Goal: Task Accomplishment & Management: Manage account settings

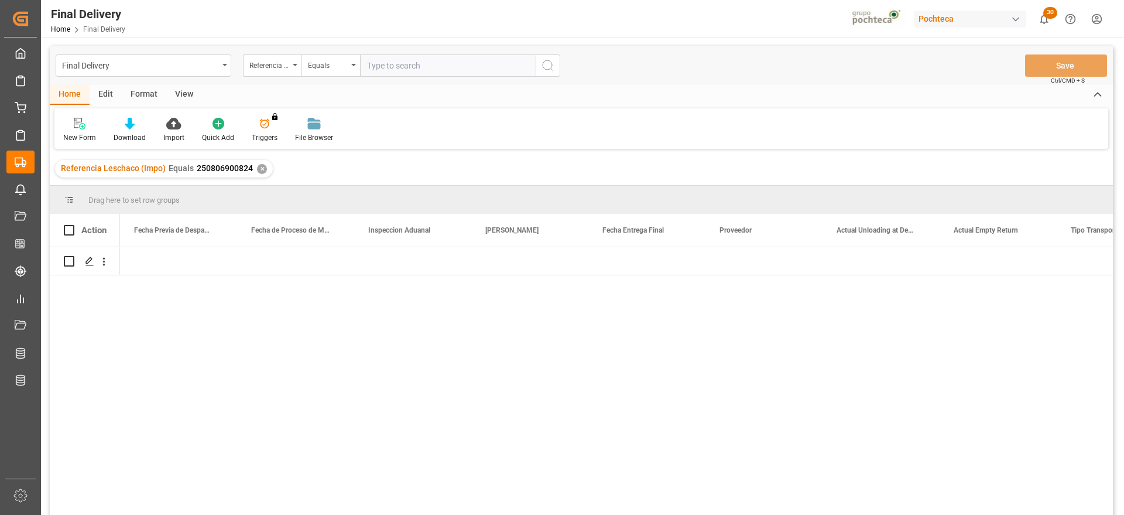
scroll to position [0, 2928]
click at [260, 167] on div "✕" at bounding box center [262, 169] width 10 height 10
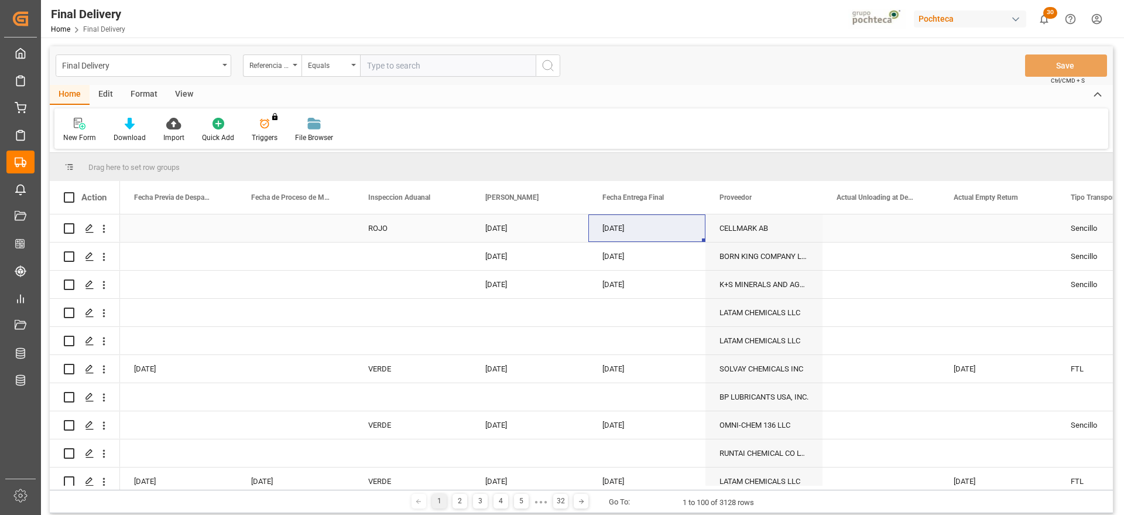
click at [509, 230] on div "19-08-2025" at bounding box center [529, 228] width 117 height 28
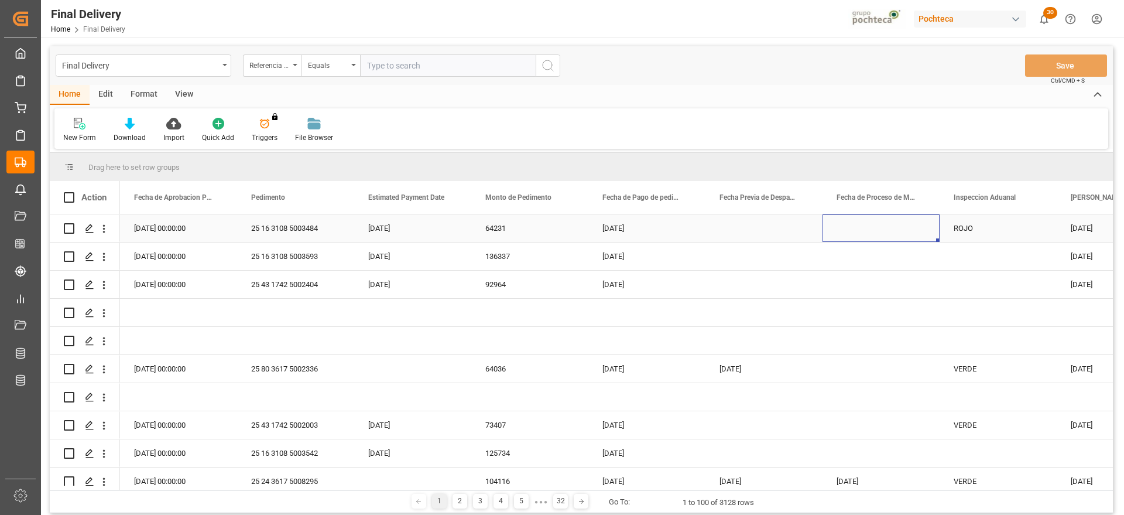
click at [981, 235] on div "ROJO" at bounding box center [998, 228] width 89 height 27
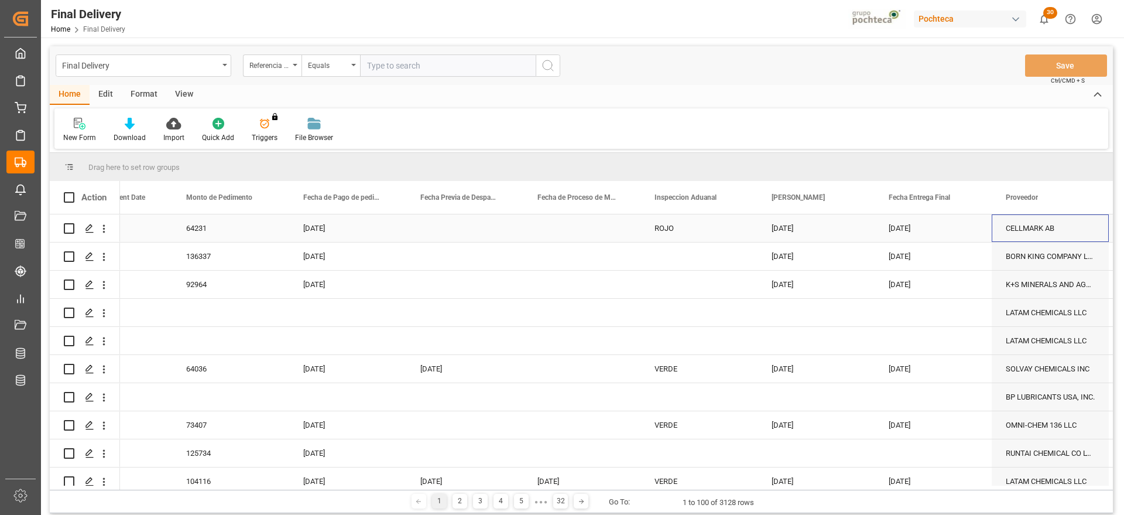
scroll to position [0, 2641]
click at [981, 246] on div "25-08-2025" at bounding box center [933, 256] width 117 height 28
click at [923, 218] on div "22-08-2025" at bounding box center [933, 228] width 117 height 28
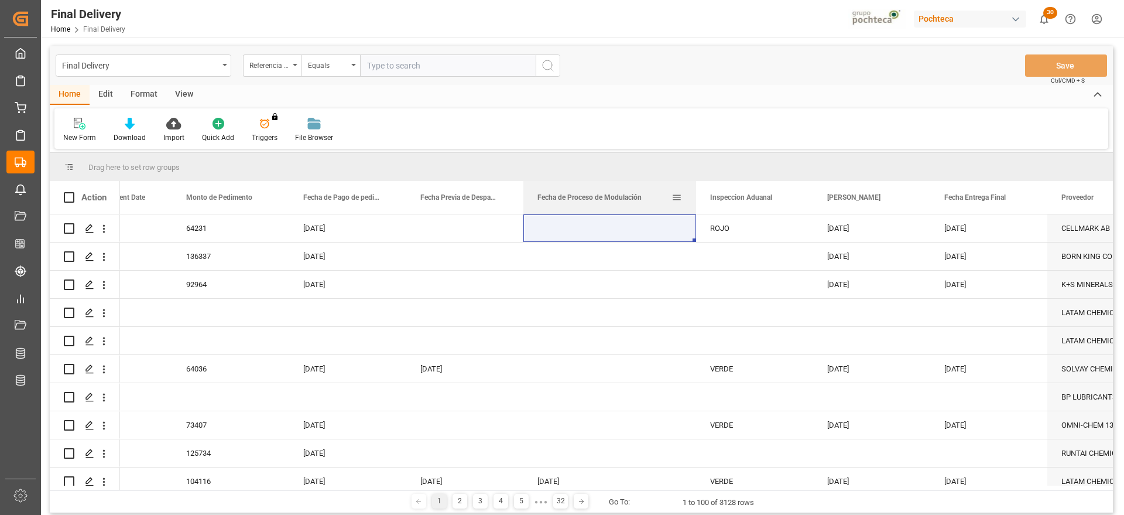
drag, startPoint x: 640, startPoint y: 190, endPoint x: 696, endPoint y: 194, distance: 55.7
click at [696, 194] on div at bounding box center [696, 197] width 5 height 33
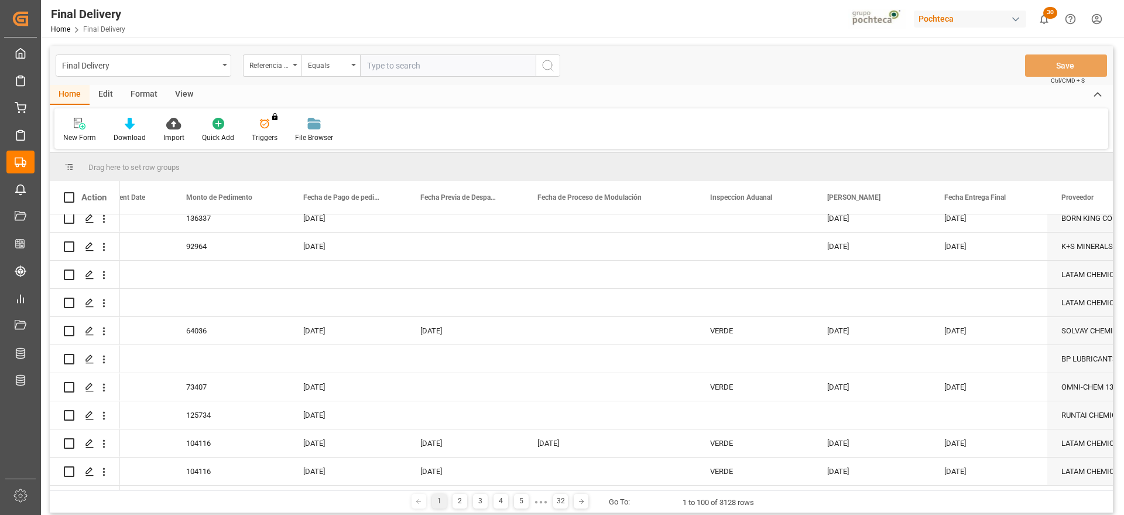
scroll to position [0, 0]
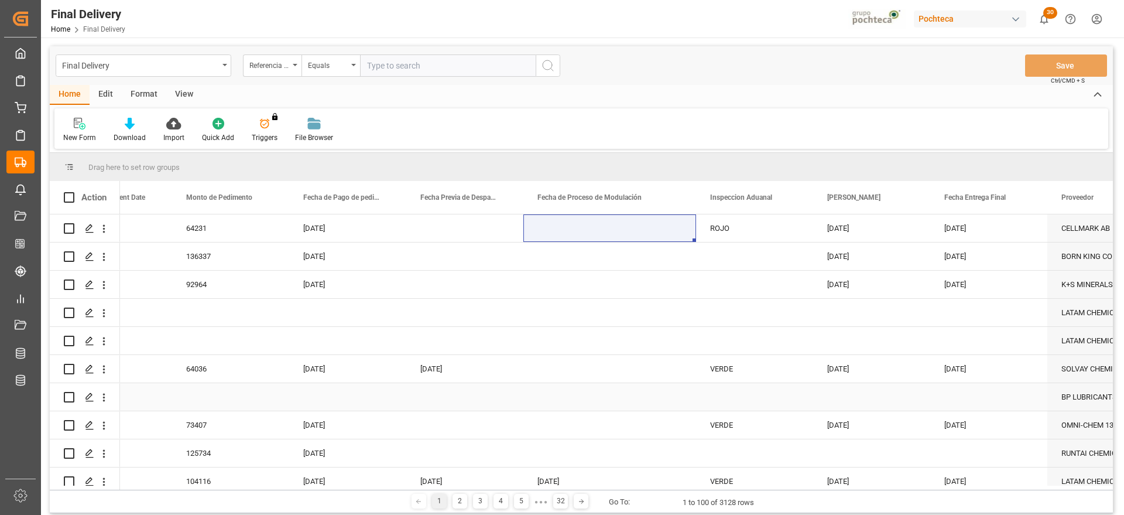
click at [1001, 422] on div "20-08-2025" at bounding box center [988, 425] width 117 height 28
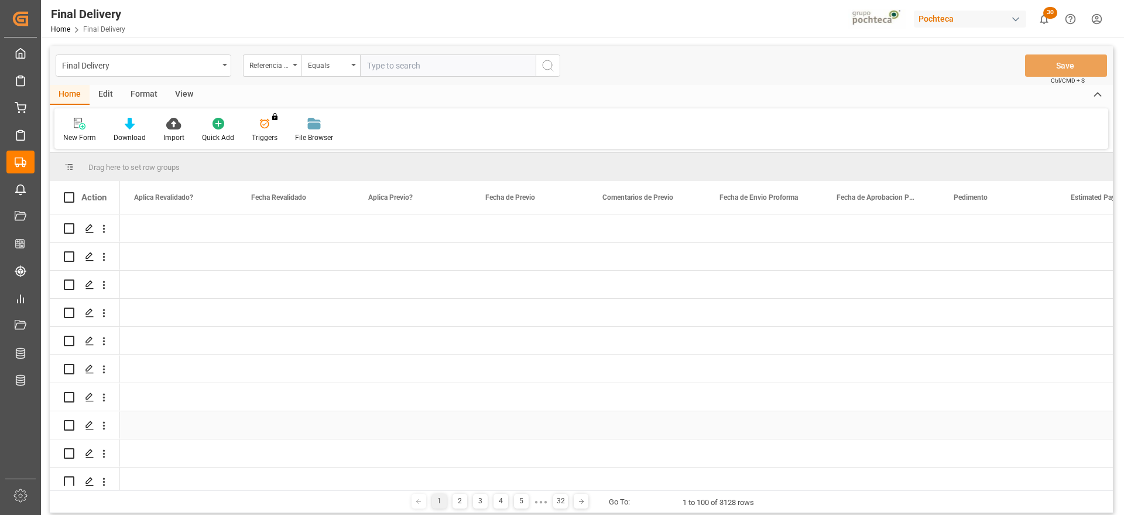
scroll to position [0, 1639]
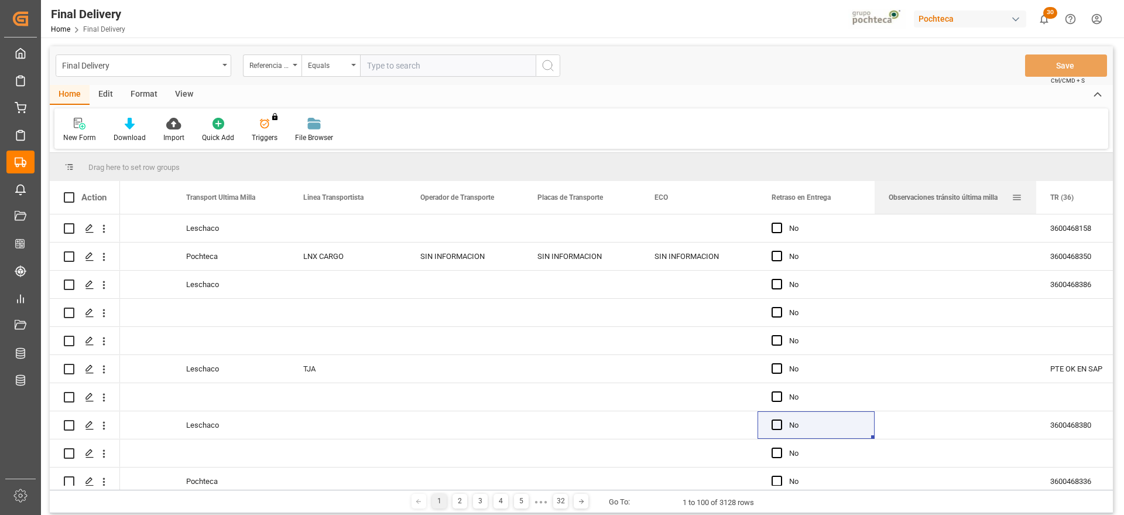
drag, startPoint x: 991, startPoint y: 194, endPoint x: 1036, endPoint y: 190, distance: 44.7
click at [1036, 190] on div at bounding box center [1036, 197] width 5 height 33
click at [966, 344] on div "Press SPACE to select this row." at bounding box center [956, 341] width 162 height 28
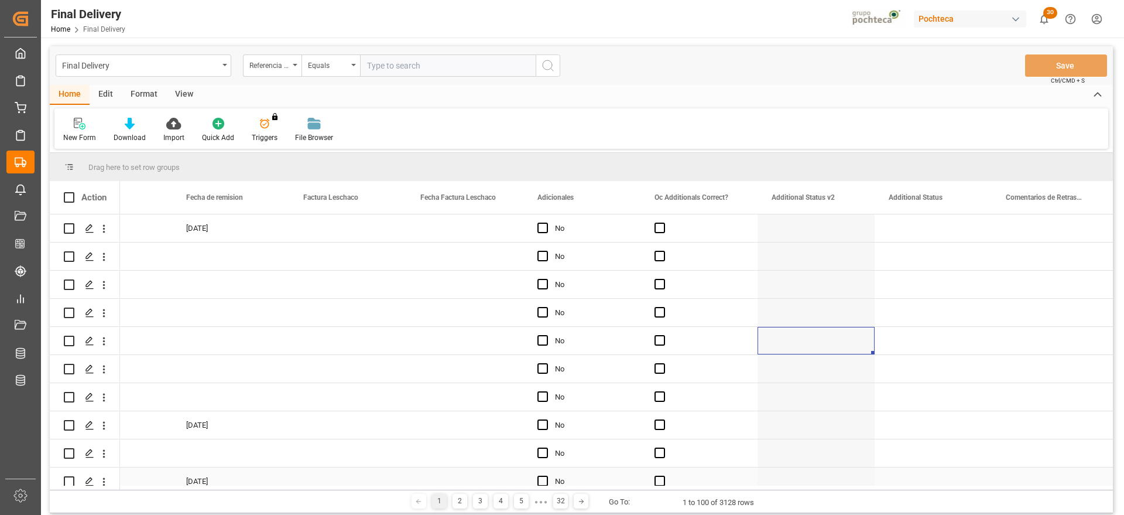
drag, startPoint x: 450, startPoint y: 451, endPoint x: 441, endPoint y: 285, distance: 166.5
click at [450, 451] on div "Press SPACE to select this row." at bounding box center [464, 453] width 117 height 28
click at [441, 285] on div "Press SPACE to select this row." at bounding box center [464, 285] width 117 height 28
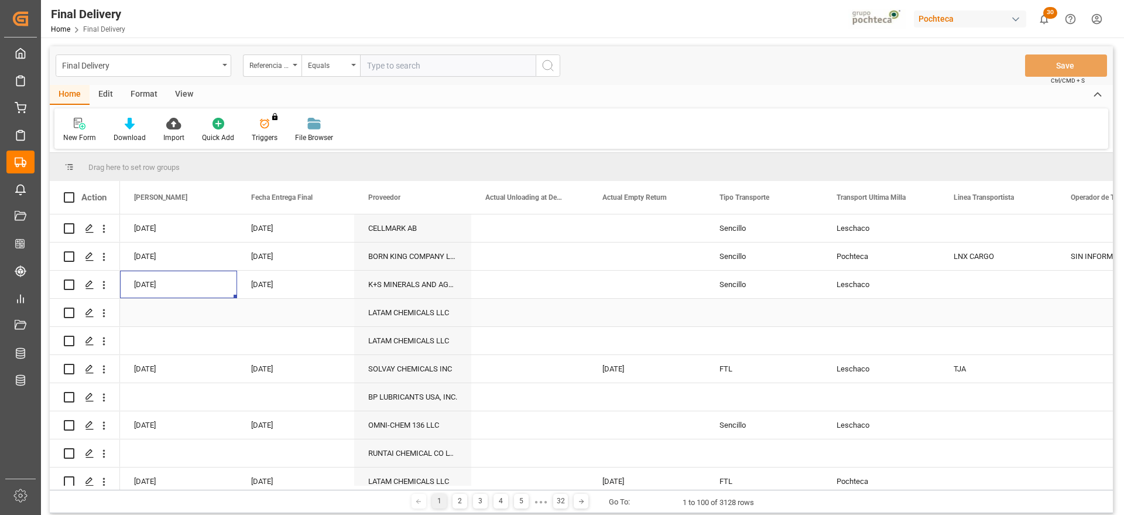
scroll to position [0, 3217]
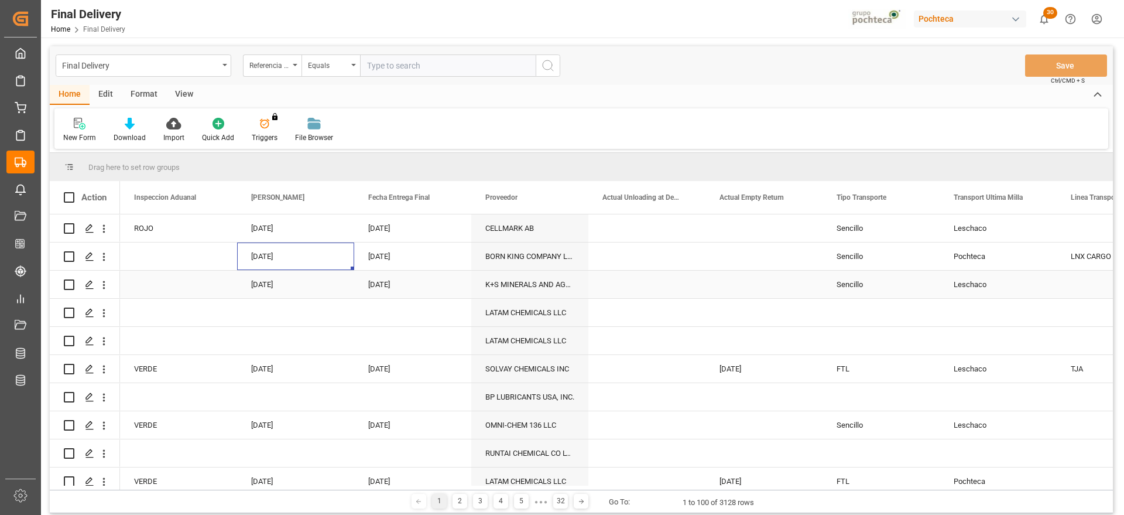
click at [277, 276] on div "21-08-2025" at bounding box center [295, 285] width 117 height 28
click at [393, 282] on div "22-08-2025" at bounding box center [412, 285] width 117 height 28
click at [284, 290] on div "21-08-2025" at bounding box center [295, 285] width 117 height 28
click at [280, 280] on div "21-08-2025" at bounding box center [295, 285] width 117 height 28
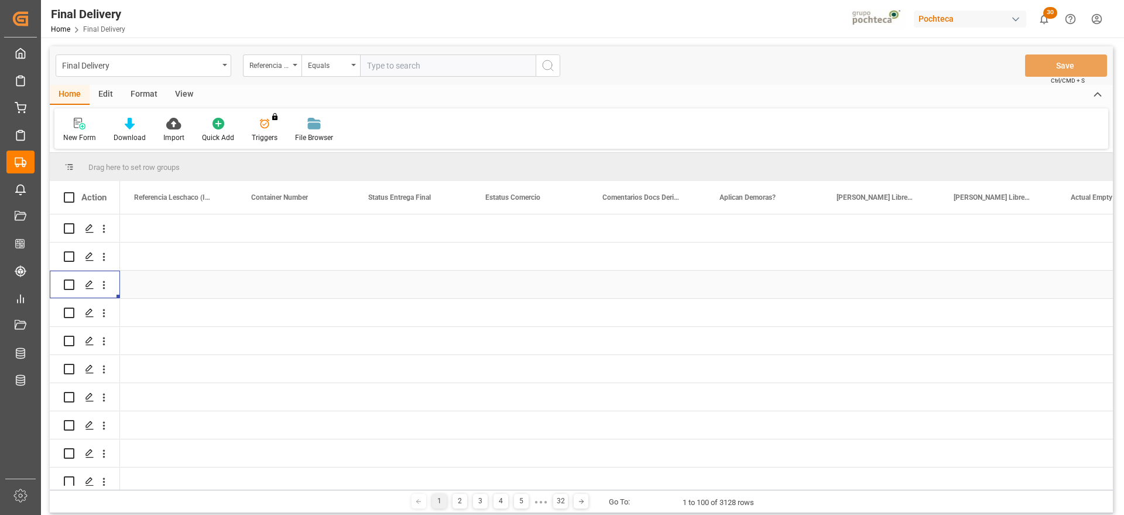
scroll to position [0, 0]
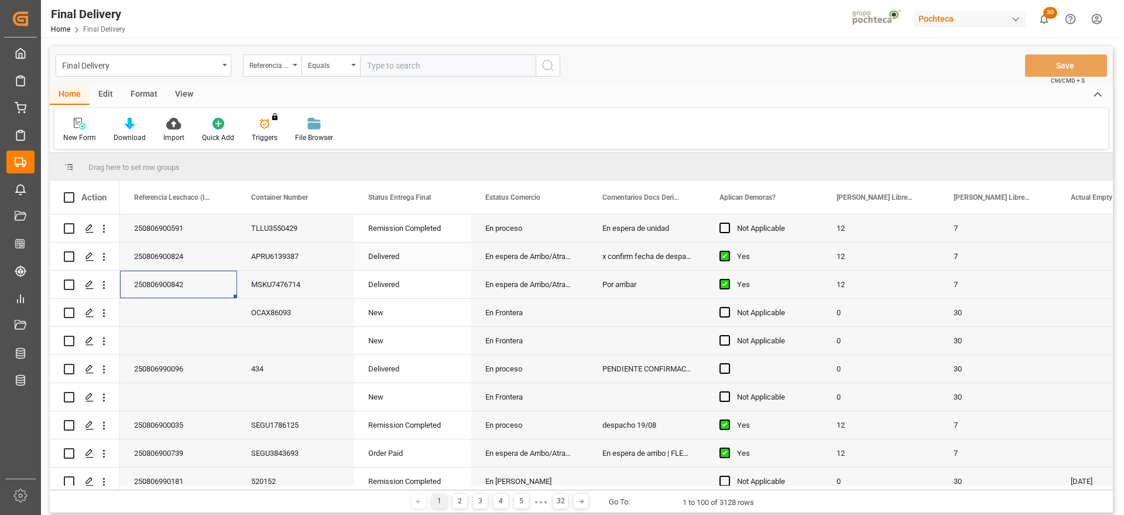
drag, startPoint x: 1044, startPoint y: 268, endPoint x: 405, endPoint y: 278, distance: 638.9
click at [1044, 268] on div "7" at bounding box center [998, 256] width 117 height 28
click at [405, 278] on div "Delivered" at bounding box center [412, 285] width 117 height 28
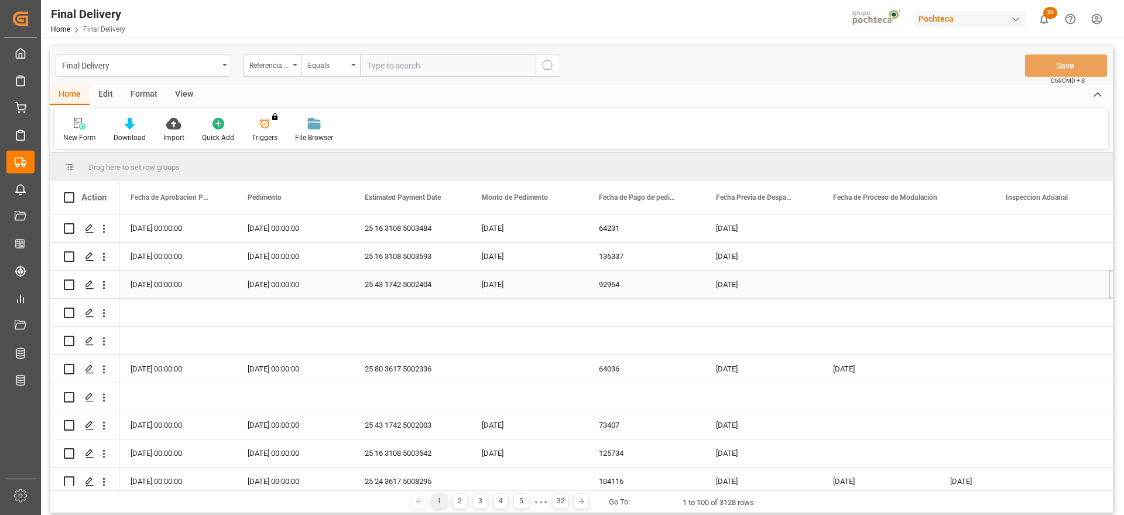
scroll to position [0, 2346]
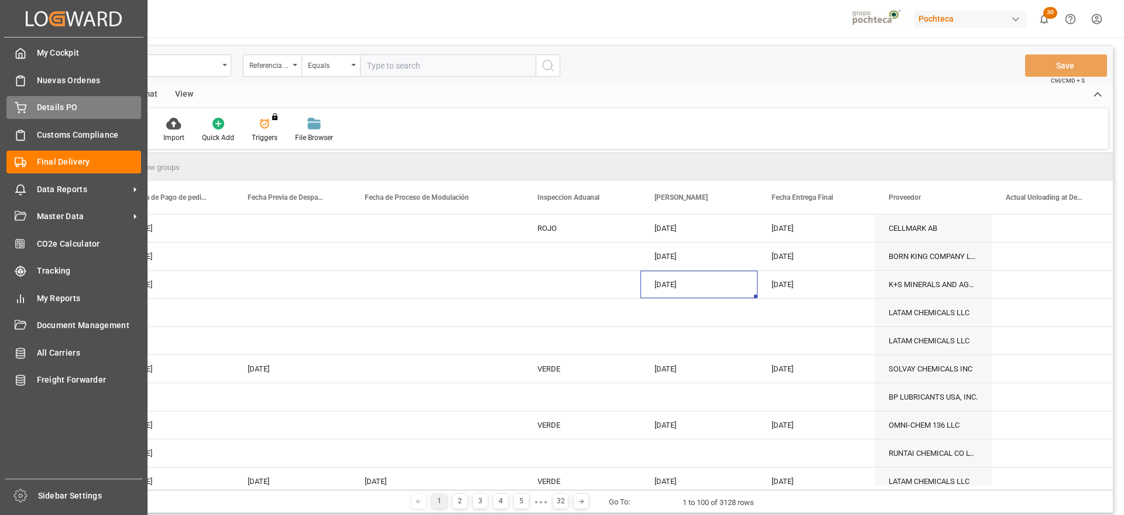
click at [70, 104] on span "Details PO" at bounding box center [89, 107] width 105 height 12
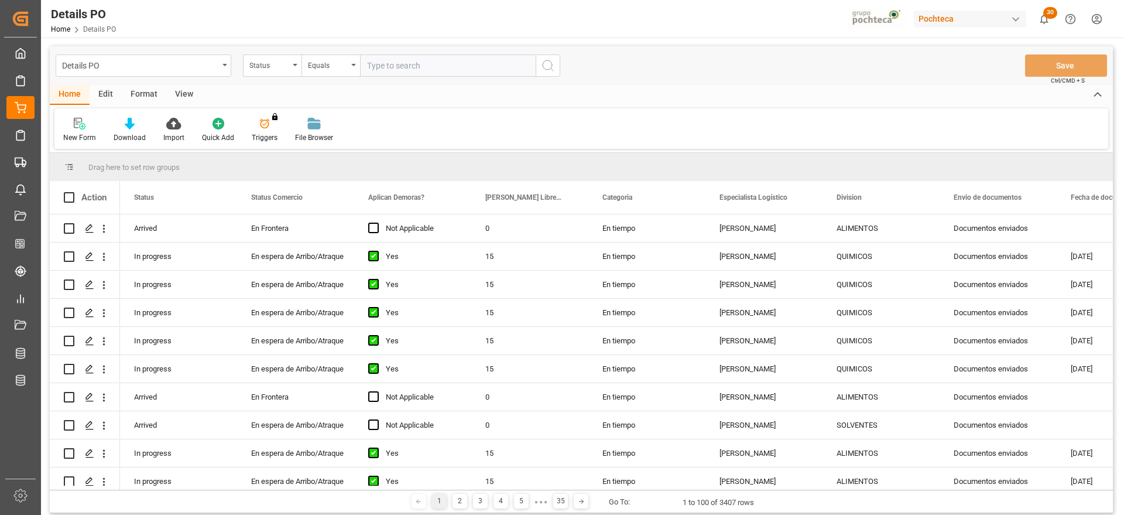
click at [135, 98] on div "Format" at bounding box center [144, 95] width 45 height 20
click at [96, 94] on div "Edit" at bounding box center [106, 95] width 32 height 20
click at [60, 97] on div "Home" at bounding box center [70, 95] width 40 height 20
click at [135, 121] on div at bounding box center [130, 123] width 32 height 12
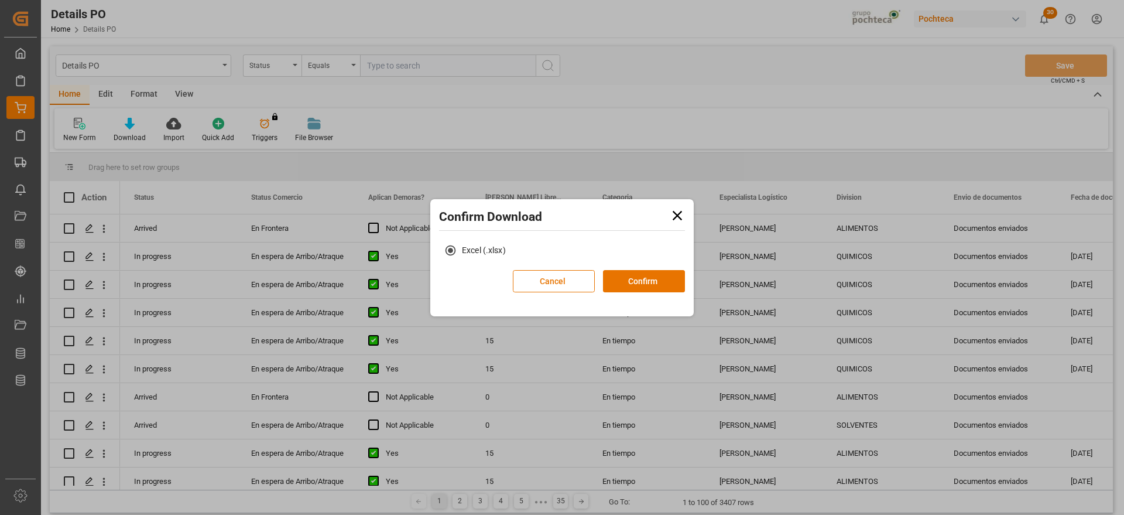
click at [676, 216] on icon at bounding box center [677, 214] width 9 height 9
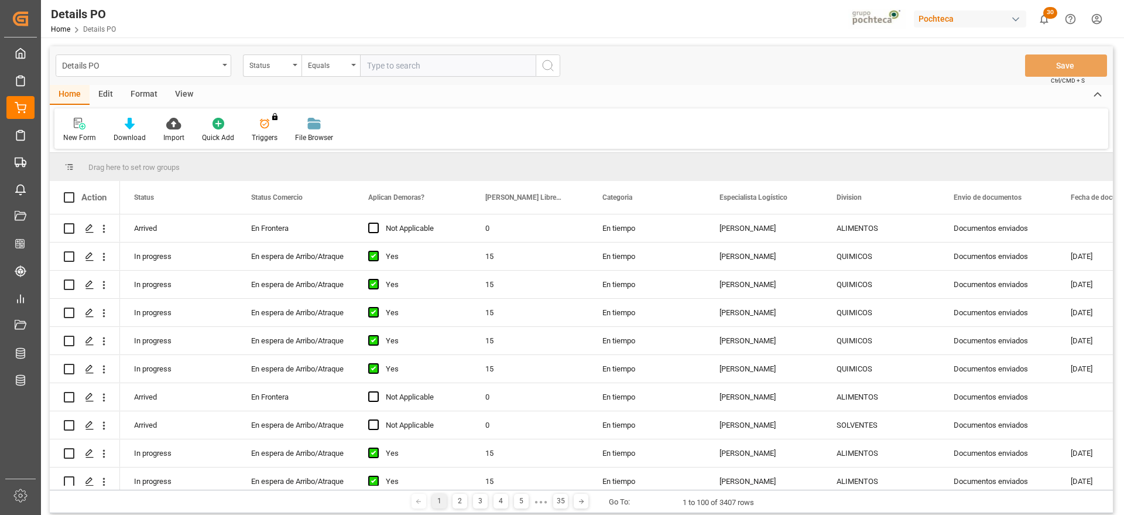
click at [141, 93] on div "Format" at bounding box center [144, 95] width 45 height 20
click at [98, 91] on div "Edit" at bounding box center [106, 95] width 32 height 20
click at [73, 94] on div "Home" at bounding box center [70, 95] width 40 height 20
click at [172, 131] on div "Import" at bounding box center [174, 130] width 39 height 26
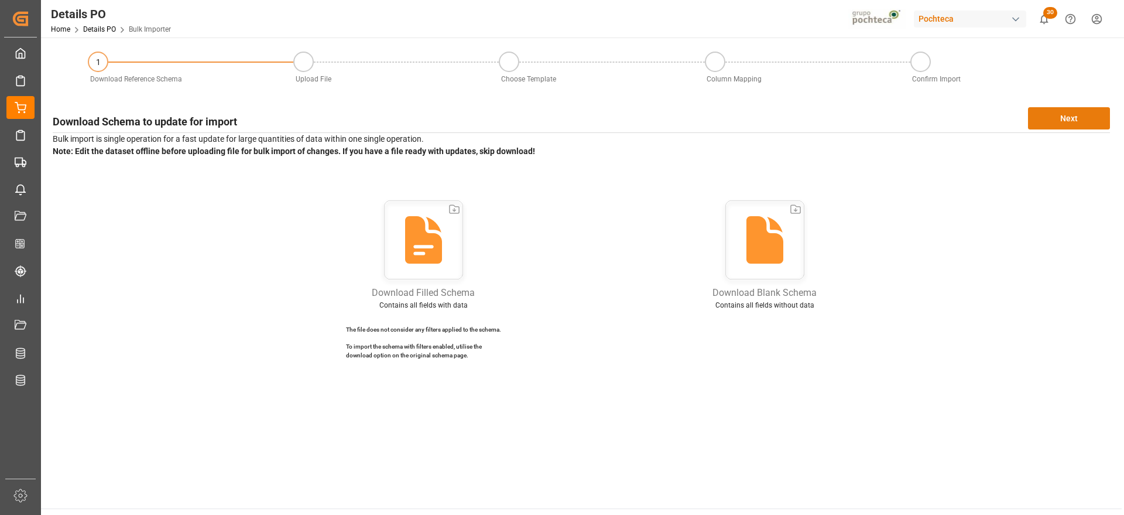
click at [1059, 107] on button "Next" at bounding box center [1069, 118] width 82 height 22
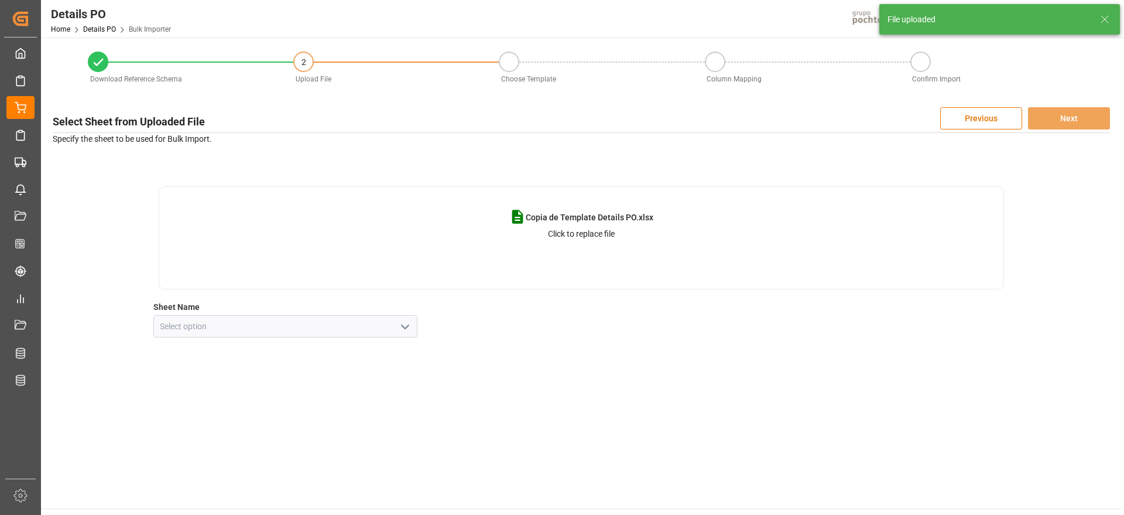
click at [401, 326] on icon "open menu" at bounding box center [405, 327] width 14 height 14
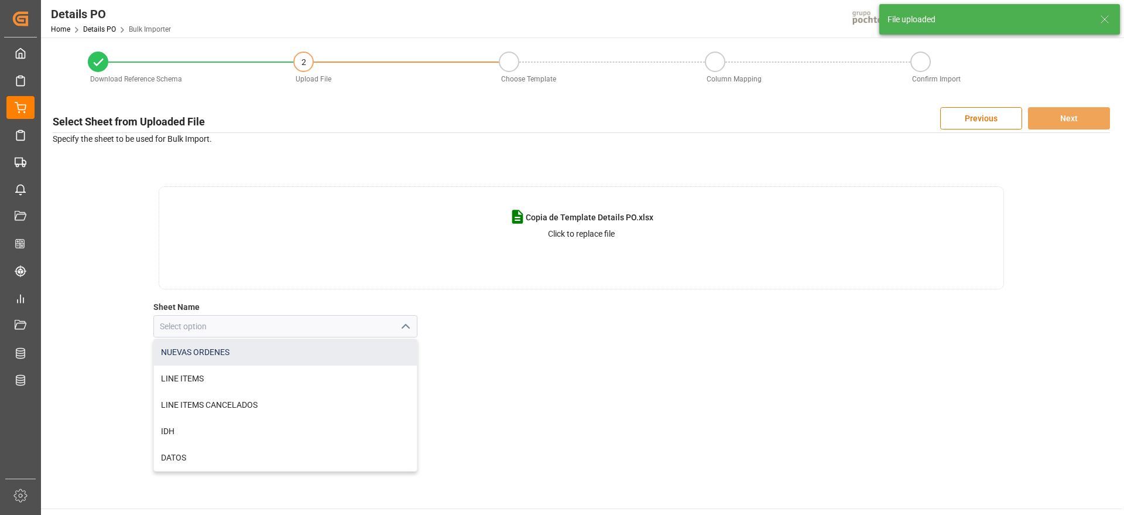
click at [313, 350] on div "NUEVAS ORDENES" at bounding box center [285, 352] width 263 height 26
type input "NUEVAS ORDENES"
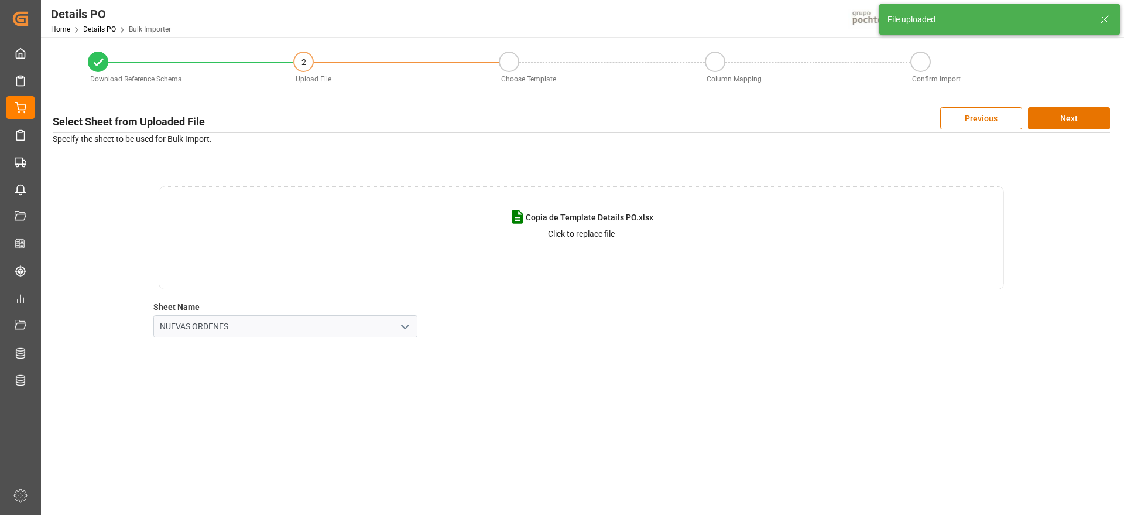
click at [660, 327] on div "Copia de Template Details PO.xlsx Click to replace file Sheet Name NUEVAS ORDEN…" at bounding box center [581, 261] width 1057 height 151
click at [1078, 105] on div "Select Sheet from Uploaded File Previous Next Specify the sheet to be used for …" at bounding box center [581, 222] width 1069 height 242
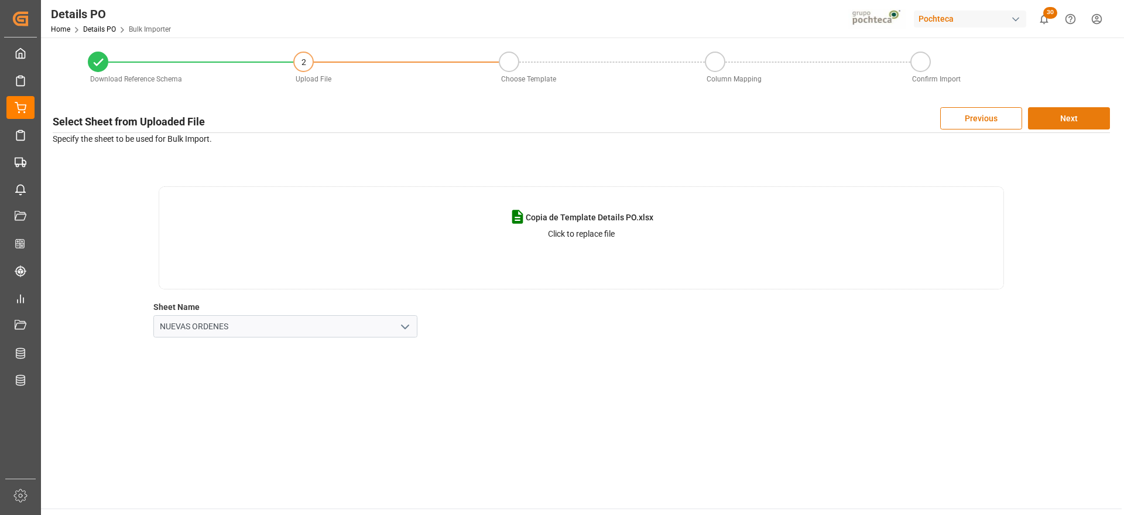
click at [1074, 117] on button "Next" at bounding box center [1069, 118] width 82 height 22
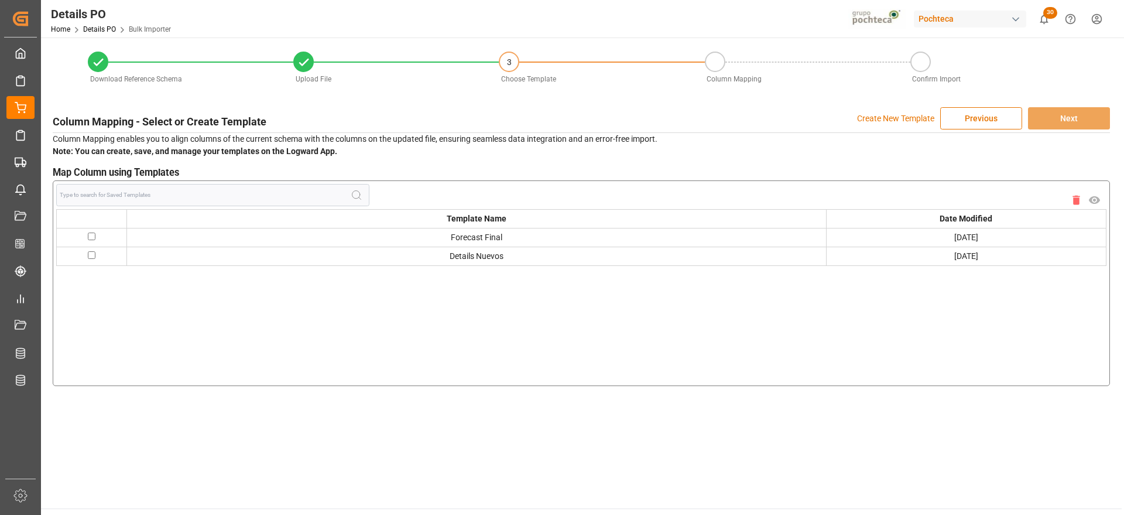
click at [88, 234] on input "checkbox" at bounding box center [92, 236] width 8 height 8
checkbox input "true"
click at [1078, 121] on button "Next" at bounding box center [1069, 118] width 82 height 22
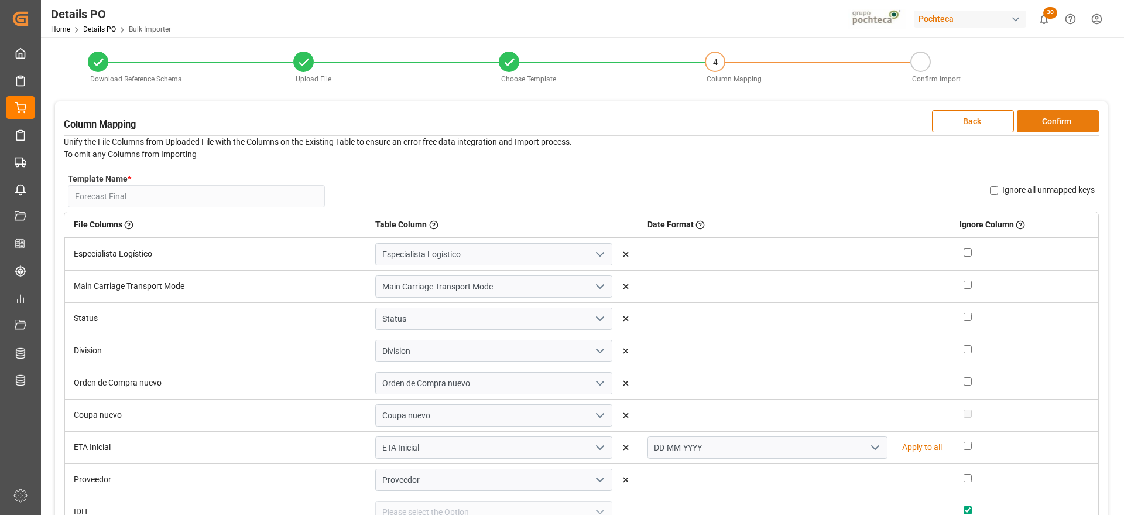
click at [1060, 119] on button "Confirm" at bounding box center [1058, 121] width 82 height 22
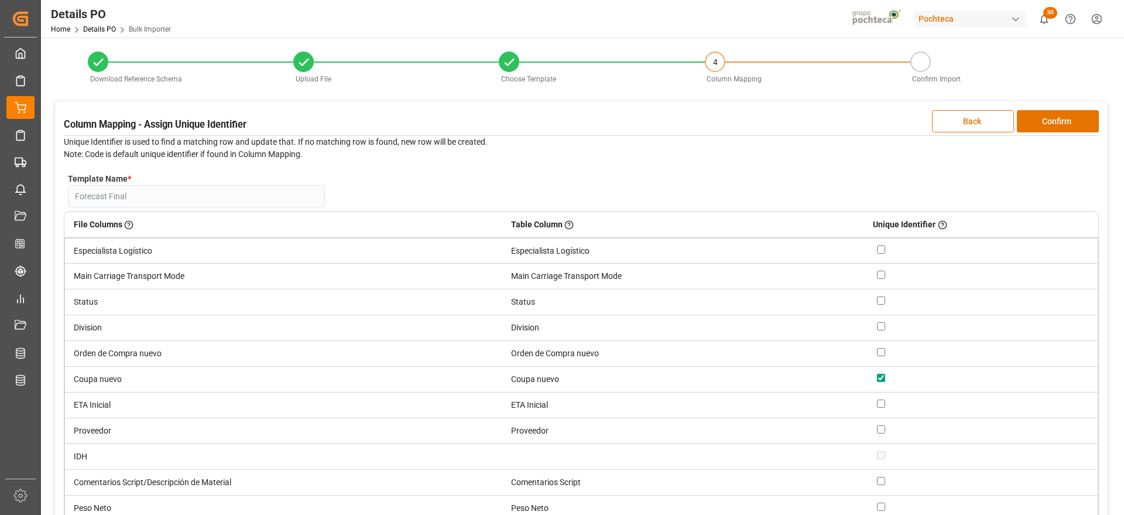
click at [1108, 262] on div "Download Reference Schema Upload File Choose Template 4 Column Mapping Confirm …" at bounding box center [581, 315] width 1081 height 557
click at [1052, 120] on button "Confirm" at bounding box center [1058, 121] width 82 height 22
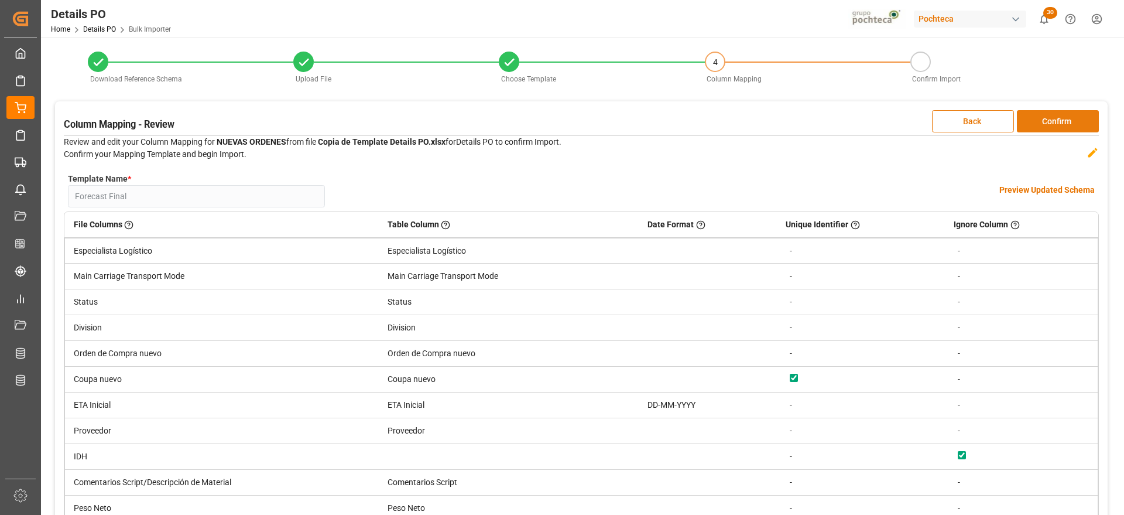
click at [1052, 120] on button "Confirm" at bounding box center [1058, 121] width 82 height 22
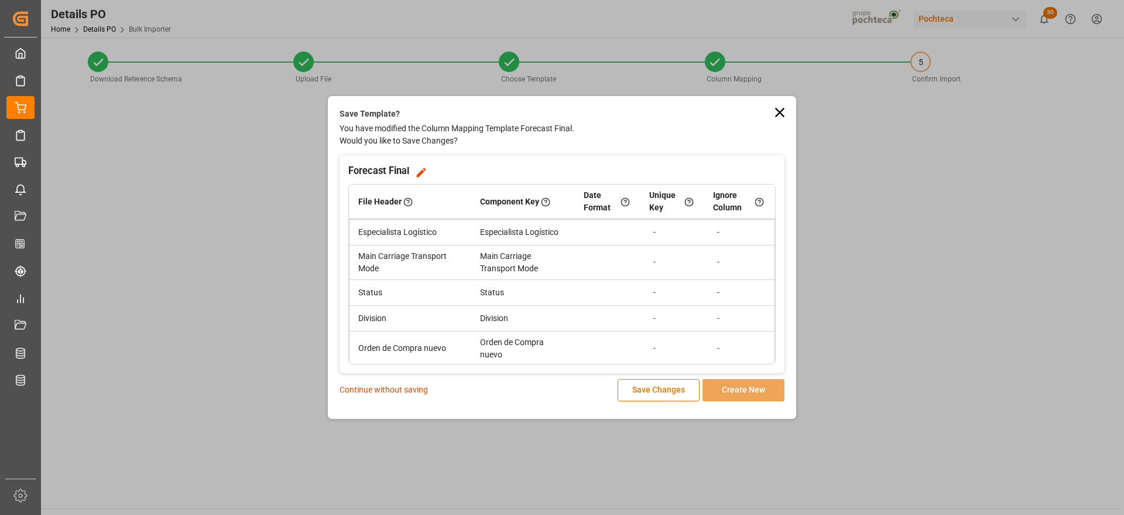
click at [396, 389] on p "Continue without saving" at bounding box center [384, 390] width 88 height 12
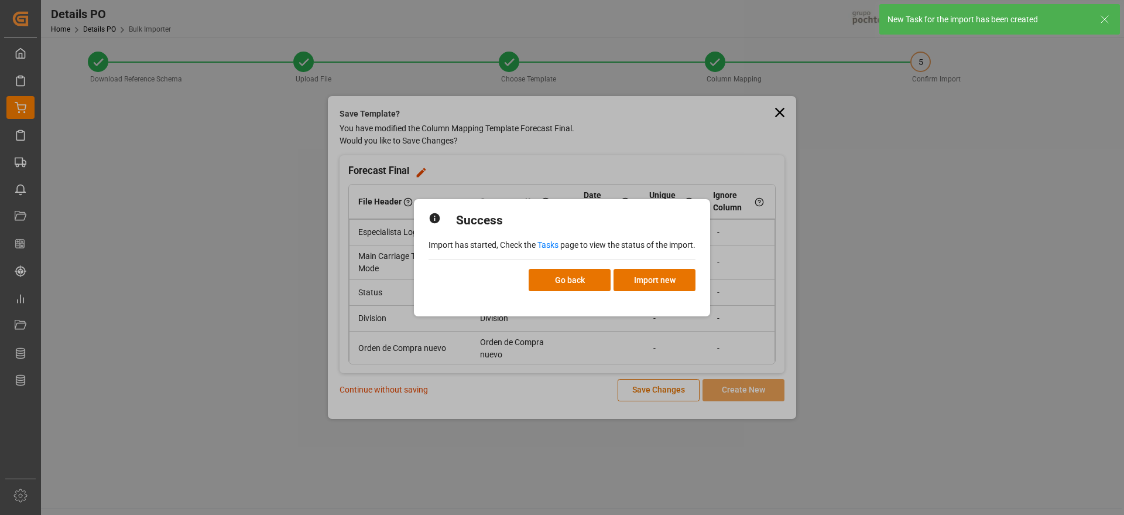
click at [552, 242] on link "Tasks" at bounding box center [548, 244] width 21 height 9
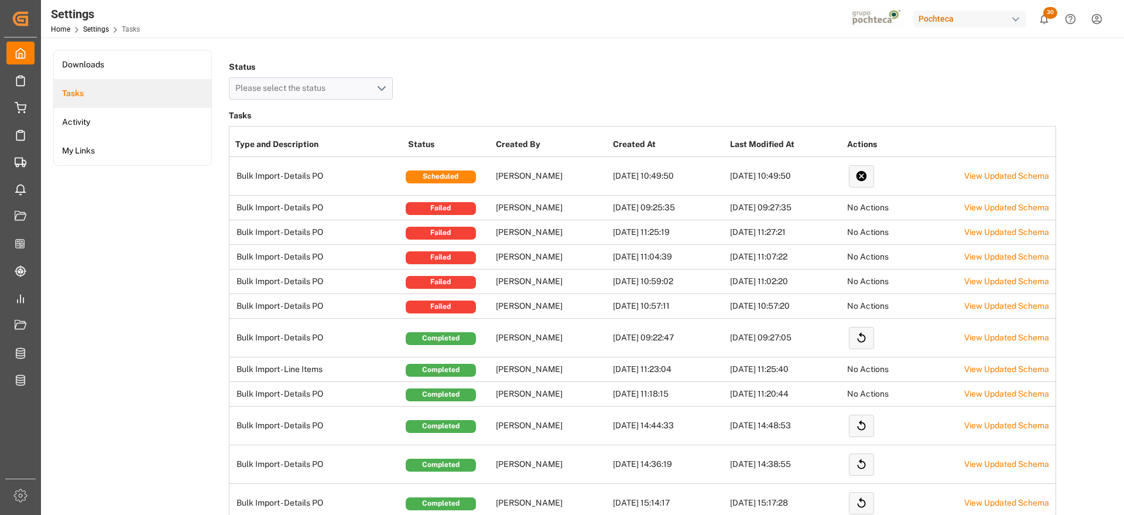
click at [1124, 268] on div at bounding box center [562, 257] width 1124 height 515
click at [484, 74] on div "Status Please select the status" at bounding box center [642, 79] width 827 height 41
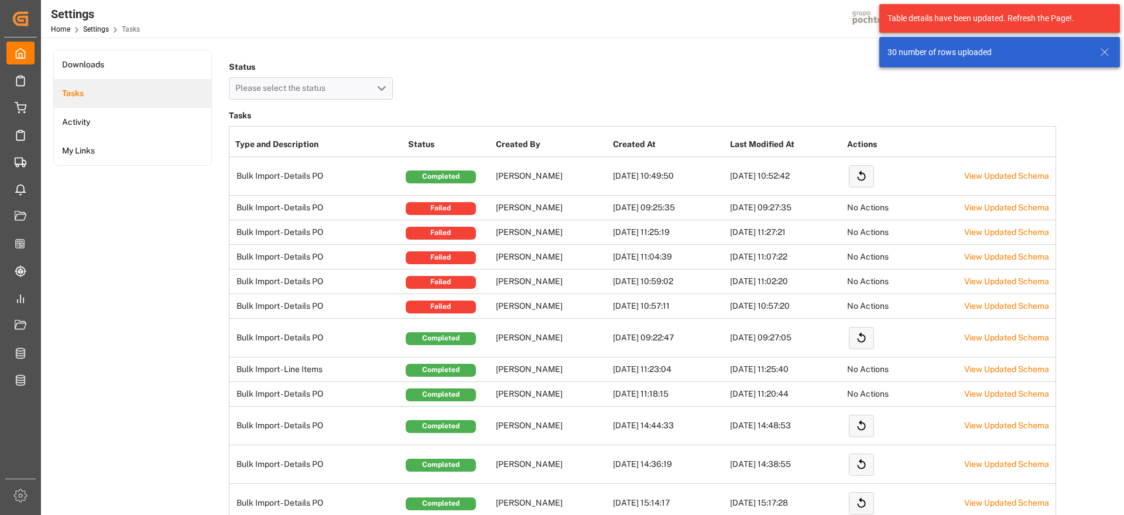
click at [519, 176] on td "[PERSON_NAME]" at bounding box center [551, 176] width 117 height 39
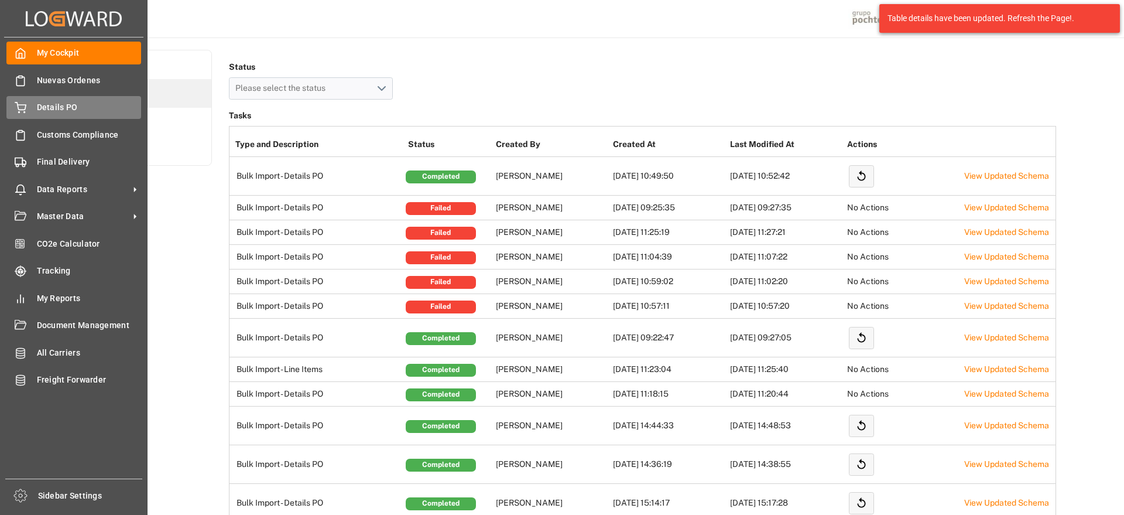
click at [79, 108] on span "Details PO" at bounding box center [89, 107] width 105 height 12
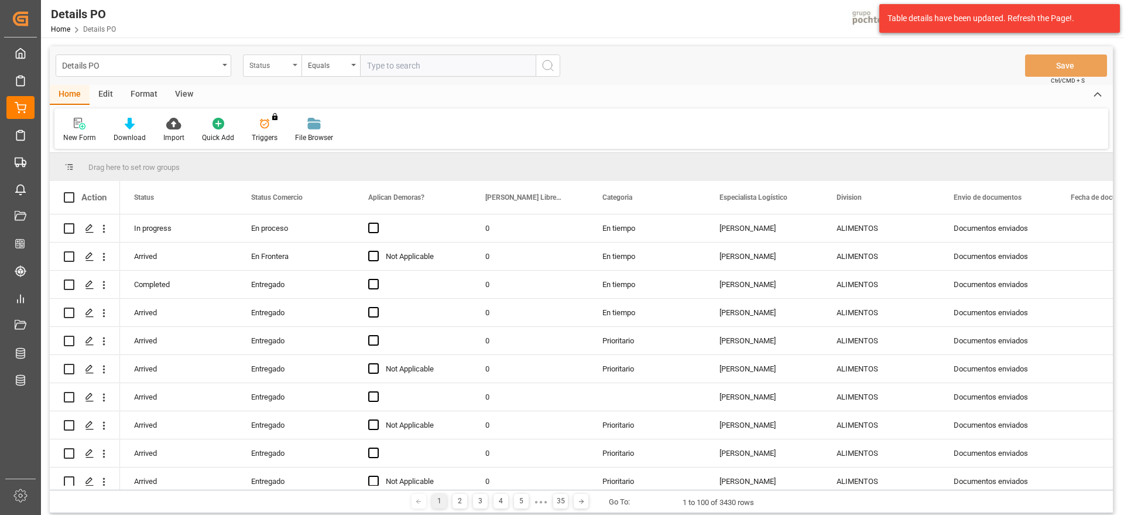
click at [278, 67] on div "Status" at bounding box center [269, 63] width 40 height 13
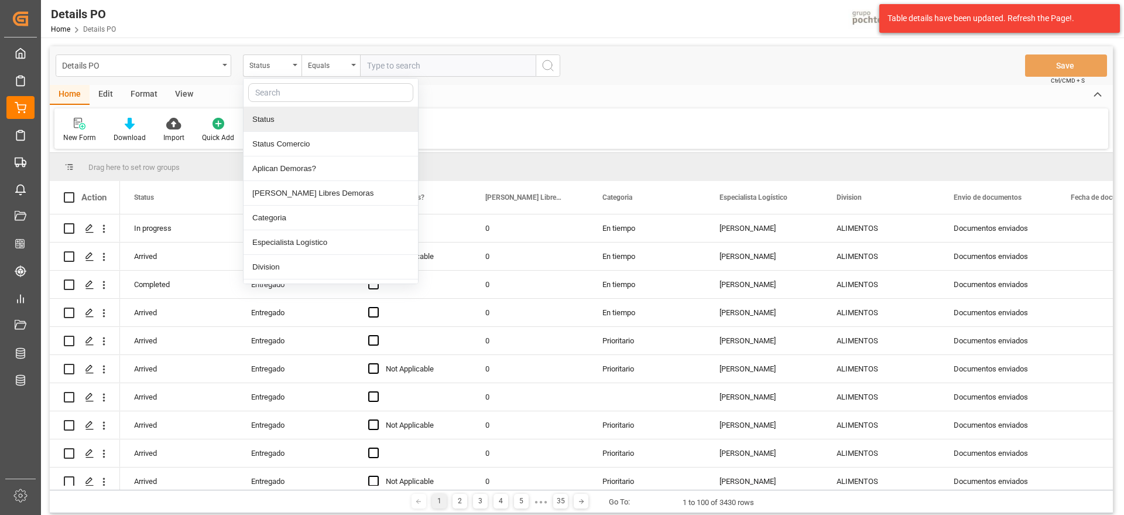
click at [529, 137] on div "New Form Download Import Quick Add Triggers You do not have permission for Trig…" at bounding box center [581, 128] width 1054 height 40
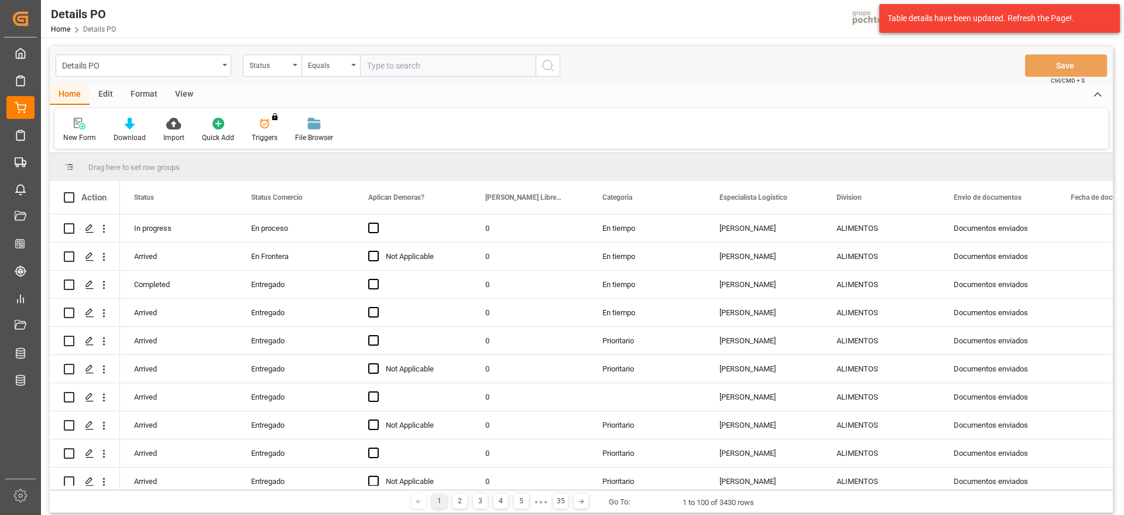
click at [135, 87] on div "Format" at bounding box center [144, 95] width 45 height 20
click at [90, 128] on div at bounding box center [80, 123] width 35 height 12
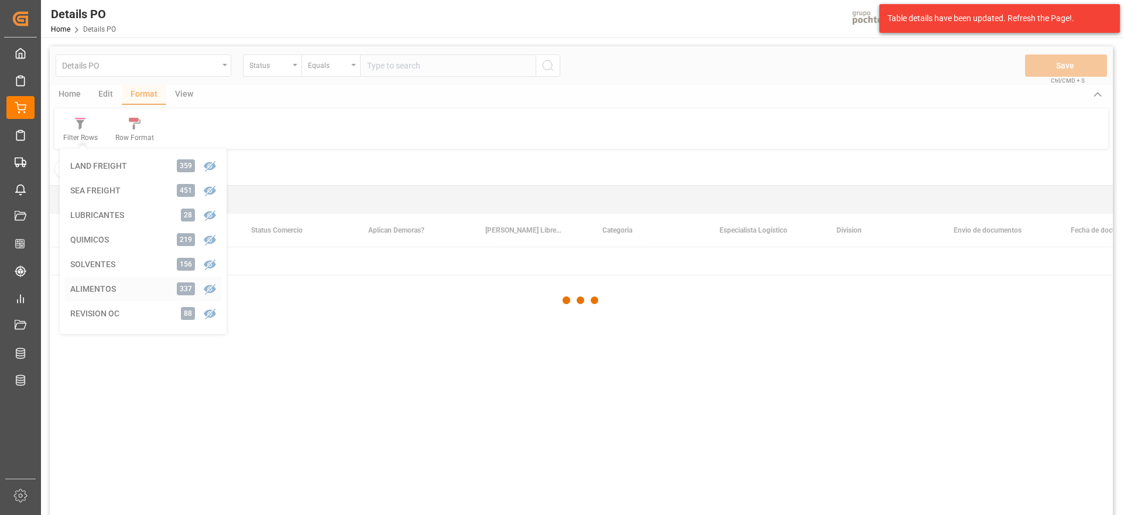
click at [110, 292] on div "Details PO Status Equals Save Ctrl/CMD + S Home Edit Format View Filter Rows LA…" at bounding box center [581, 295] width 1063 height 499
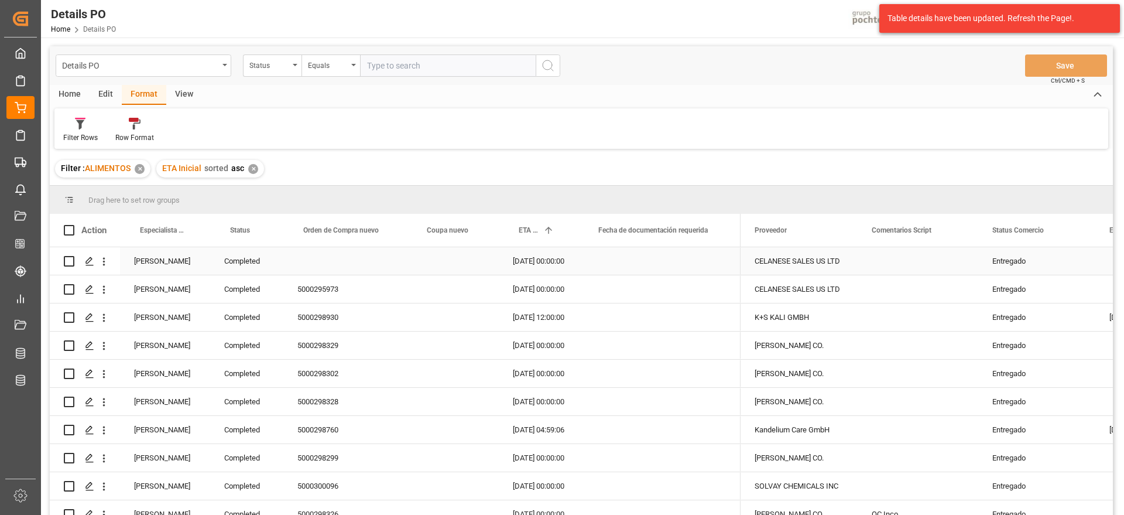
click at [245, 264] on div "Completed" at bounding box center [246, 261] width 73 height 28
click at [165, 316] on div "[PERSON_NAME]" at bounding box center [165, 317] width 90 height 28
click at [192, 230] on span at bounding box center [191, 230] width 11 height 11
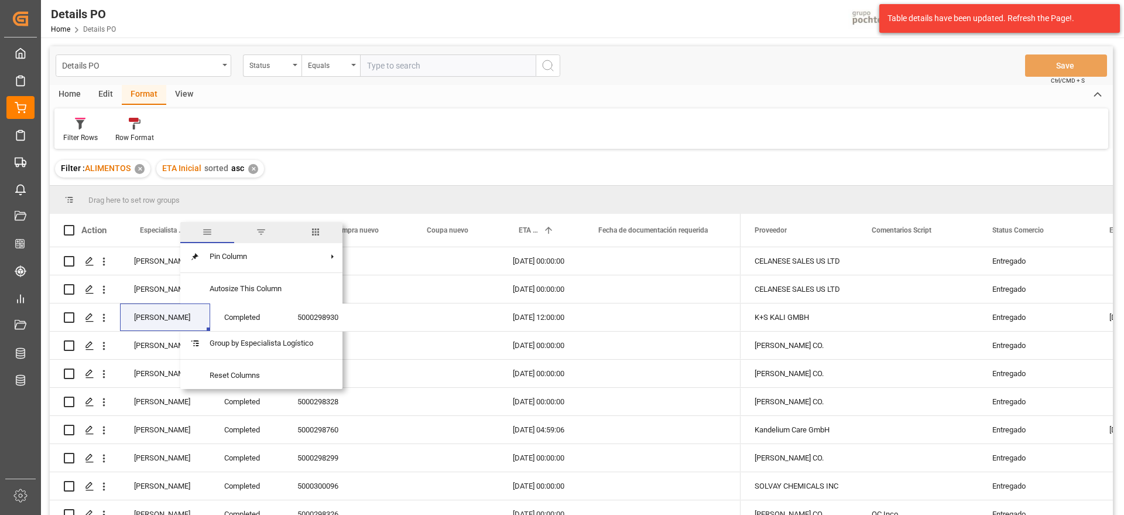
click at [256, 230] on span "filter" at bounding box center [261, 232] width 54 height 21
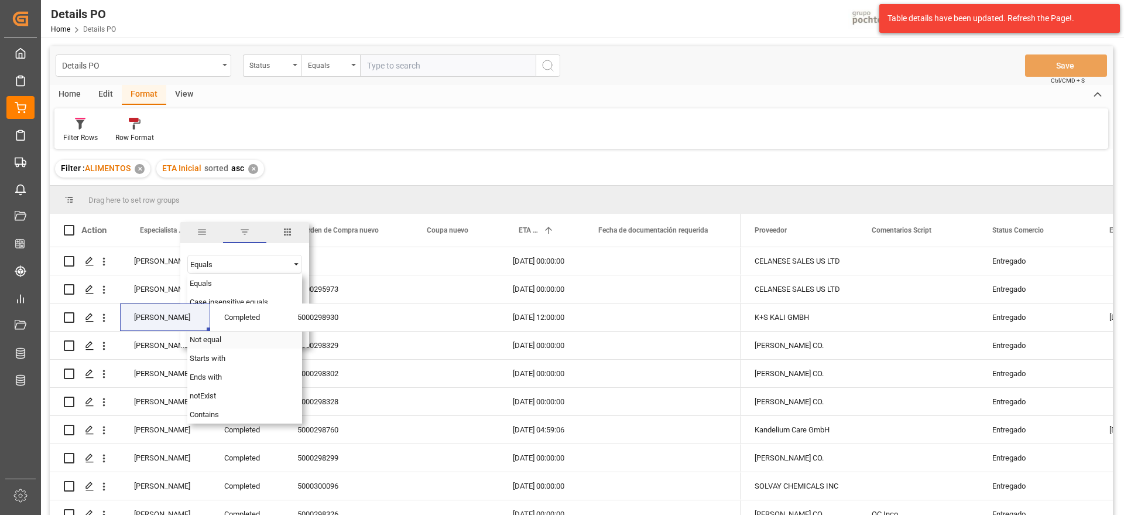
click at [221, 341] on span "Not equal" at bounding box center [206, 339] width 32 height 9
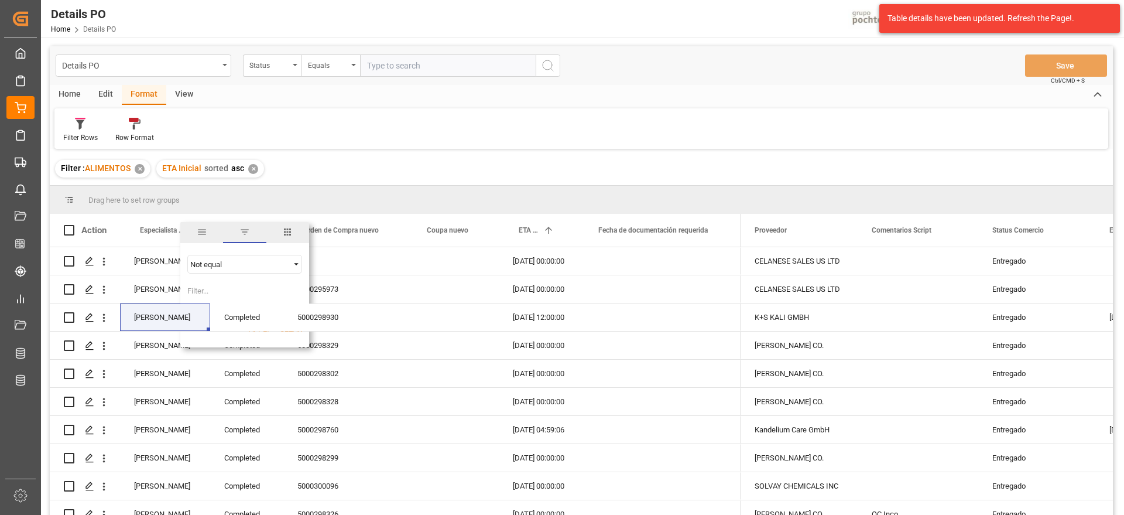
click at [295, 265] on span "Filtering operator" at bounding box center [296, 264] width 11 height 11
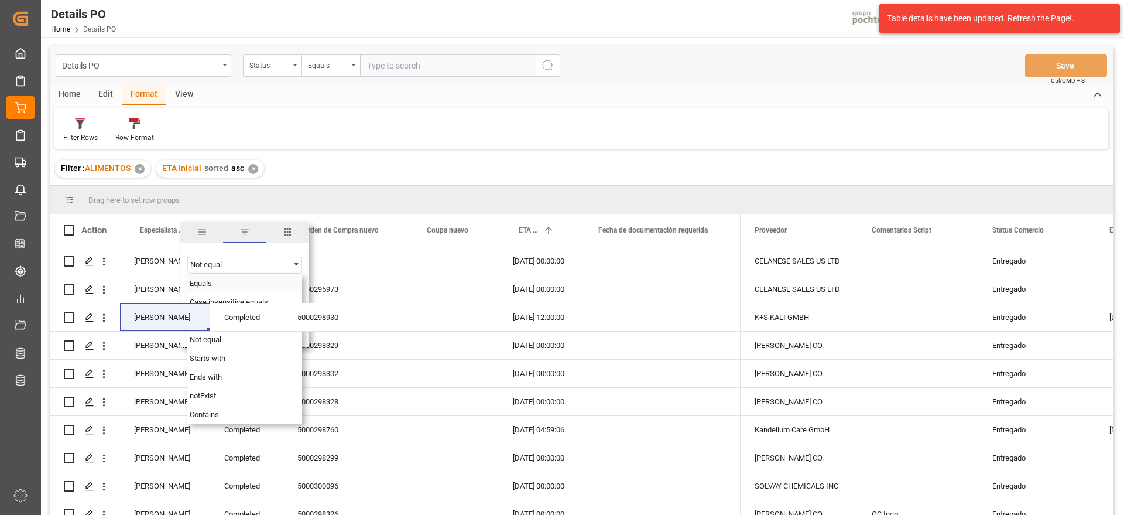
click at [217, 282] on div "Equals" at bounding box center [244, 282] width 115 height 19
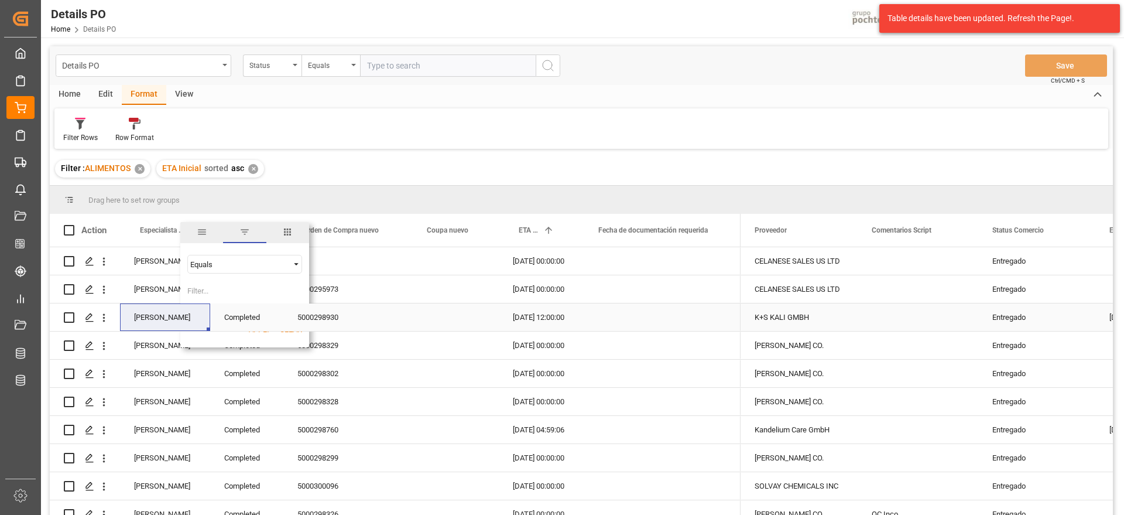
paste input "[PERSON_NAME]"
type input "[PERSON_NAME]"
click at [260, 333] on button "Apply" at bounding box center [260, 330] width 22 height 12
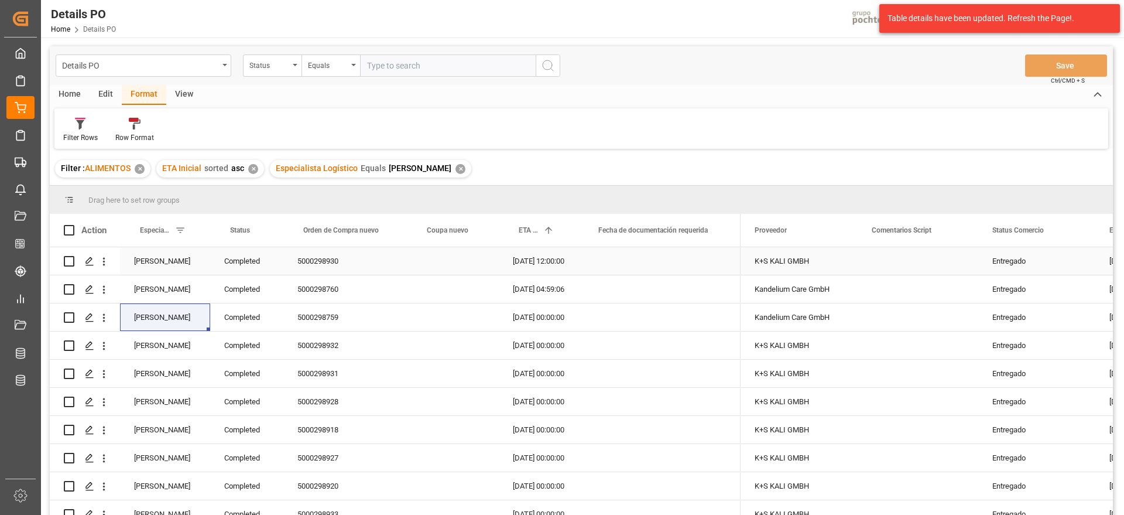
click at [252, 272] on div "Completed" at bounding box center [246, 261] width 73 height 28
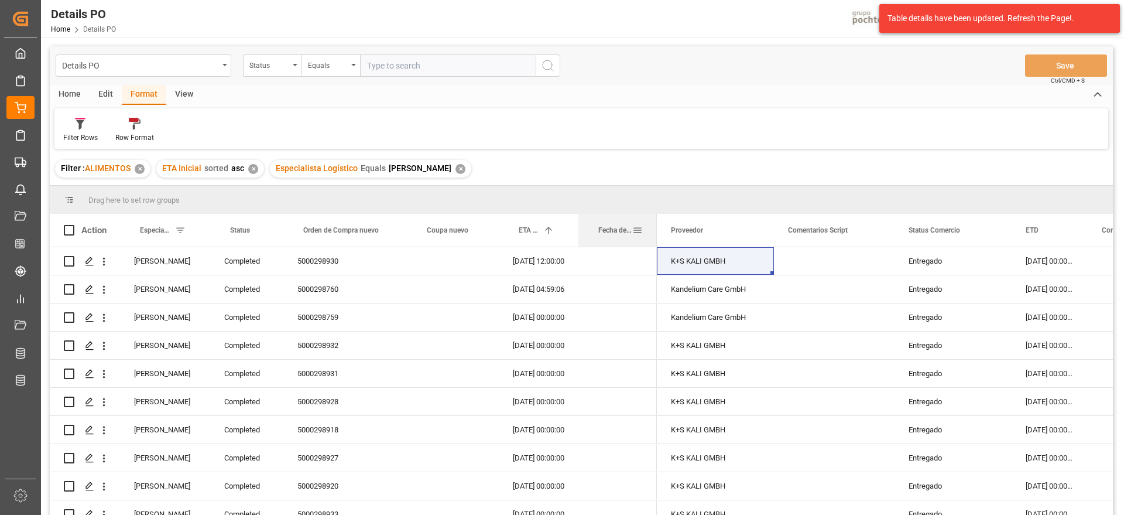
drag, startPoint x: 738, startPoint y: 221, endPoint x: 655, endPoint y: 225, distance: 83.9
click at [655, 225] on div at bounding box center [657, 230] width 5 height 33
click at [735, 327] on div "Kandelium Care GmbH" at bounding box center [715, 317] width 117 height 28
click at [718, 271] on div "K+S KALI GMBH" at bounding box center [715, 261] width 117 height 28
click at [735, 333] on div "K+S KALI GMBH" at bounding box center [715, 345] width 117 height 28
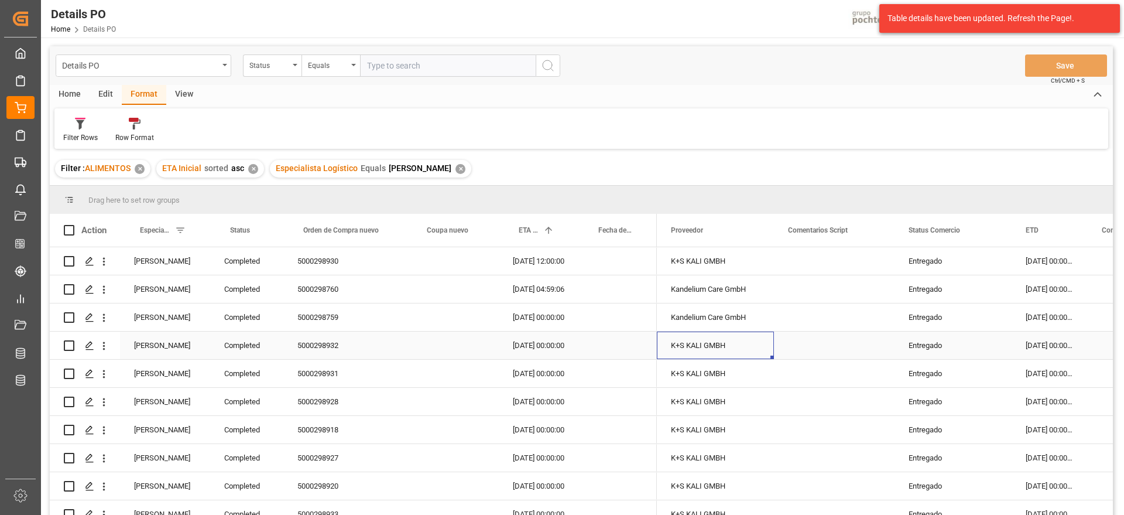
click at [861, 280] on div "Press SPACE to select this row." at bounding box center [834, 289] width 121 height 28
click at [690, 290] on div "Kandelium Care GmbH" at bounding box center [715, 289] width 117 height 28
drag, startPoint x: 333, startPoint y: 317, endPoint x: 267, endPoint y: 265, distance: 84.2
click at [333, 317] on div "5000298759" at bounding box center [345, 317] width 124 height 28
click at [244, 265] on div "Completed" at bounding box center [246, 261] width 73 height 28
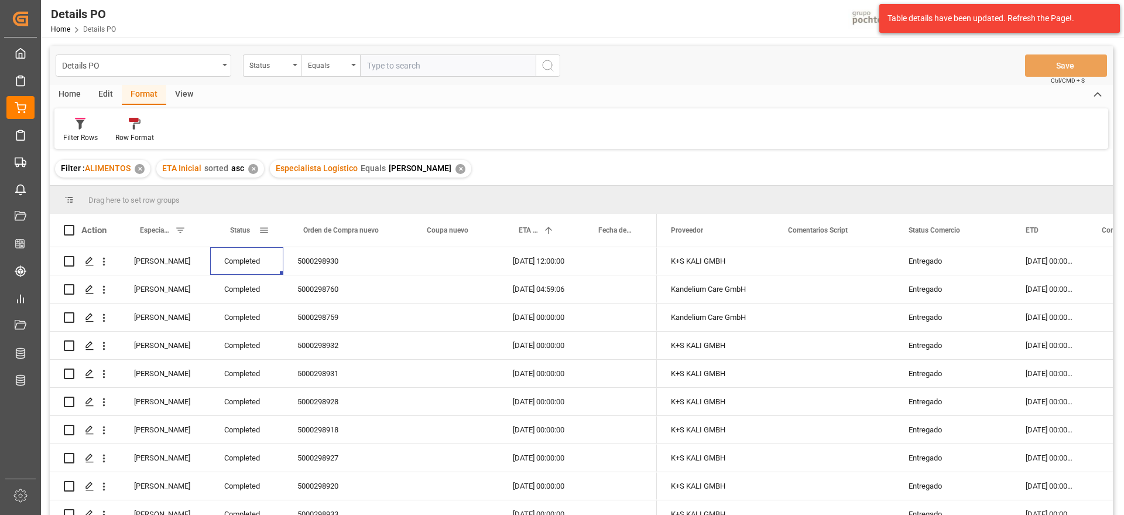
click at [263, 229] on span at bounding box center [264, 230] width 11 height 11
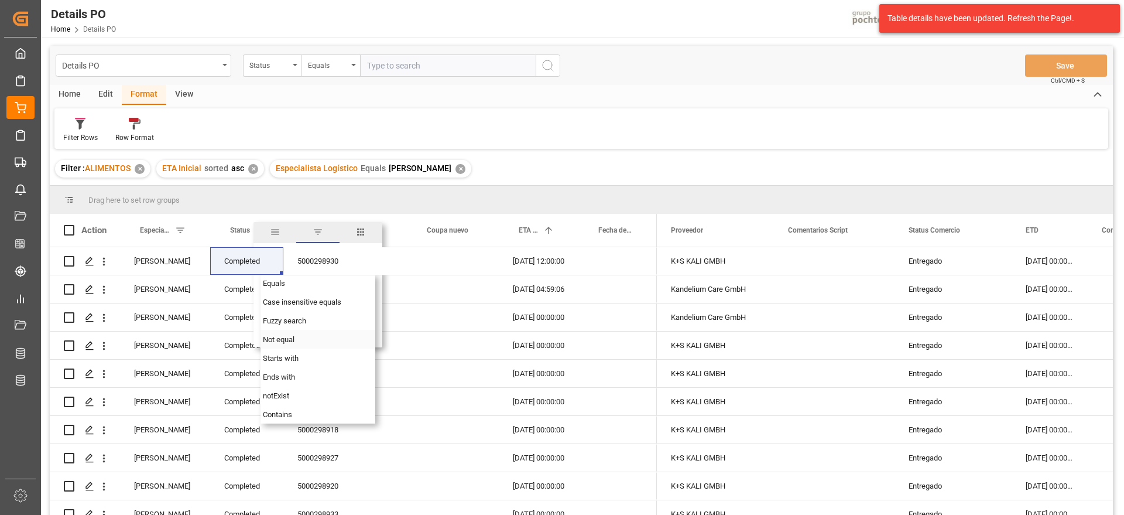
click at [290, 338] on span "Not equal" at bounding box center [279, 339] width 32 height 9
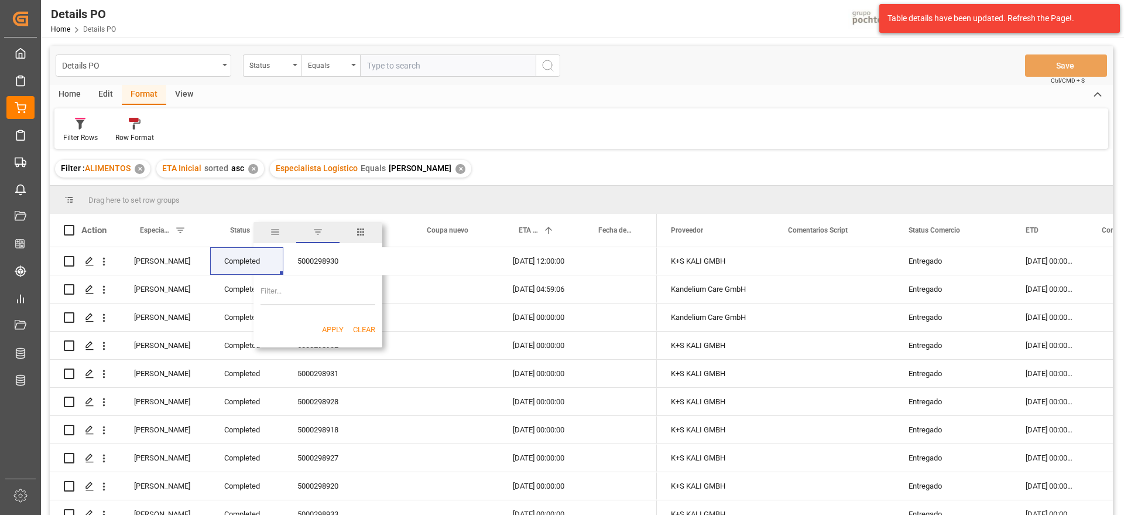
click at [307, 291] on input "Filter Value" at bounding box center [318, 293] width 115 height 23
paste input "Completed"
type input "Completed"
click at [327, 328] on button "Apply" at bounding box center [333, 330] width 22 height 12
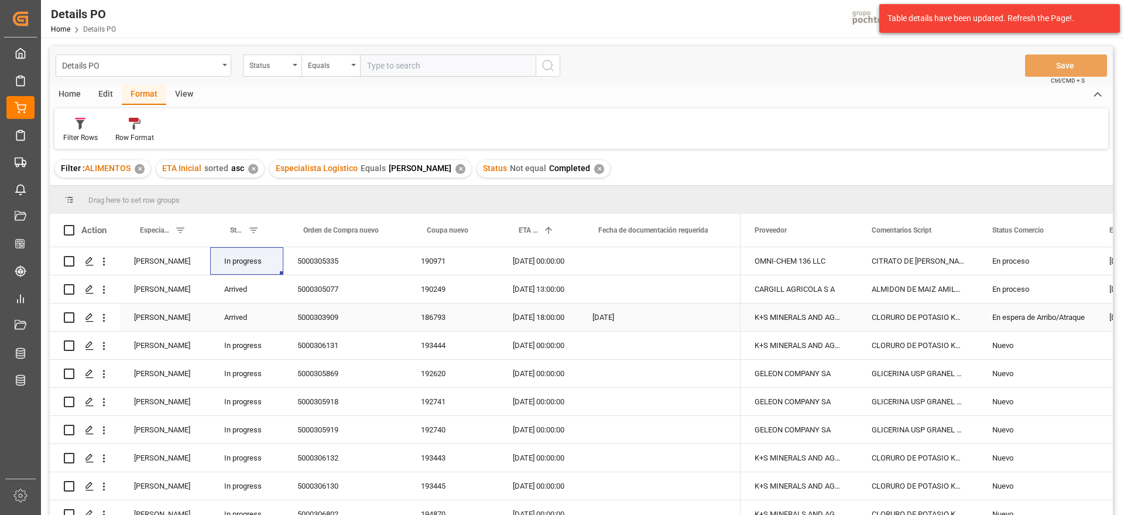
click at [373, 295] on div "5000305077" at bounding box center [345, 289] width 124 height 28
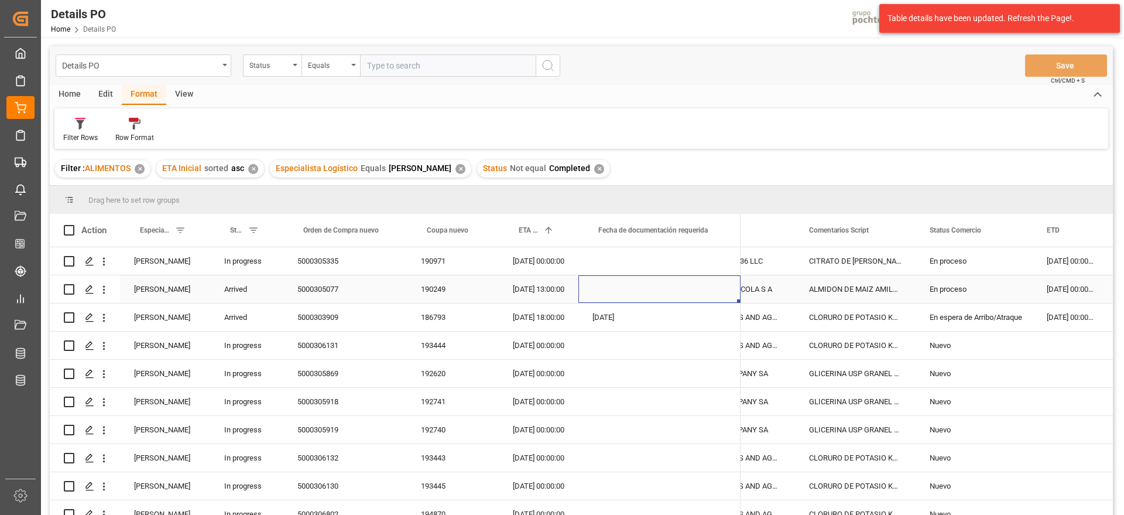
click at [593, 279] on div "Press SPACE to select this row." at bounding box center [660, 289] width 162 height 28
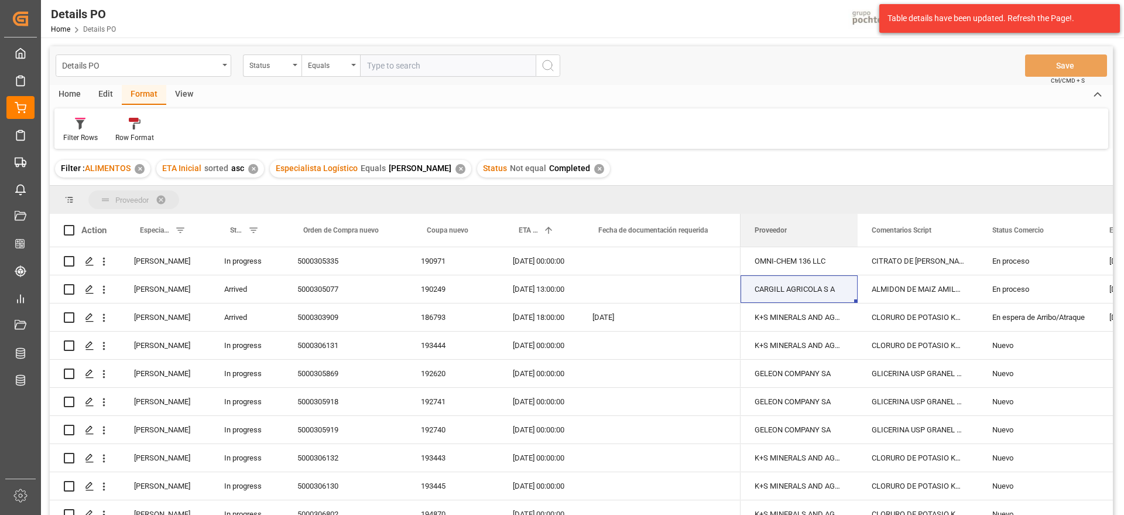
drag, startPoint x: 793, startPoint y: 237, endPoint x: 772, endPoint y: 203, distance: 40.3
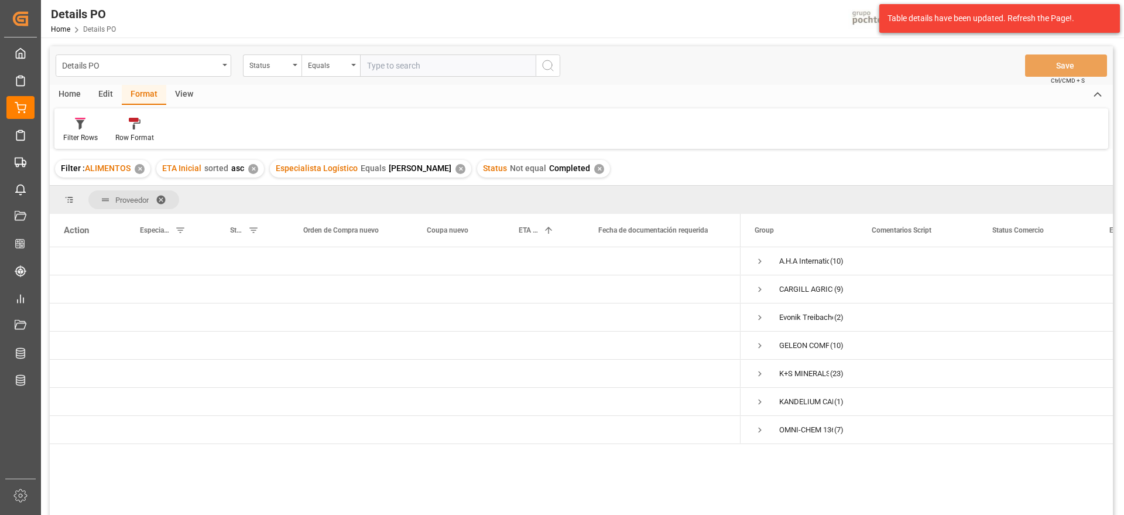
click at [163, 195] on span at bounding box center [165, 199] width 19 height 11
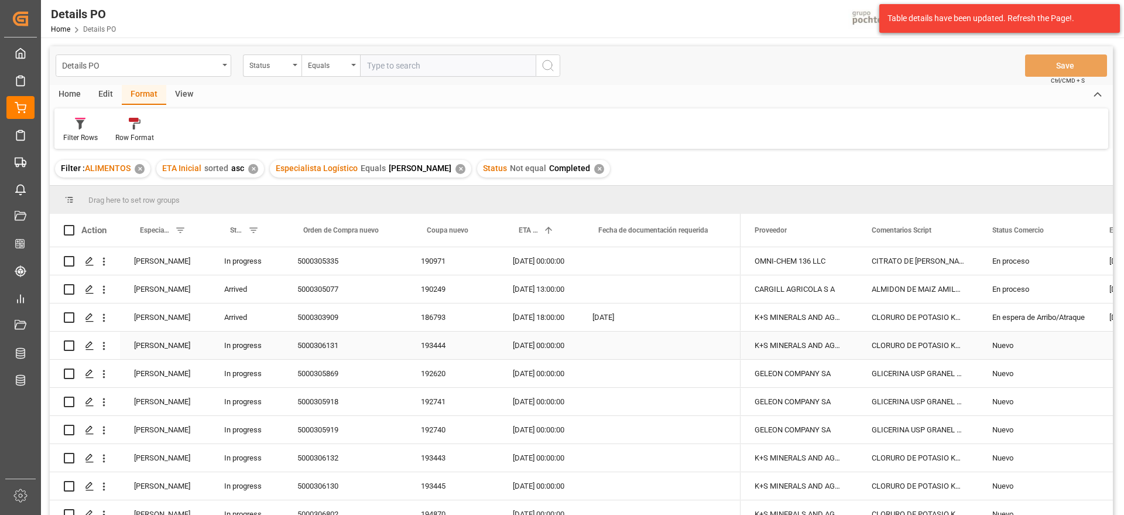
click at [653, 321] on div "[DATE]" at bounding box center [660, 317] width 162 height 28
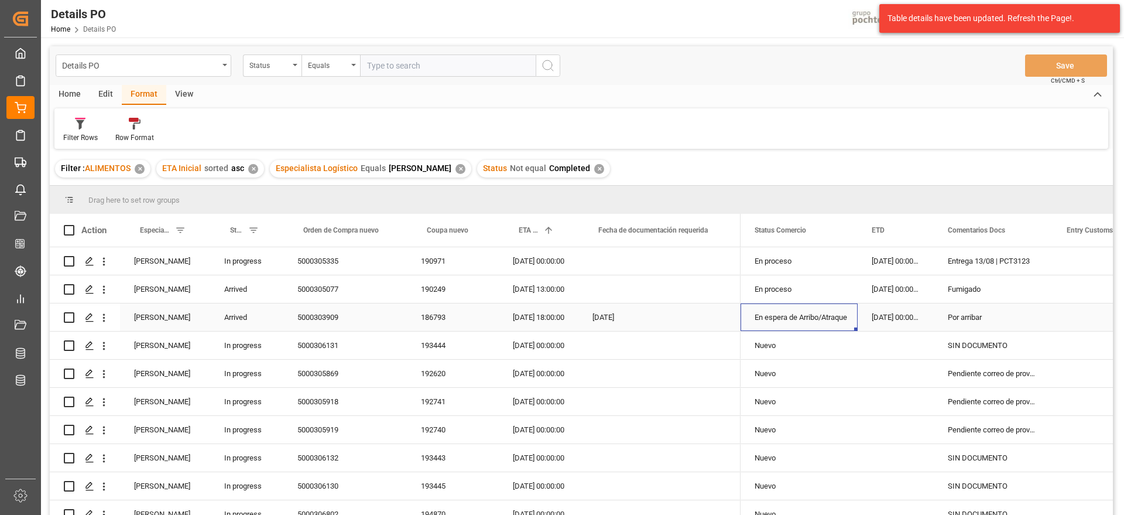
click at [598, 306] on div "[DATE]" at bounding box center [660, 317] width 162 height 28
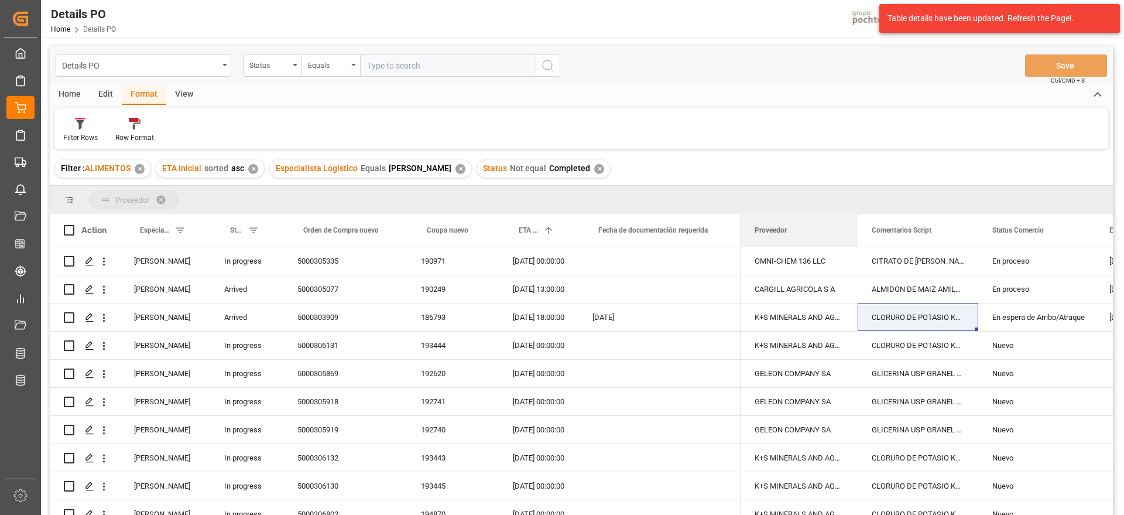
drag, startPoint x: 775, startPoint y: 208, endPoint x: 741, endPoint y: 207, distance: 34.0
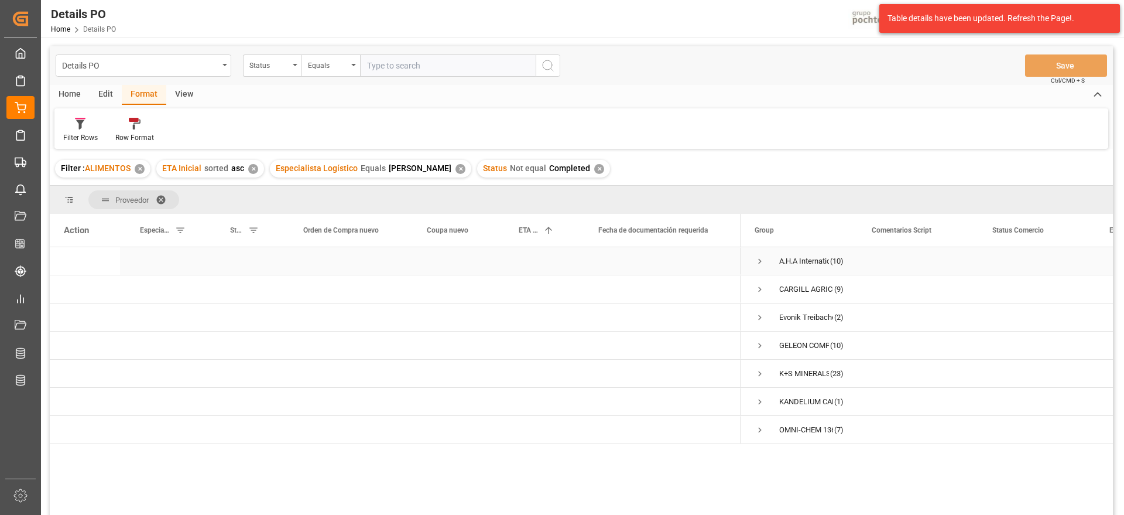
click at [756, 257] on span "Press SPACE to select this row." at bounding box center [760, 261] width 11 height 11
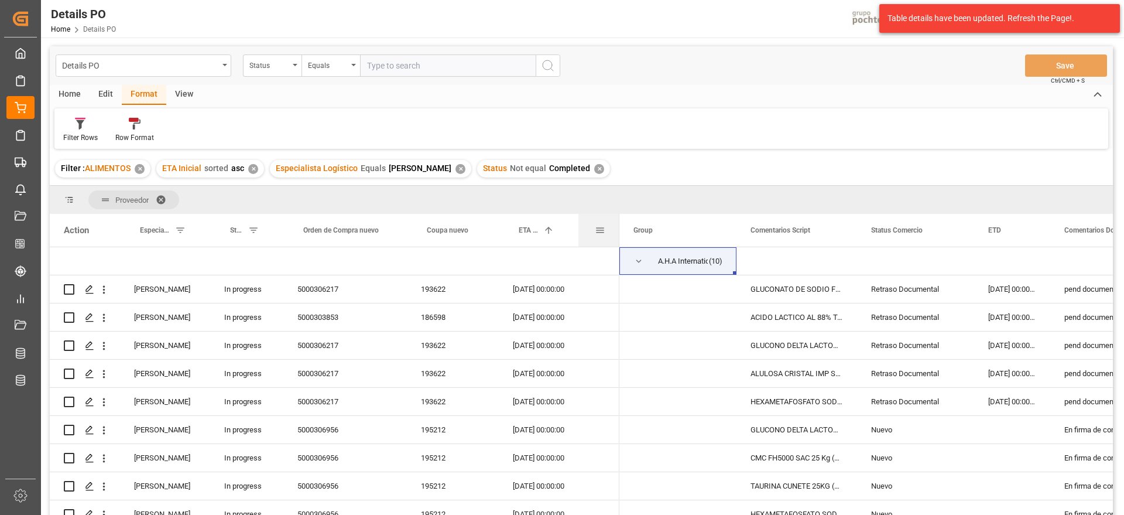
drag, startPoint x: 739, startPoint y: 232, endPoint x: 618, endPoint y: 231, distance: 121.2
click at [618, 231] on div at bounding box center [619, 230] width 5 height 33
click at [830, 338] on div "GLUCONO DELTA LACTONA S. KAISON SAC 25KG" at bounding box center [797, 345] width 121 height 28
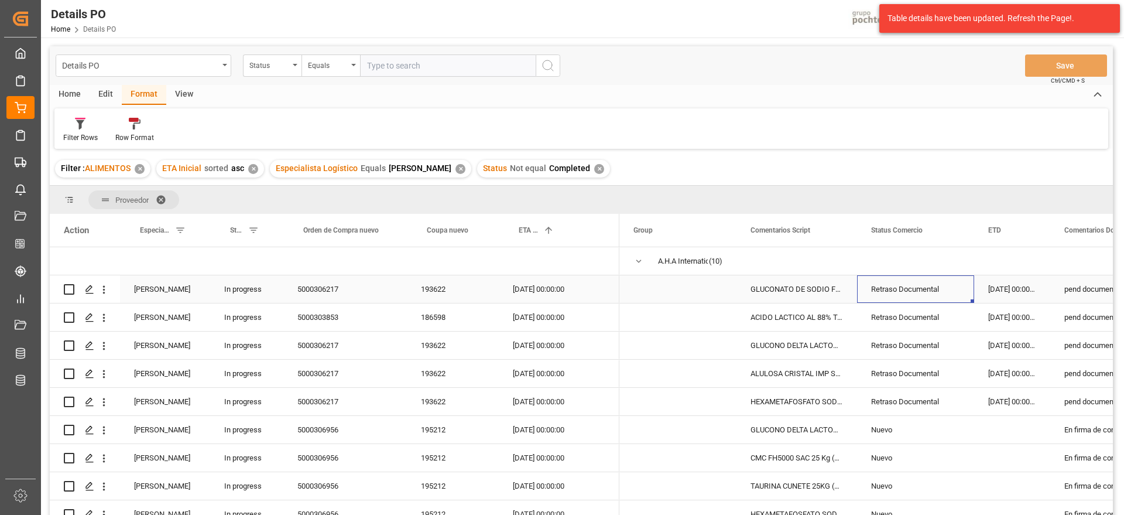
click at [932, 287] on div "Retraso Documental" at bounding box center [915, 289] width 89 height 27
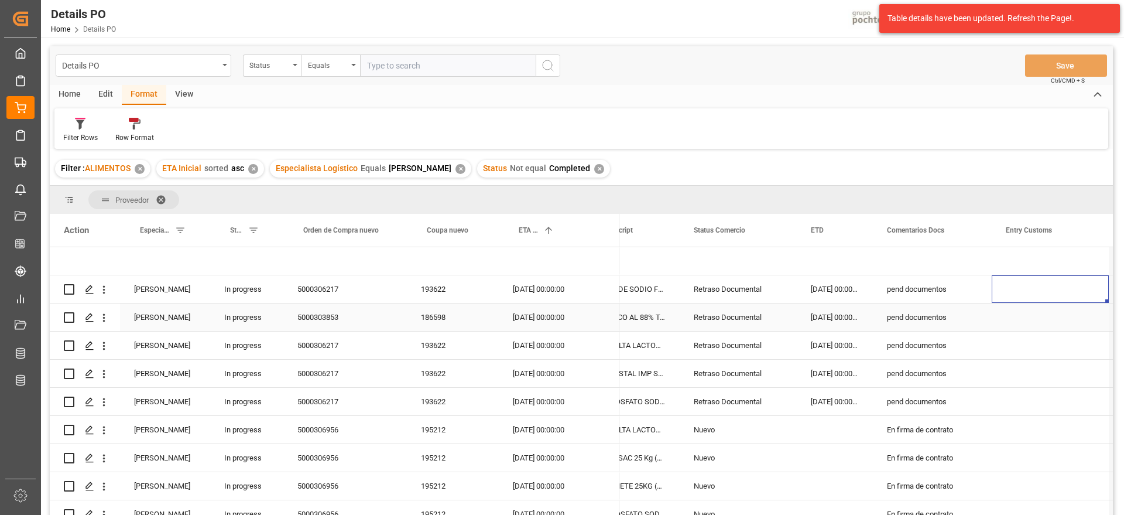
click at [830, 309] on div "06-08-2025 00:00:00" at bounding box center [835, 317] width 76 height 28
click at [919, 302] on div "pend documentos" at bounding box center [932, 289] width 119 height 28
click at [434, 286] on div "193622" at bounding box center [453, 289] width 92 height 28
click at [547, 288] on div "30-08-2025 00:00:00" at bounding box center [539, 289] width 80 height 28
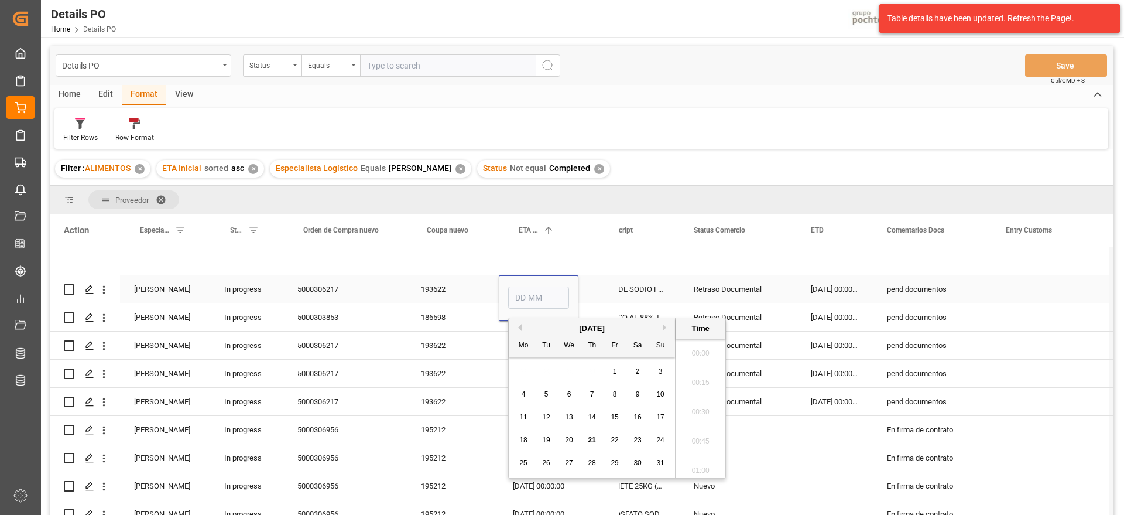
type input "30-08-2025 00:00"
click at [665, 326] on button "Next Month" at bounding box center [666, 327] width 7 height 7
click at [737, 284] on div "Retraso Documental" at bounding box center [738, 289] width 89 height 27
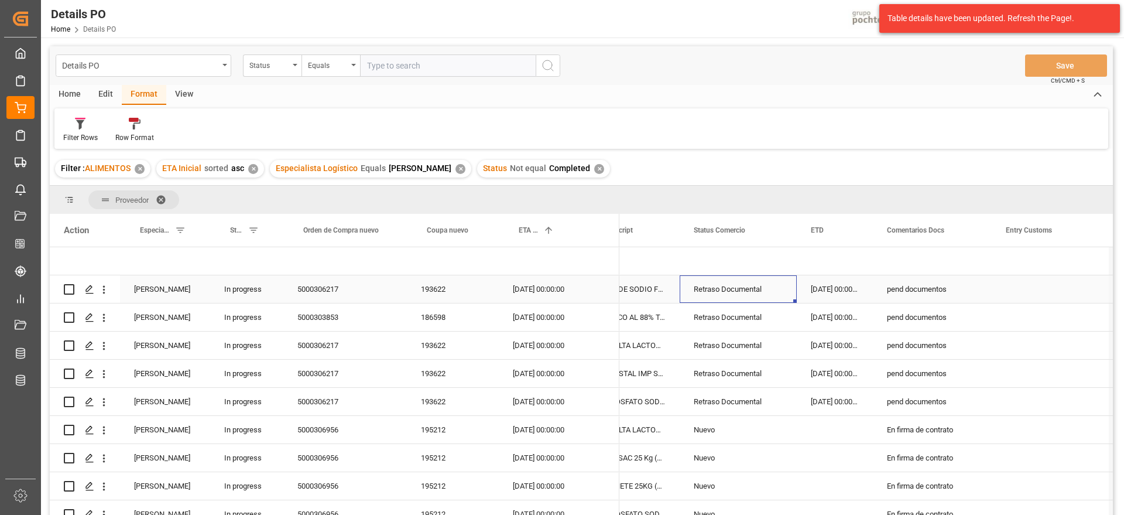
click at [538, 287] on div "30-08-2025 00:00:00" at bounding box center [539, 289] width 80 height 28
click at [916, 280] on div "pend documentos" at bounding box center [932, 289] width 119 height 28
click at [545, 341] on div "30-08-2025 00:00:00" at bounding box center [539, 345] width 80 height 28
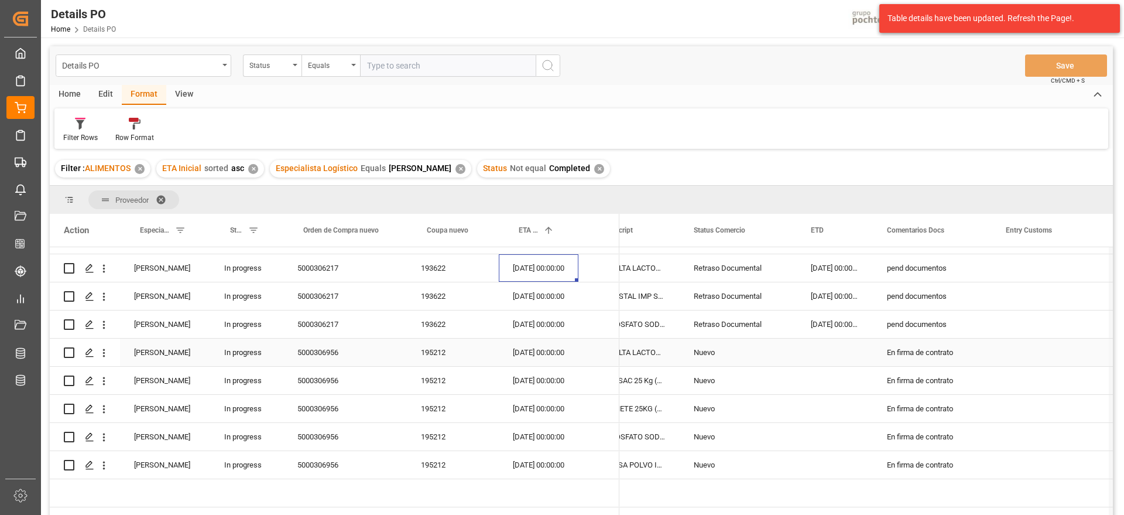
scroll to position [146, 0]
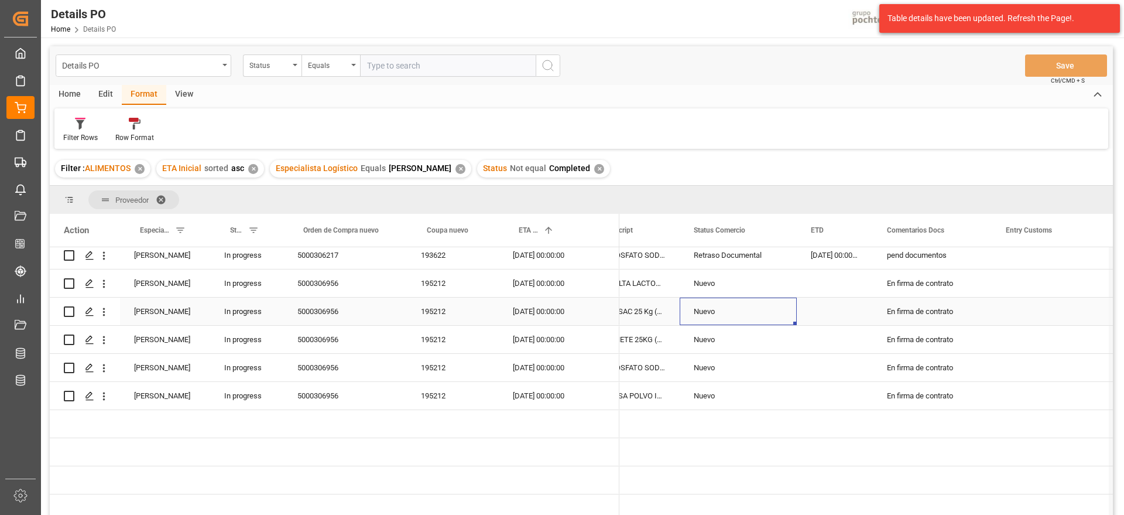
click at [699, 297] on div "Nuevo" at bounding box center [738, 311] width 117 height 28
click at [535, 280] on div "13-09-2025 00:00:00" at bounding box center [539, 283] width 80 height 28
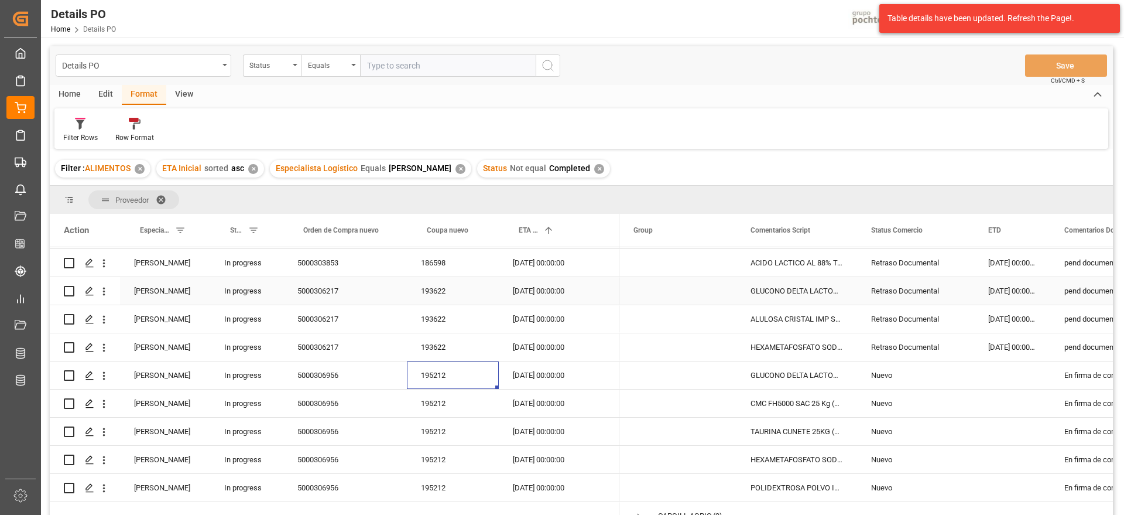
scroll to position [0, 0]
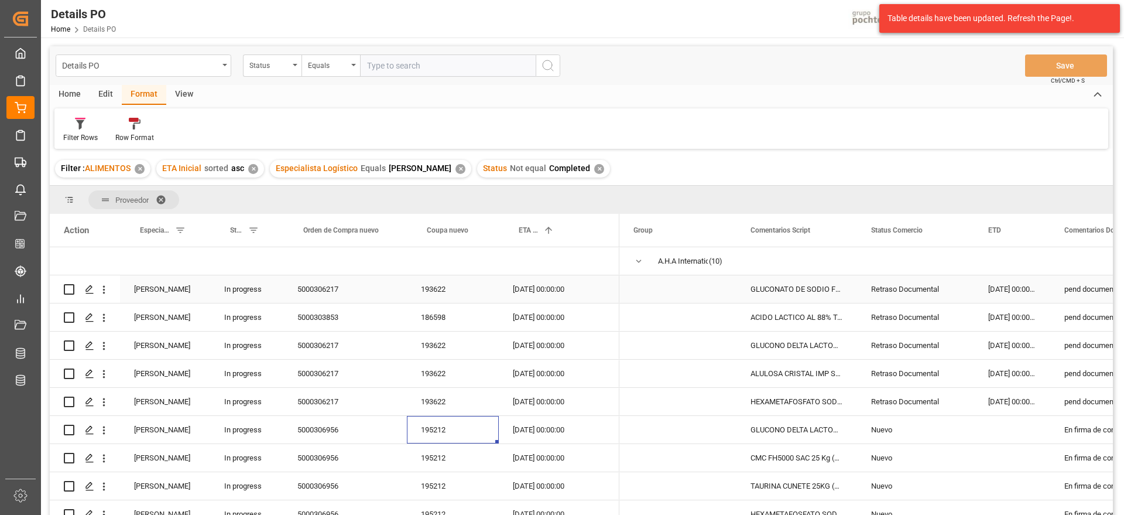
click at [562, 284] on div "30-08-2025 00:00:00" at bounding box center [539, 289] width 80 height 28
click at [641, 262] on span "Press SPACE to select this row." at bounding box center [639, 261] width 11 height 11
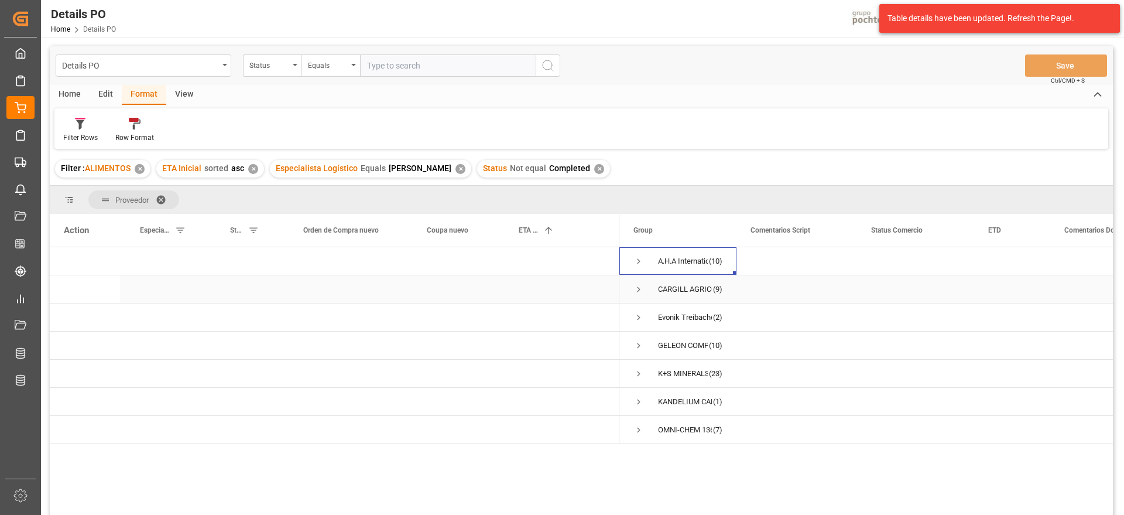
click at [638, 289] on span "Press SPACE to select this row." at bounding box center [639, 289] width 11 height 11
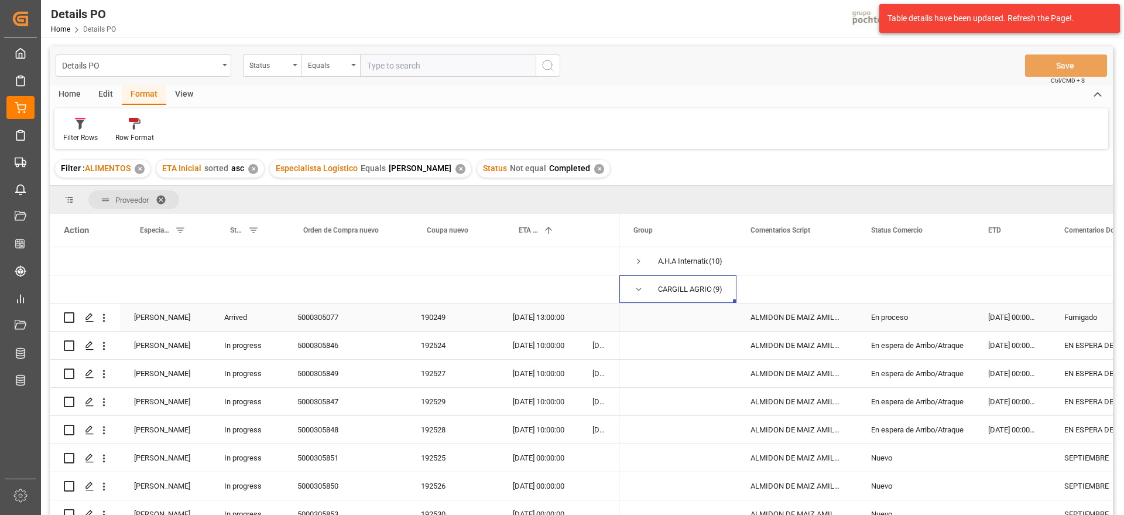
click at [945, 329] on div "En proceso" at bounding box center [915, 317] width 89 height 27
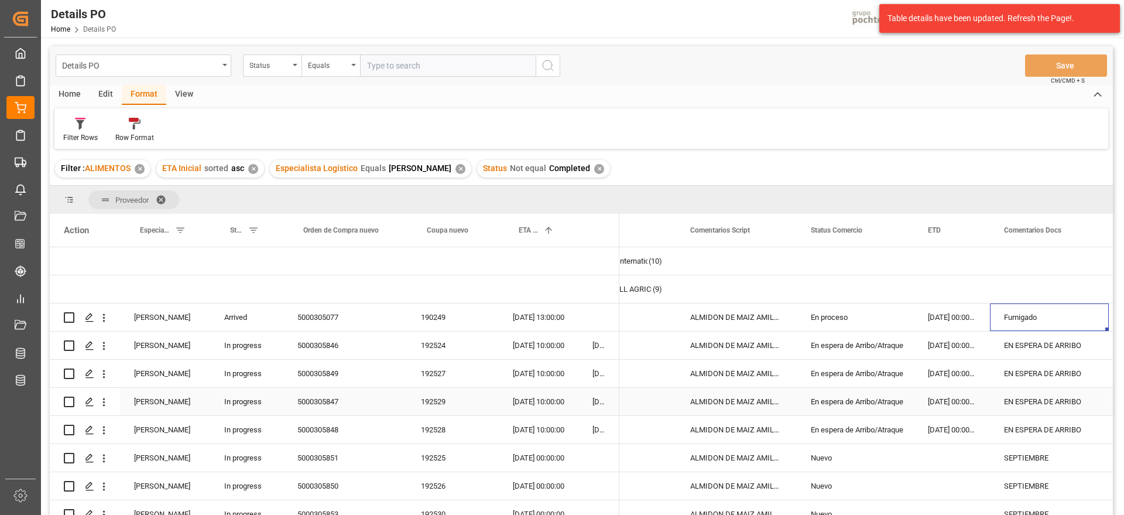
scroll to position [0, 177]
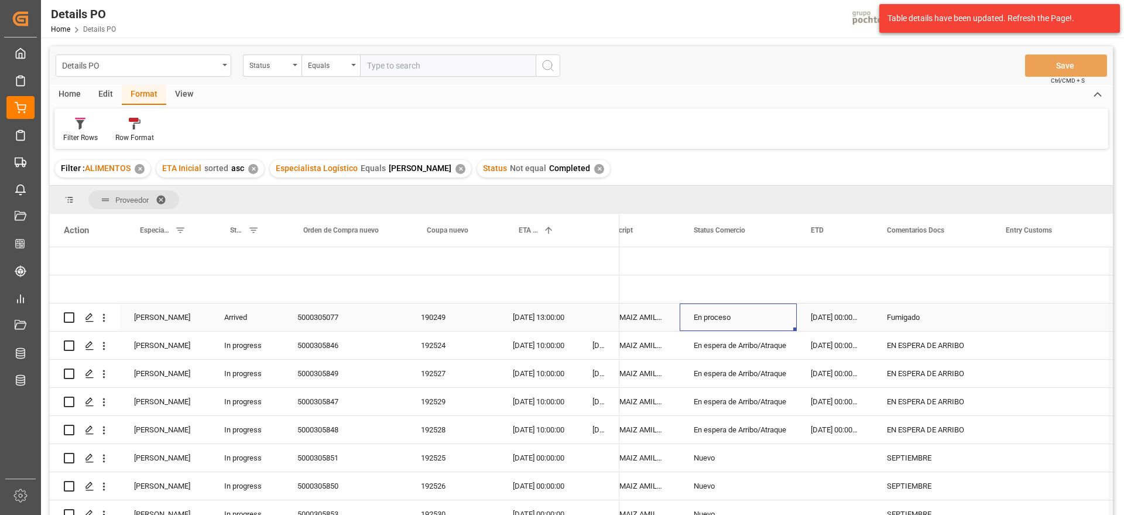
click at [732, 319] on div "En proceso" at bounding box center [738, 317] width 89 height 27
click at [776, 319] on icon "open menu" at bounding box center [775, 324] width 14 height 14
click at [737, 417] on div "Entregado" at bounding box center [745, 415] width 111 height 41
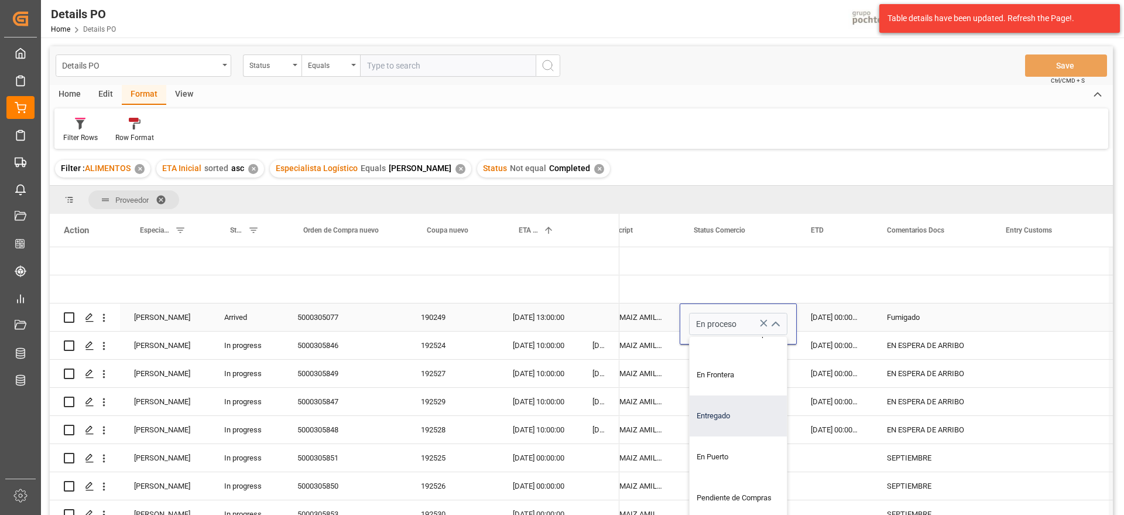
type input "Entregado"
click at [814, 316] on div "19-07-2025 00:00:00" at bounding box center [835, 317] width 76 height 28
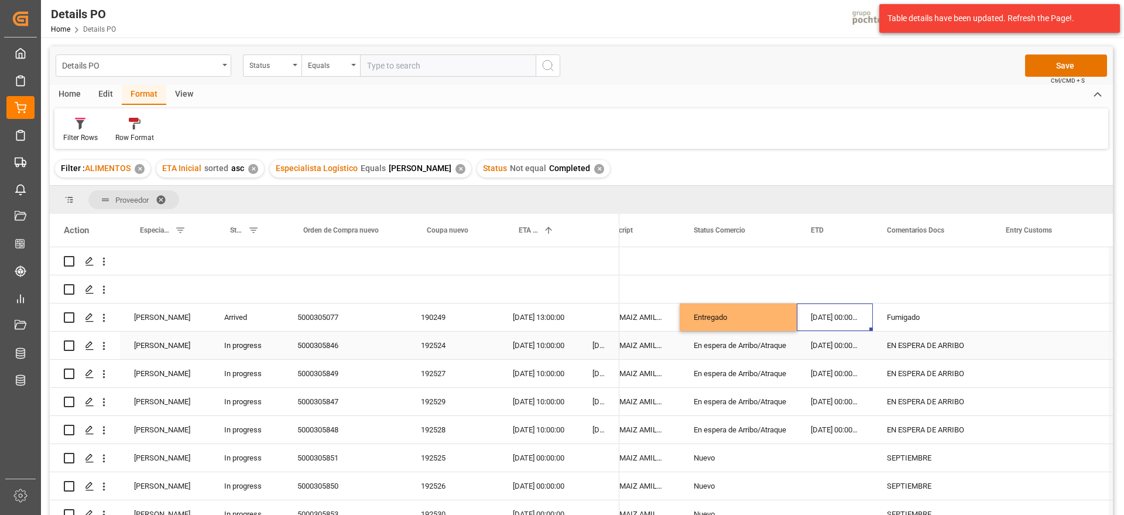
click at [741, 350] on div "En espera de Arribo/Atraque" at bounding box center [738, 345] width 89 height 27
click at [817, 427] on div "09-08-2025 00:00:00" at bounding box center [835, 430] width 76 height 28
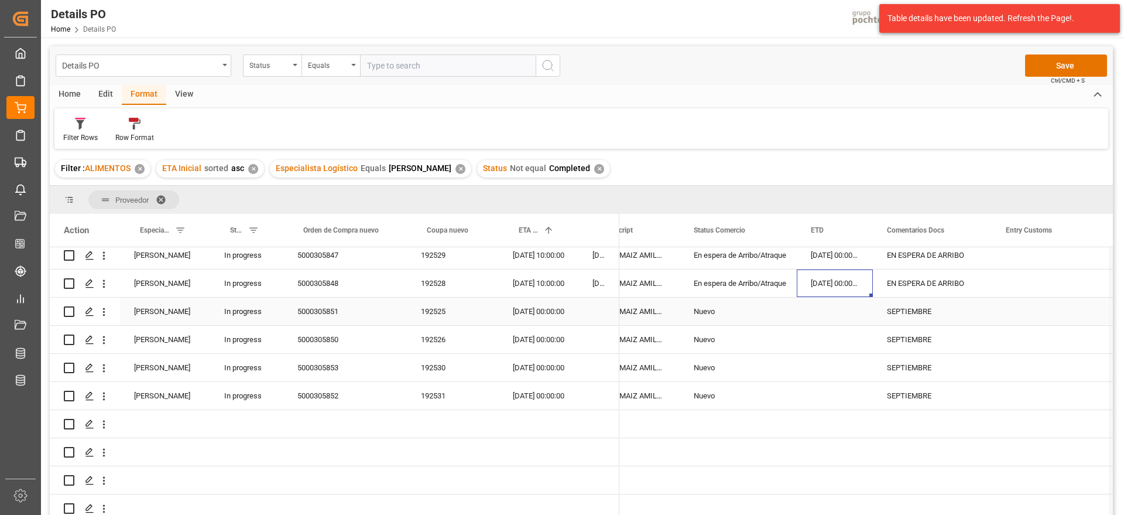
click at [727, 317] on div "Nuevo" at bounding box center [738, 311] width 89 height 27
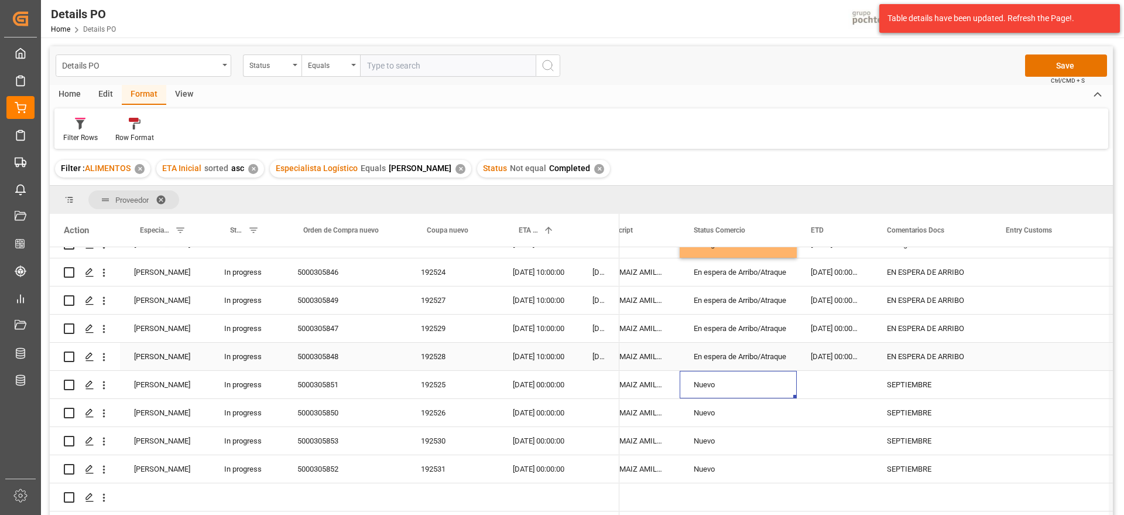
scroll to position [0, 0]
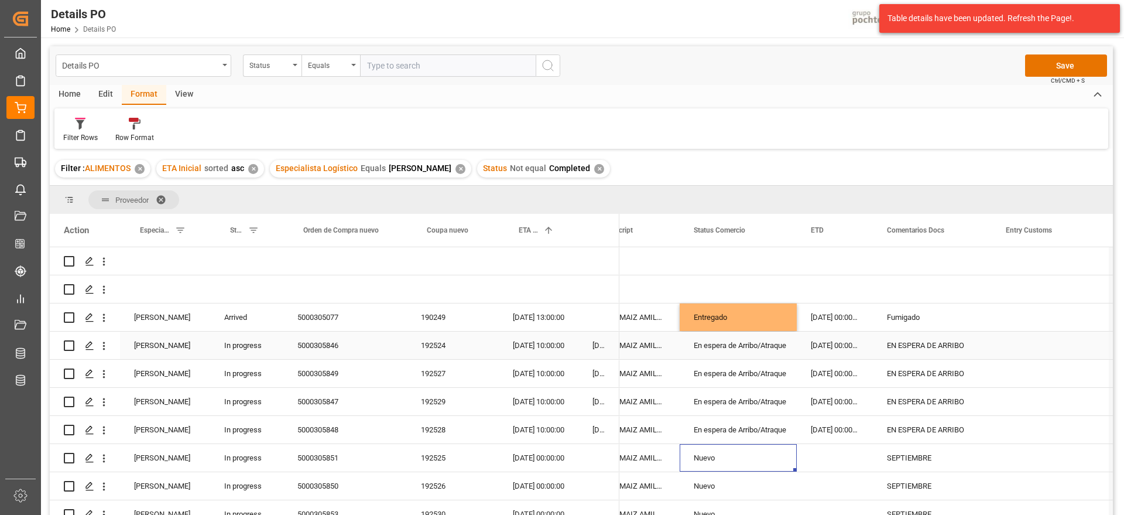
click at [721, 345] on div "En espera de Arribo/Atraque" at bounding box center [738, 345] width 89 height 27
click at [529, 347] on div "31-08-2025 10:00:00" at bounding box center [539, 345] width 80 height 28
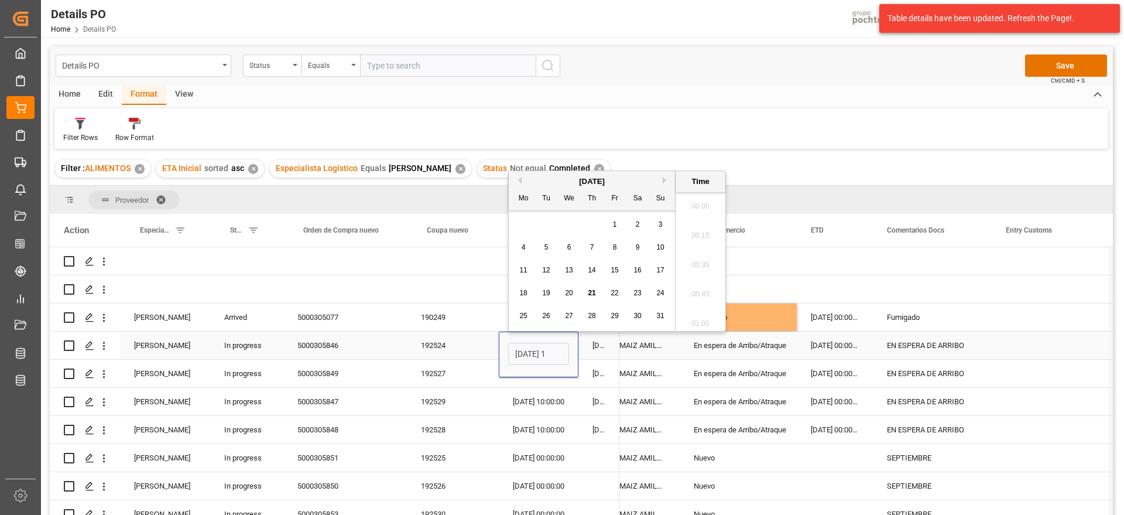
scroll to position [1234, 0]
click at [667, 181] on button "Next Month" at bounding box center [666, 180] width 7 height 7
click at [570, 224] on span "3" at bounding box center [569, 224] width 4 height 8
type input "03-09-2025 10:00"
click at [698, 371] on div "En espera de Arribo/Atraque" at bounding box center [738, 373] width 89 height 27
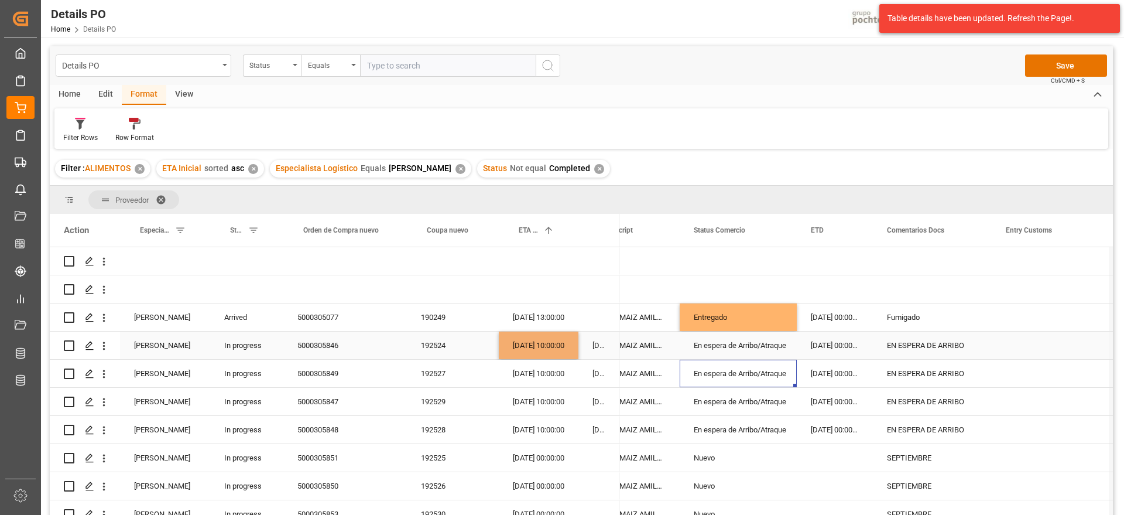
click at [532, 341] on div "03-09-2025 10:00:00" at bounding box center [539, 345] width 80 height 28
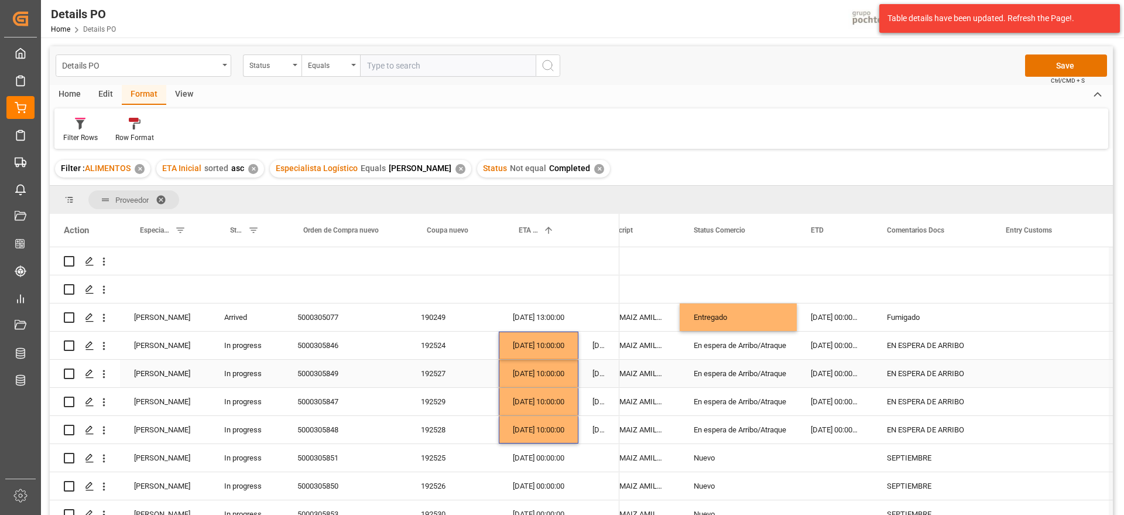
click at [839, 386] on div "09-08-2025 00:00:00" at bounding box center [835, 374] width 76 height 28
click at [1069, 63] on button "Save" at bounding box center [1066, 65] width 82 height 22
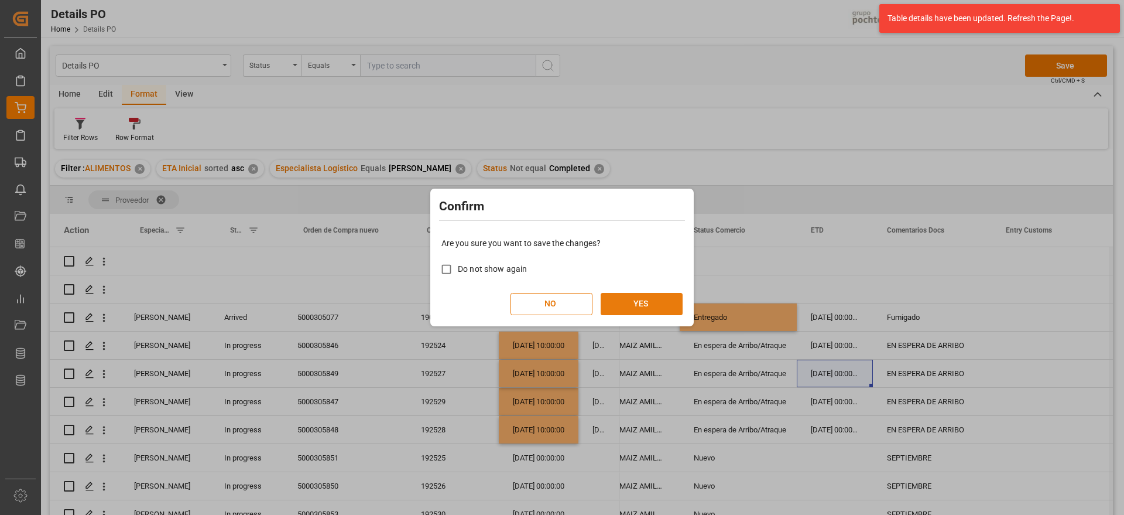
click at [651, 305] on button "YES" at bounding box center [642, 304] width 82 height 22
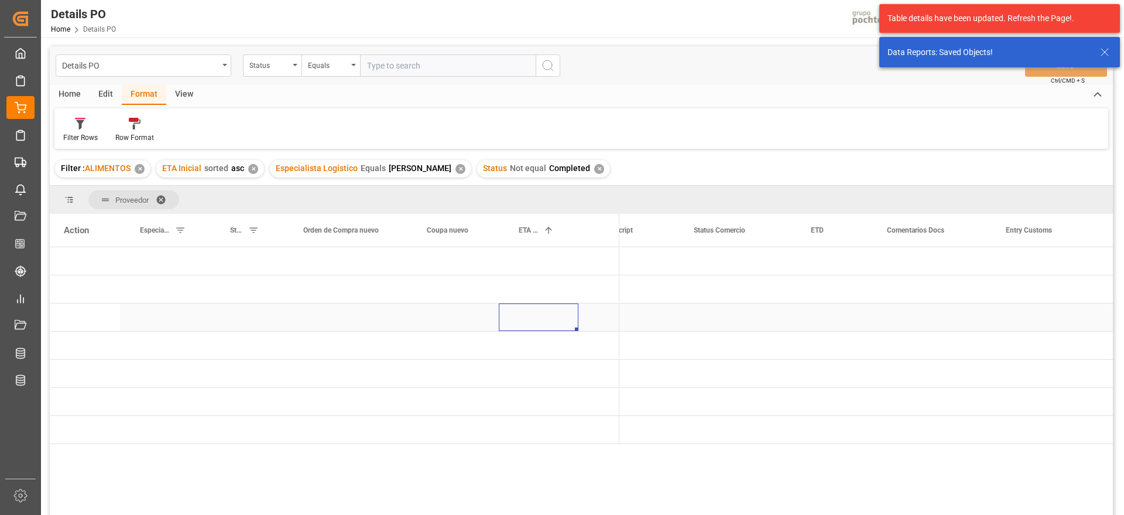
click at [521, 316] on div "Press SPACE to select this row." at bounding box center [539, 317] width 80 height 28
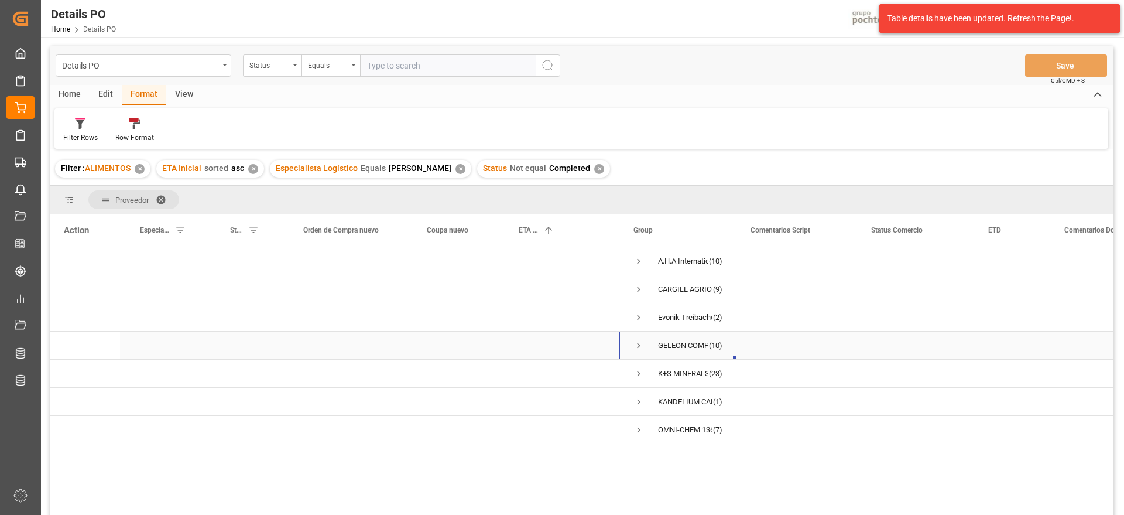
click at [639, 343] on span "Press SPACE to select this row." at bounding box center [639, 345] width 11 height 11
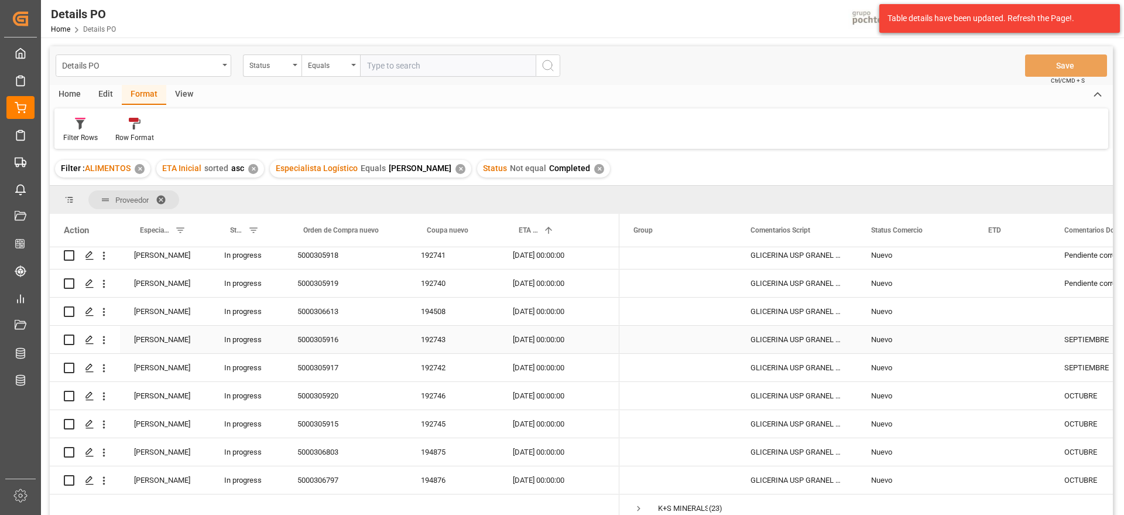
scroll to position [73, 0]
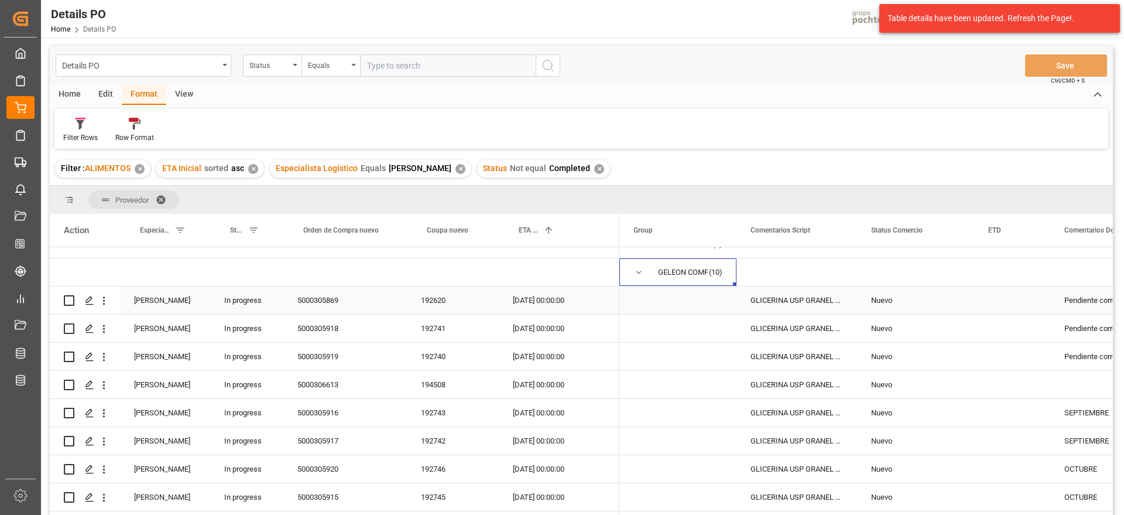
click at [429, 290] on div "192620" at bounding box center [453, 300] width 92 height 28
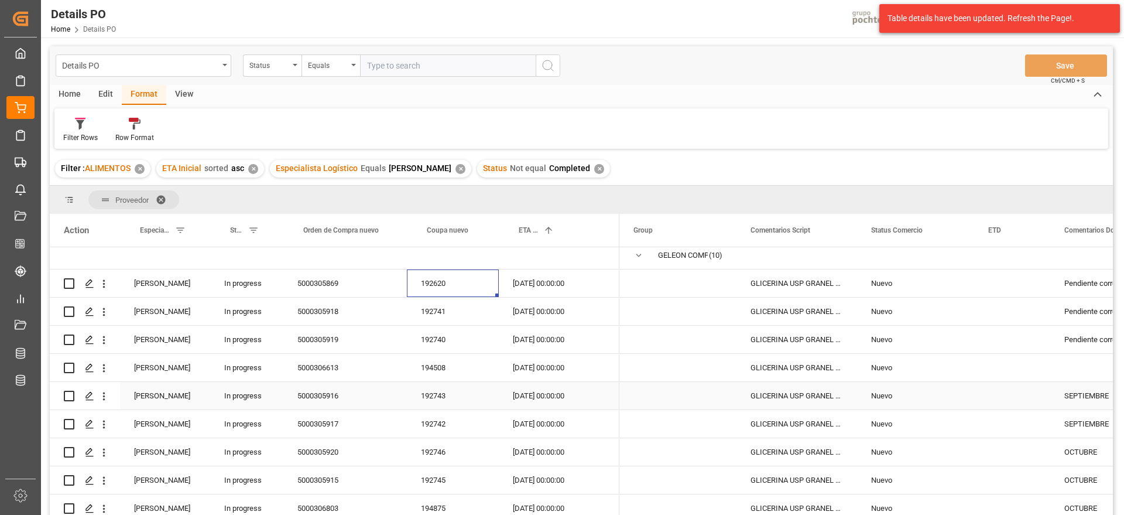
scroll to position [64, 0]
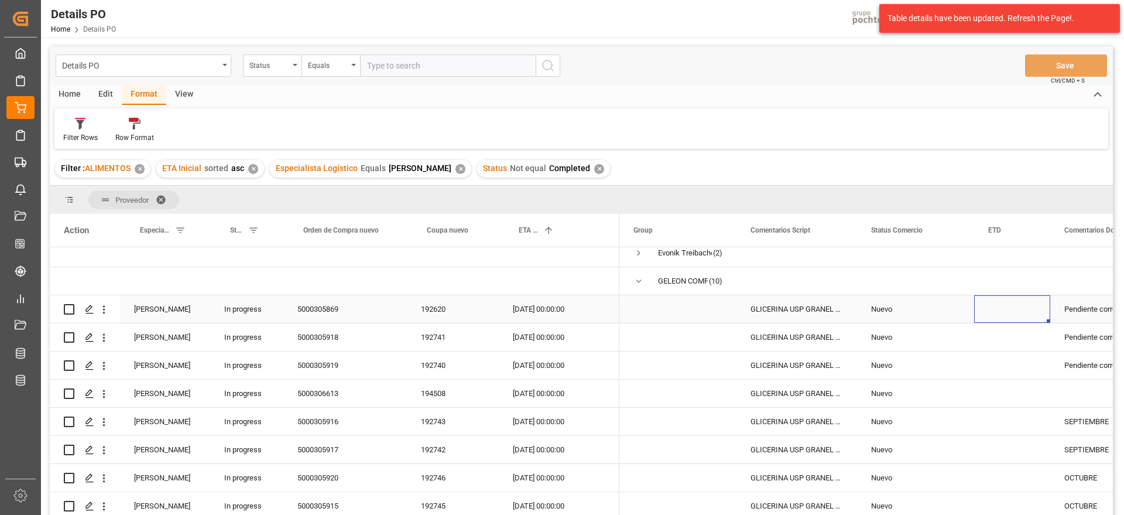
click at [1008, 309] on div "Press SPACE to select this row." at bounding box center [1012, 309] width 76 height 28
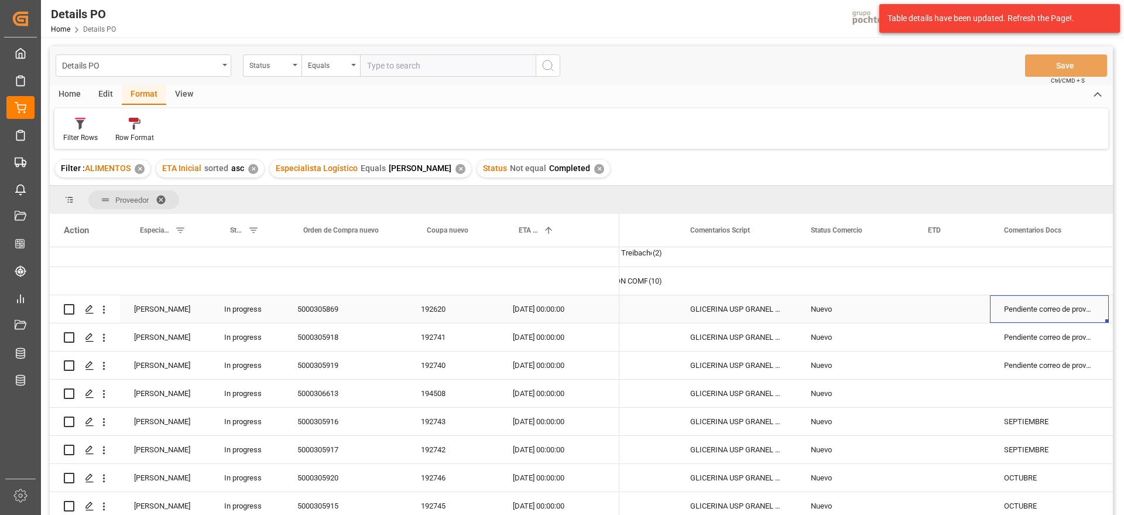
click at [1019, 317] on div "Pendiente correo de proveedor" at bounding box center [1049, 309] width 119 height 28
click at [1030, 336] on div "Pendiente correo de proveedor" at bounding box center [1049, 337] width 119 height 28
click at [1024, 367] on div "Pendiente correo de proveedor" at bounding box center [1049, 365] width 119 height 28
click at [1033, 310] on div "Pendiente correo de proveedor" at bounding box center [1049, 309] width 119 height 28
click at [919, 385] on div "Press SPACE to select this row." at bounding box center [952, 393] width 76 height 28
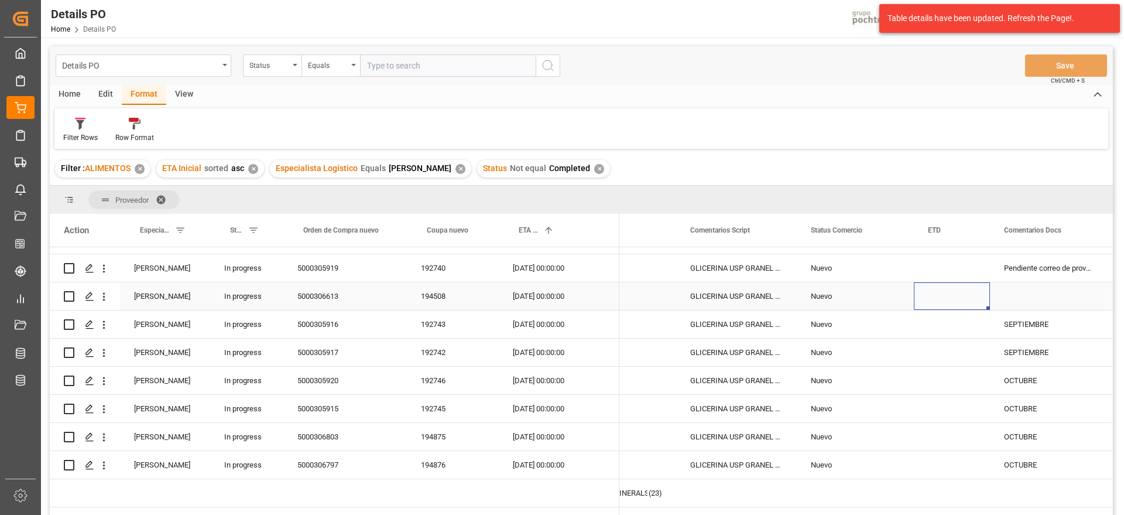
scroll to position [138, 0]
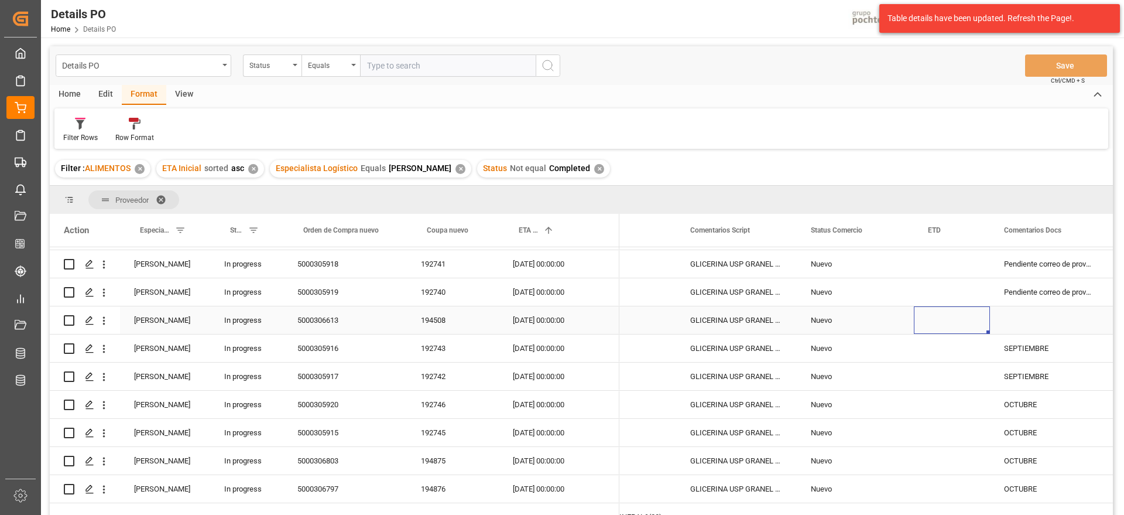
click at [1044, 311] on div "Press SPACE to select this row." at bounding box center [1049, 320] width 119 height 28
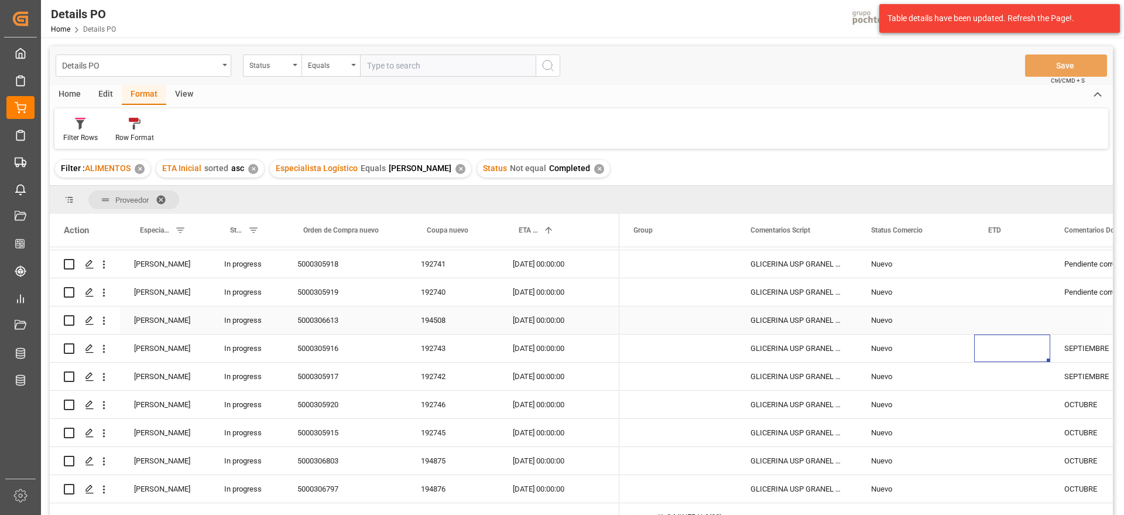
scroll to position [0, 60]
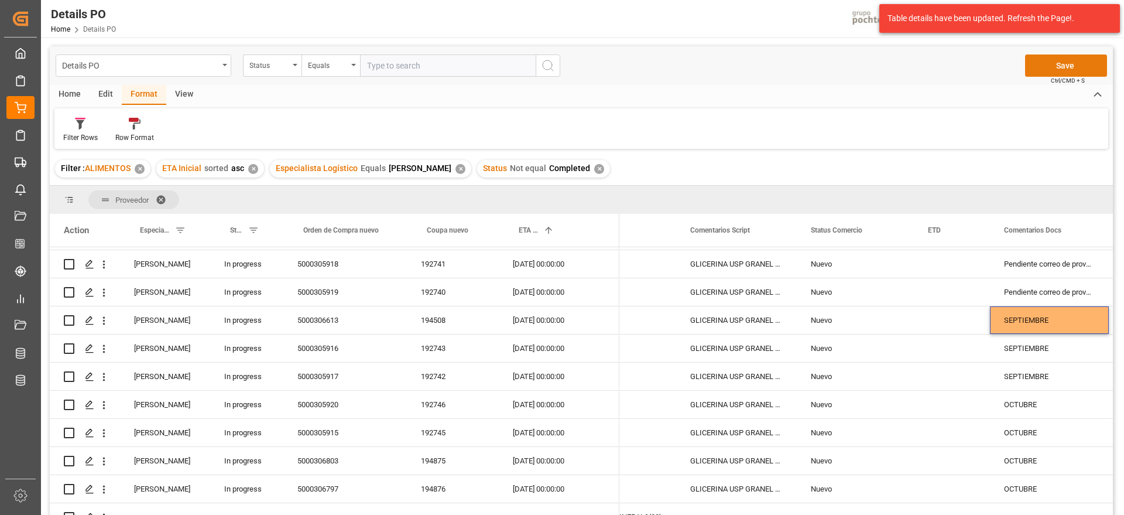
click at [1091, 57] on button "Save" at bounding box center [1066, 65] width 82 height 22
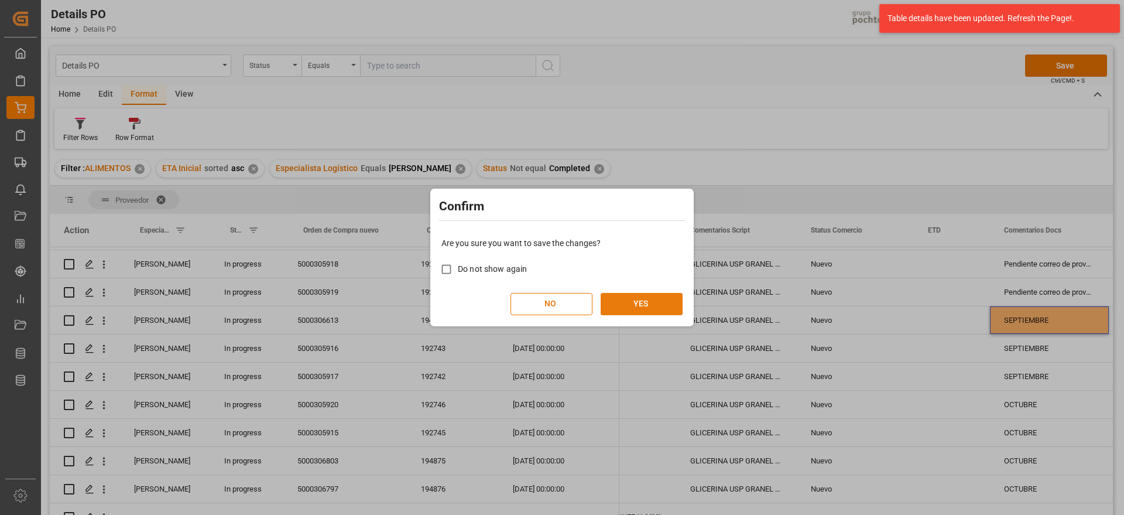
click at [638, 306] on button "YES" at bounding box center [642, 304] width 82 height 22
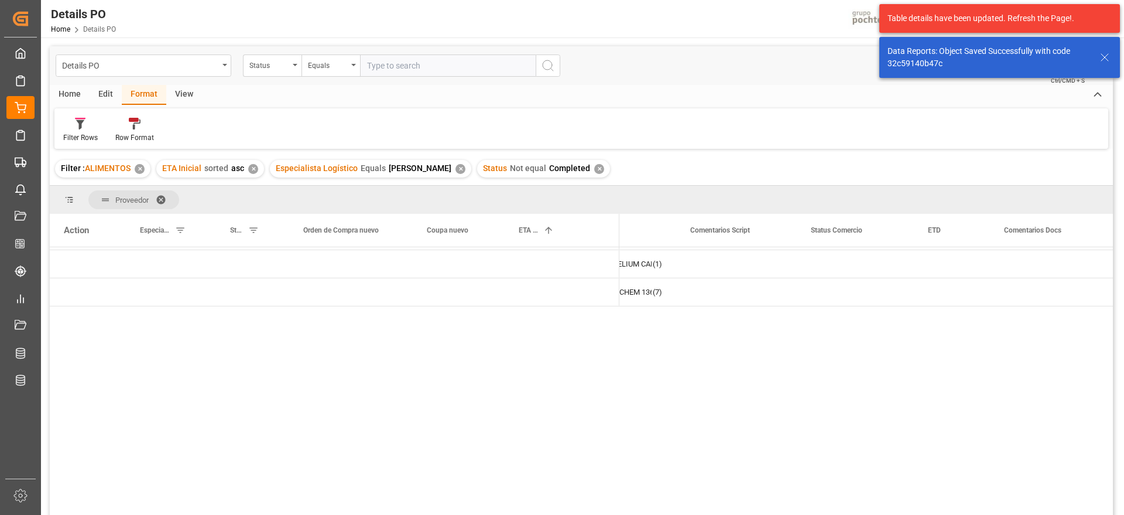
scroll to position [0, 0]
click at [553, 361] on div "Press SPACE to select this row." at bounding box center [539, 374] width 80 height 28
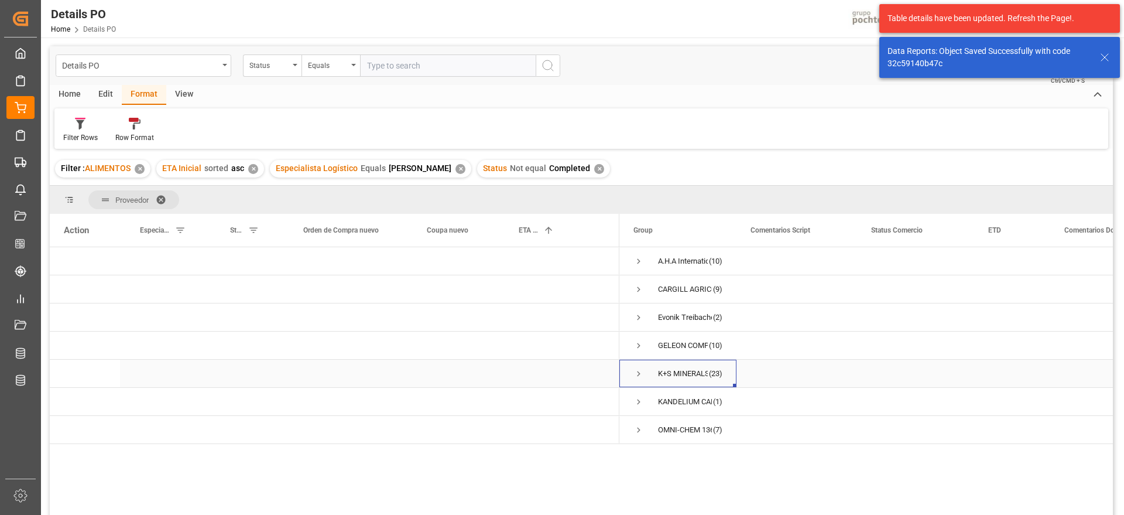
click at [634, 371] on span "Press SPACE to select this row." at bounding box center [639, 373] width 11 height 11
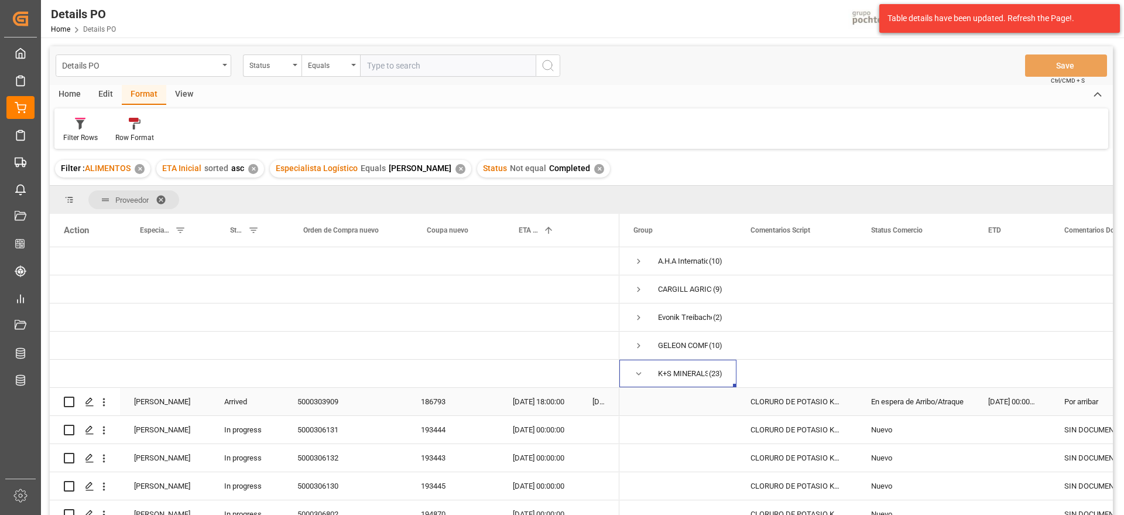
click at [1005, 408] on div "27-07-2025 00:00:00" at bounding box center [1012, 402] width 76 height 28
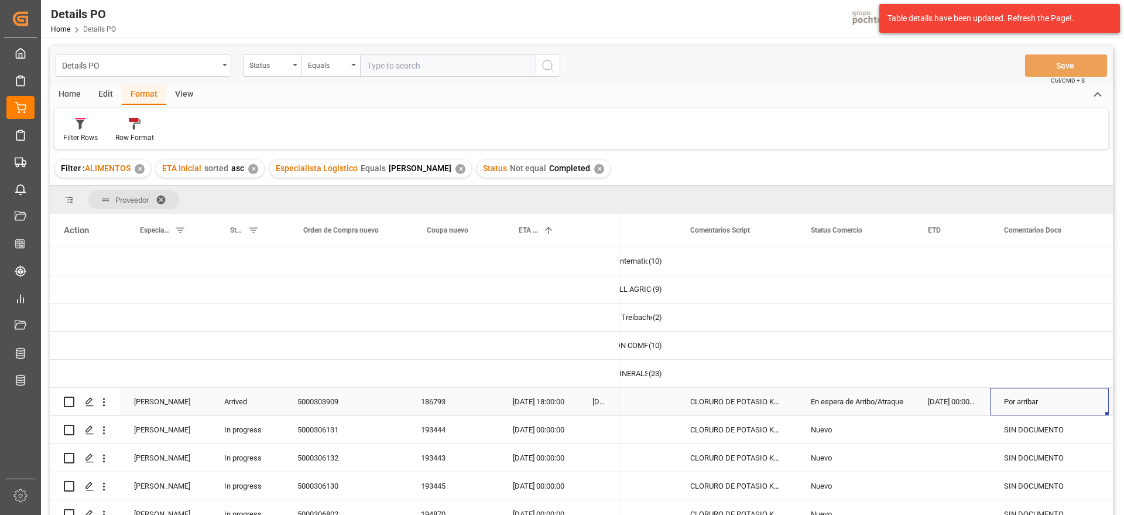
click at [437, 393] on div "186793" at bounding box center [453, 402] width 92 height 28
click at [1028, 403] on div "Por arribar" at bounding box center [1049, 402] width 119 height 28
drag, startPoint x: 1050, startPoint y: 403, endPoint x: 989, endPoint y: 406, distance: 61.6
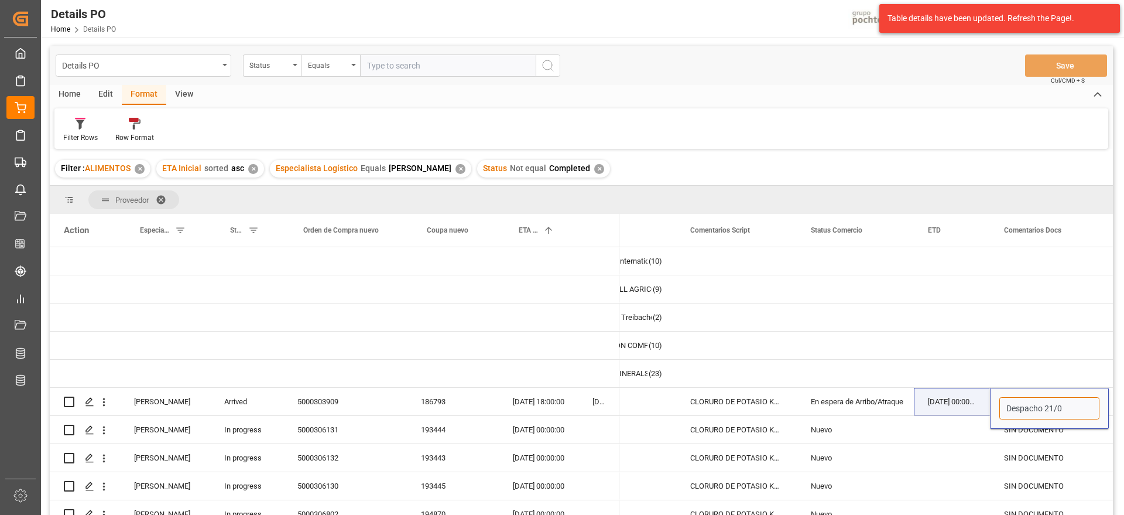
type input "Despacho 21/08"
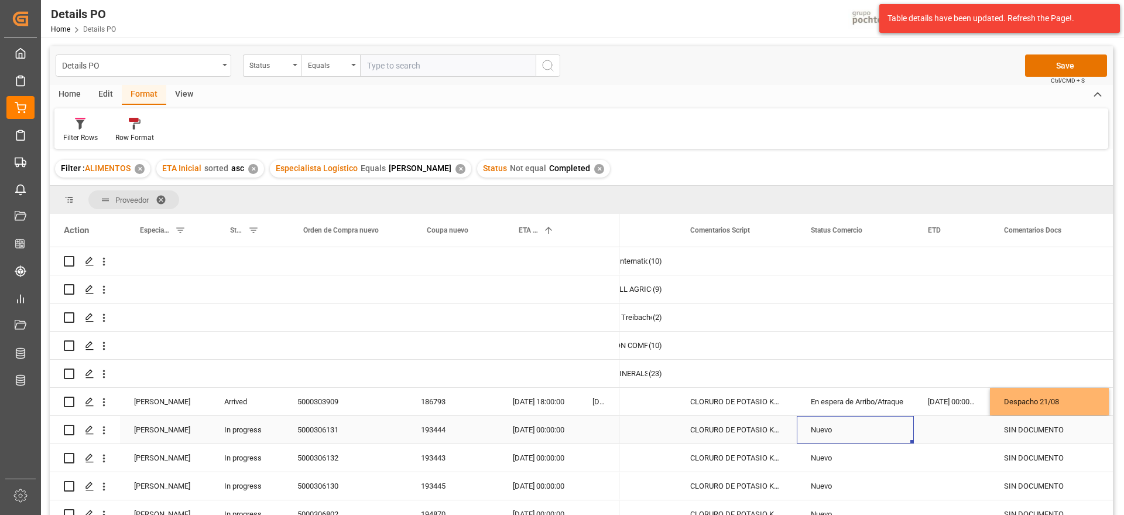
click at [802, 436] on div "Nuevo" at bounding box center [855, 430] width 117 height 28
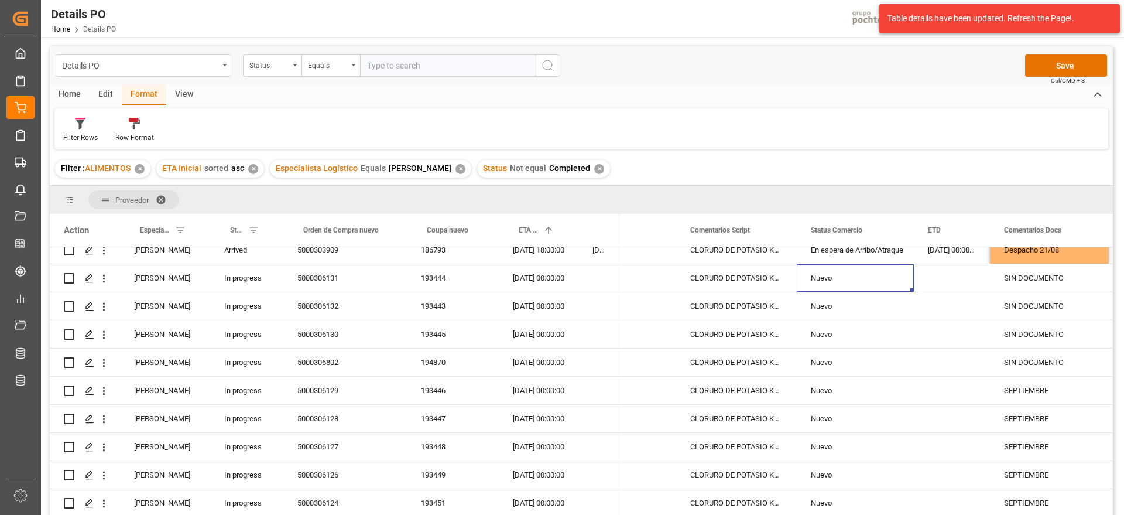
scroll to position [146, 0]
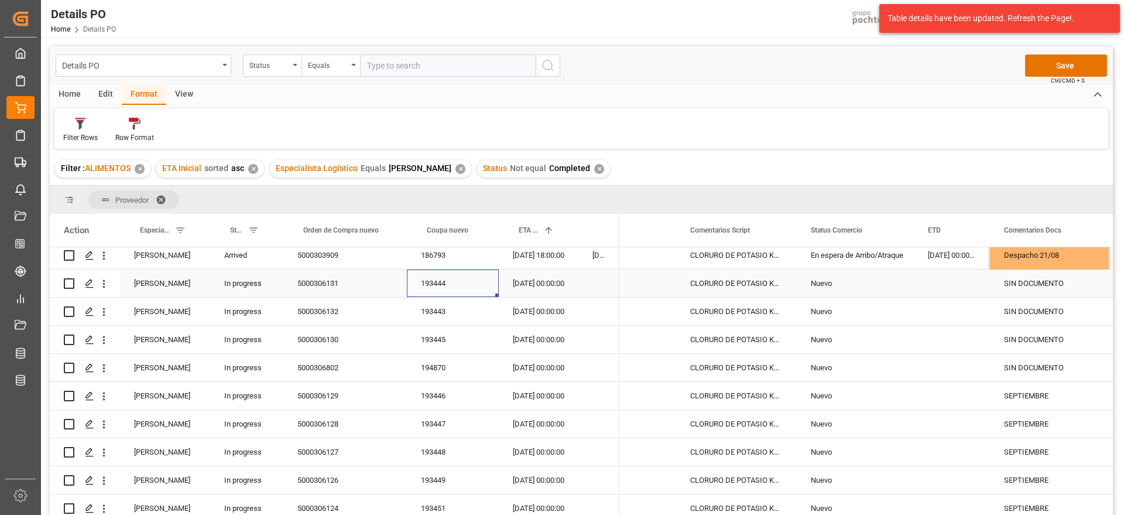
click at [452, 281] on div "193444" at bounding box center [453, 283] width 92 height 28
click at [537, 282] on div "23-08-2025 00:00:00" at bounding box center [539, 283] width 80 height 28
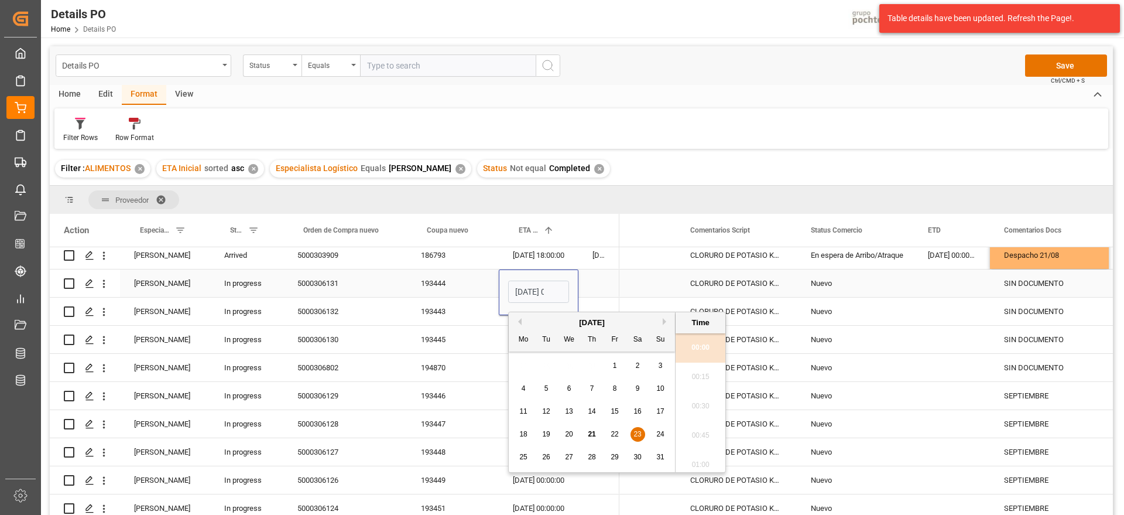
scroll to position [1234, 0]
click at [663, 322] on button "Next Month" at bounding box center [666, 321] width 7 height 7
click at [550, 382] on div "9" at bounding box center [546, 389] width 15 height 14
type input "09-09-2025 00:00"
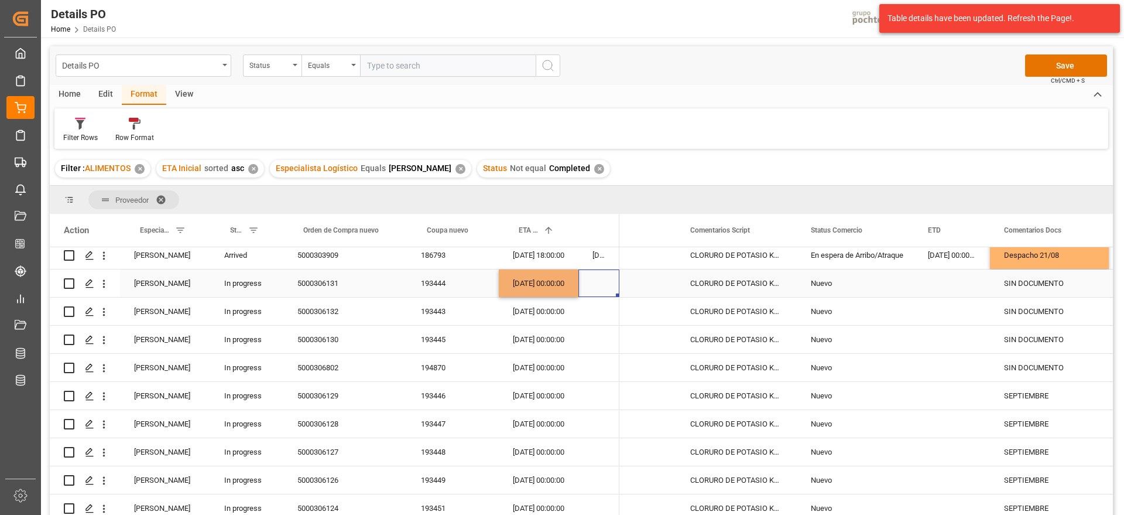
click at [607, 281] on div "Press SPACE to select this row." at bounding box center [599, 283] width 41 height 28
click at [545, 285] on div "09-09-2025 00:00:00" at bounding box center [539, 283] width 80 height 28
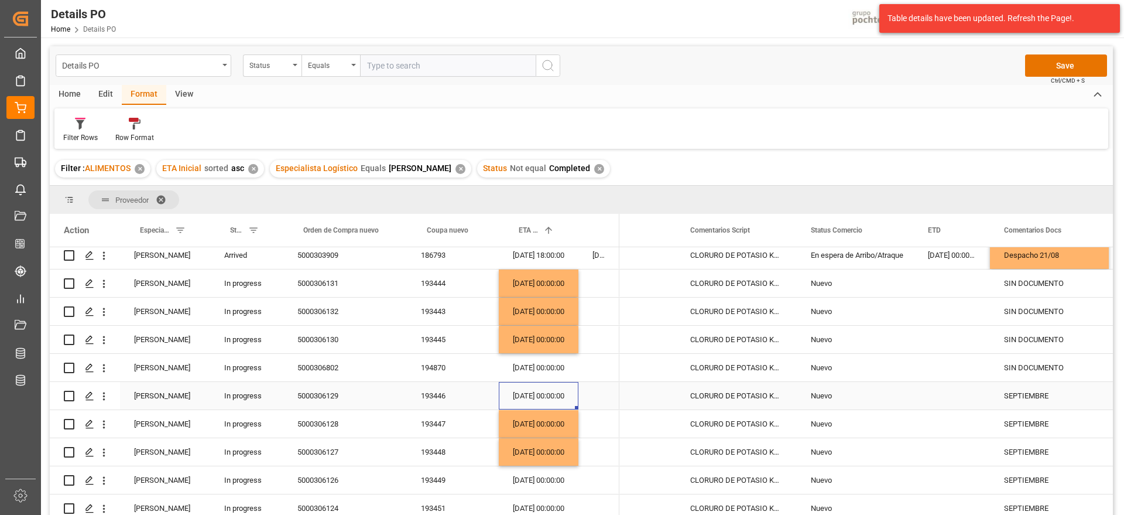
click at [535, 395] on div "02-09-2025 00:00:00" at bounding box center [539, 396] width 80 height 28
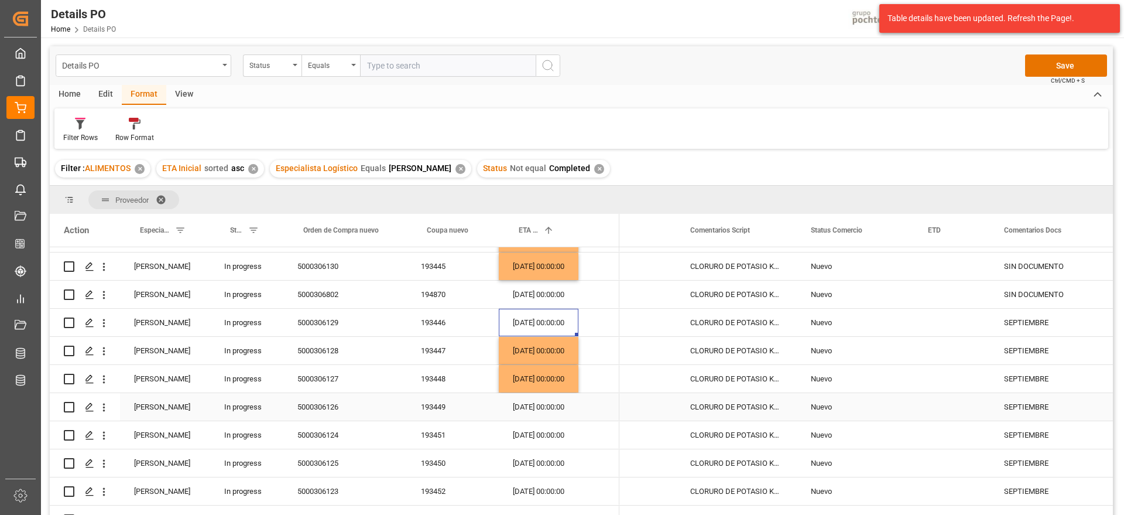
click at [529, 409] on div "05-09-2025 00:00:00" at bounding box center [539, 407] width 80 height 28
click at [545, 406] on div "05-09-2025 00:00:00" at bounding box center [539, 407] width 80 height 28
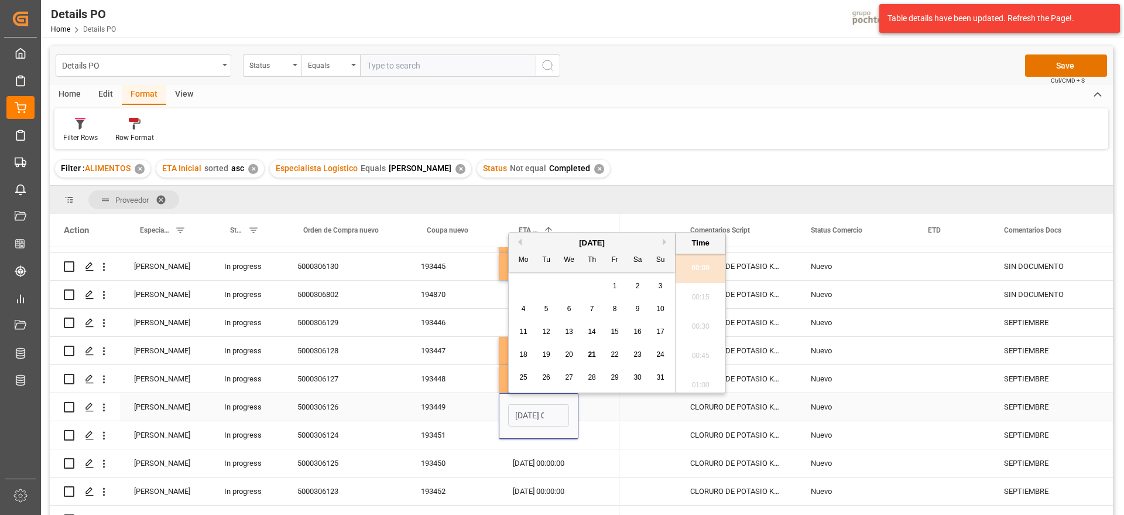
scroll to position [1234, 0]
click at [662, 238] on div "August 2025" at bounding box center [592, 243] width 166 height 12
click at [665, 240] on button "Next Month" at bounding box center [666, 241] width 7 height 7
click at [528, 330] on div "15 16 17 18 19 20 21" at bounding box center [592, 331] width 160 height 23
click at [526, 330] on span "15" at bounding box center [523, 331] width 8 height 8
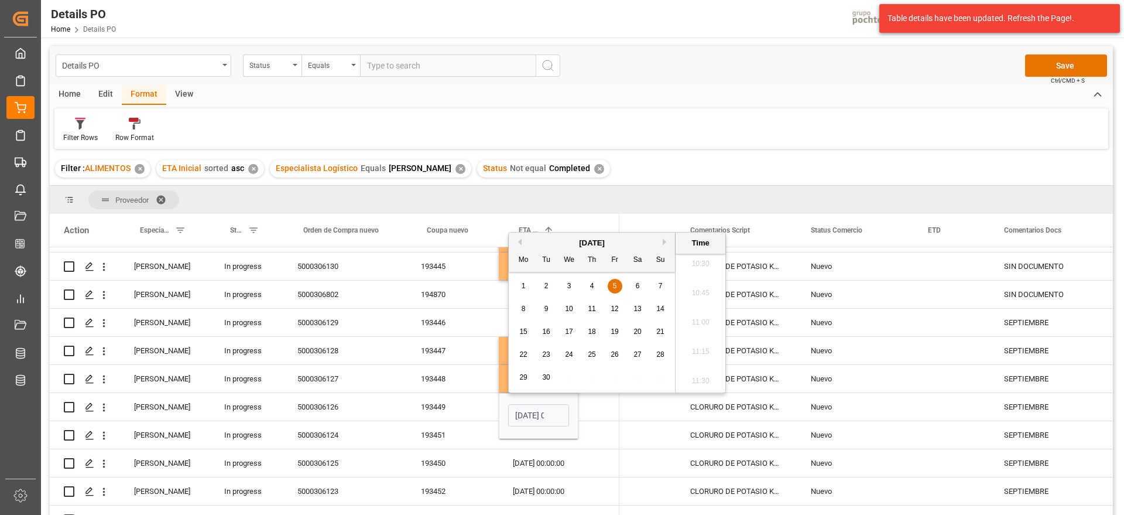
type input "15-09-2025 00:00"
click at [471, 415] on div "193449" at bounding box center [453, 407] width 92 height 28
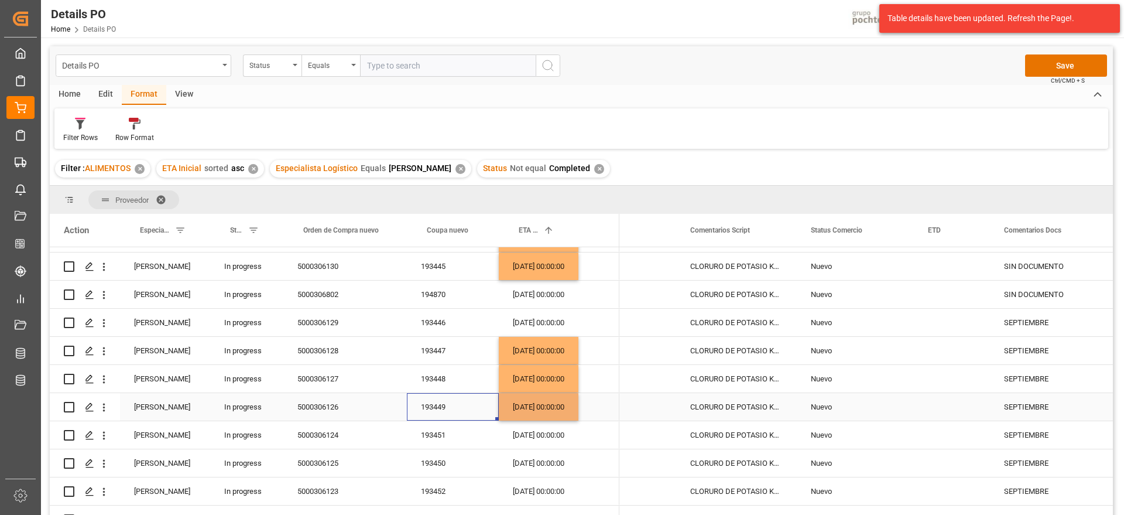
click at [545, 409] on div "15-09-2025 00:00:00" at bounding box center [539, 407] width 80 height 28
click at [532, 468] on div "08-09-2025 00:00:00" at bounding box center [539, 463] width 80 height 28
click at [537, 432] on div "08-09-2025 00:00:00" at bounding box center [539, 435] width 80 height 28
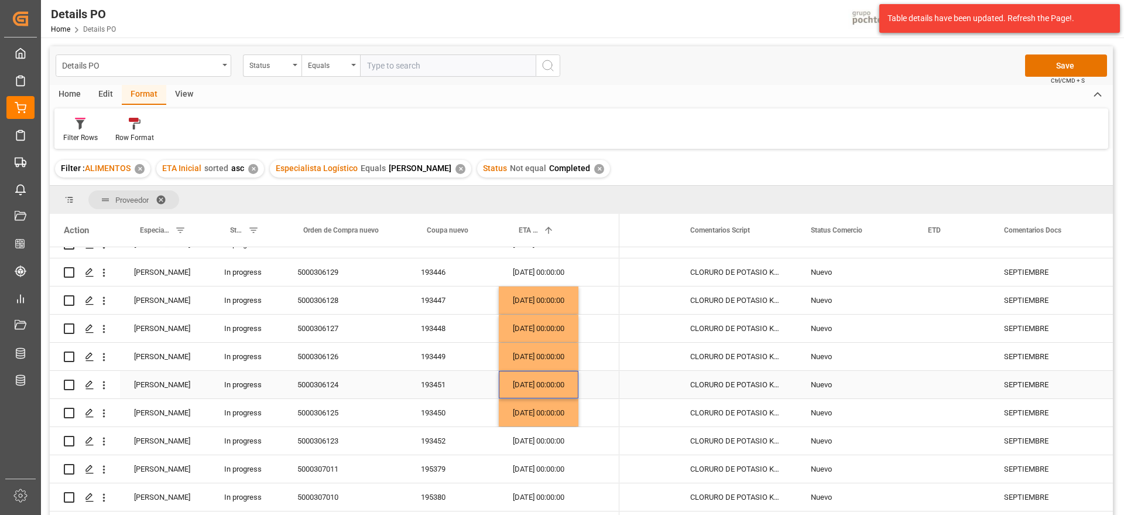
scroll to position [366, 0]
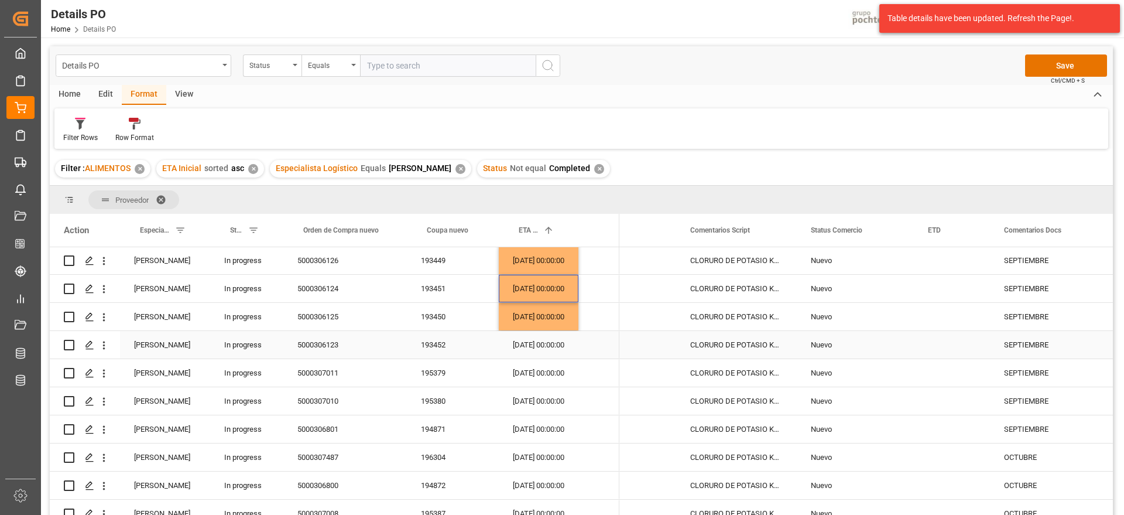
click at [522, 338] on div "12-09-2025 00:00:00" at bounding box center [539, 345] width 80 height 28
click at [522, 381] on div "14-09-2025 00:00:00" at bounding box center [539, 373] width 80 height 28
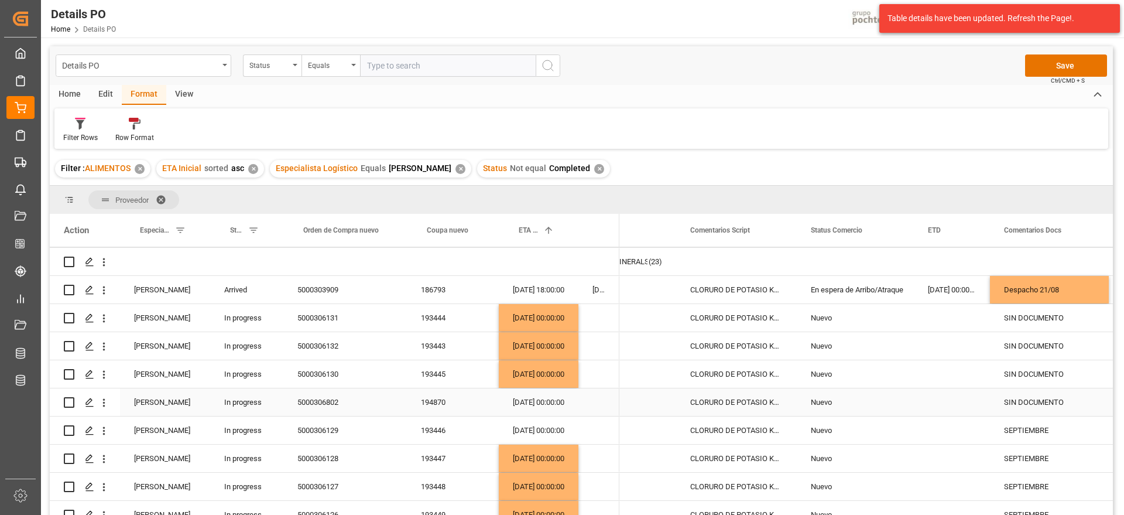
scroll to position [137, 0]
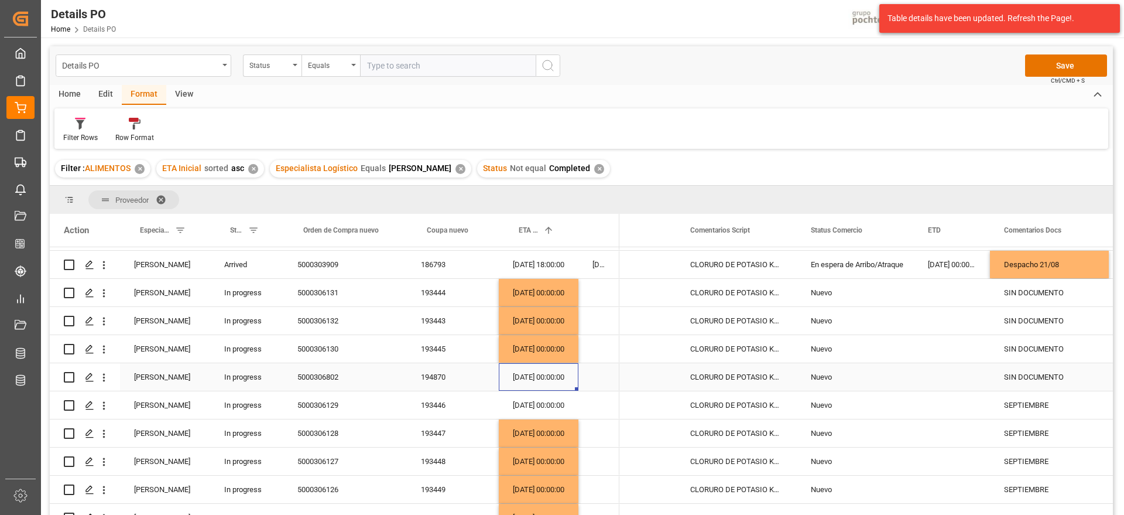
click at [529, 386] on div "25-08-2025 00:00:00" at bounding box center [539, 377] width 80 height 28
click at [539, 376] on div "25-08-2025 00:00:00" at bounding box center [539, 377] width 80 height 28
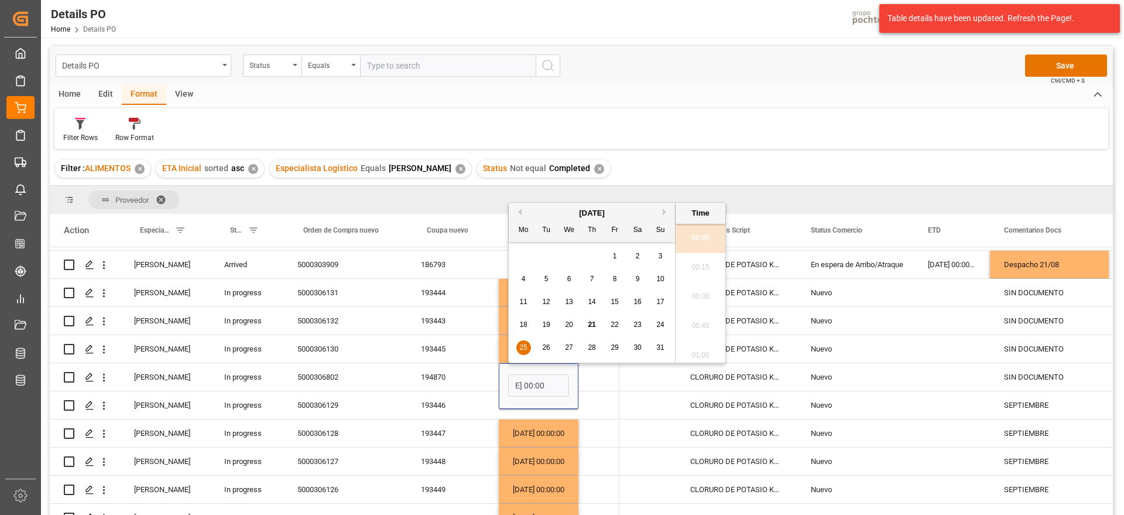
scroll to position [0, 0]
click at [663, 209] on button "Next Month" at bounding box center [666, 211] width 7 height 7
click at [665, 211] on button "Next Month" at bounding box center [666, 211] width 7 height 7
click at [519, 209] on button "Previous Month" at bounding box center [518, 211] width 7 height 7
click at [568, 279] on span "10" at bounding box center [569, 279] width 8 height 8
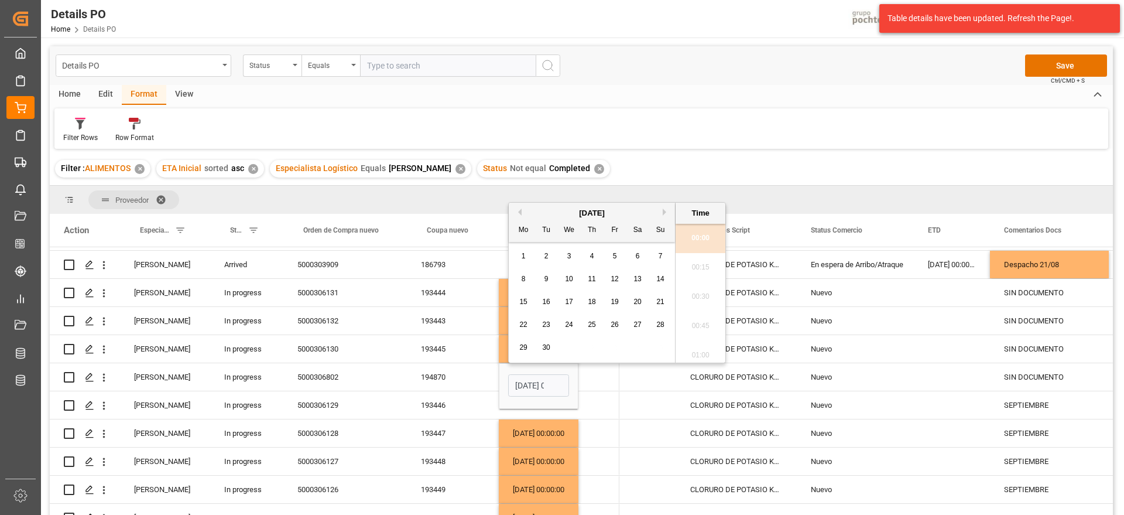
type input "10-09-2025 00:00"
click at [588, 379] on div "Press SPACE to select this row." at bounding box center [599, 377] width 41 height 28
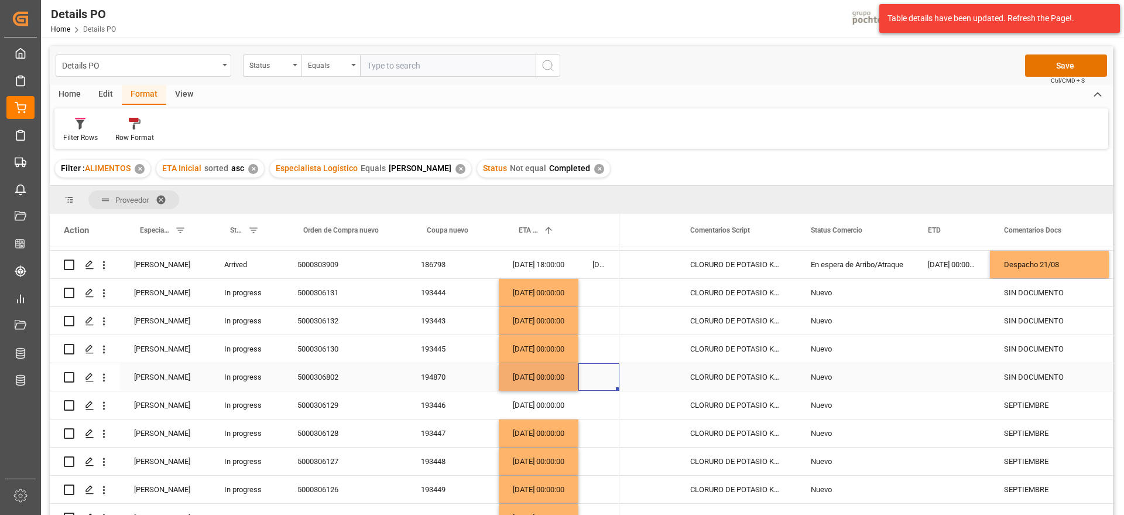
click at [519, 378] on div "10-09-2025 00:00:00" at bounding box center [539, 377] width 80 height 28
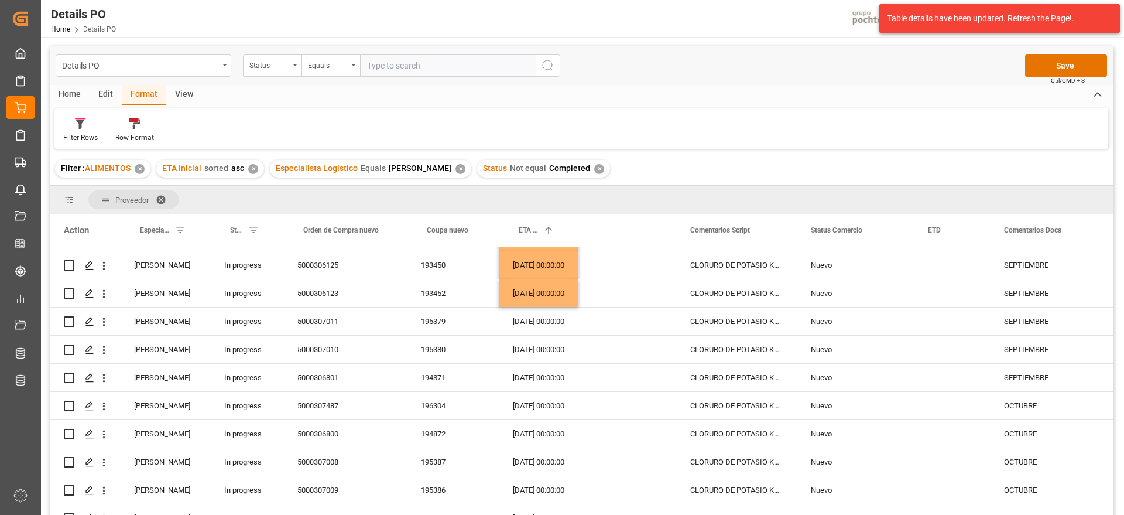
scroll to position [430, 0]
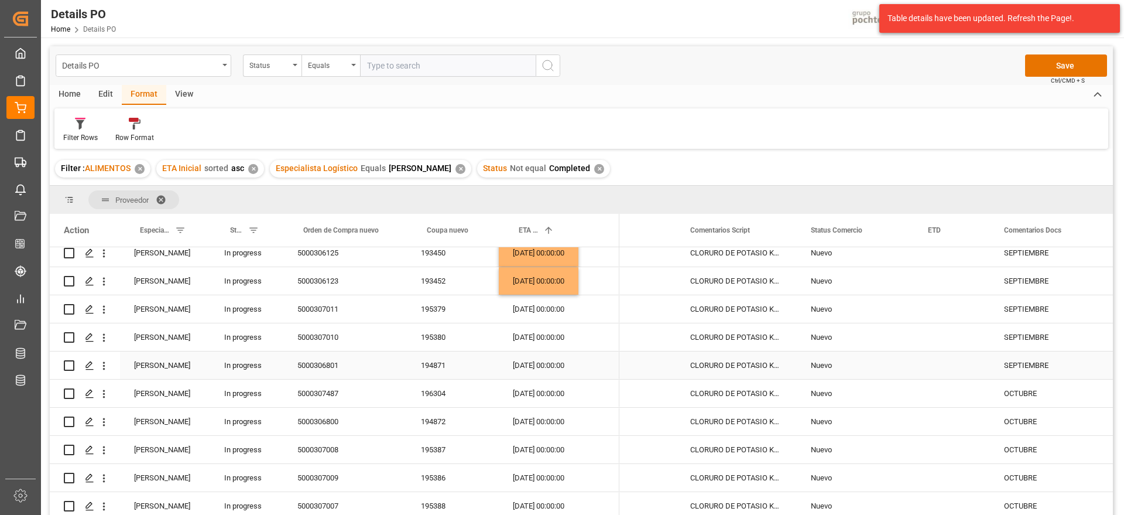
click at [534, 365] on div "22-09-2025 00:00:00" at bounding box center [539, 365] width 80 height 28
click at [535, 428] on div "27-10-2025 00:00:00" at bounding box center [539, 422] width 80 height 28
click at [532, 366] on div "10-09-2025 00:00:00" at bounding box center [539, 365] width 80 height 28
click at [540, 418] on div "27-10-2025 00:00:00" at bounding box center [539, 422] width 80 height 28
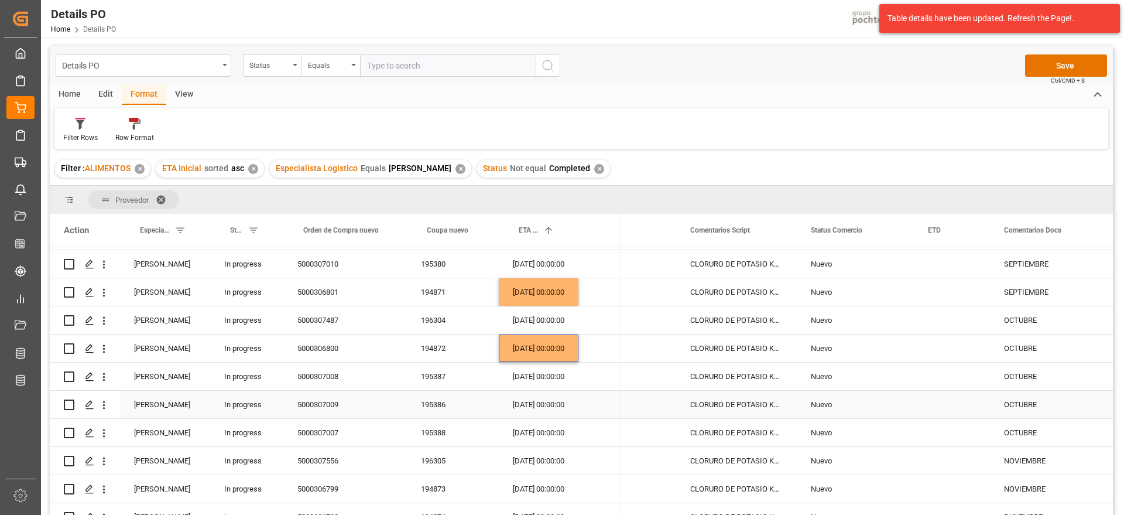
scroll to position [576, 0]
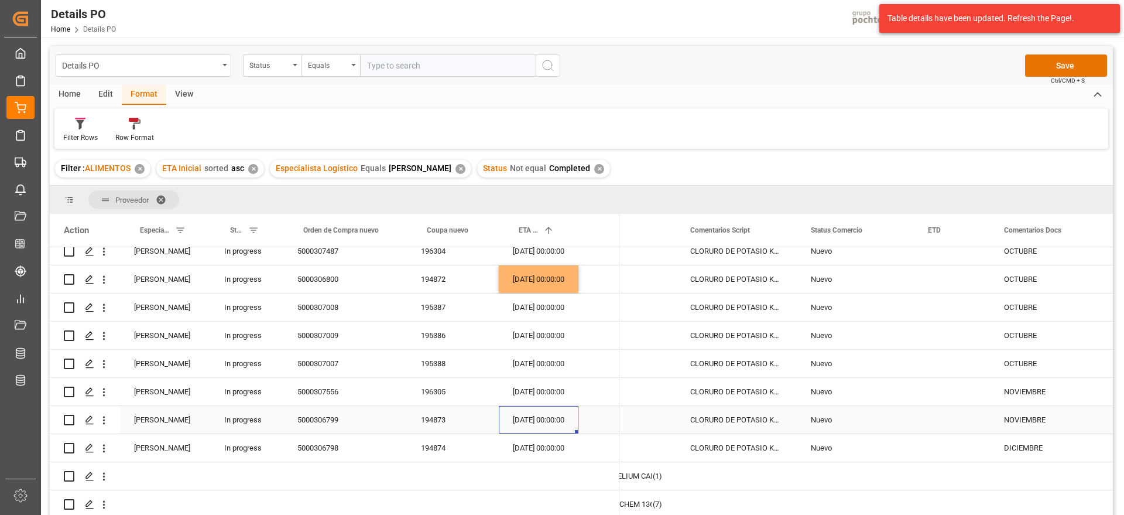
click at [540, 420] on div "24-11-2025 00:00:00" at bounding box center [539, 420] width 80 height 28
click at [527, 415] on div "24-11-2025 00:00:00" at bounding box center [539, 420] width 80 height 28
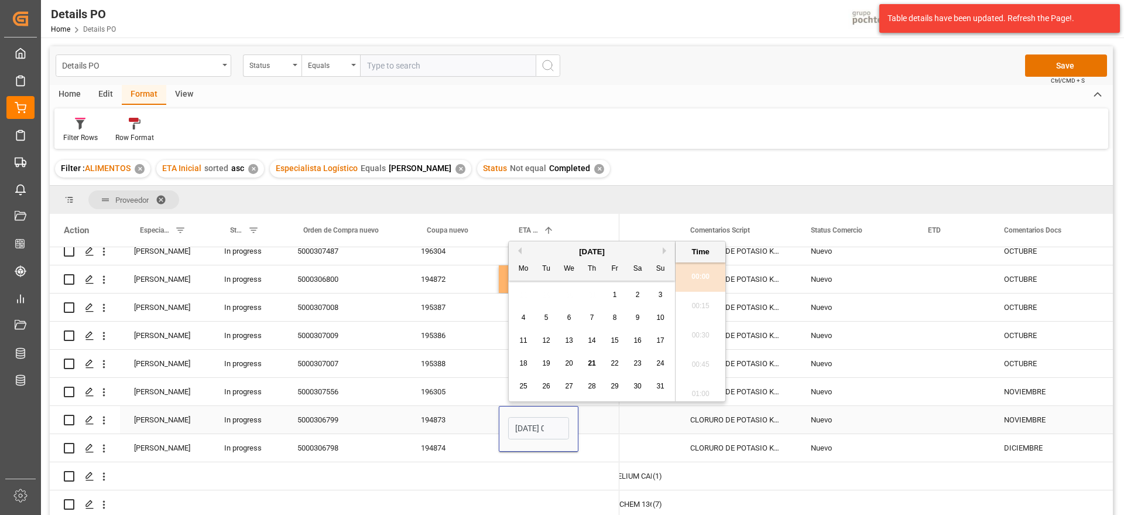
scroll to position [1234, 0]
click at [663, 251] on button "Next Month" at bounding box center [666, 250] width 7 height 7
click at [587, 297] on div "4" at bounding box center [592, 295] width 15 height 14
type input "04-09-2025 00:00"
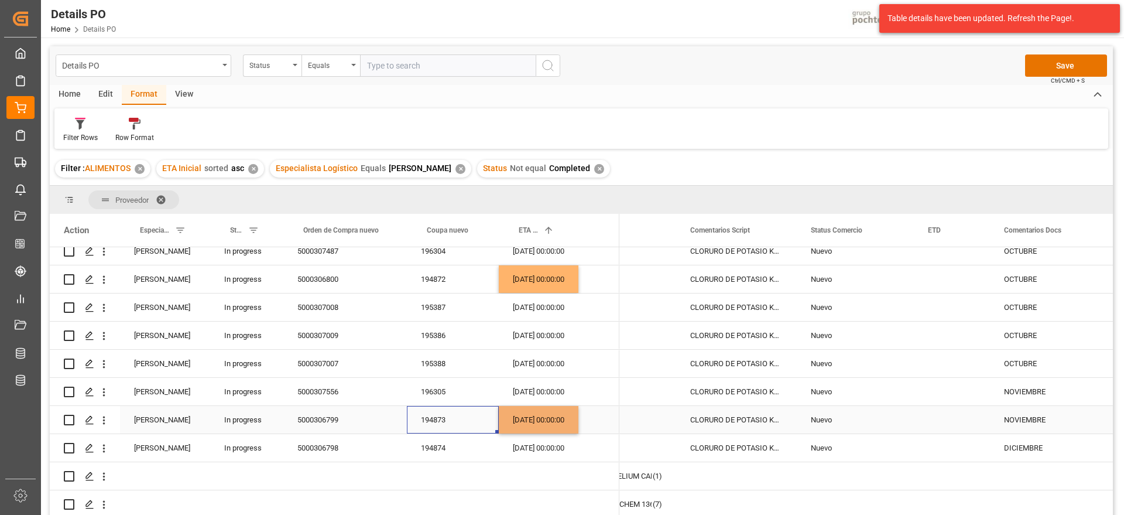
click at [453, 425] on div "194873" at bounding box center [453, 420] width 92 height 28
click at [530, 410] on div "04-09-2025 00:00:00" at bounding box center [539, 420] width 80 height 28
click at [537, 443] on div "15-12-2025 00:00:00" at bounding box center [539, 448] width 80 height 28
click at [531, 366] on div "29-10-2025 00:00:00" at bounding box center [539, 364] width 80 height 28
click at [534, 301] on div "29-10-2025 00:00:00" at bounding box center [539, 307] width 80 height 28
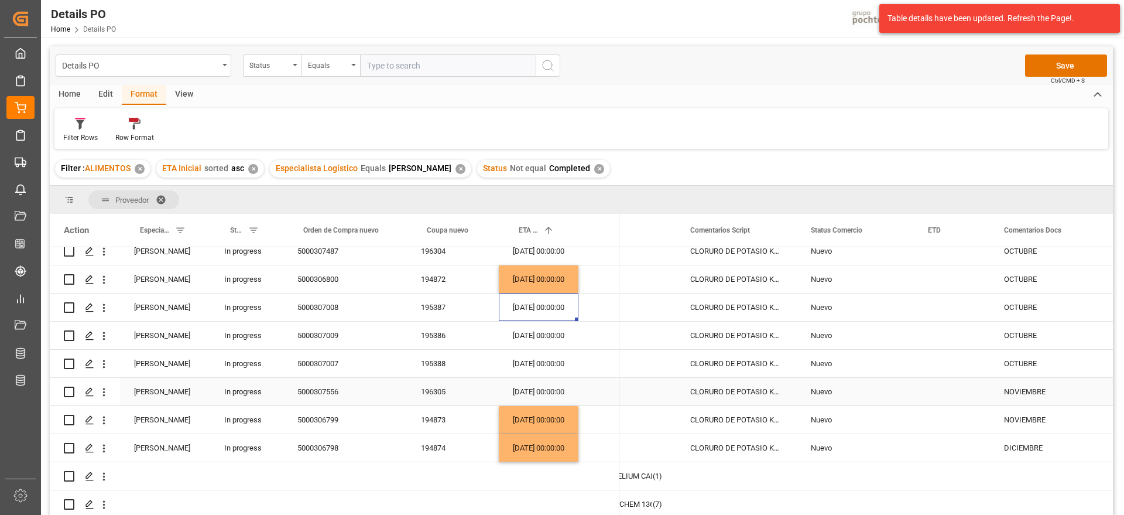
click at [548, 390] on div "03-11-2025 00:00:00" at bounding box center [539, 392] width 80 height 28
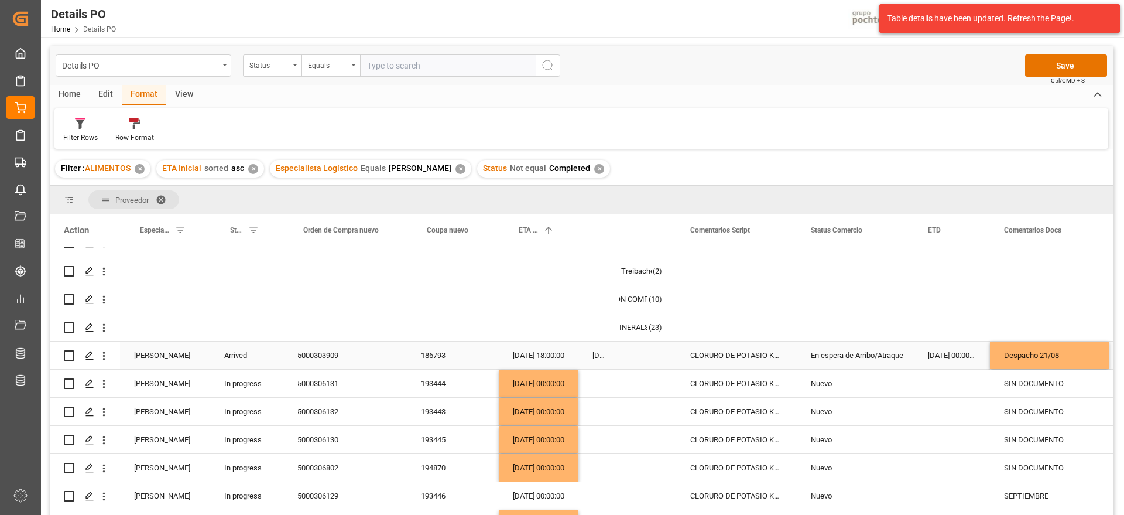
scroll to position [0, 0]
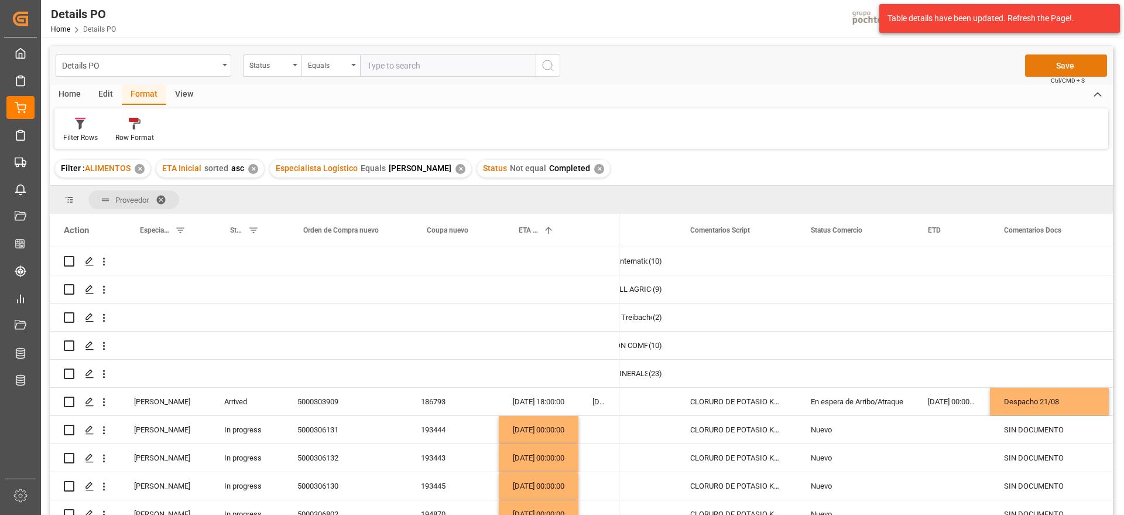
click at [1050, 66] on button "Save" at bounding box center [1066, 65] width 82 height 22
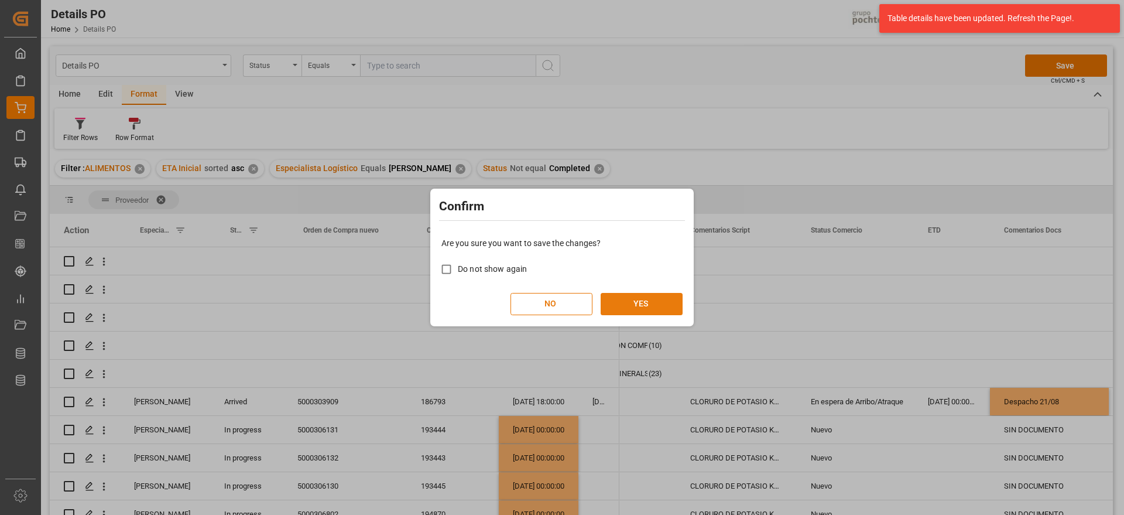
click at [635, 306] on button "YES" at bounding box center [642, 304] width 82 height 22
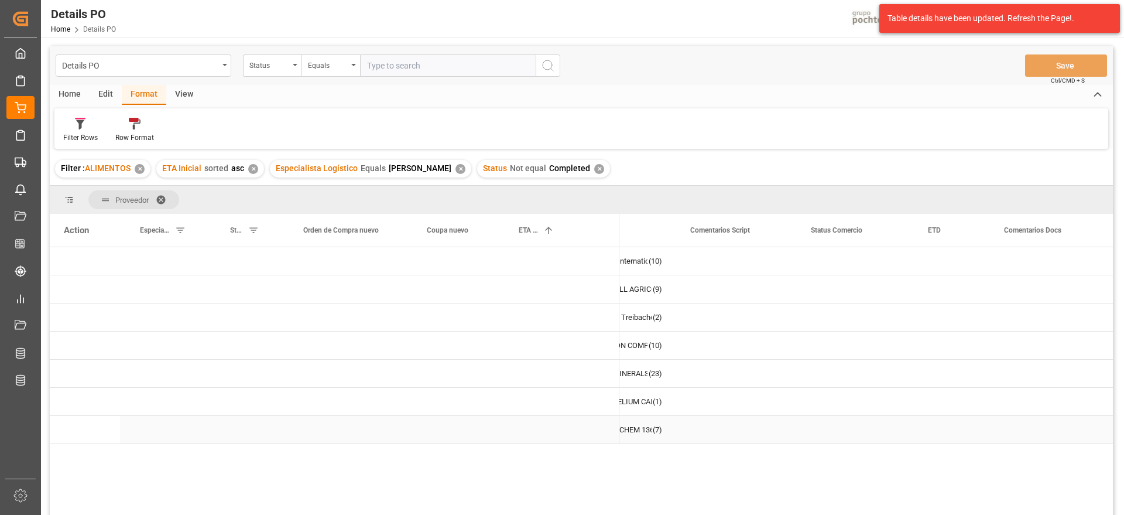
click at [582, 432] on div "Press SPACE to select this row." at bounding box center [599, 430] width 41 height 28
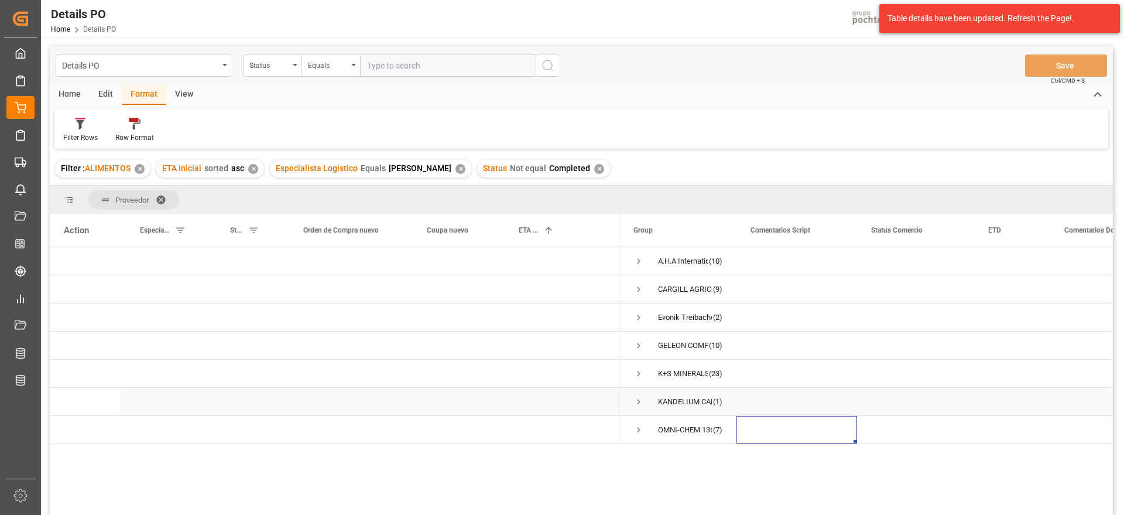
click at [638, 402] on span "Press SPACE to select this row." at bounding box center [639, 401] width 11 height 11
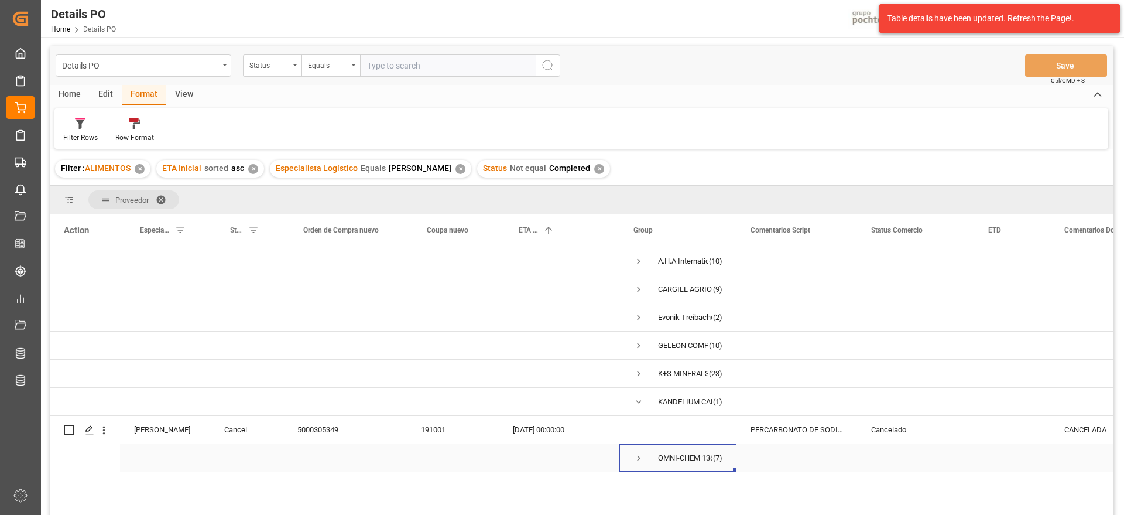
click at [638, 458] on span "Press SPACE to select this row." at bounding box center [639, 458] width 11 height 11
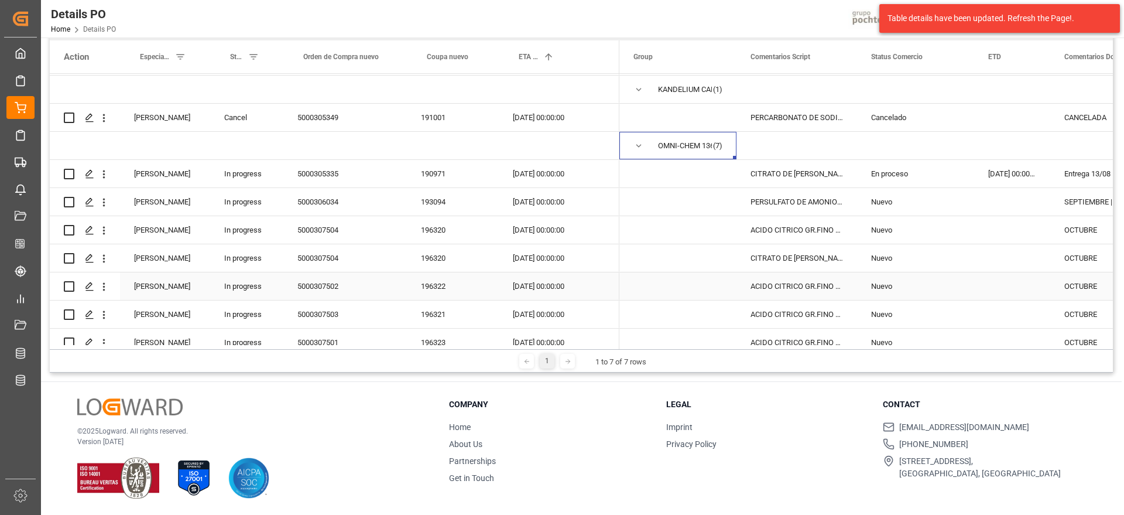
scroll to position [155, 0]
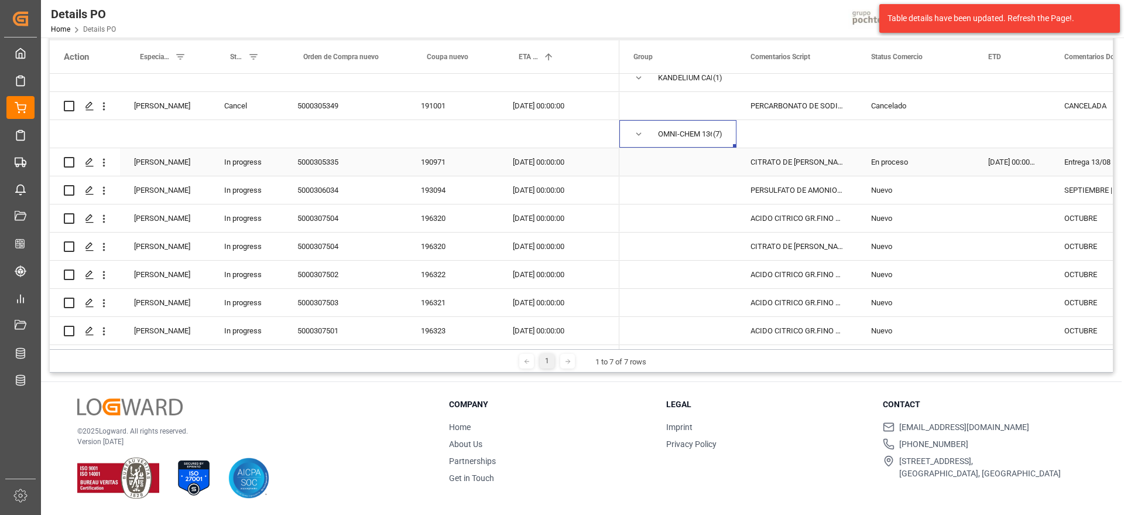
click at [795, 156] on div "CITRATO DE SODIO RZBC S-25 KG IMP (65502" at bounding box center [797, 162] width 121 height 28
click at [775, 158] on div "CITRATO DE SODIO RZBC S-25 KG IMP (65502" at bounding box center [797, 162] width 121 height 28
click at [950, 160] on div "En proceso" at bounding box center [915, 162] width 89 height 27
click at [793, 184] on div "PERSULFATO DE AMONIO 25KG SAC (23055)" at bounding box center [797, 190] width 121 height 28
click at [294, 183] on div "5000306034" at bounding box center [345, 190] width 124 height 28
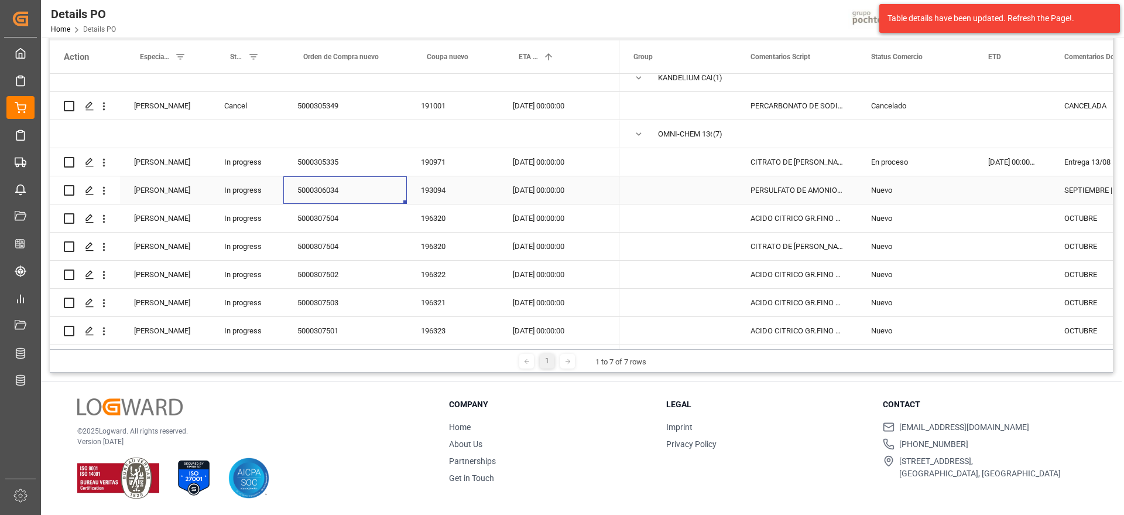
click at [436, 183] on div "193094" at bounding box center [453, 190] width 92 height 28
click at [547, 186] on div "12-09-2025 00:00:00" at bounding box center [539, 190] width 80 height 28
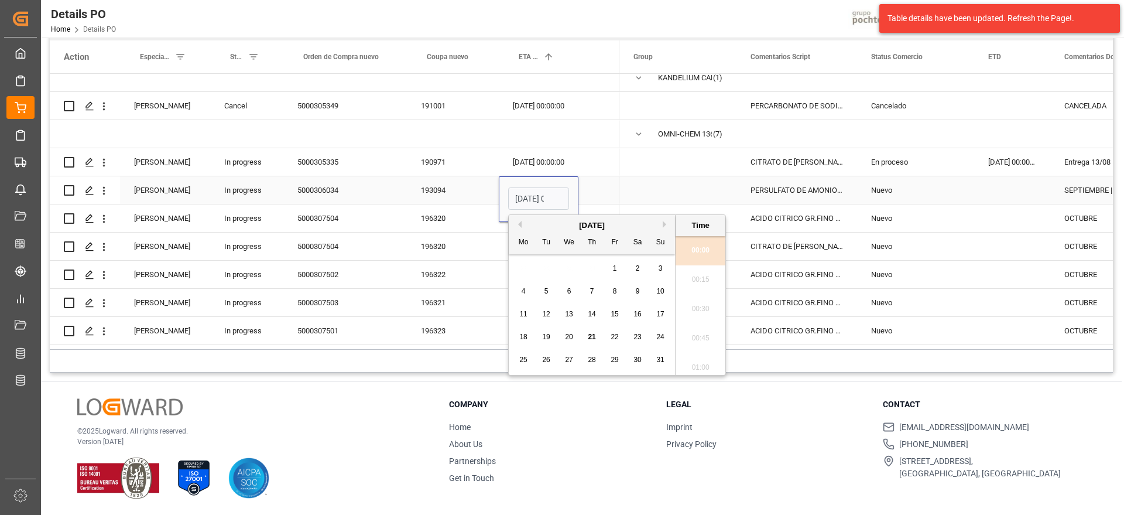
scroll to position [1234, 0]
click at [665, 225] on button "Next Month" at bounding box center [666, 224] width 7 height 7
click at [638, 292] on span "13" at bounding box center [638, 291] width 8 height 8
type input "13-09-2025 00:00"
click at [752, 177] on div "PERSULFATO DE AMONIO 25KG SAC (23055)" at bounding box center [797, 190] width 121 height 28
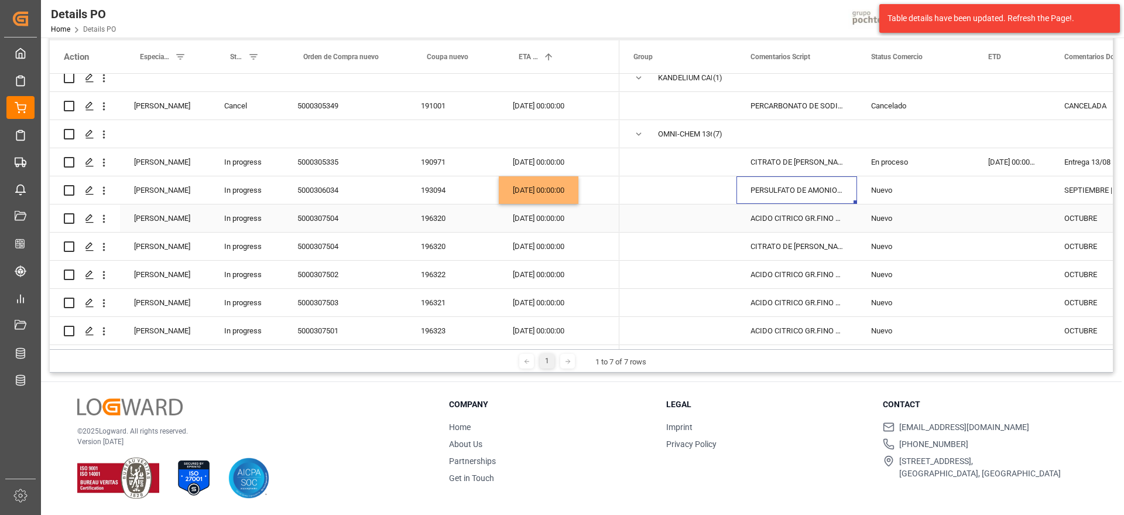
click at [543, 213] on div "15-10-2025 00:00:00" at bounding box center [539, 218] width 80 height 28
click at [437, 218] on div "196320" at bounding box center [453, 218] width 92 height 28
click at [450, 271] on div "196322" at bounding box center [453, 275] width 92 height 28
click at [448, 295] on div "196321" at bounding box center [453, 303] width 92 height 28
click at [455, 328] on div "196323" at bounding box center [453, 331] width 92 height 28
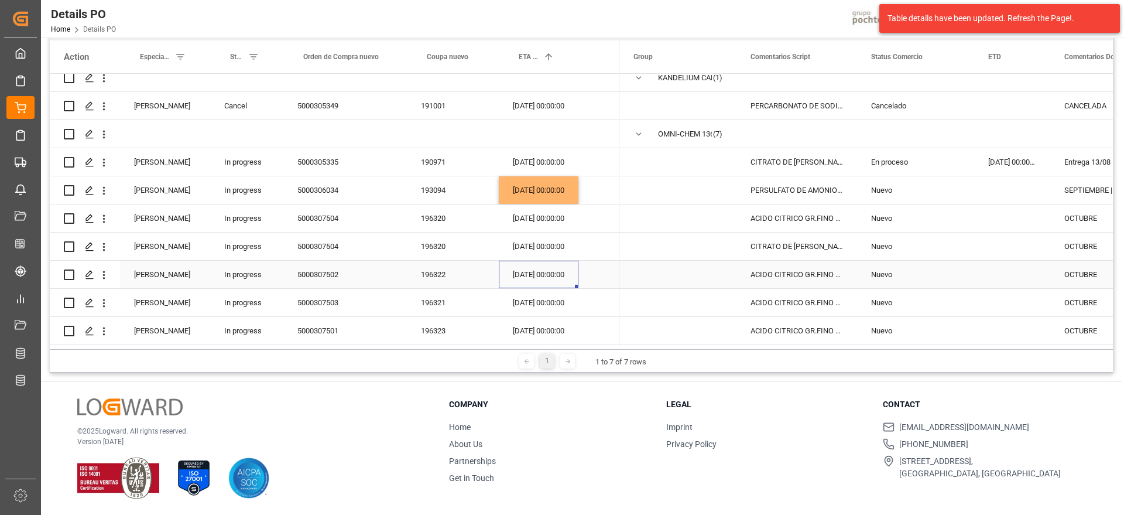
click at [562, 264] on div "15-10-2025 00:00:00" at bounding box center [539, 275] width 80 height 28
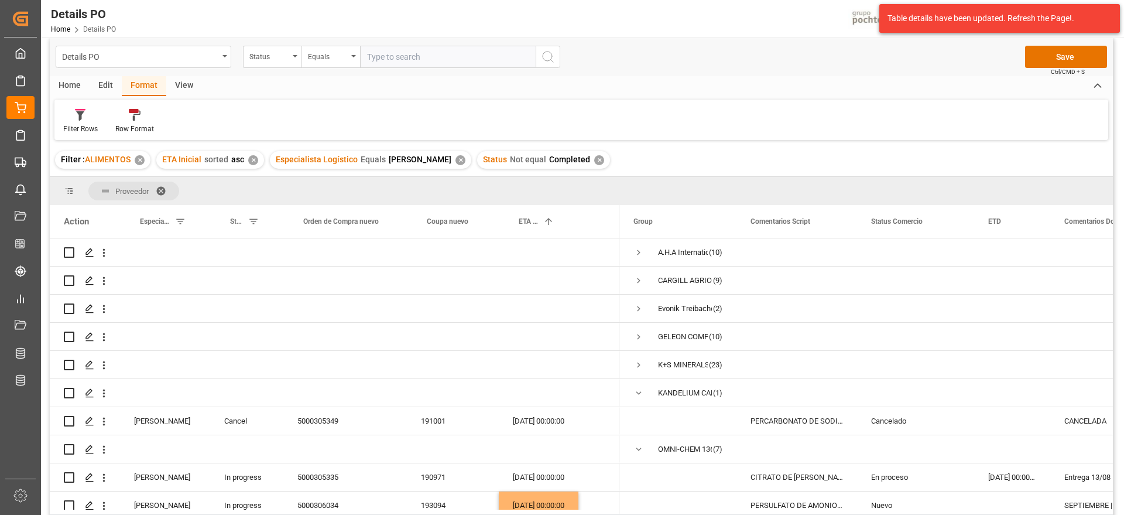
scroll to position [0, 0]
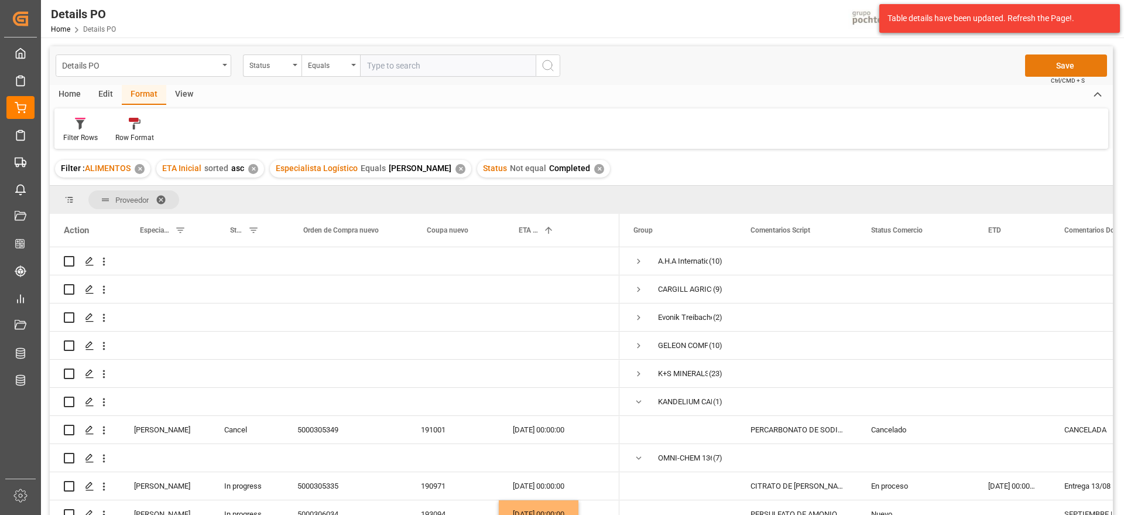
click at [1084, 54] on button "Save" at bounding box center [1066, 65] width 82 height 22
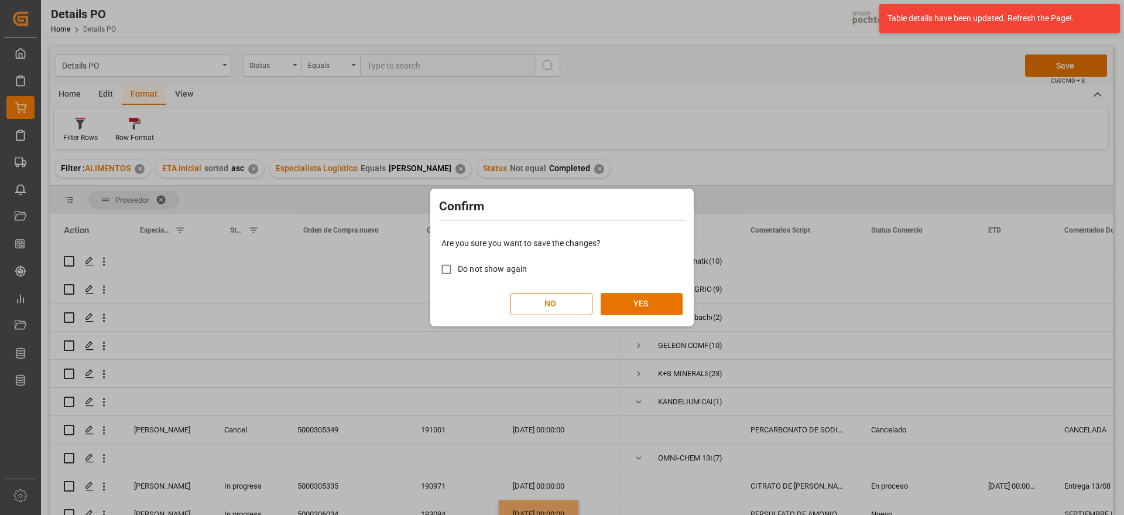
click at [647, 292] on div "Are you sure you want to save the changes? Do not show again NO YES" at bounding box center [562, 276] width 258 height 94
click at [648, 297] on button "YES" at bounding box center [642, 304] width 82 height 22
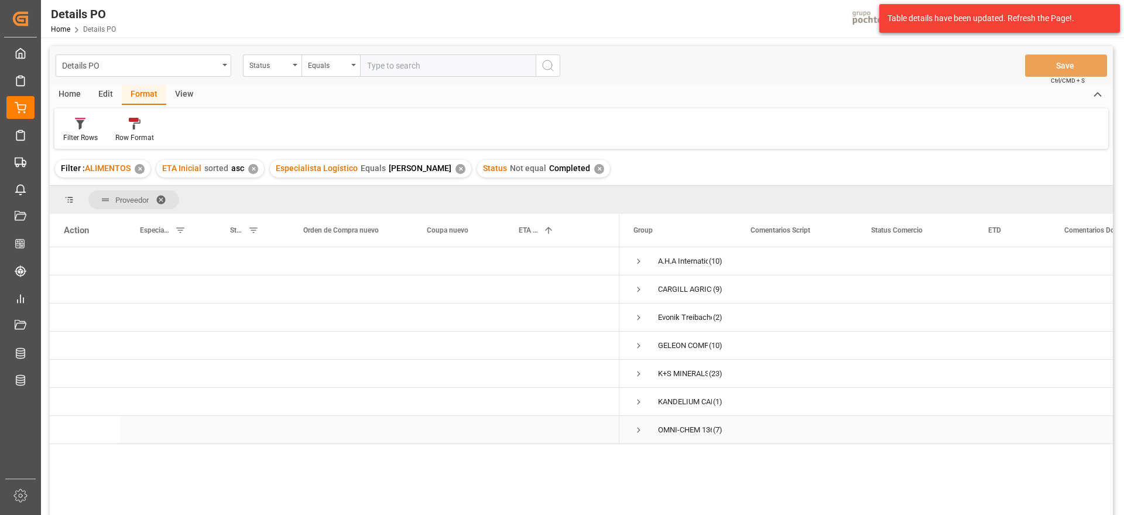
click at [554, 438] on div "Press SPACE to select this row." at bounding box center [539, 430] width 80 height 28
click at [639, 259] on span "Press SPACE to select this row." at bounding box center [639, 261] width 11 height 11
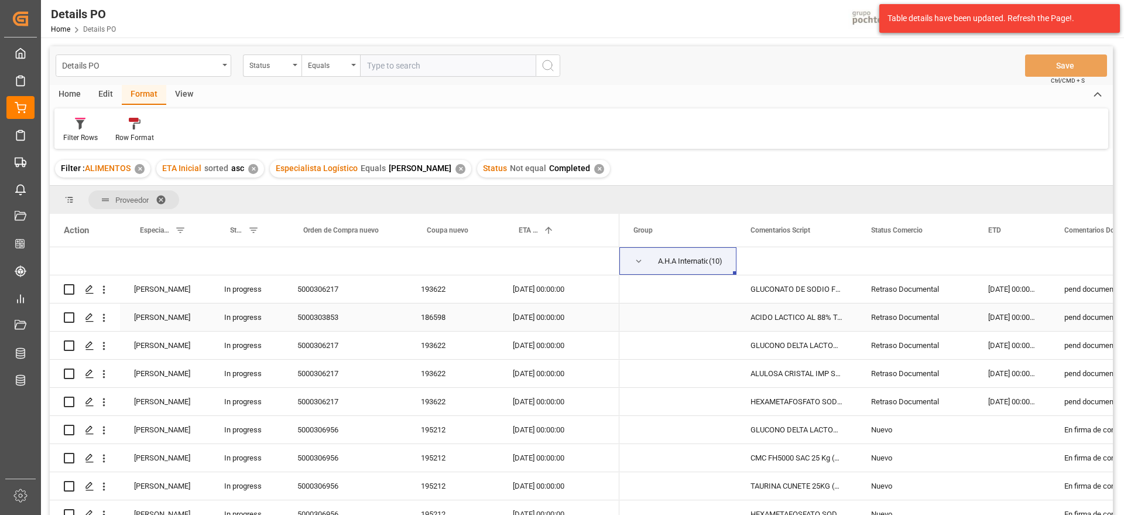
click at [807, 312] on div "ACIDO LACTICO AL 88% TAM 250 KG IMP (222" at bounding box center [797, 317] width 121 height 28
click at [340, 295] on div "5000306217" at bounding box center [345, 289] width 124 height 28
click at [418, 388] on div "193622" at bounding box center [453, 402] width 92 height 28
click at [304, 297] on div "5000306217" at bounding box center [345, 289] width 124 height 28
click at [427, 300] on div "193622" at bounding box center [453, 289] width 92 height 28
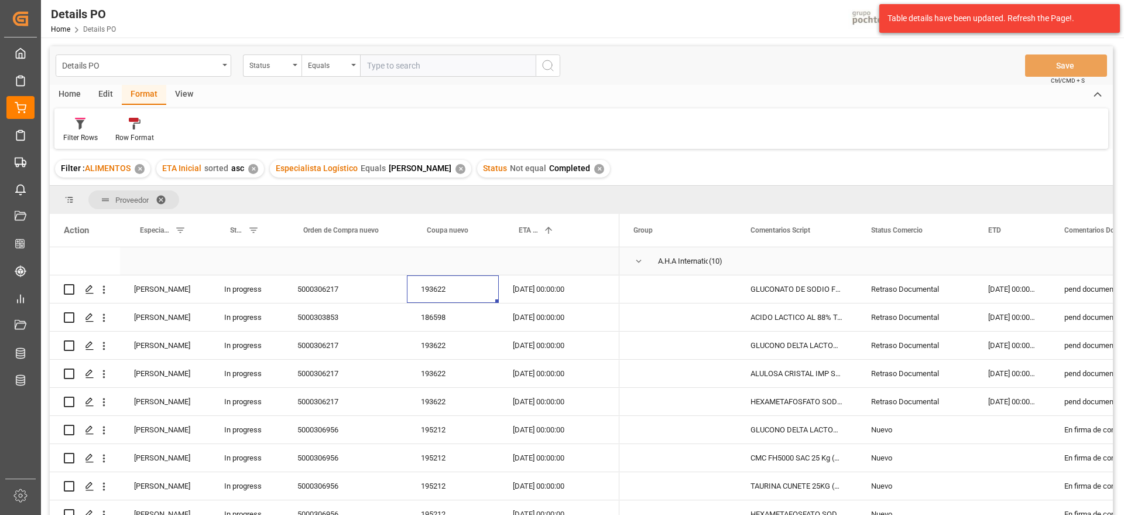
click at [637, 259] on span "Press SPACE to select this row." at bounding box center [639, 261] width 11 height 11
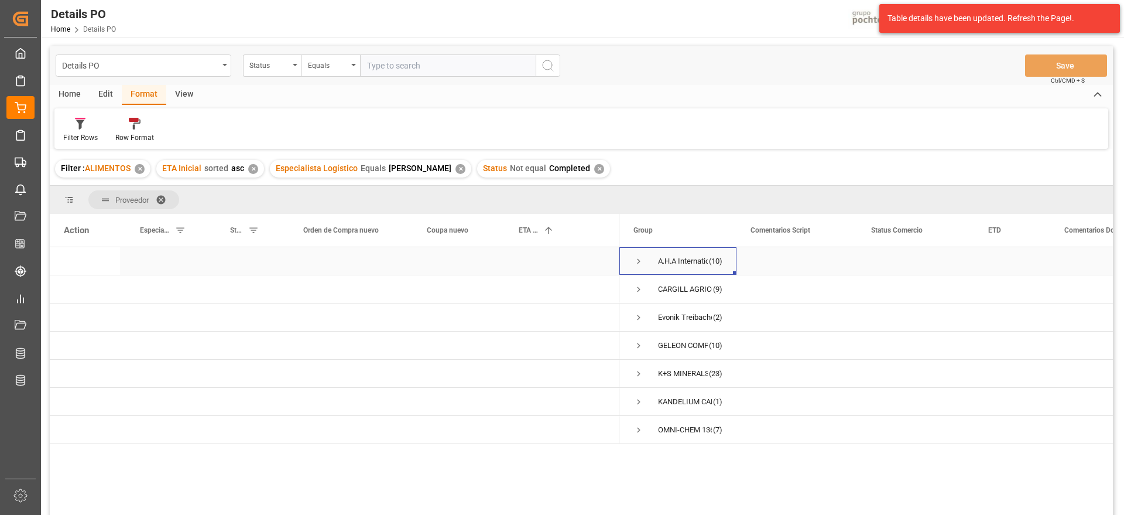
click at [638, 261] on span "Press SPACE to select this row." at bounding box center [639, 261] width 11 height 11
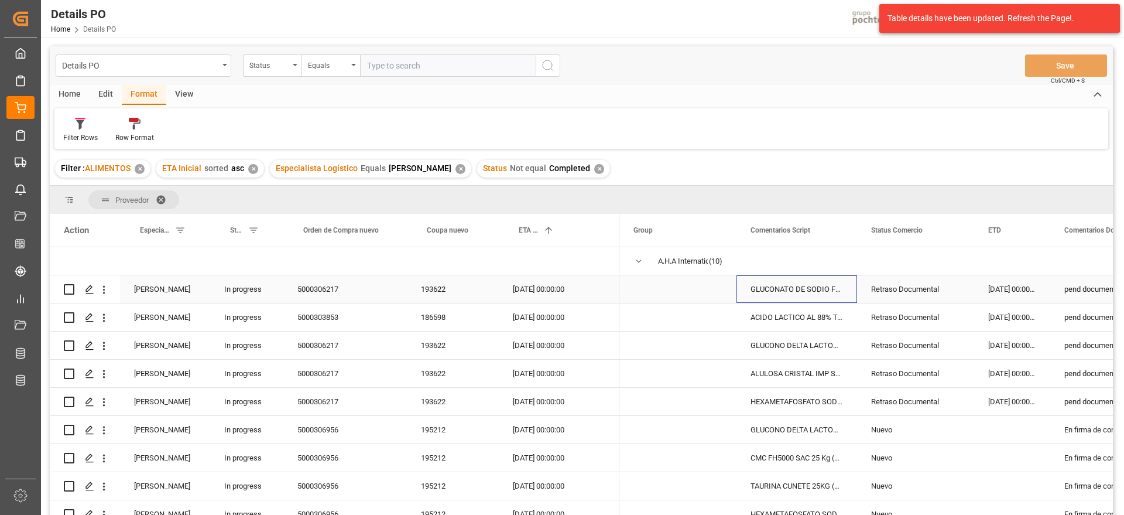
click at [815, 293] on div "GLUCONATO DE SODIO FG FUYANG SAC 25KG (3" at bounding box center [797, 289] width 121 height 28
click at [919, 293] on div "Retraso Documental" at bounding box center [915, 289] width 89 height 27
click at [1079, 286] on div "pend documentos" at bounding box center [1109, 289] width 119 height 28
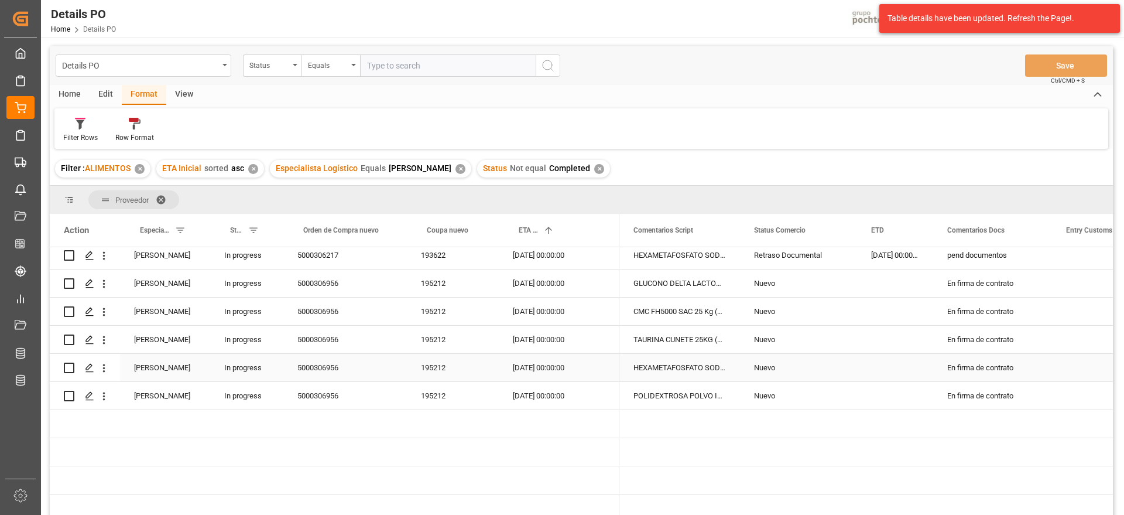
click at [697, 367] on div "HEXAMETAFOSFATO SODIO POLVO FG 25KG IMP" at bounding box center [679, 368] width 121 height 28
click at [983, 369] on div "En firma de contrato" at bounding box center [992, 368] width 119 height 28
click at [519, 395] on div "13-09-2025 00:00:00" at bounding box center [539, 396] width 80 height 28
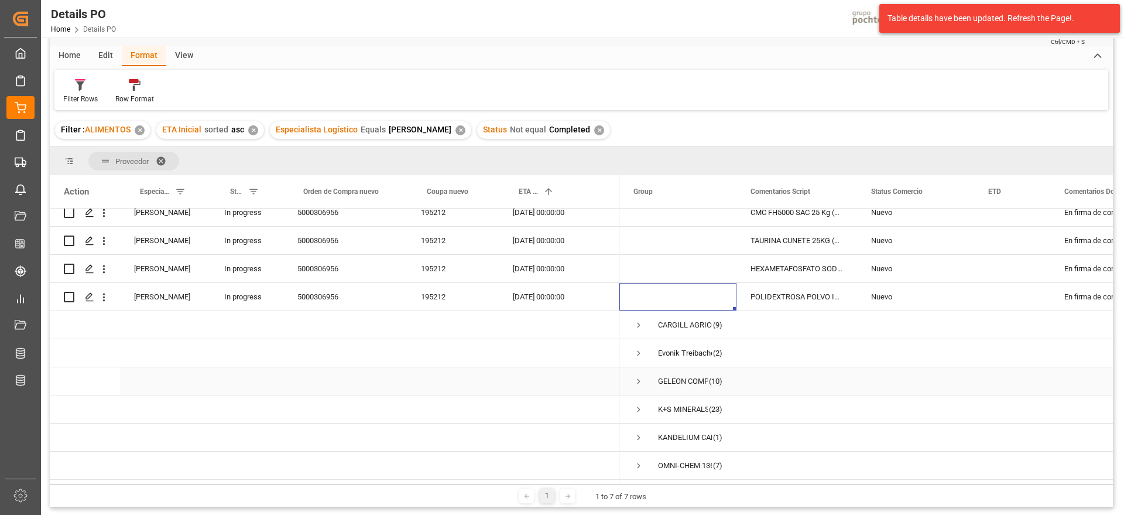
scroll to position [73, 0]
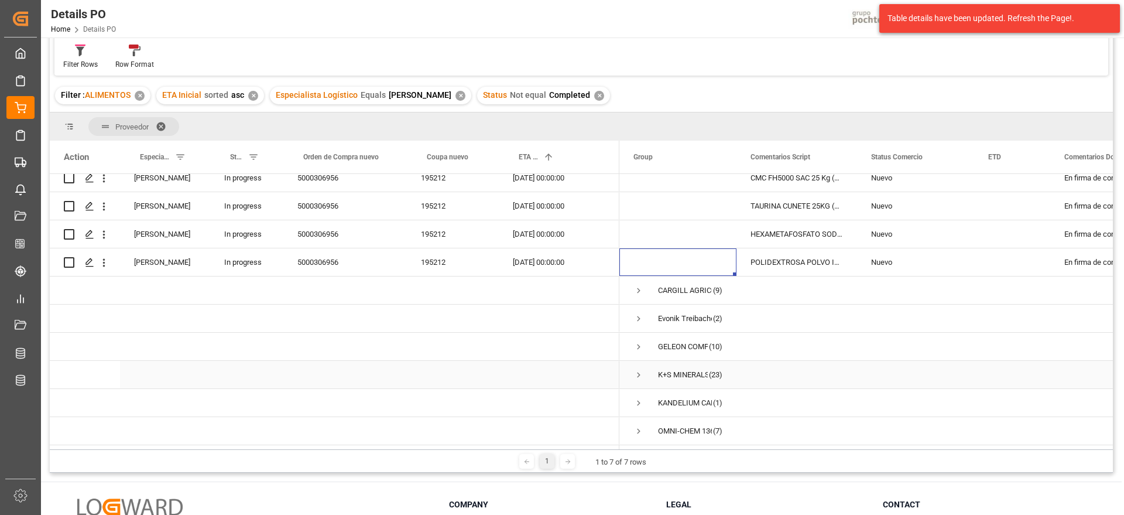
click at [635, 369] on span "Press SPACE to select this row." at bounding box center [639, 374] width 11 height 11
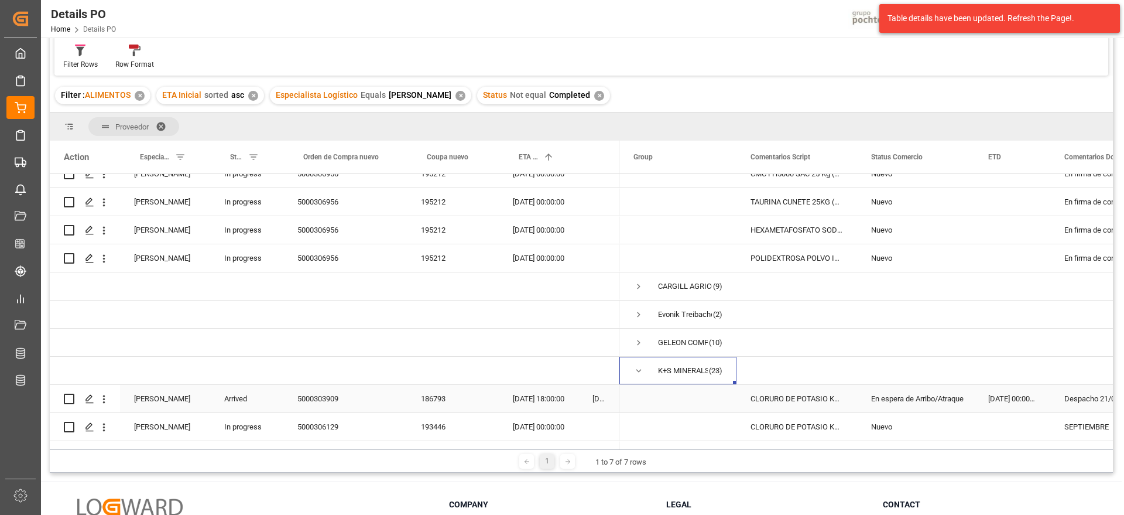
click at [850, 389] on div "CLORURO DE POTASIO KALISEL U SAC-25 KG (" at bounding box center [797, 399] width 121 height 28
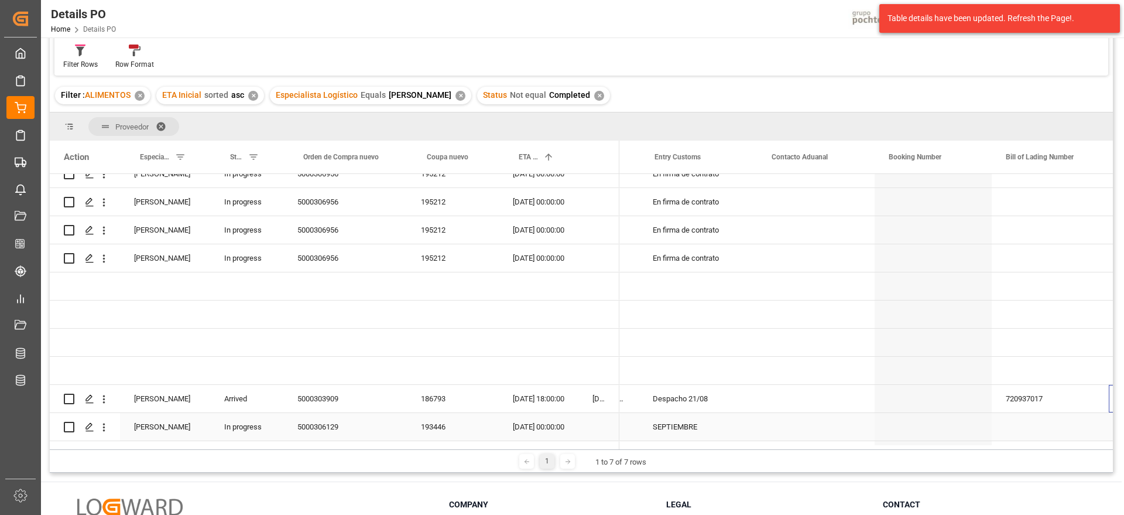
scroll to position [0, 529]
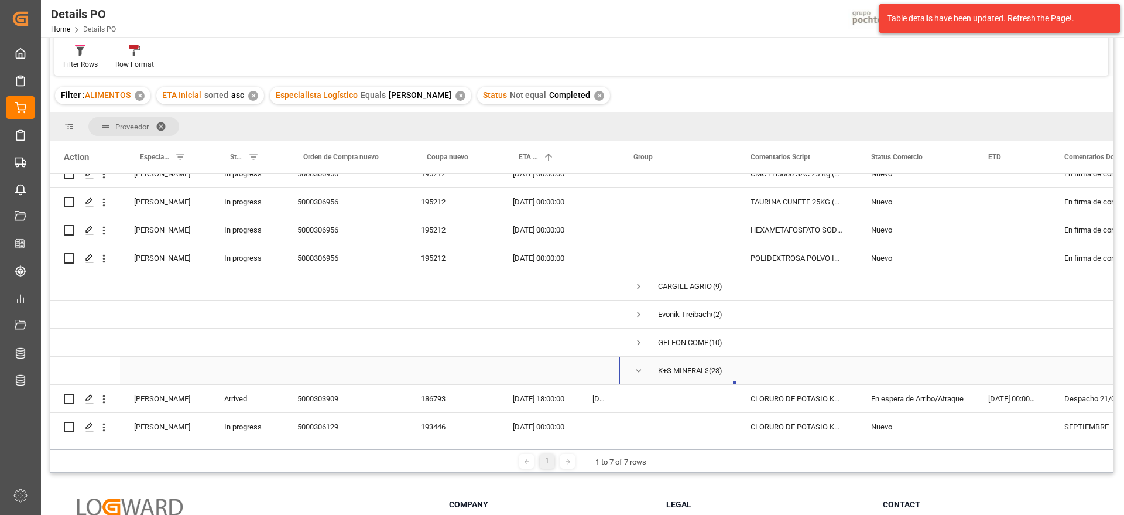
click at [639, 369] on span "Press SPACE to select this row." at bounding box center [639, 370] width 11 height 11
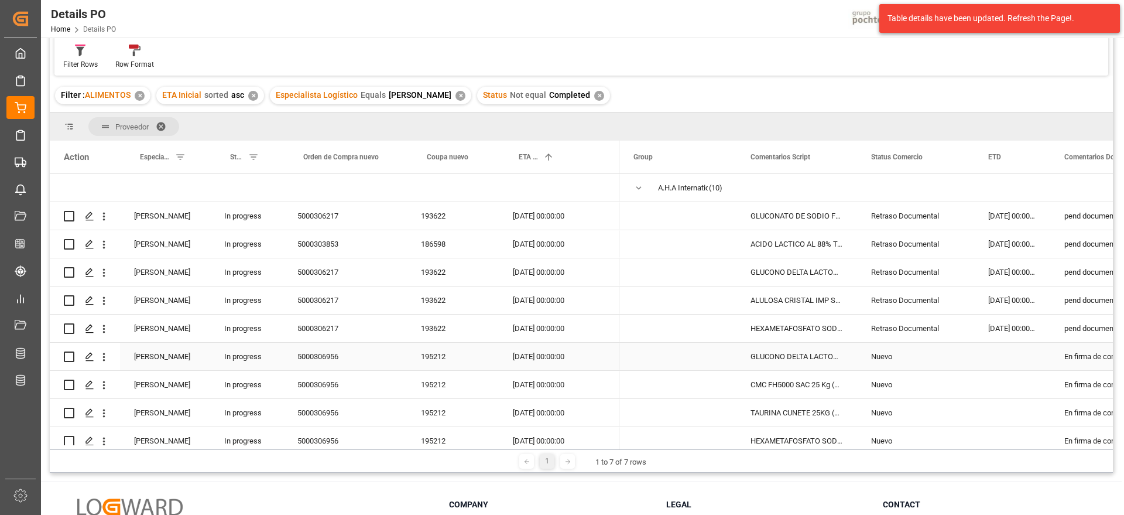
click at [813, 348] on div "GLUCONO DELTA LACTONA S. KAISON SAC 25KG" at bounding box center [797, 357] width 121 height 28
click at [811, 220] on div "GLUCONATO DE SODIO FG FUYANG SAC 25KG (3" at bounding box center [797, 216] width 121 height 28
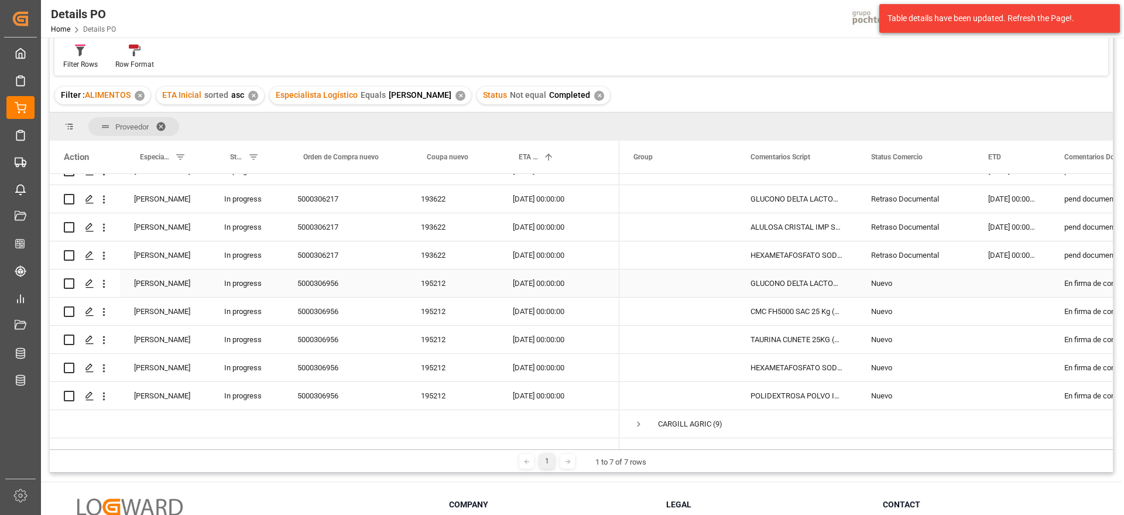
click at [802, 289] on div "GLUCONO DELTA LACTONA S. KAISON SAC 25KG" at bounding box center [797, 283] width 121 height 28
click at [1084, 282] on div "En firma de contrato" at bounding box center [1109, 283] width 119 height 28
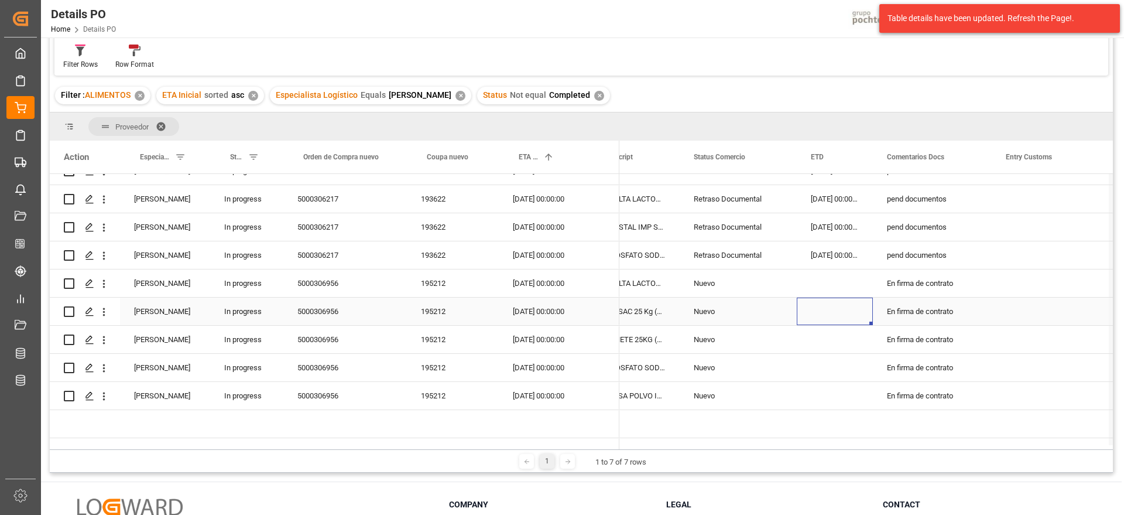
click at [832, 306] on div "Press SPACE to select this row." at bounding box center [835, 311] width 76 height 28
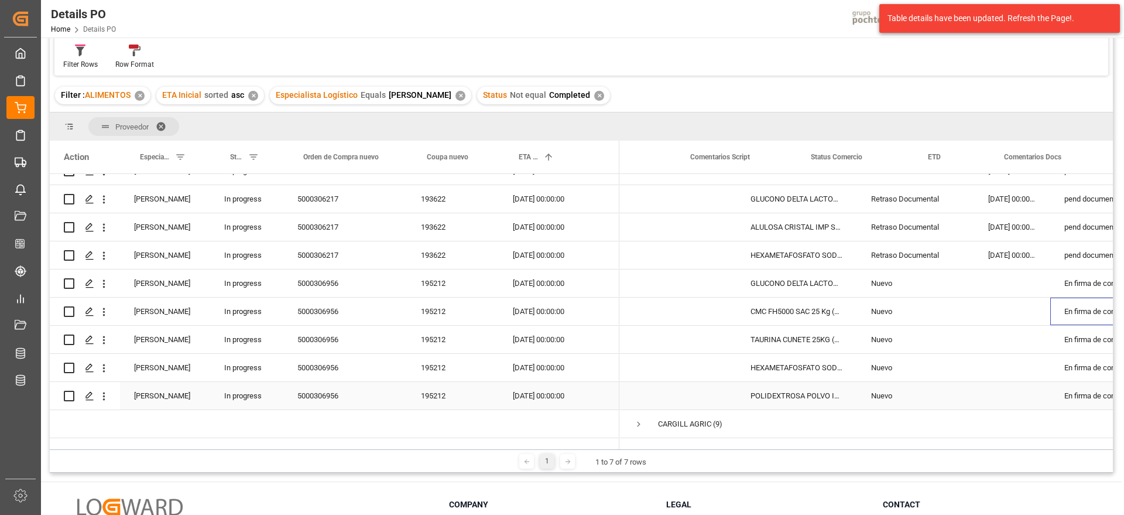
scroll to position [0, 60]
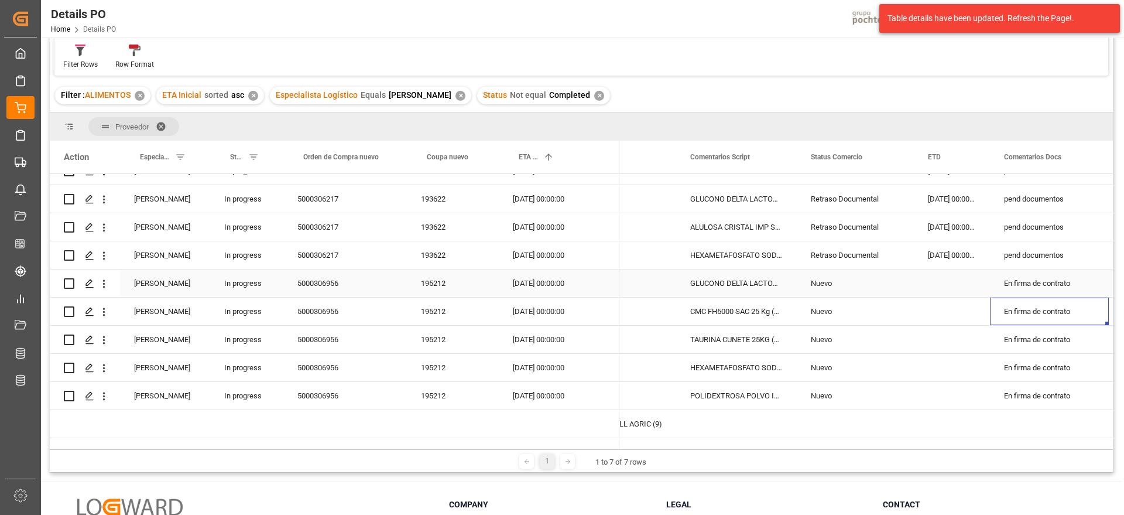
click at [838, 285] on div "Nuevo" at bounding box center [855, 283] width 89 height 27
click at [532, 283] on div "13-09-2025 00:00:00" at bounding box center [539, 283] width 80 height 28
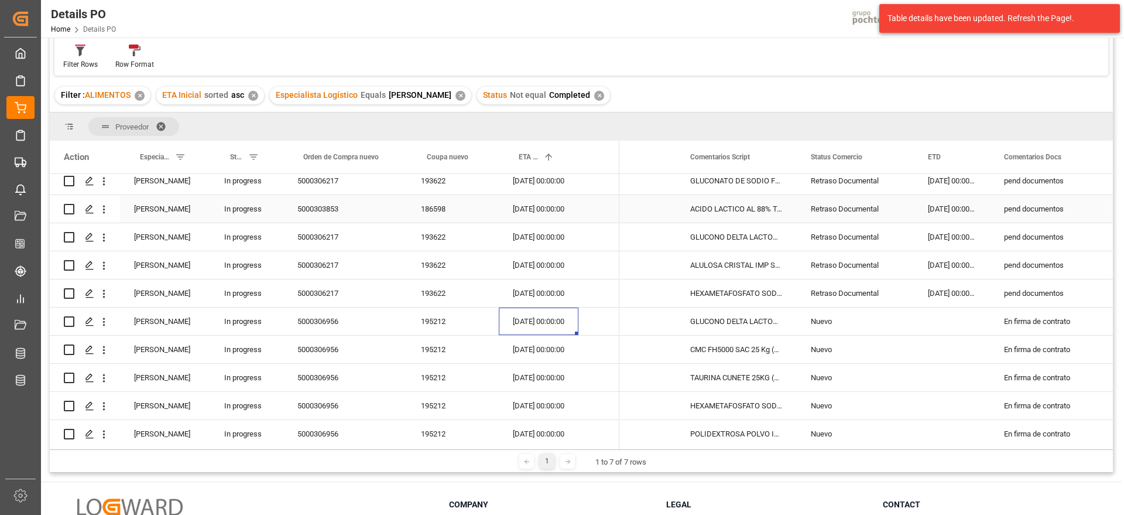
scroll to position [0, 0]
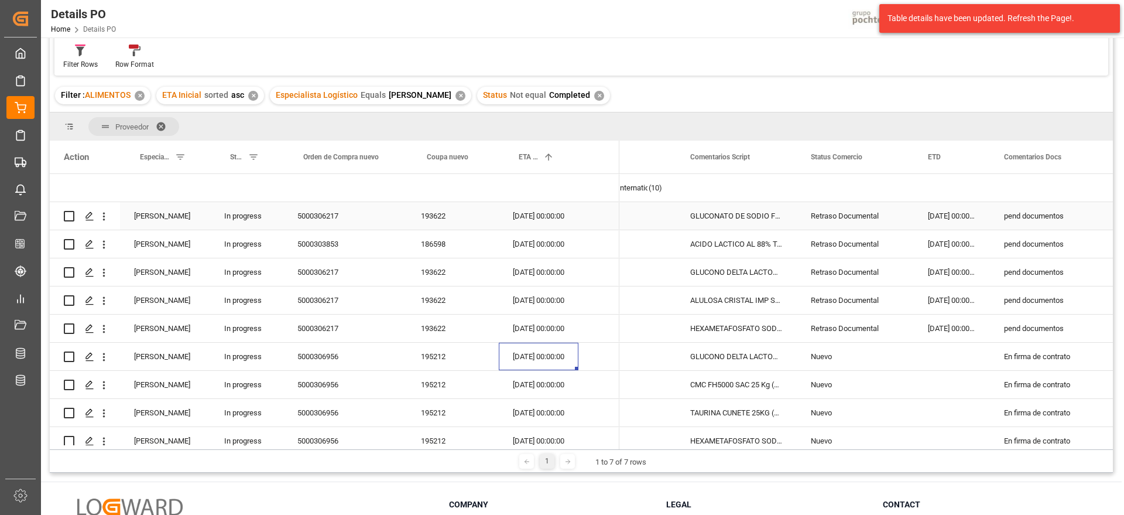
click at [732, 213] on div "GLUCONATO DE SODIO FG FUYANG SAC 25KG (3" at bounding box center [736, 216] width 121 height 28
click at [1047, 215] on div "pend documentos" at bounding box center [1049, 216] width 119 height 28
click at [1054, 338] on div "pend documentos" at bounding box center [1049, 328] width 119 height 28
click at [1043, 227] on div "pend documentos" at bounding box center [1049, 216] width 119 height 28
click at [1039, 316] on div "pend documentos" at bounding box center [1049, 328] width 119 height 28
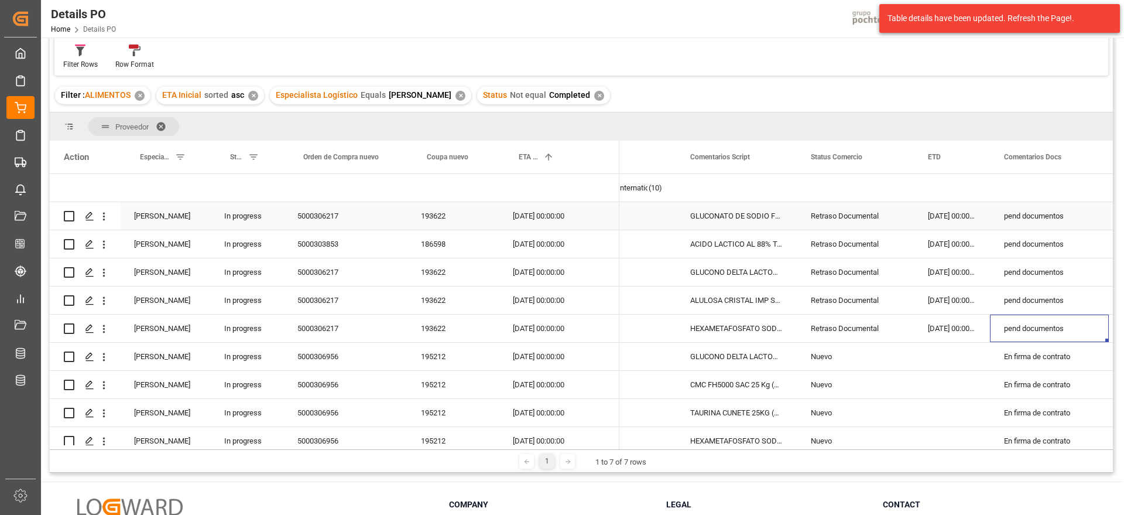
click at [538, 221] on div "30-08-2025 00:00:00" at bounding box center [539, 216] width 80 height 28
click at [871, 335] on div "Retraso Documental" at bounding box center [855, 328] width 89 height 27
click at [666, 197] on div "A.H.A International Co., Ltd (10)" at bounding box center [617, 188] width 117 height 28
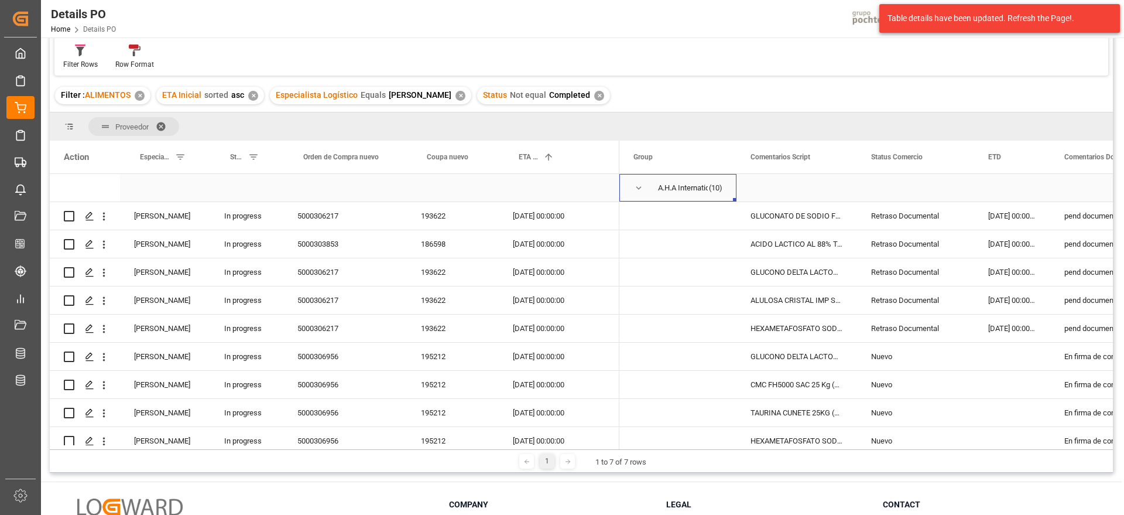
click at [636, 187] on span "Press SPACE to select this row." at bounding box center [639, 188] width 11 height 11
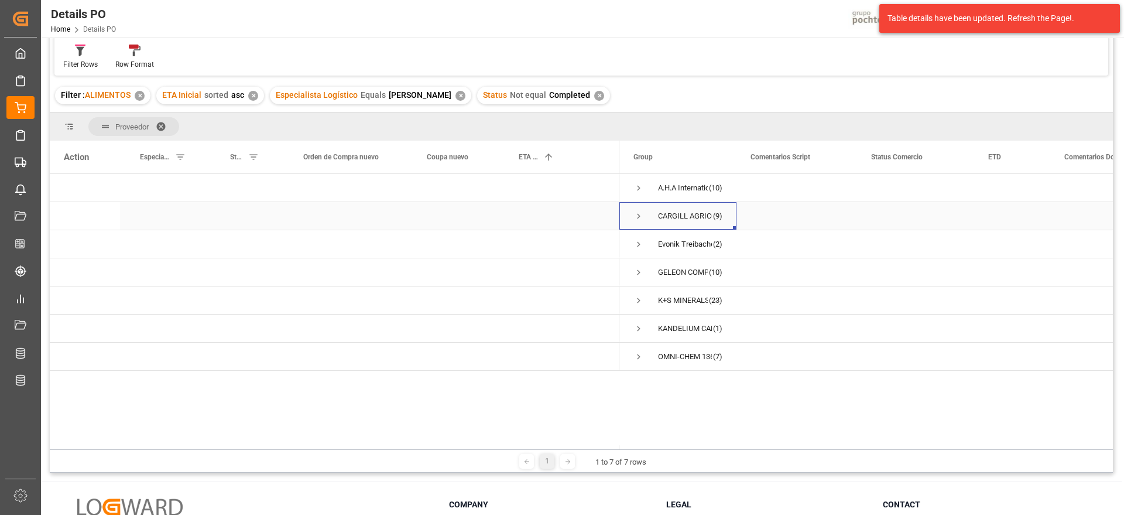
click at [639, 218] on span "Press SPACE to select this row." at bounding box center [639, 216] width 11 height 11
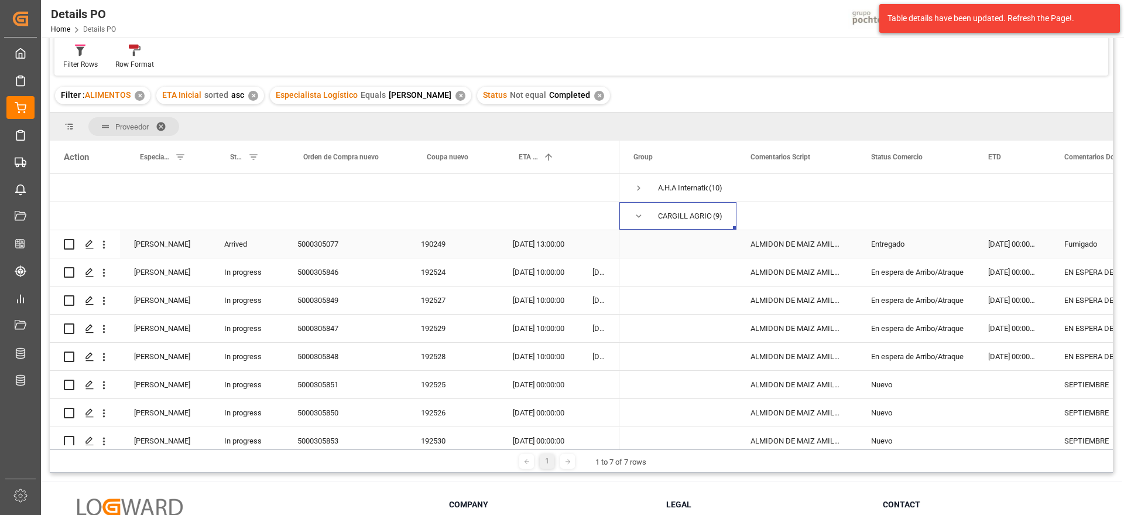
click at [815, 249] on div "ALMIDON DE MAIZ AMILOGILL 2100 SAC 25 KG" at bounding box center [797, 244] width 121 height 28
click at [923, 249] on div "Entregado" at bounding box center [915, 244] width 89 height 27
click at [802, 246] on div "ALMIDON DE MAIZ AMILOGILL 2100 SAC 25 KG" at bounding box center [797, 244] width 121 height 28
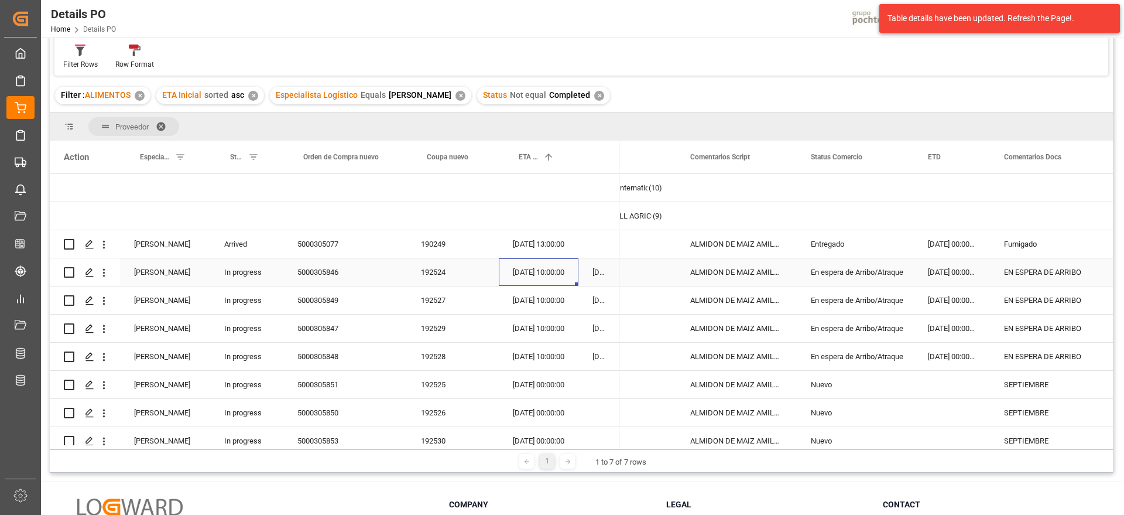
click at [528, 269] on div "03-09-2025 10:00:00" at bounding box center [539, 272] width 80 height 28
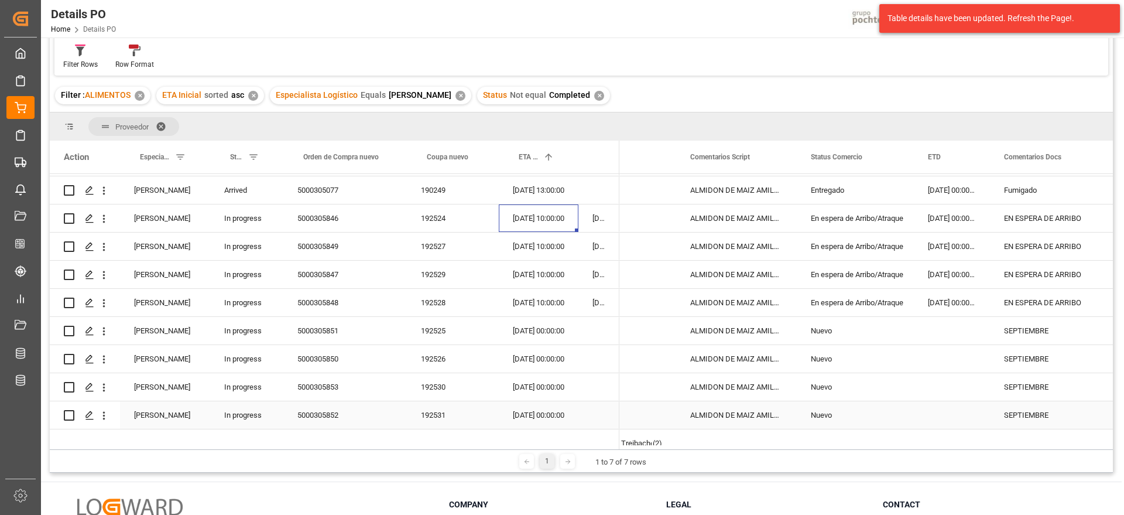
scroll to position [146, 0]
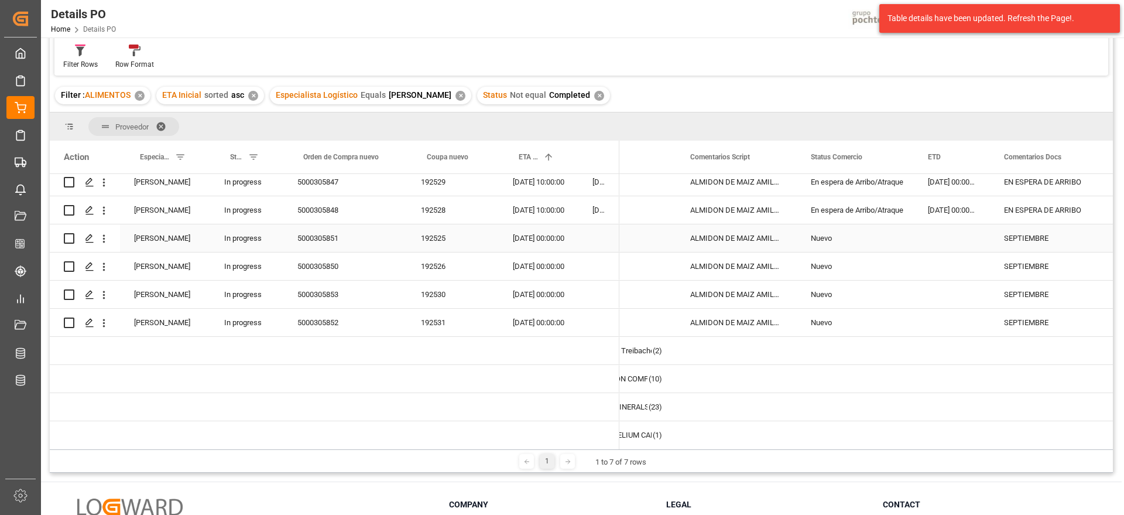
click at [1052, 247] on div "SEPTIEMBRE" at bounding box center [1049, 238] width 119 height 28
click at [538, 239] on div "29-09-2025 00:00:00" at bounding box center [539, 238] width 80 height 28
click at [553, 282] on div "29-09-2025 00:00:00" at bounding box center [539, 294] width 80 height 28
click at [552, 241] on div "29-09-2025 00:00:00" at bounding box center [539, 238] width 80 height 28
click at [549, 307] on div "29-09-2025 00:00:00" at bounding box center [539, 294] width 80 height 28
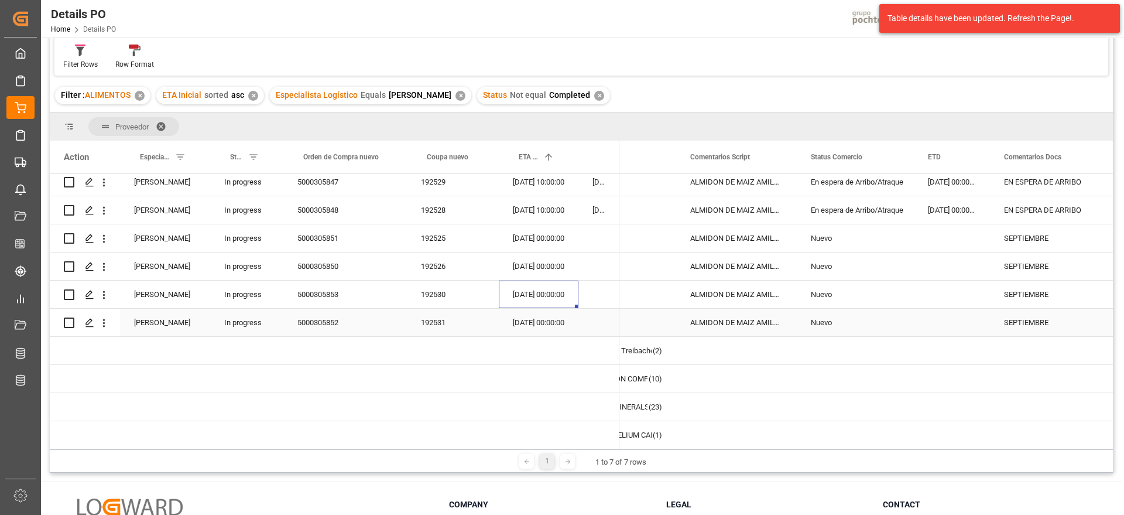
click at [554, 326] on div "29-09-2025 00:00:00" at bounding box center [539, 323] width 80 height 28
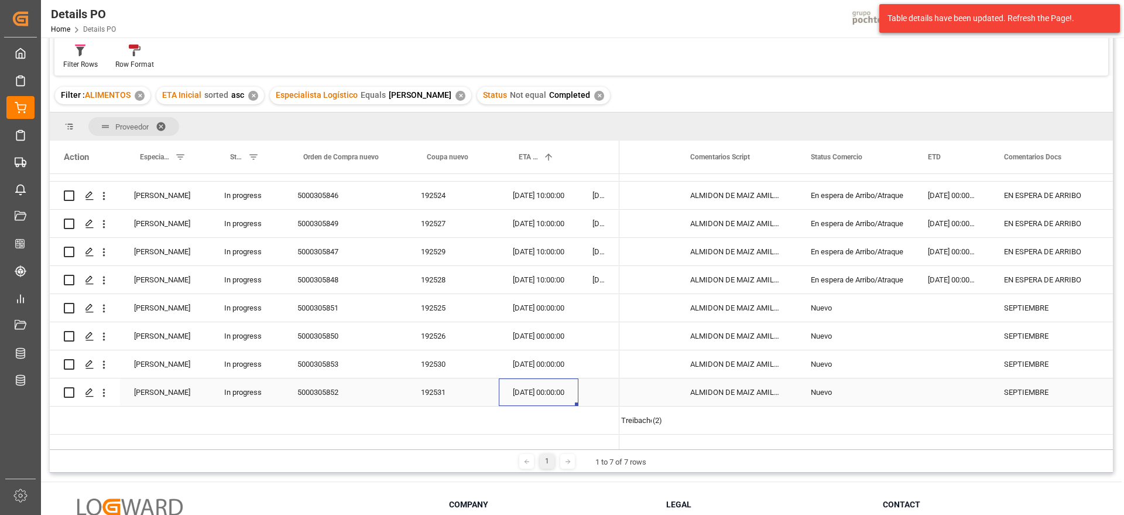
scroll to position [0, 0]
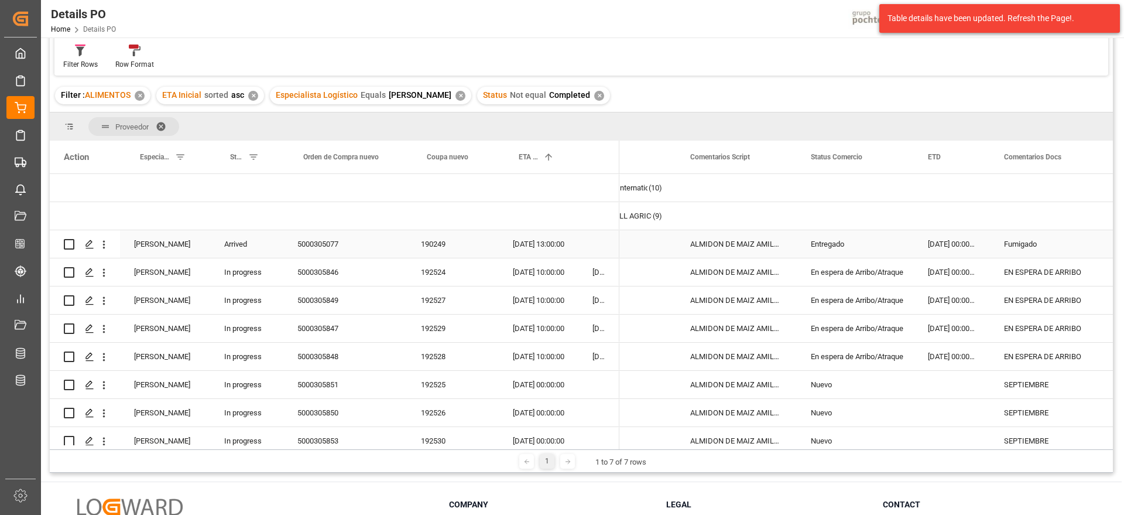
click at [577, 246] on div "06-08-2025 13:00:00" at bounding box center [539, 244] width 80 height 28
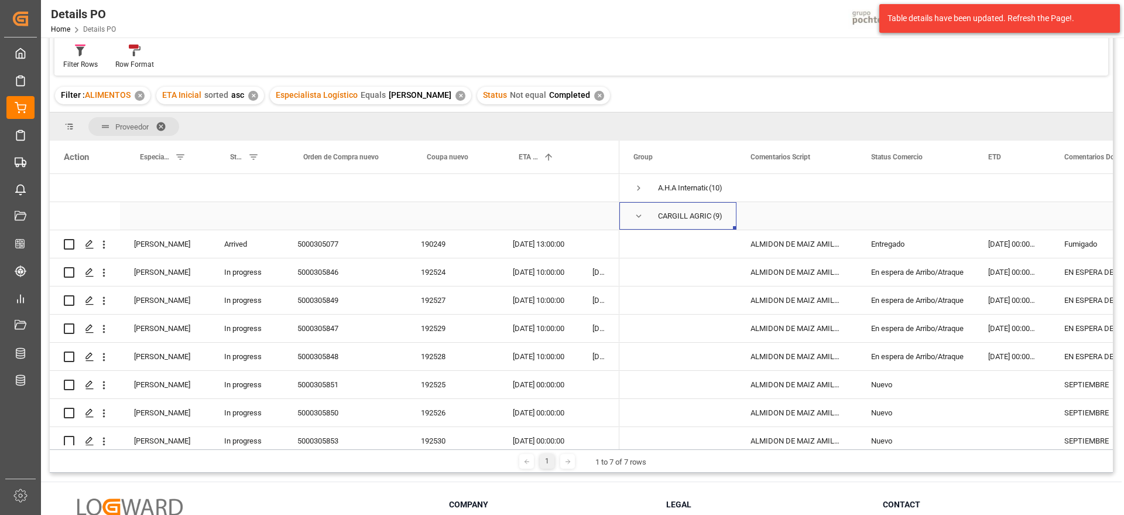
click at [638, 215] on span "Press SPACE to select this row." at bounding box center [639, 216] width 11 height 11
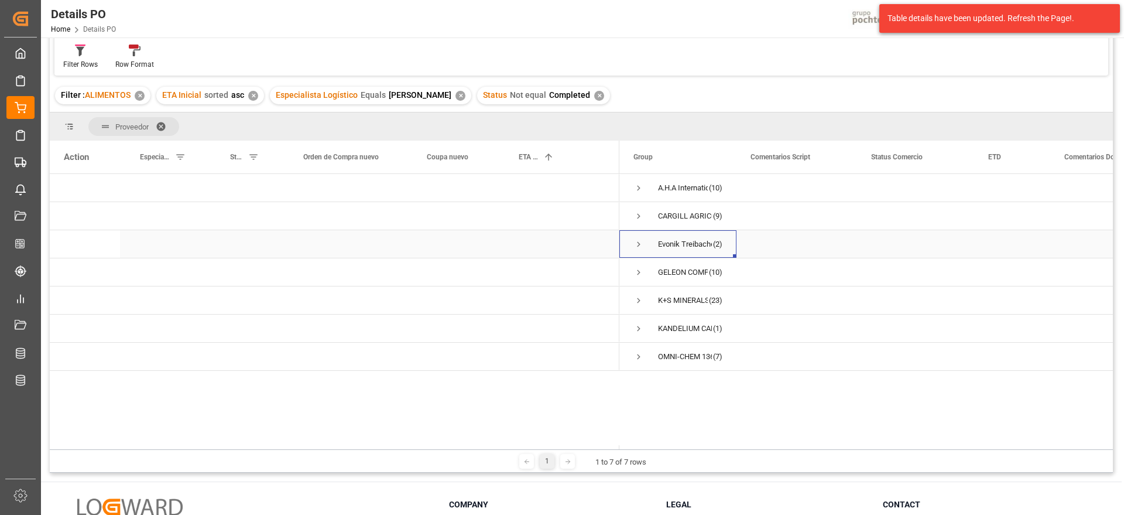
click at [636, 244] on span "Press SPACE to select this row." at bounding box center [639, 244] width 11 height 11
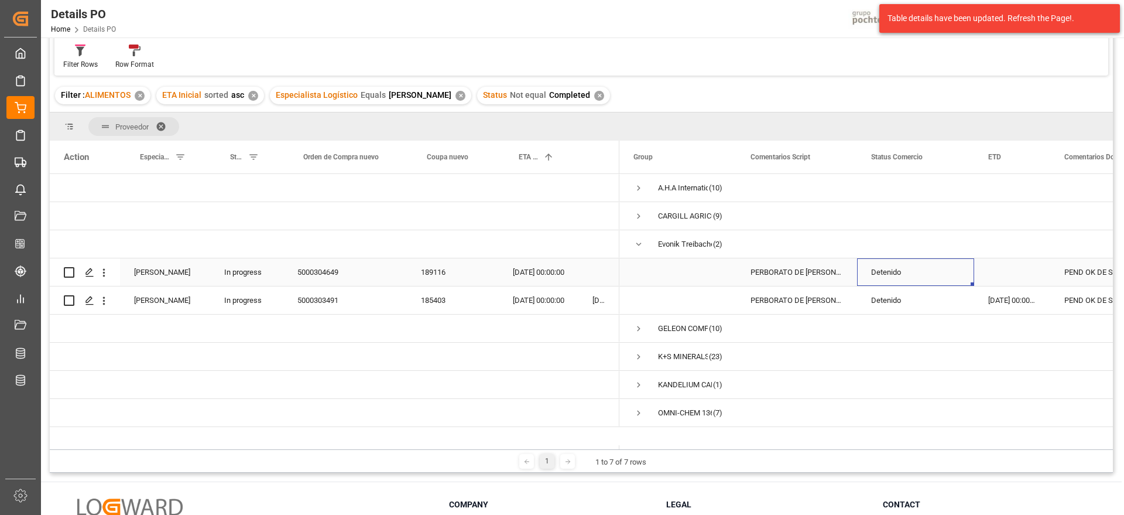
click at [898, 280] on div "Detenido" at bounding box center [915, 272] width 89 height 27
click at [900, 303] on div "Detenido" at bounding box center [915, 300] width 89 height 27
click at [799, 273] on div "PERBORATO DE SODIO TETRAHIDRA EVO S-25KG" at bounding box center [797, 272] width 121 height 28
click at [803, 304] on div "PERBORATO DE SODIO TETRAHIDRA EVO S-25KG" at bounding box center [797, 300] width 121 height 28
click at [638, 242] on span "Press SPACE to select this row." at bounding box center [639, 244] width 11 height 11
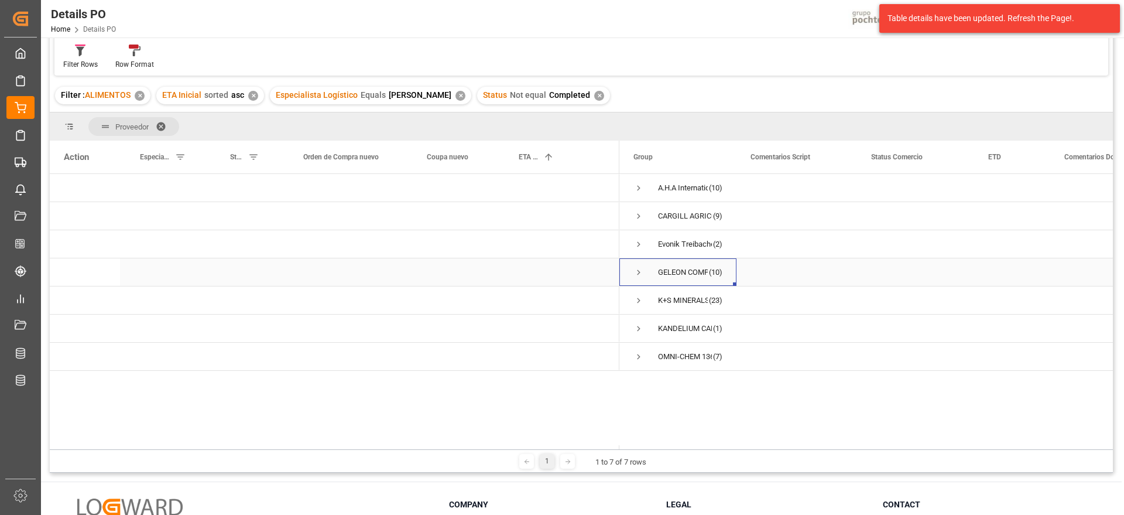
click at [638, 269] on span "Press SPACE to select this row." at bounding box center [639, 272] width 11 height 11
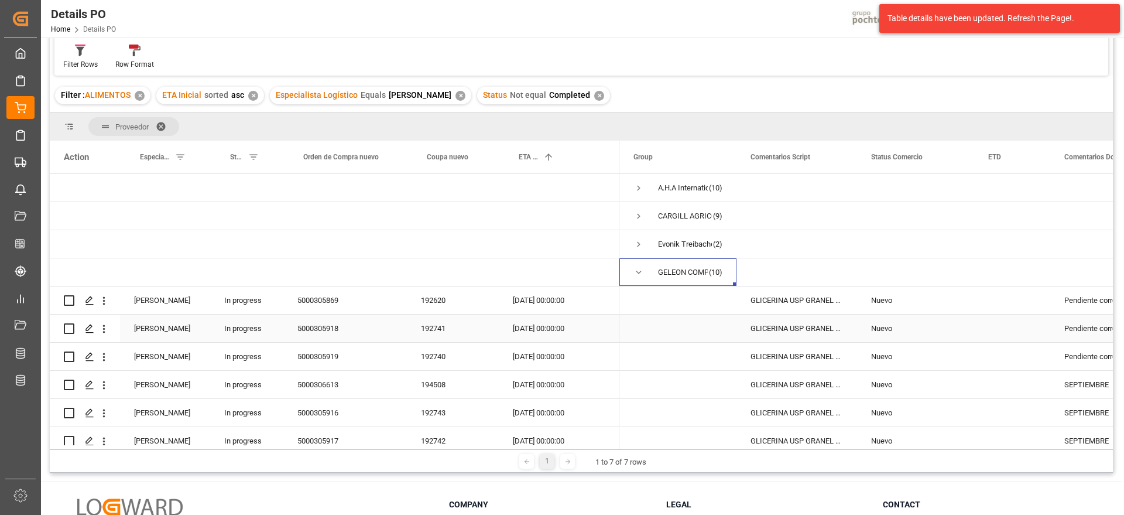
scroll to position [73, 0]
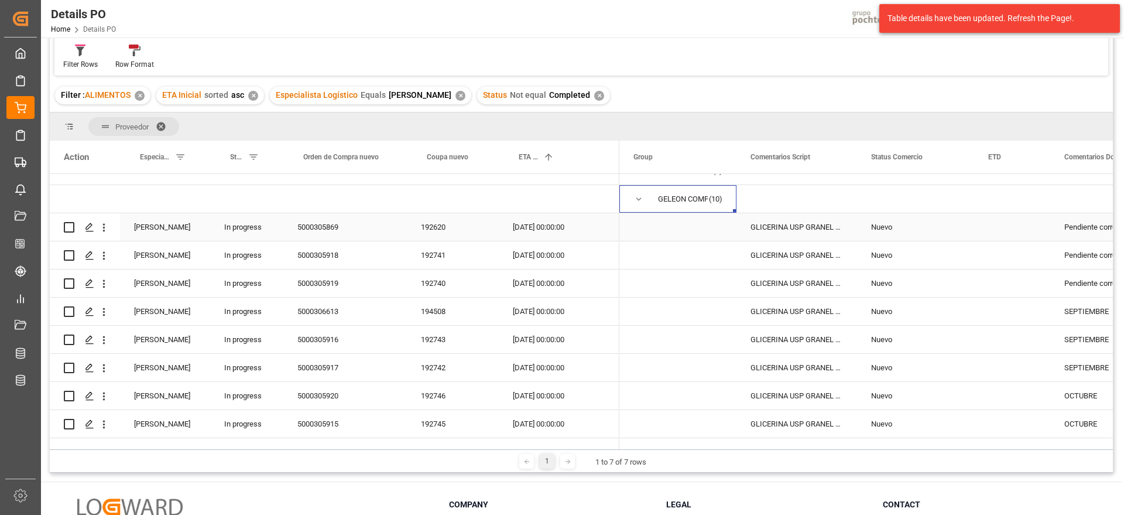
click at [912, 233] on div "Nuevo" at bounding box center [915, 227] width 89 height 27
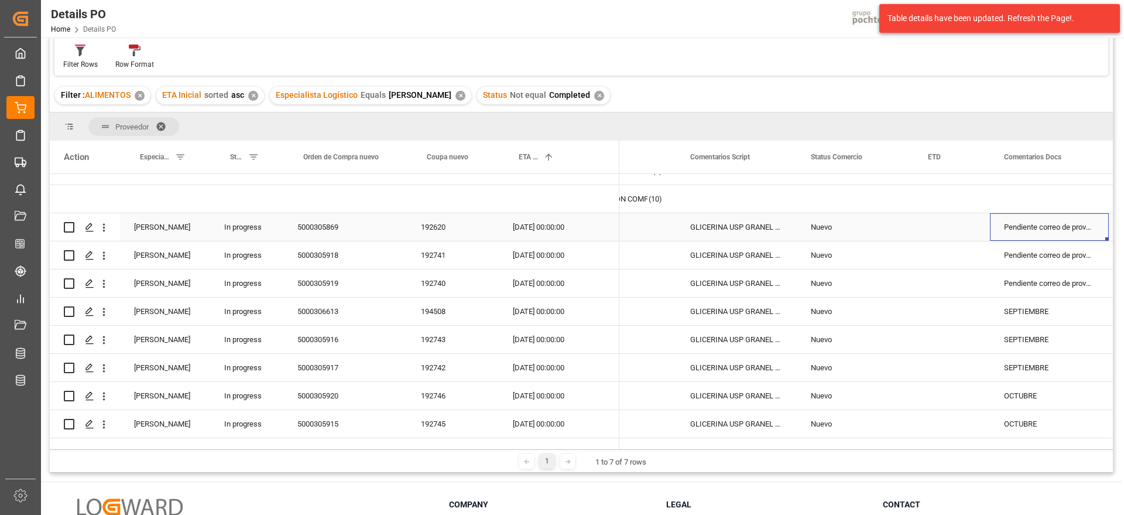
click at [1040, 220] on div "Pendiente correo de proveedor" at bounding box center [1049, 227] width 119 height 28
click at [1035, 258] on div "Pendiente correo de proveedor" at bounding box center [1049, 255] width 119 height 28
click at [1035, 279] on div "Pendiente correo de proveedor" at bounding box center [1049, 283] width 119 height 28
click at [1029, 228] on div "Pendiente correo de proveedor" at bounding box center [1049, 227] width 119 height 28
click at [537, 224] on div "23-08-2025 00:00:00" at bounding box center [539, 227] width 80 height 28
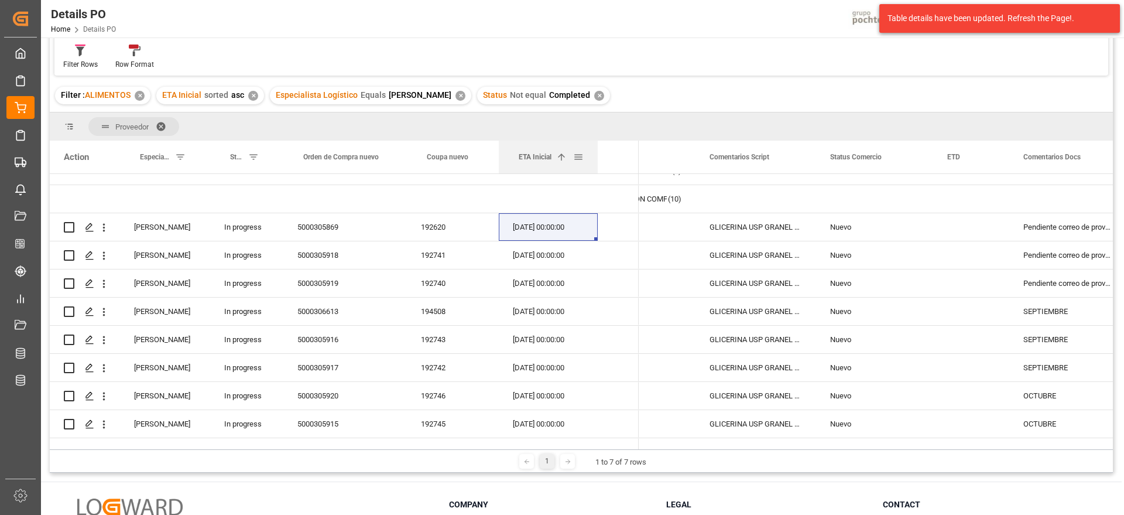
drag, startPoint x: 577, startPoint y: 153, endPoint x: 597, endPoint y: 152, distance: 19.3
click at [597, 152] on div at bounding box center [597, 157] width 5 height 33
click at [617, 220] on div "Press SPACE to select this row." at bounding box center [618, 227] width 41 height 28
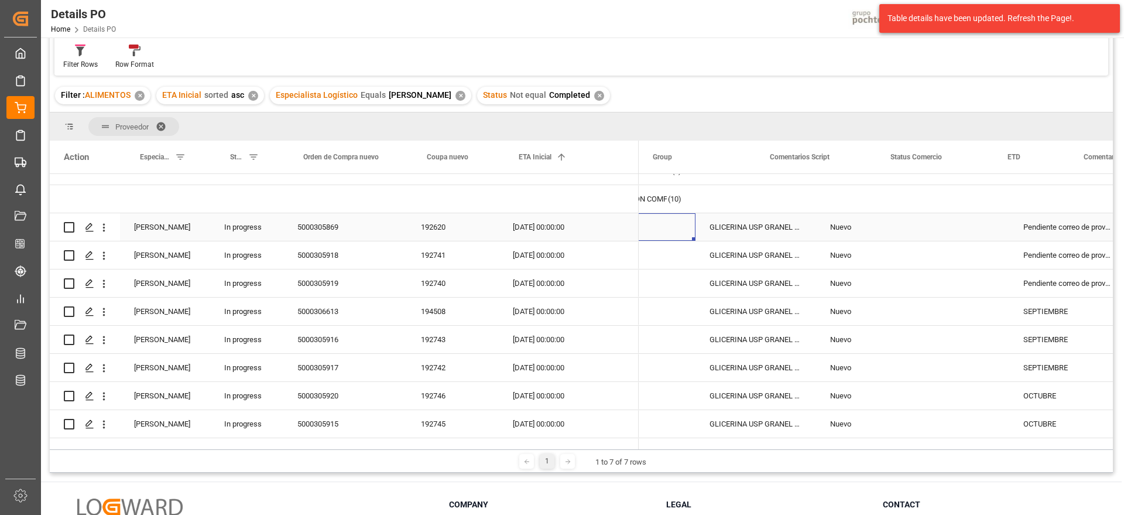
scroll to position [0, 0]
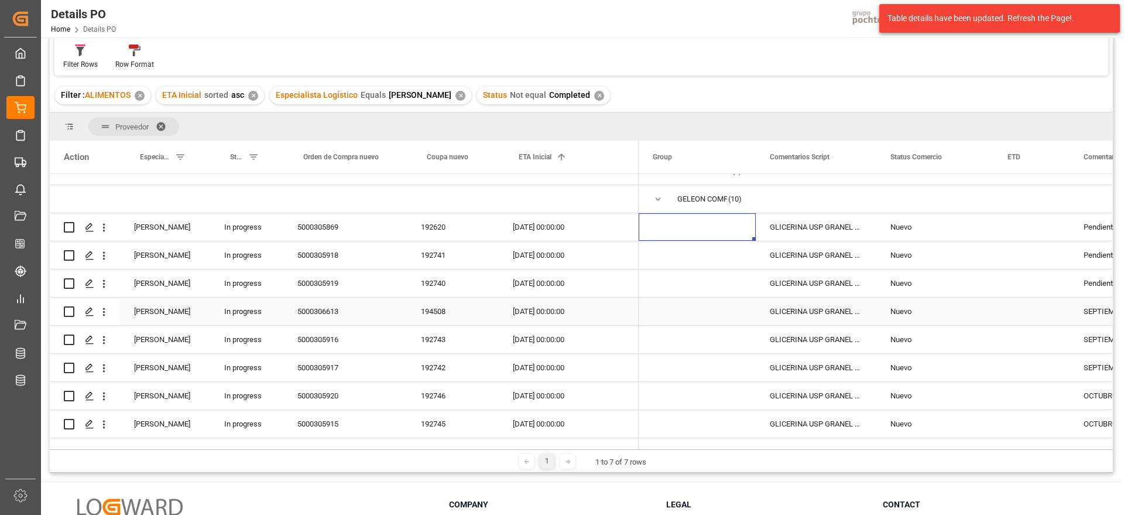
click at [805, 319] on div "GLICERINA USP GRANEL ARG (69511)" at bounding box center [816, 311] width 121 height 28
click at [540, 314] on div "01-09-2025 00:00:00" at bounding box center [548, 311] width 99 height 28
click at [570, 396] on div "01-10-2025 00:00:00" at bounding box center [548, 396] width 99 height 28
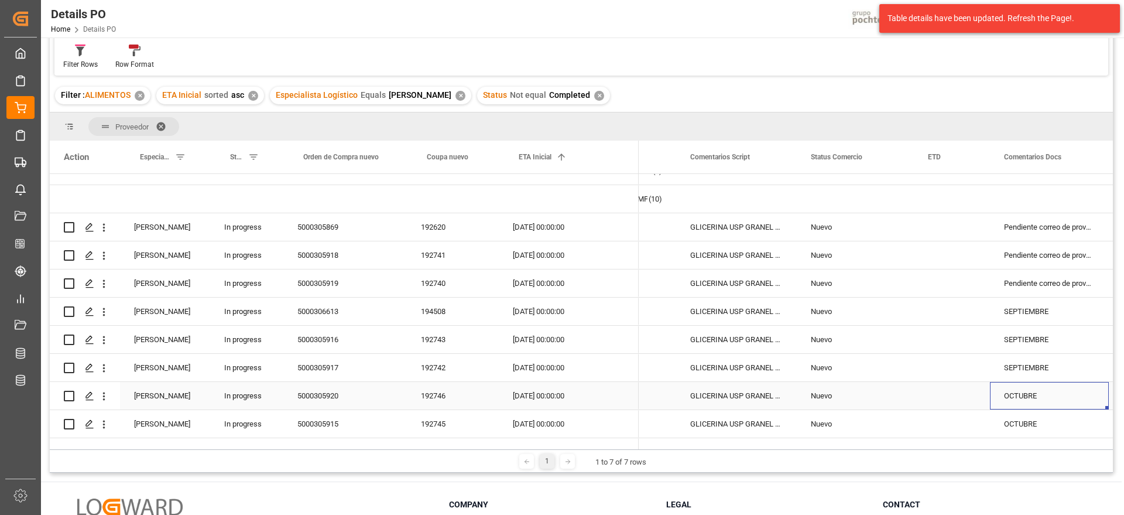
scroll to position [0, 197]
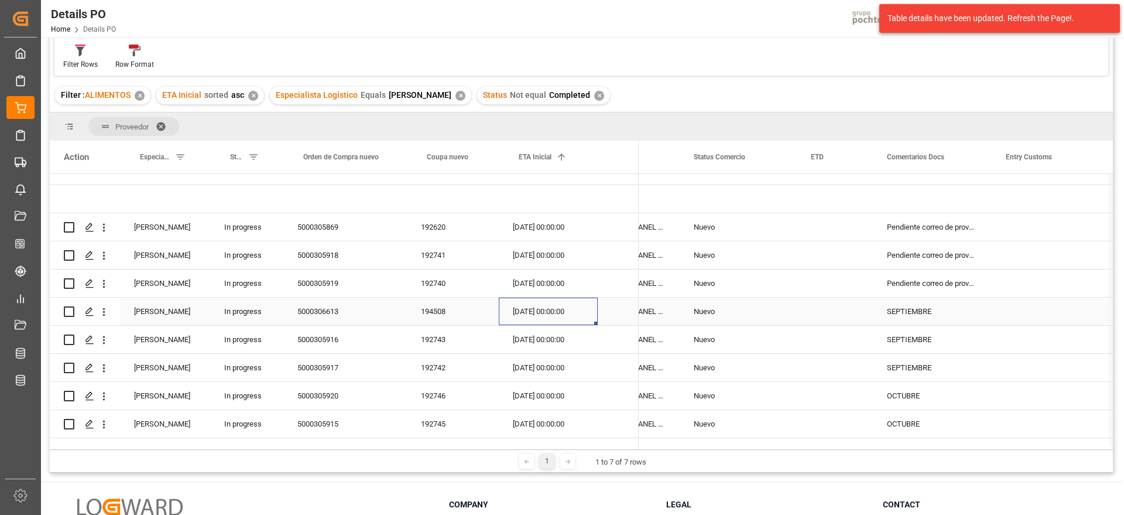
click at [542, 316] on div "01-09-2025 00:00:00" at bounding box center [548, 311] width 99 height 28
click at [553, 358] on div "01-09-2025 00:00:00" at bounding box center [548, 368] width 99 height 28
click at [543, 371] on div "01-09-2025 00:00:00" at bounding box center [548, 368] width 99 height 28
click at [558, 343] on div "01-09-2025 00:00:00" at bounding box center [548, 340] width 99 height 28
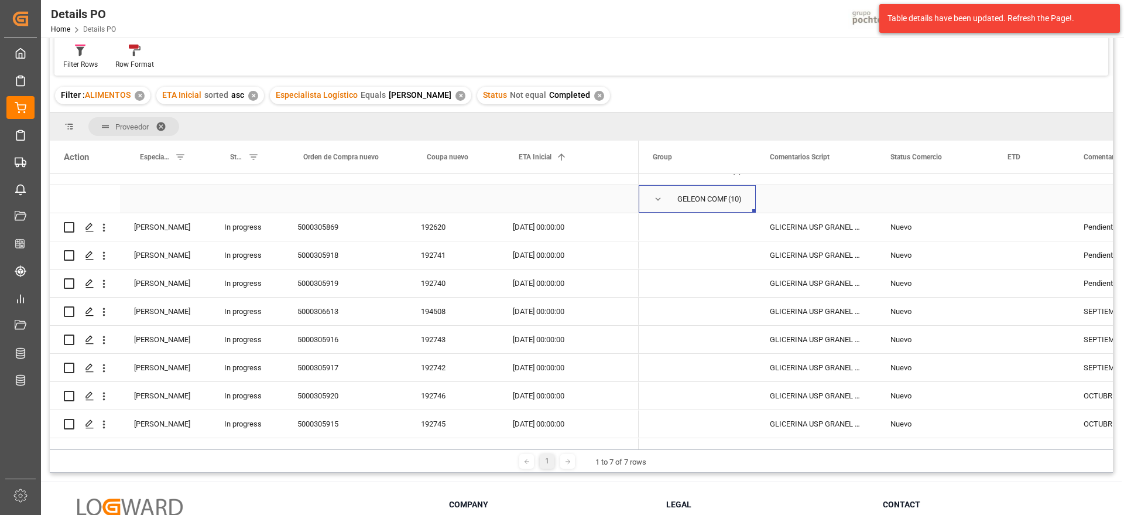
click at [656, 198] on span "Press SPACE to select this row." at bounding box center [658, 199] width 11 height 11
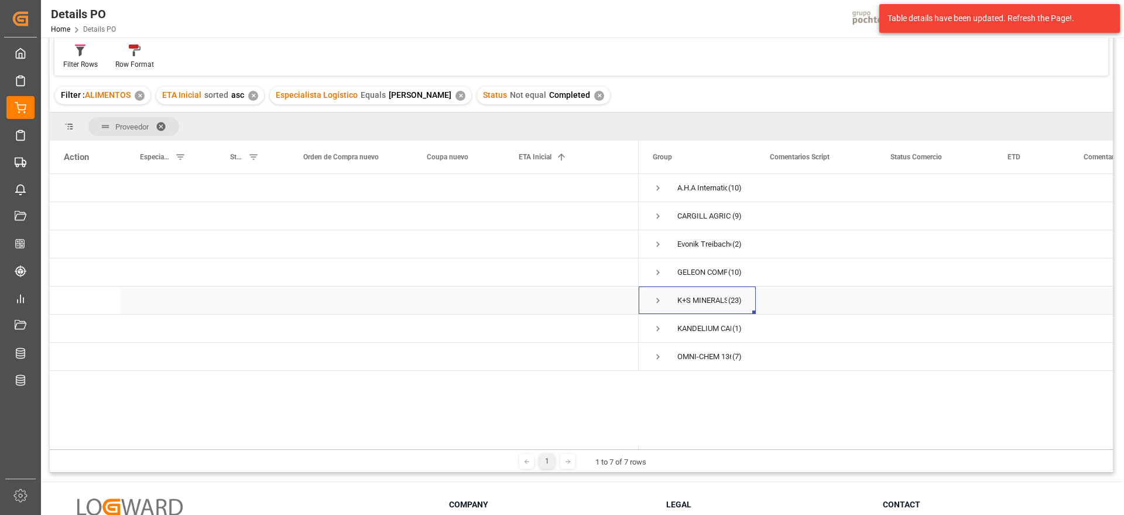
click at [656, 300] on span "Press SPACE to select this row." at bounding box center [658, 300] width 11 height 11
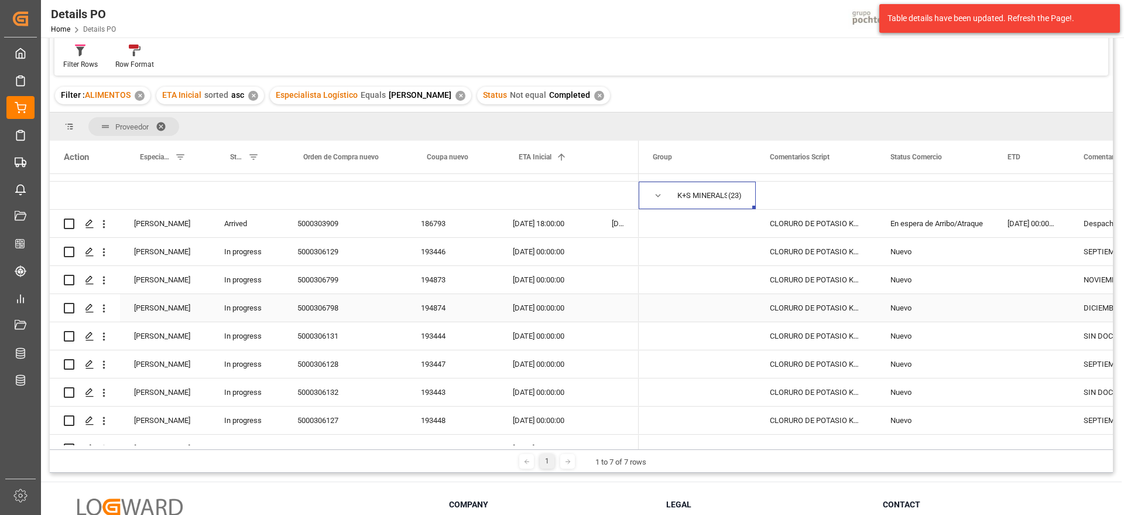
scroll to position [73, 0]
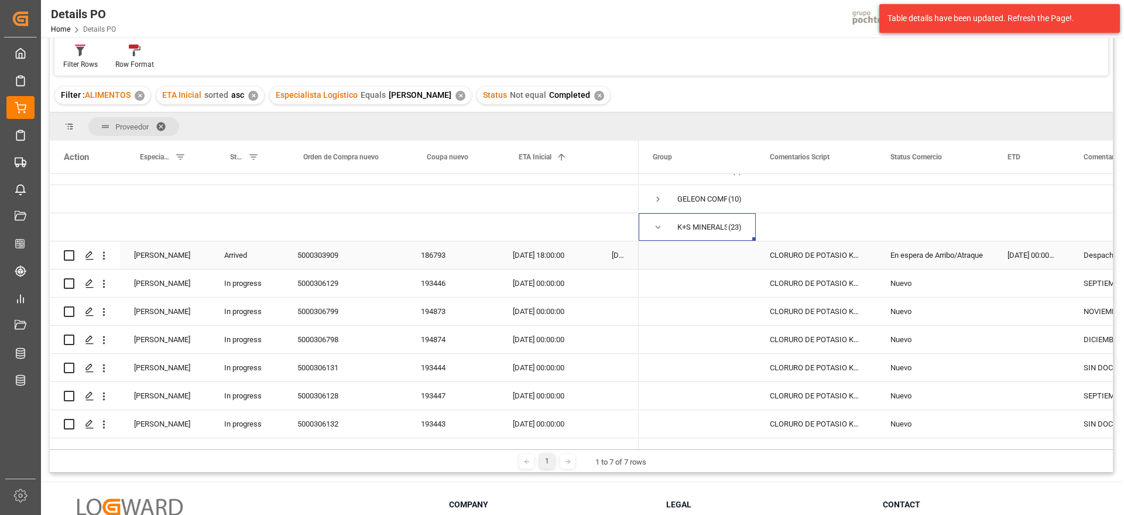
click at [954, 253] on div "En espera de Arribo/Atraque" at bounding box center [935, 255] width 89 height 27
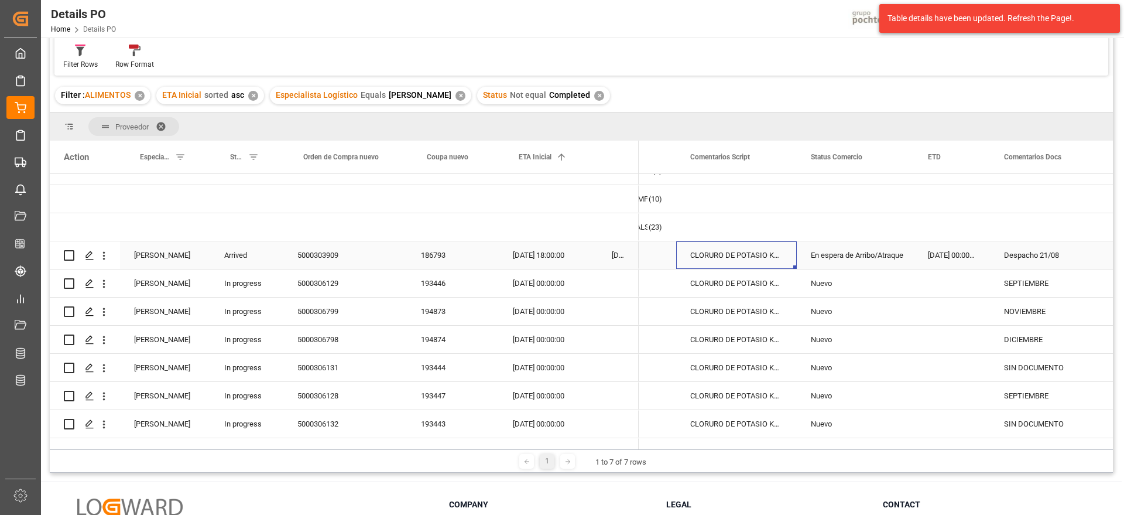
scroll to position [0, 0]
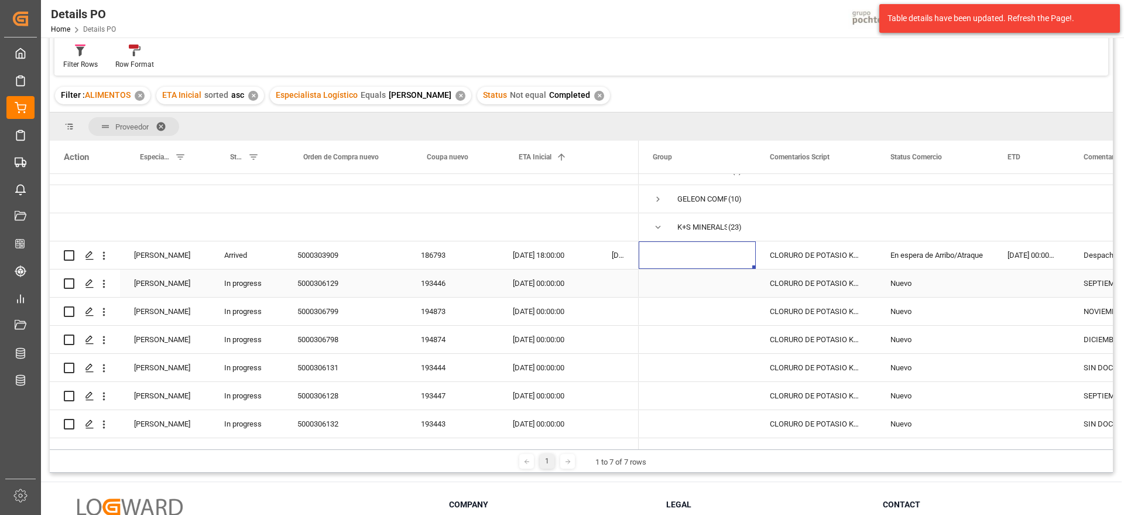
click at [545, 282] on div "02-09-2025 00:00:00" at bounding box center [548, 283] width 99 height 28
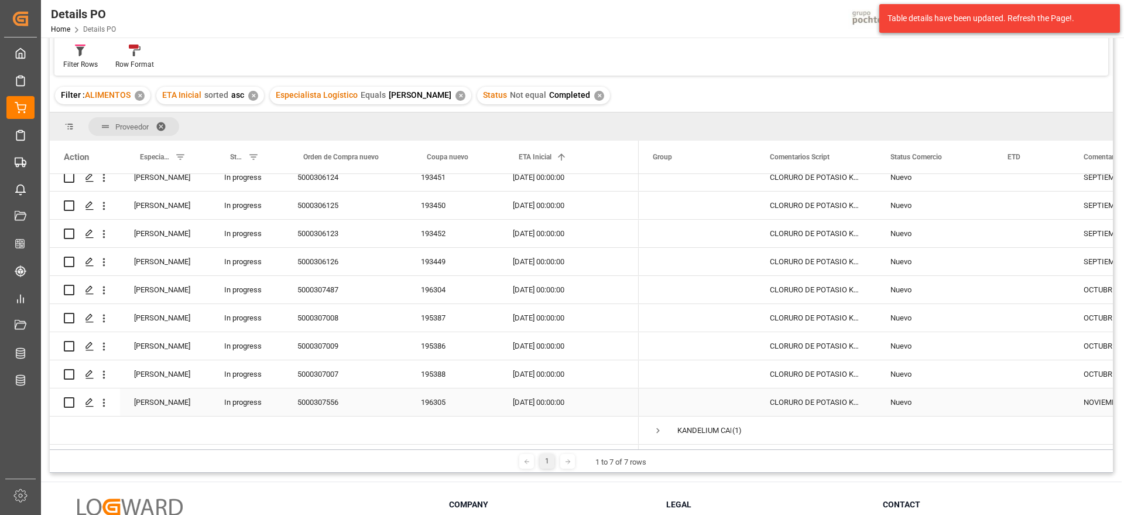
scroll to position [576, 0]
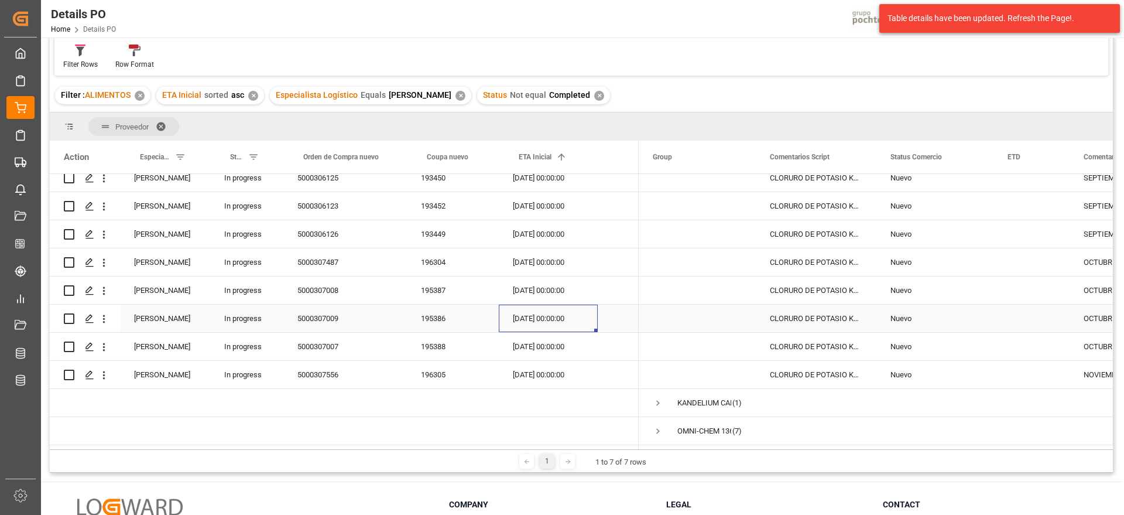
click at [557, 317] on div "29-10-2025 00:00:00" at bounding box center [548, 318] width 99 height 28
click at [556, 290] on div "29-10-2025 00:00:00" at bounding box center [548, 290] width 99 height 28
click at [559, 260] on div "10-10-2025 00:00:00" at bounding box center [548, 262] width 99 height 28
click at [1024, 265] on div "Press SPACE to select this row." at bounding box center [1032, 262] width 76 height 28
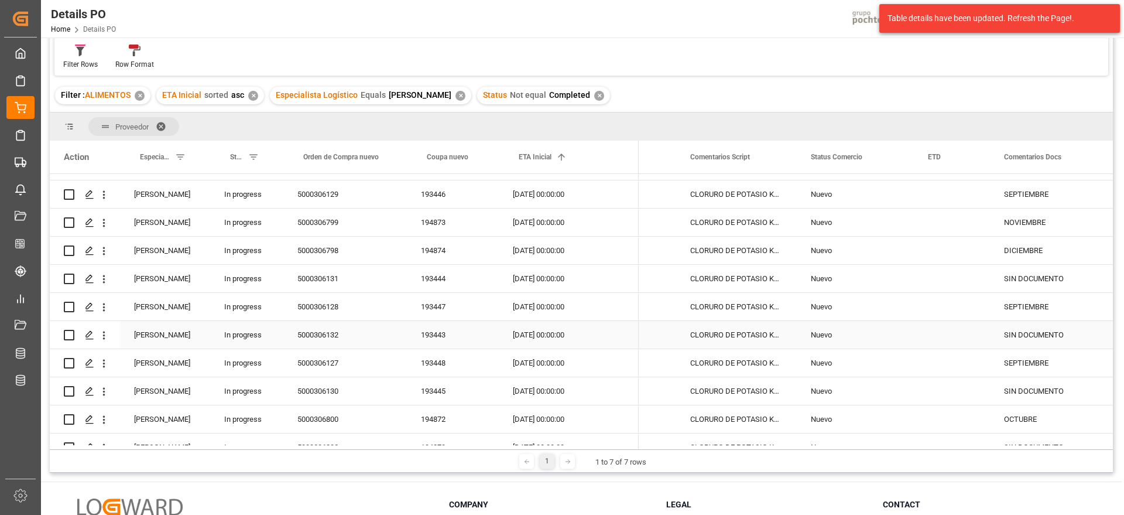
scroll to position [137, 0]
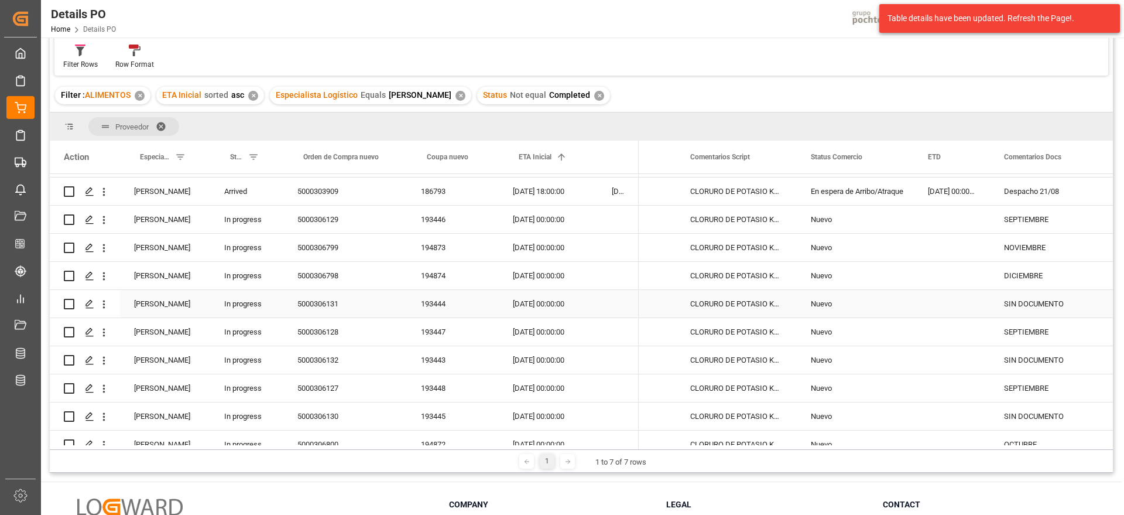
click at [506, 311] on div "09-09-2025 00:00:00" at bounding box center [548, 304] width 99 height 28
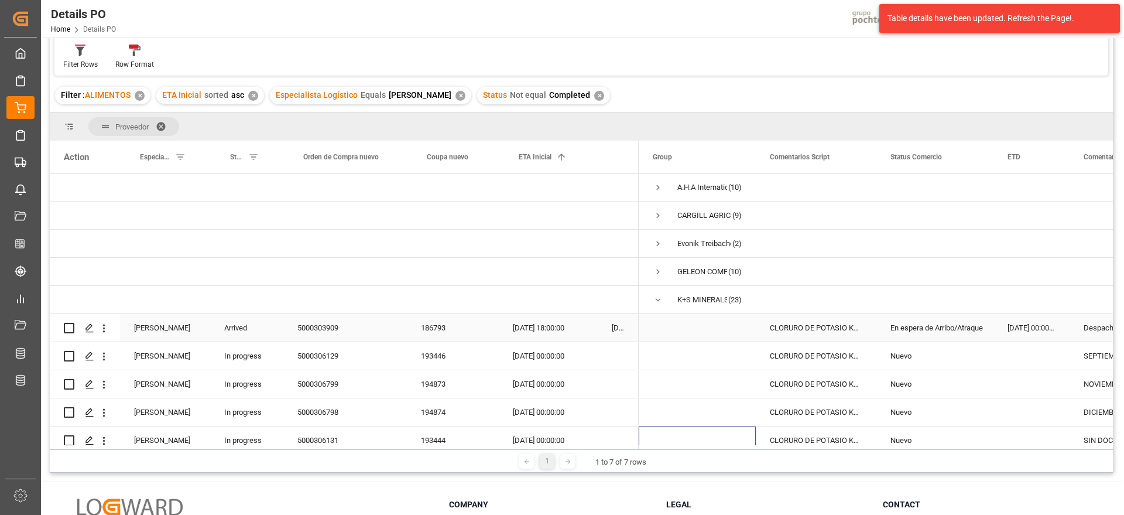
scroll to position [0, 0]
click at [659, 298] on span "Press SPACE to select this row." at bounding box center [658, 300] width 11 height 11
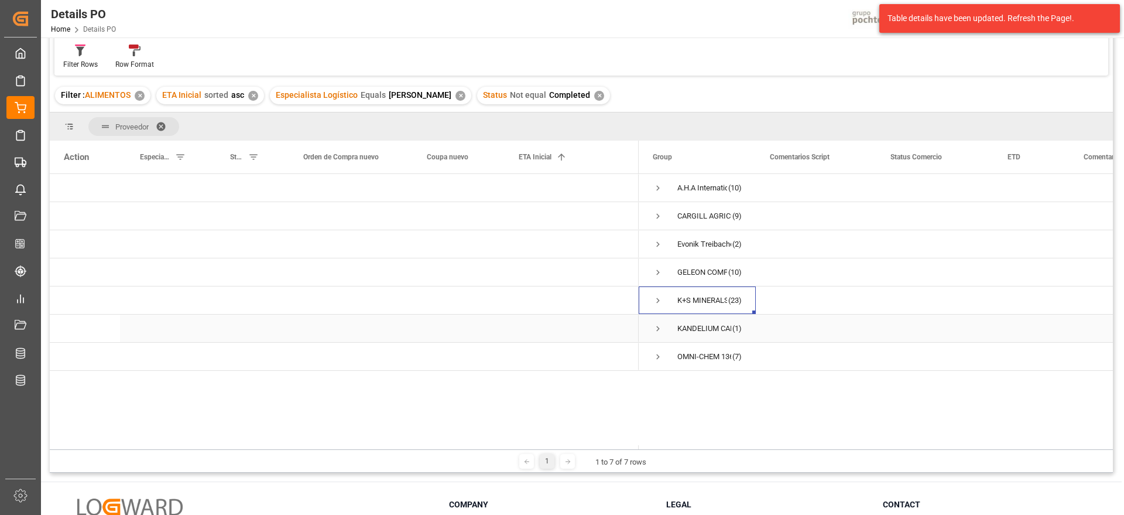
click at [658, 328] on span "Press SPACE to select this row." at bounding box center [658, 328] width 11 height 11
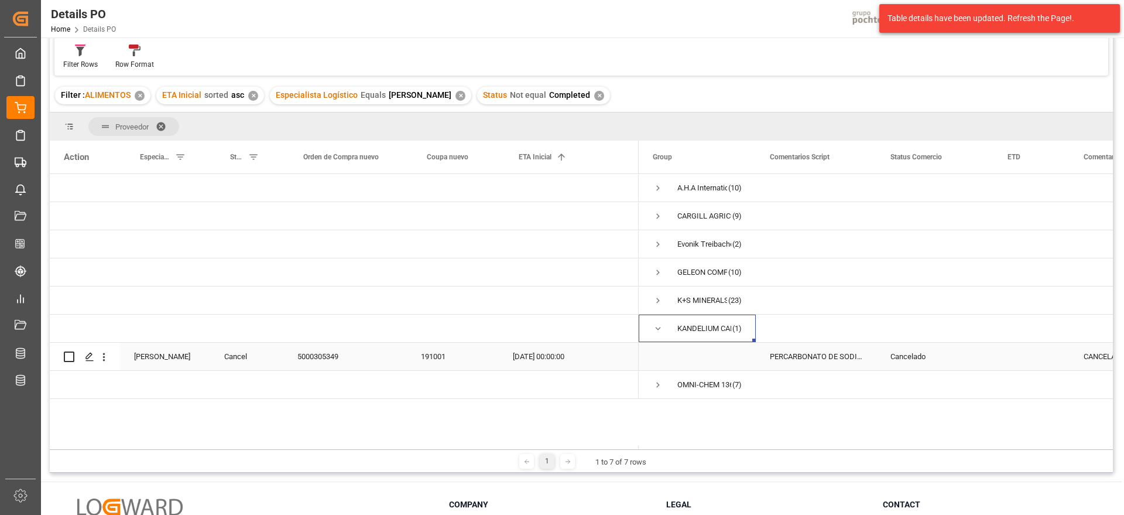
click at [943, 357] on div "Cancelado" at bounding box center [935, 356] width 89 height 27
click at [829, 357] on div "PERCARBONATO DE SODIO S-25 EUR (68420)" at bounding box center [816, 357] width 121 height 28
click at [657, 324] on span "Press SPACE to select this row." at bounding box center [658, 328] width 11 height 11
click at [660, 357] on span "Press SPACE to select this row." at bounding box center [658, 356] width 11 height 11
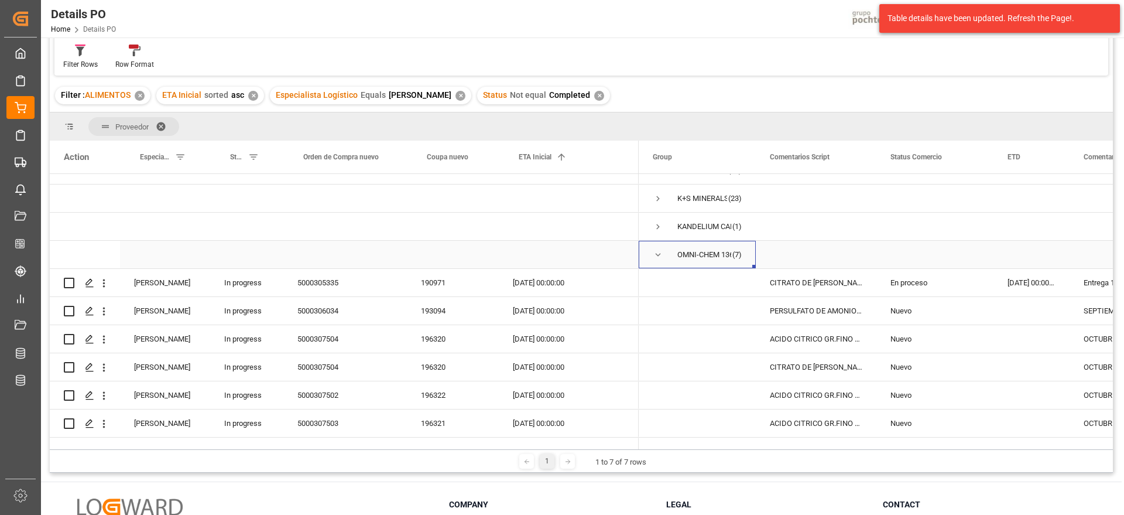
scroll to position [126, 0]
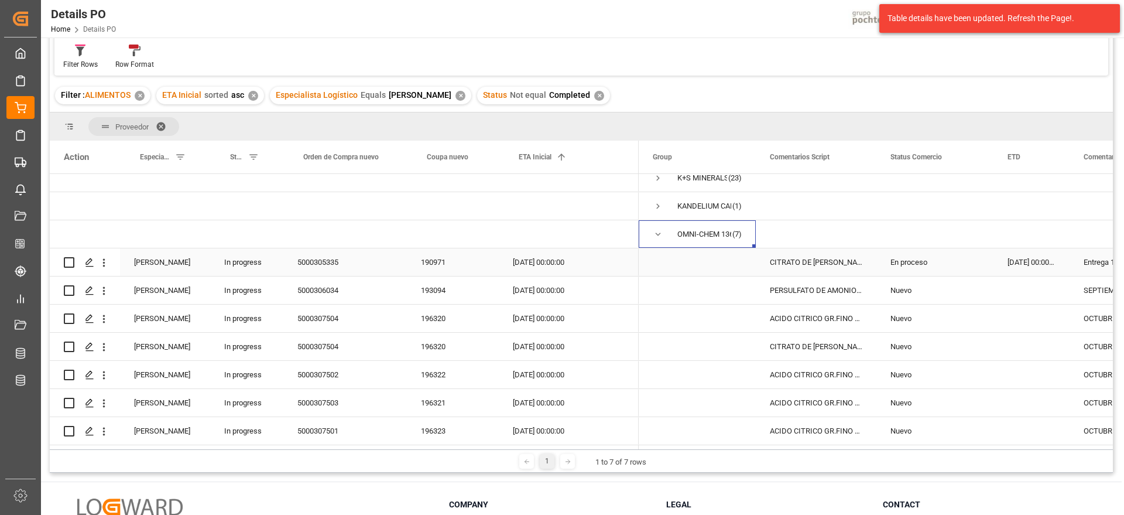
click at [841, 259] on div "CITRATO DE SODIO RZBC S-25 KG IMP (65502" at bounding box center [816, 262] width 121 height 28
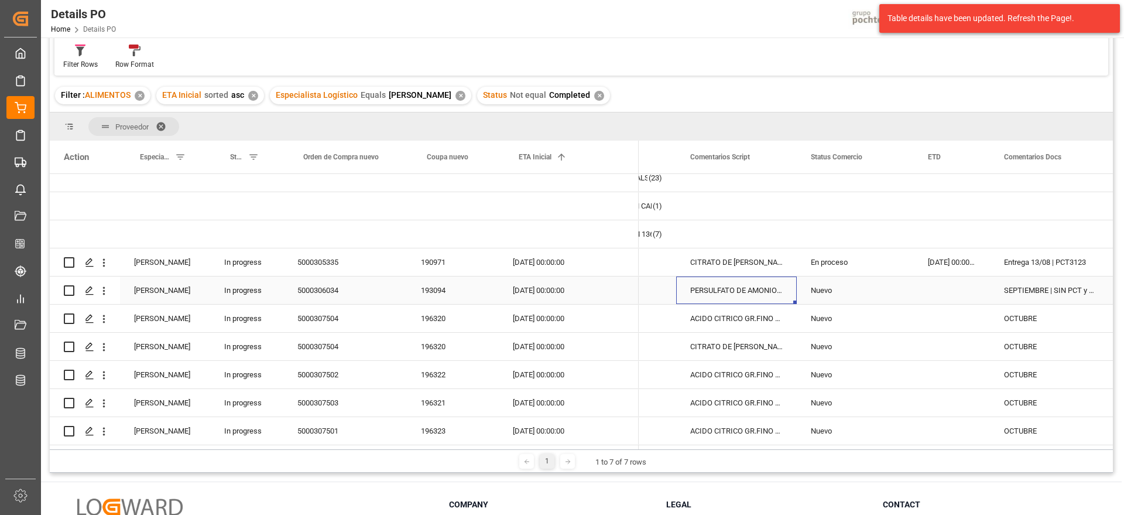
click at [766, 299] on div "PERSULFATO DE AMONIO 25KG SAC (23055)" at bounding box center [736, 290] width 121 height 28
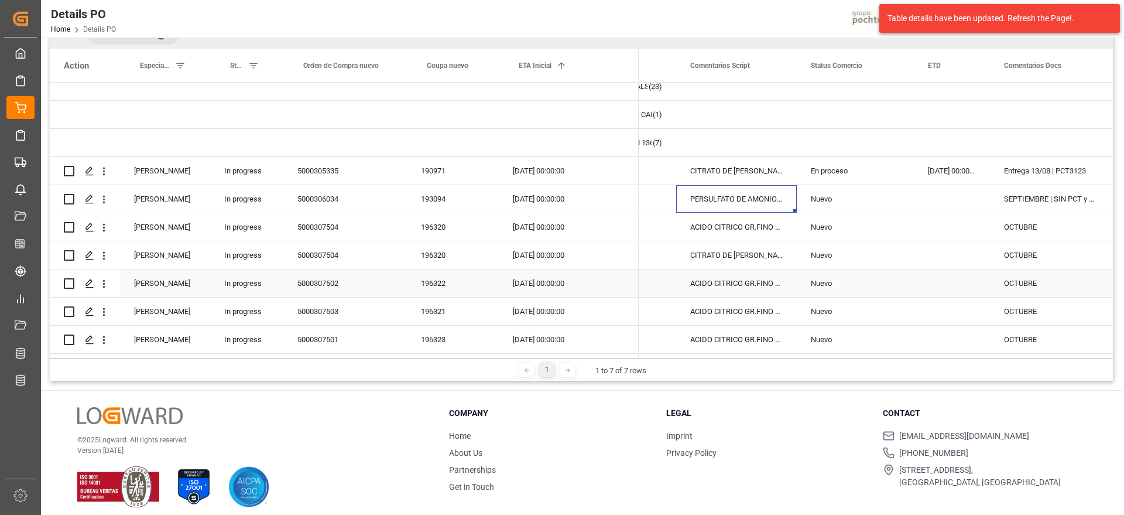
scroll to position [173, 0]
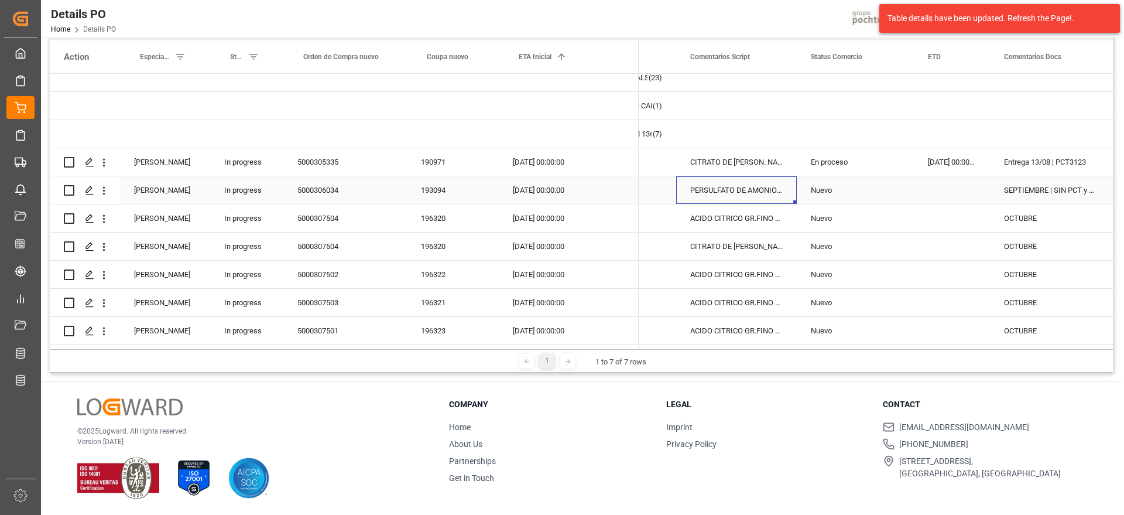
click at [570, 189] on div "13-09-2025 00:00:00" at bounding box center [548, 190] width 99 height 28
click at [546, 208] on div "15-10-2025 00:00:00" at bounding box center [548, 218] width 99 height 28
click at [567, 300] on div "20-10-2025 00:00:00" at bounding box center [548, 303] width 99 height 28
click at [576, 322] on div "27-10-2025 00:00:00" at bounding box center [548, 331] width 99 height 28
click at [544, 210] on div "15-10-2025 00:00:00" at bounding box center [548, 218] width 99 height 28
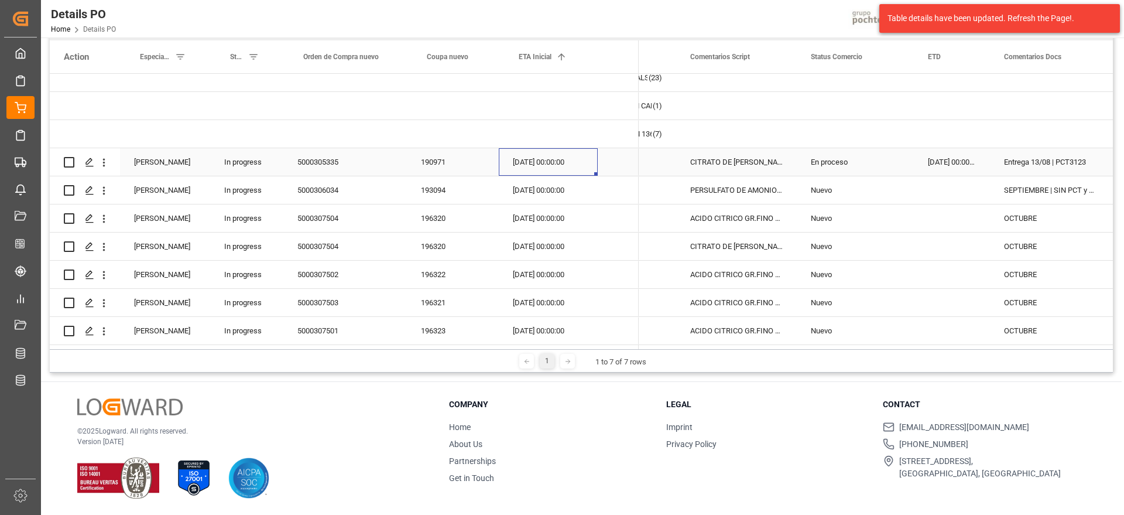
click at [567, 170] on div "03-08-2025 00:00:00" at bounding box center [548, 162] width 99 height 28
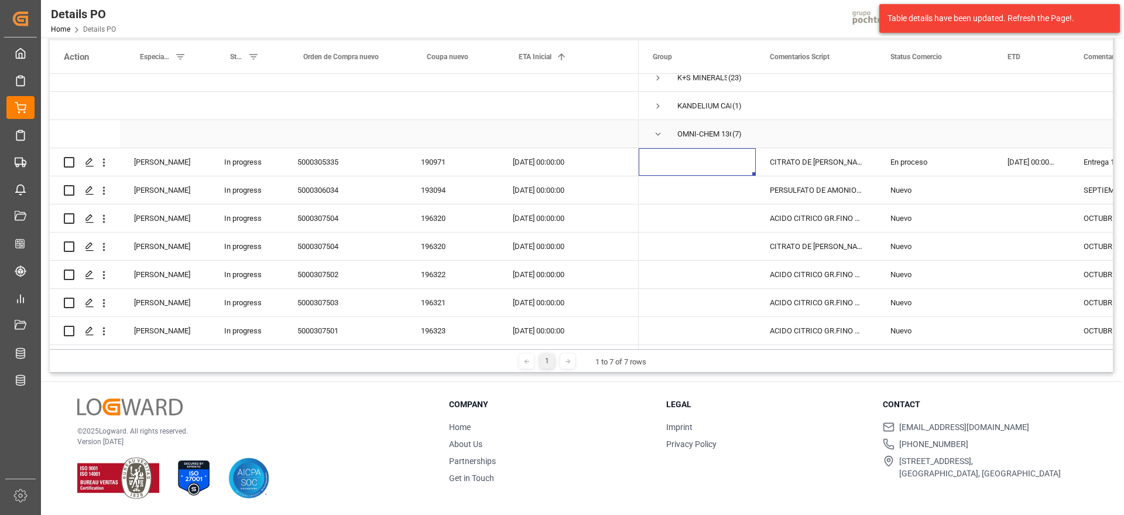
click at [659, 131] on span "Press SPACE to select this row." at bounding box center [658, 134] width 11 height 11
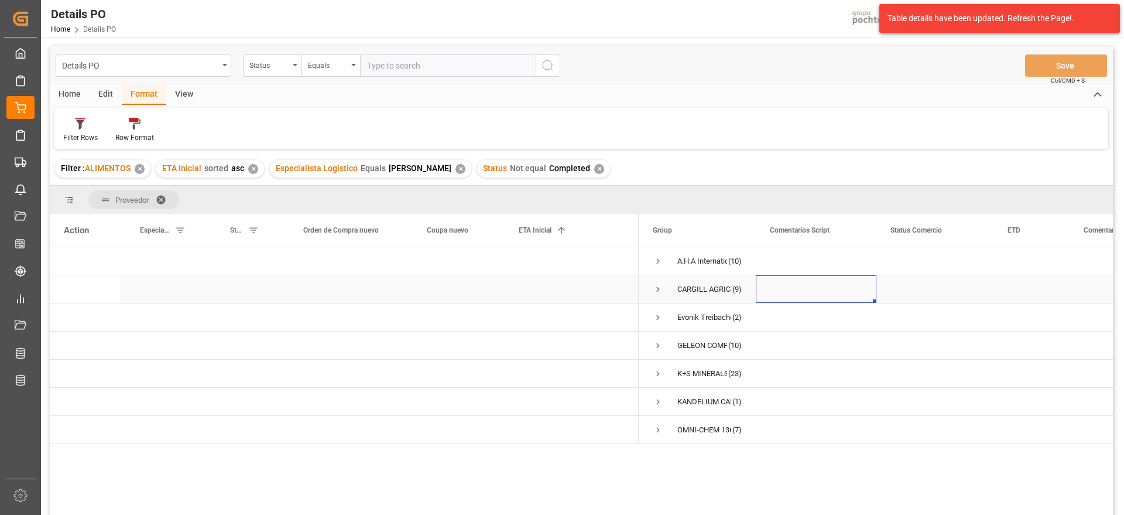
click at [826, 278] on div "Press SPACE to select this row." at bounding box center [816, 289] width 121 height 28
click at [758, 262] on div "Press SPACE to select this row." at bounding box center [816, 261] width 121 height 28
click at [716, 259] on div "A.H.A International Co., Ltd" at bounding box center [702, 261] width 50 height 27
click at [724, 327] on div "Evonik Treibacher GmbH" at bounding box center [704, 317] width 54 height 27
click at [660, 255] on span "Press SPACE to select this row." at bounding box center [658, 261] width 11 height 27
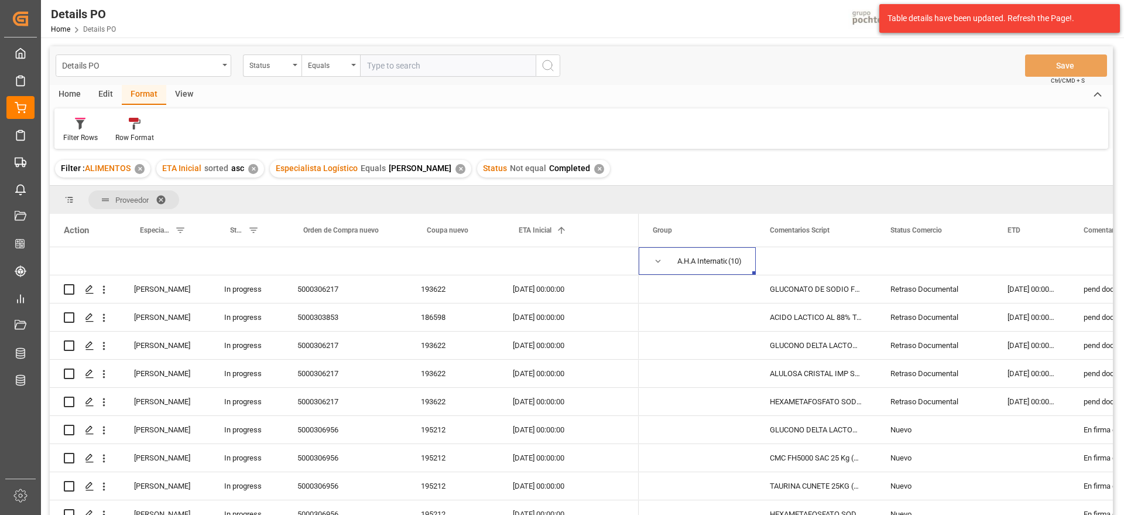
click at [594, 169] on div "✕" at bounding box center [599, 169] width 10 height 10
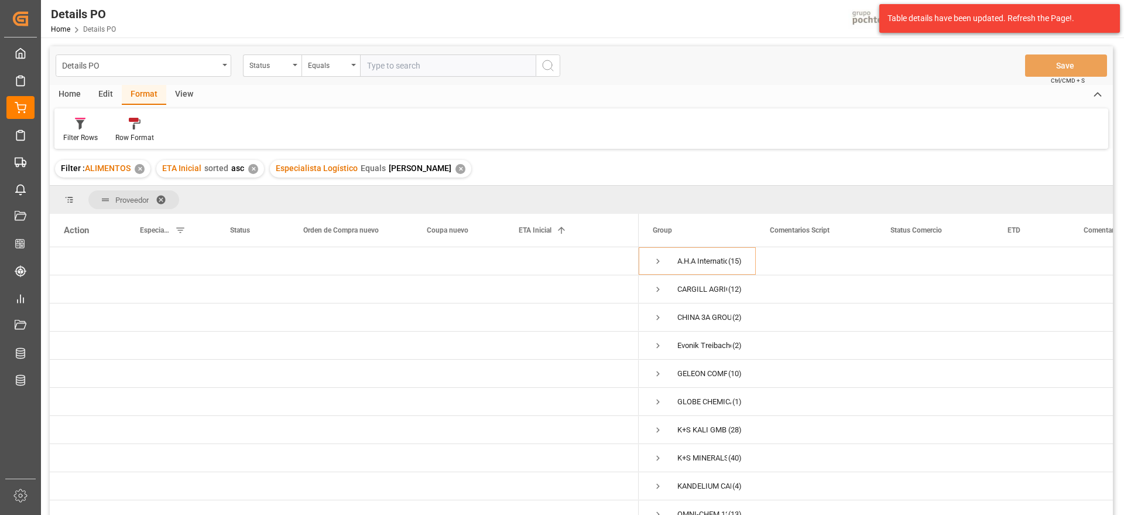
click at [458, 168] on div "✕" at bounding box center [461, 169] width 10 height 10
click at [253, 166] on div "✕" at bounding box center [253, 169] width 10 height 10
click at [141, 168] on div "✕" at bounding box center [140, 169] width 10 height 10
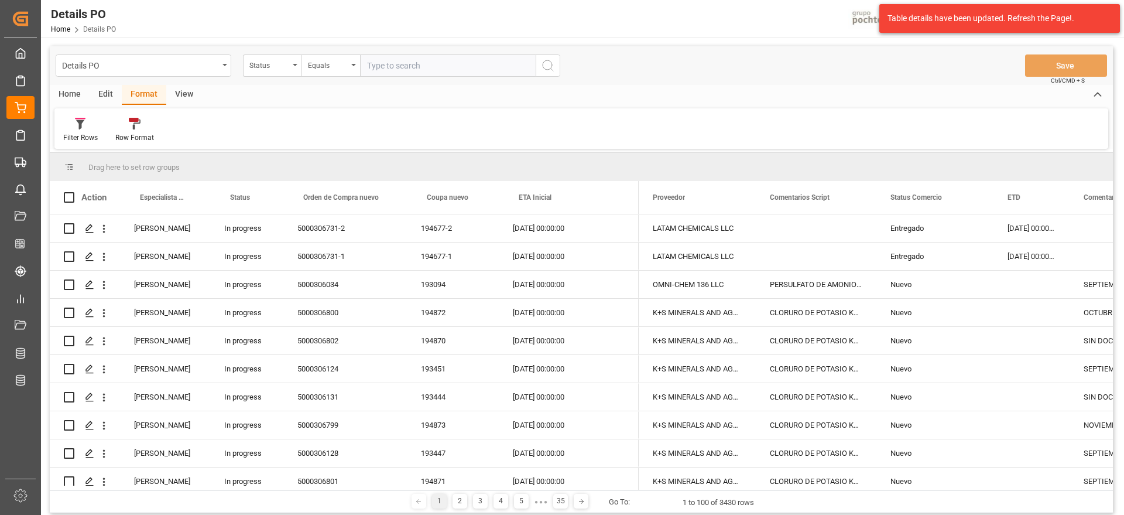
click at [511, 304] on div "10-09-2025 00:00:00" at bounding box center [548, 313] width 99 height 28
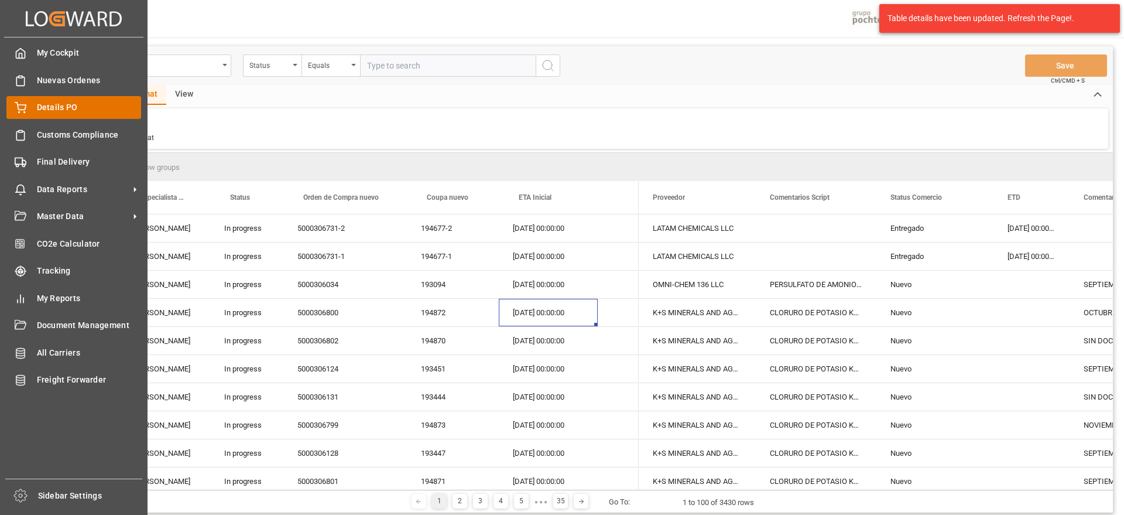
click at [21, 104] on icon at bounding box center [20, 106] width 11 height 8
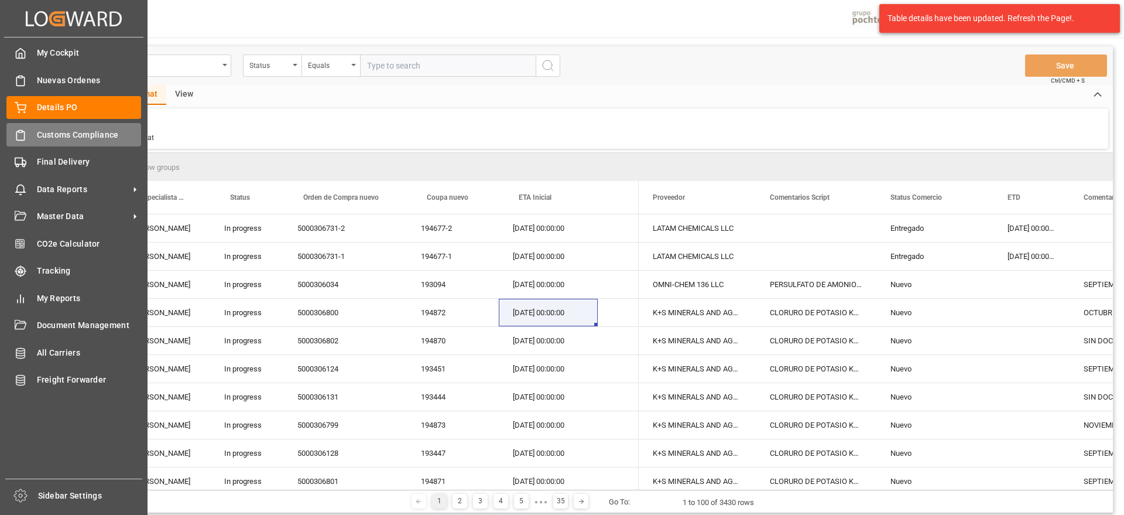
click at [23, 138] on icon at bounding box center [21, 135] width 12 height 12
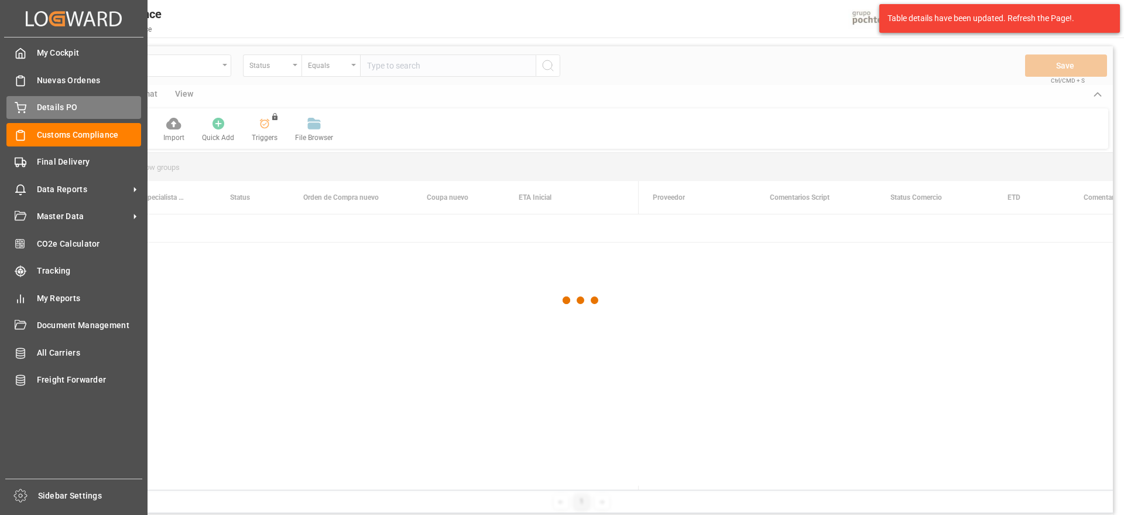
click at [54, 99] on div "Details PO Details PO" at bounding box center [73, 107] width 135 height 23
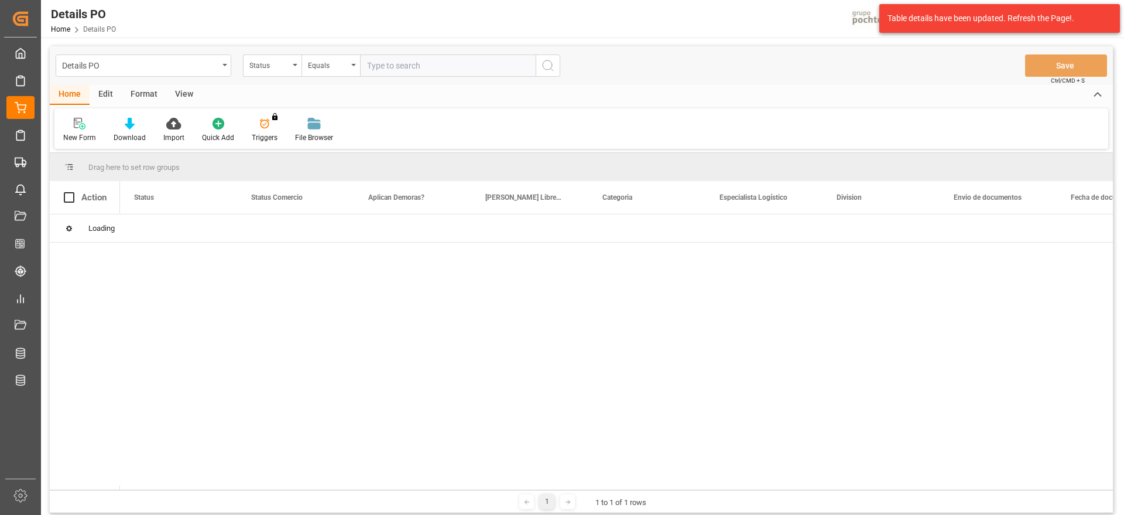
click at [180, 93] on div "View" at bounding box center [184, 95] width 36 height 20
click at [140, 93] on div "Format" at bounding box center [144, 95] width 45 height 20
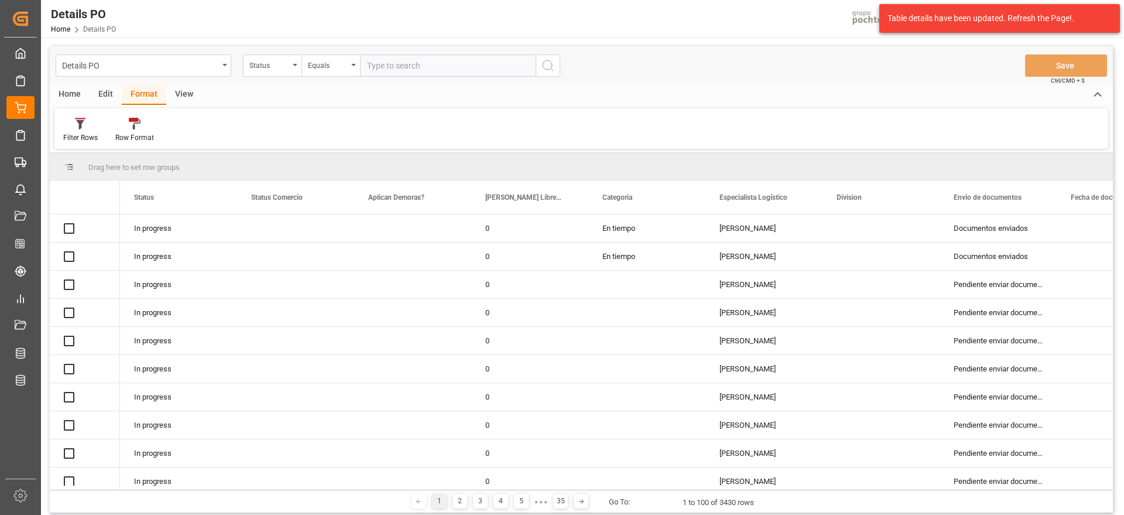
click at [108, 95] on div "Edit" at bounding box center [106, 95] width 32 height 20
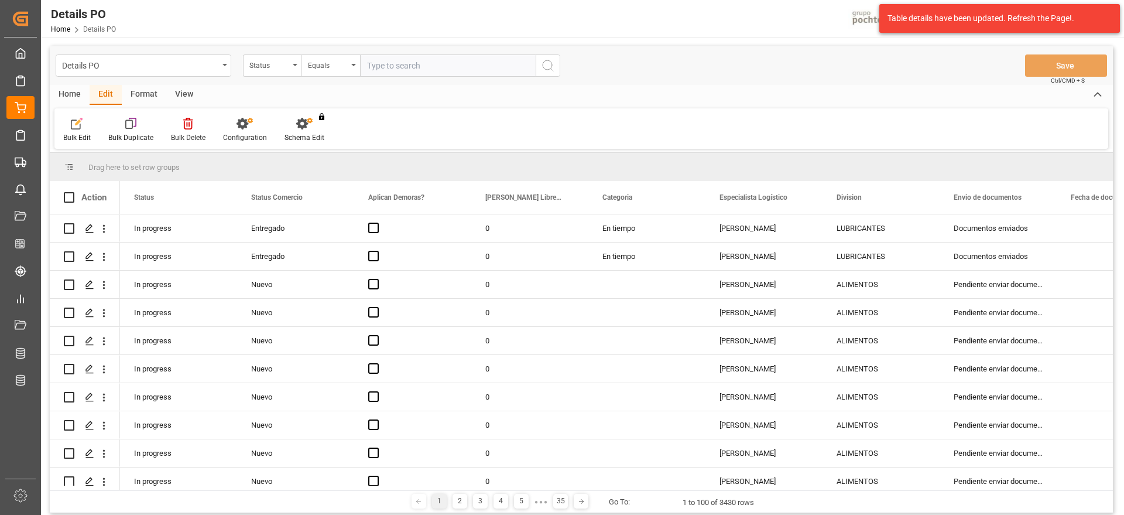
click at [47, 89] on main "Details PO Status Equals Save Ctrl/CMD + S Home Edit Format View Bulk Edit Bulk…" at bounding box center [581, 281] width 1081 height 471
click at [71, 100] on div "Home" at bounding box center [70, 95] width 40 height 20
click at [223, 66] on div "Details PO" at bounding box center [144, 65] width 176 height 22
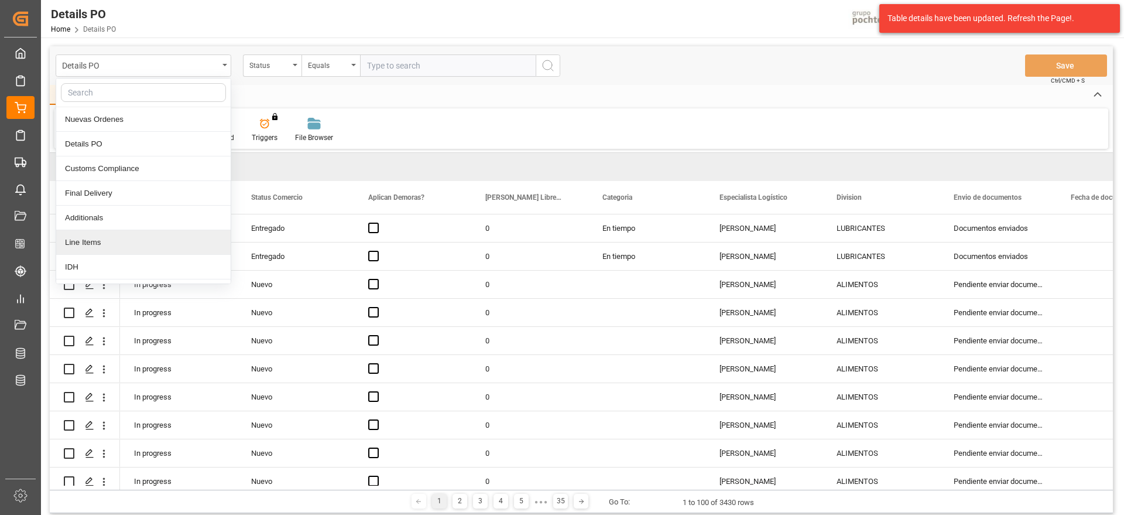
click at [142, 242] on div "Line Items" at bounding box center [143, 242] width 174 height 25
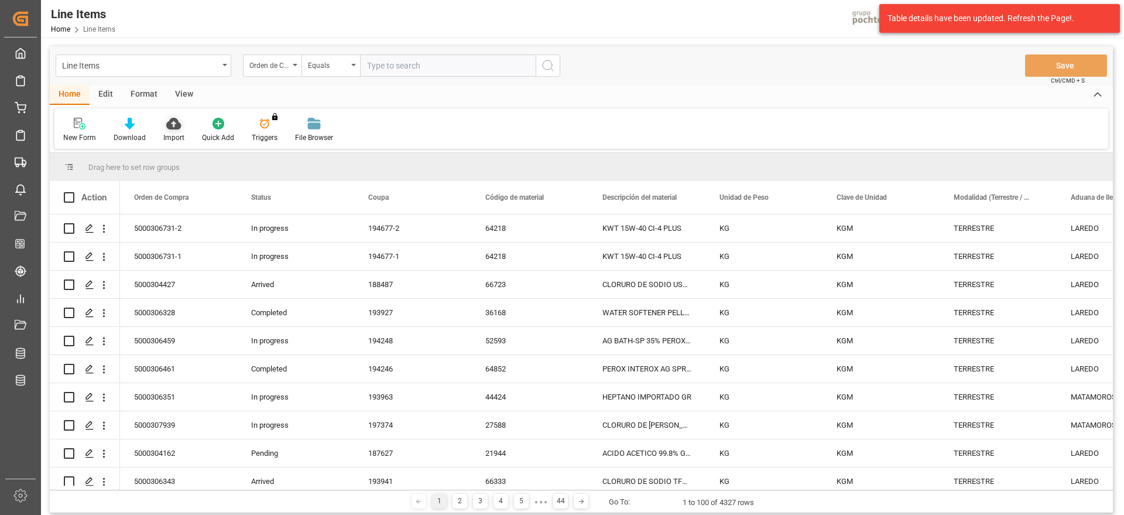
click at [172, 126] on icon at bounding box center [173, 124] width 15 height 12
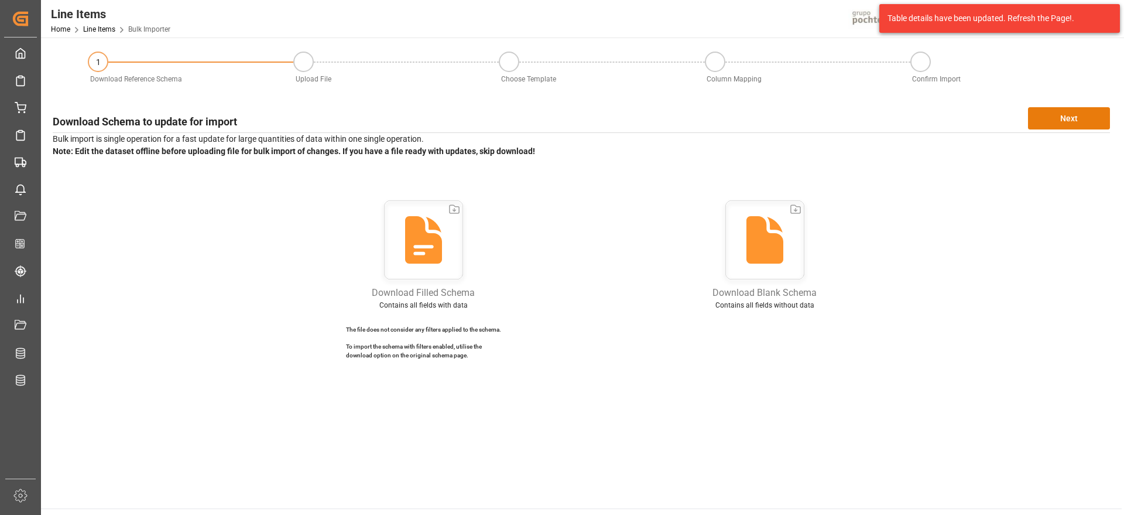
click at [1074, 122] on button "Next" at bounding box center [1069, 118] width 82 height 22
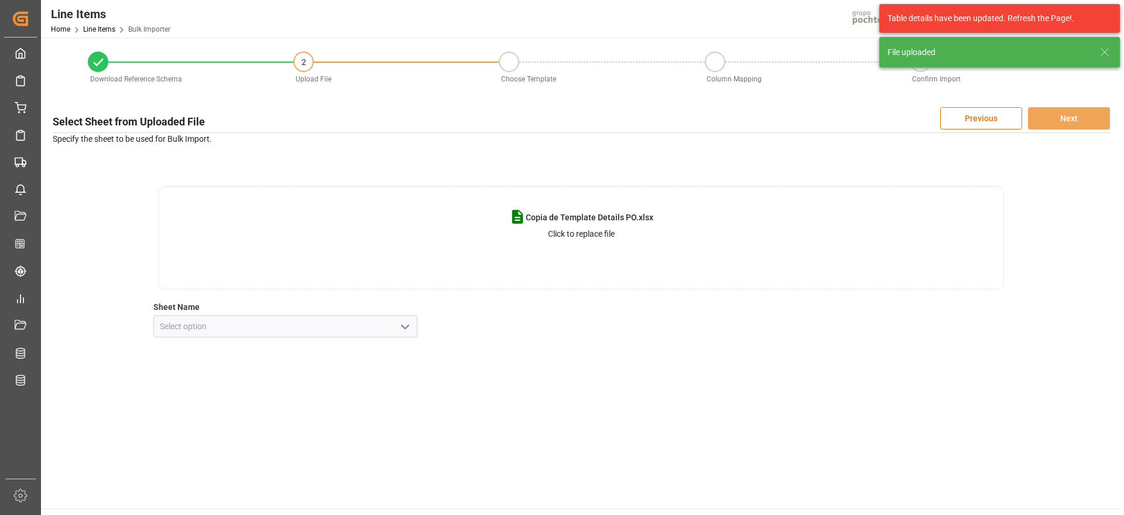
click at [408, 331] on icon "open menu" at bounding box center [405, 327] width 14 height 14
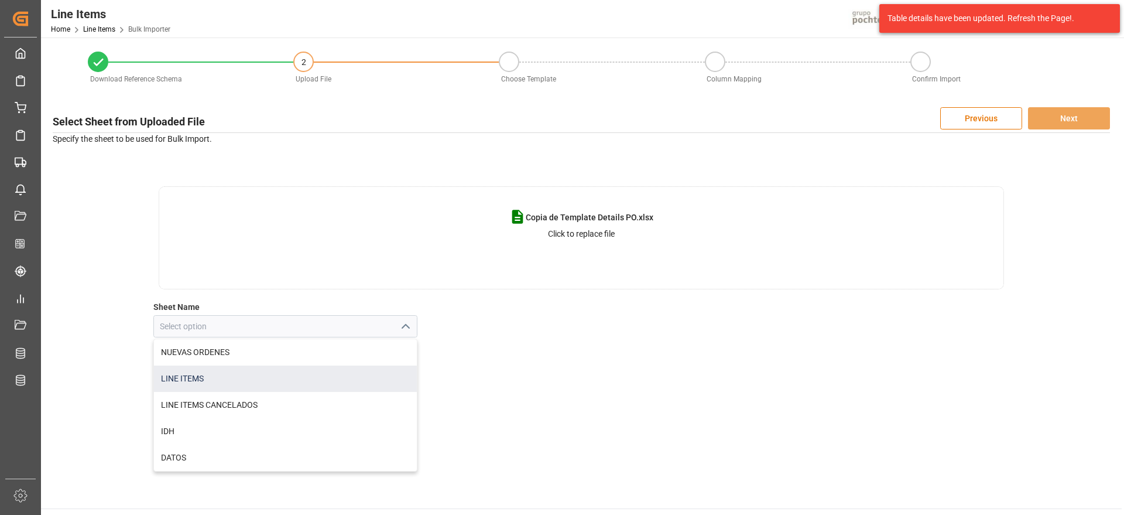
click at [295, 381] on div "LINE ITEMS" at bounding box center [285, 378] width 263 height 26
type input "LINE ITEMS"
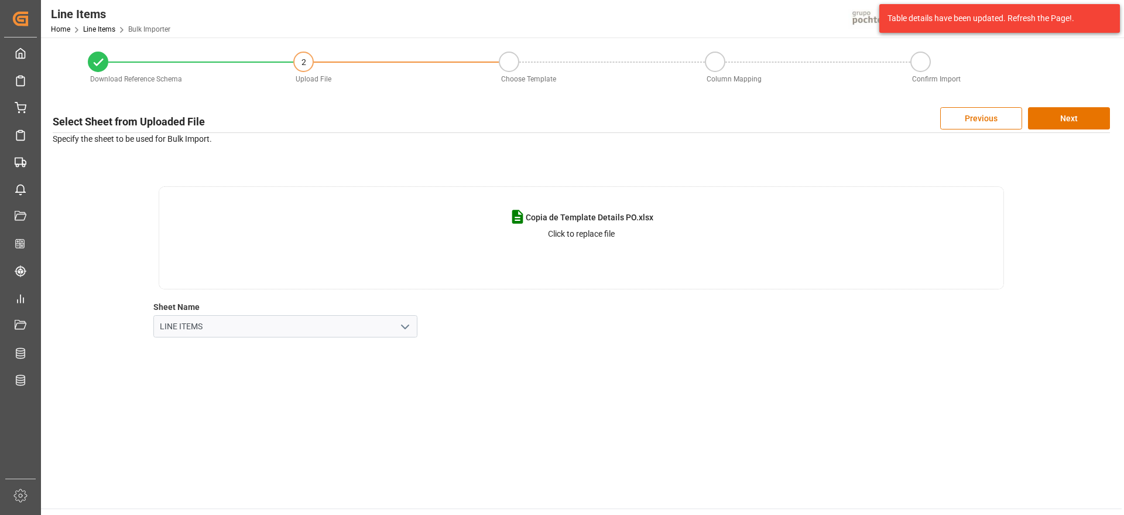
click at [737, 339] on div "Select Sheet from Uploaded File Previous Next Specify the sheet to be used for …" at bounding box center [581, 222] width 1069 height 242
click at [1068, 119] on button "Next" at bounding box center [1069, 118] width 82 height 22
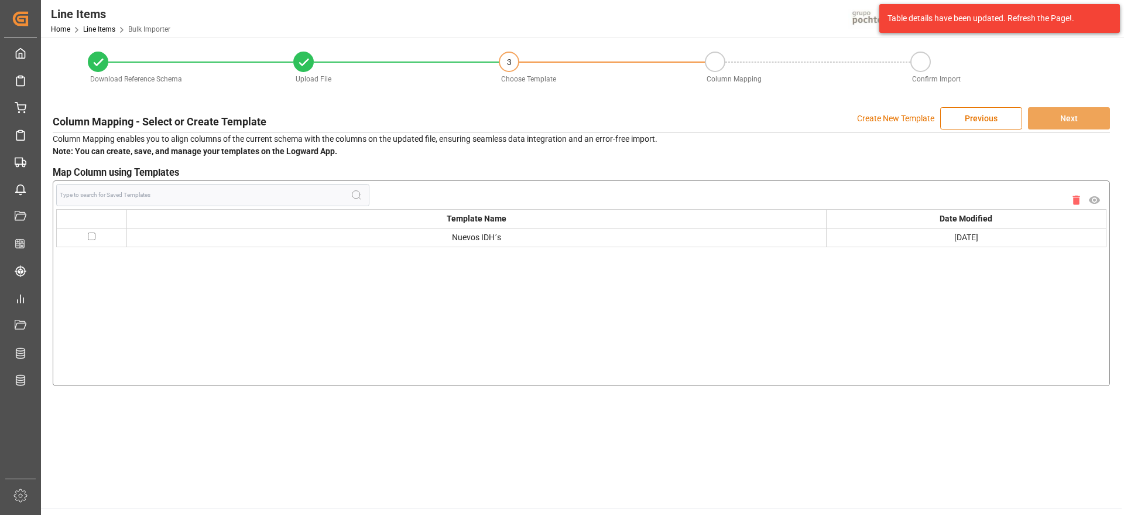
click at [91, 237] on input "checkbox" at bounding box center [92, 236] width 8 height 8
checkbox input "true"
click at [1099, 112] on button "Next" at bounding box center [1069, 118] width 82 height 22
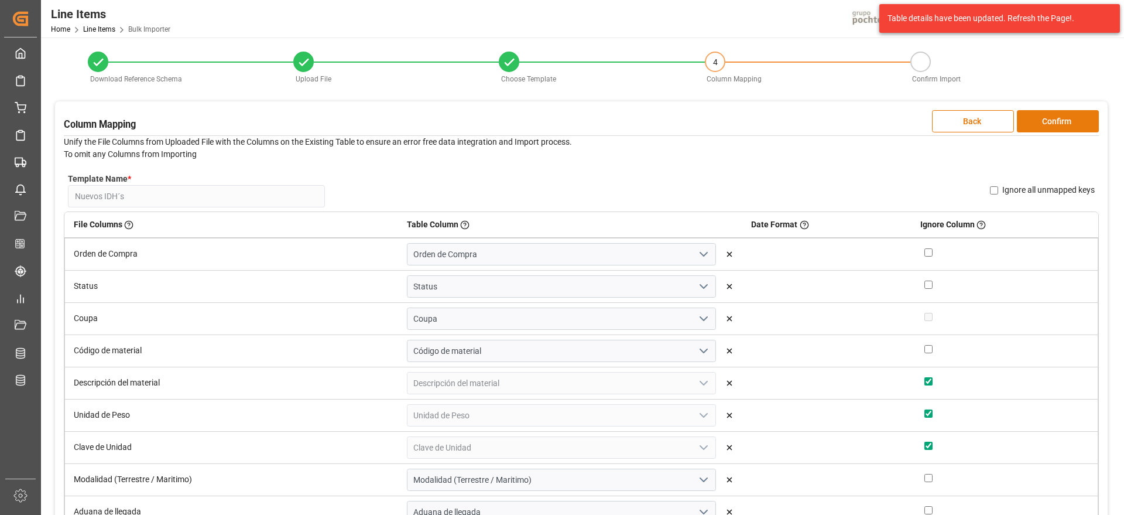
click at [1082, 118] on button "Confirm" at bounding box center [1058, 121] width 82 height 22
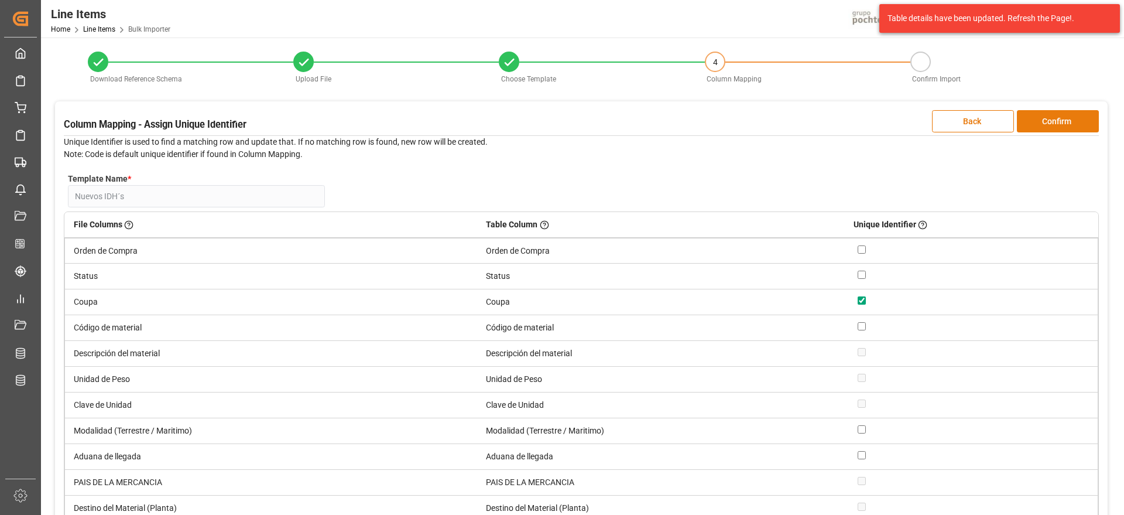
click at [1082, 118] on button "Confirm" at bounding box center [1058, 121] width 82 height 22
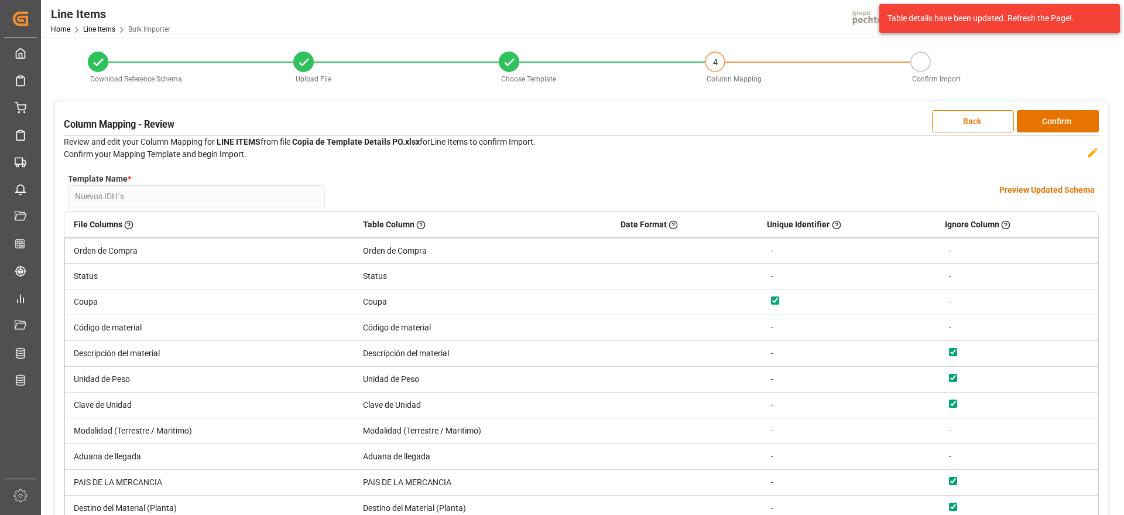
click at [1028, 186] on h4 "Preview Updated Schema" at bounding box center [1047, 190] width 95 height 12
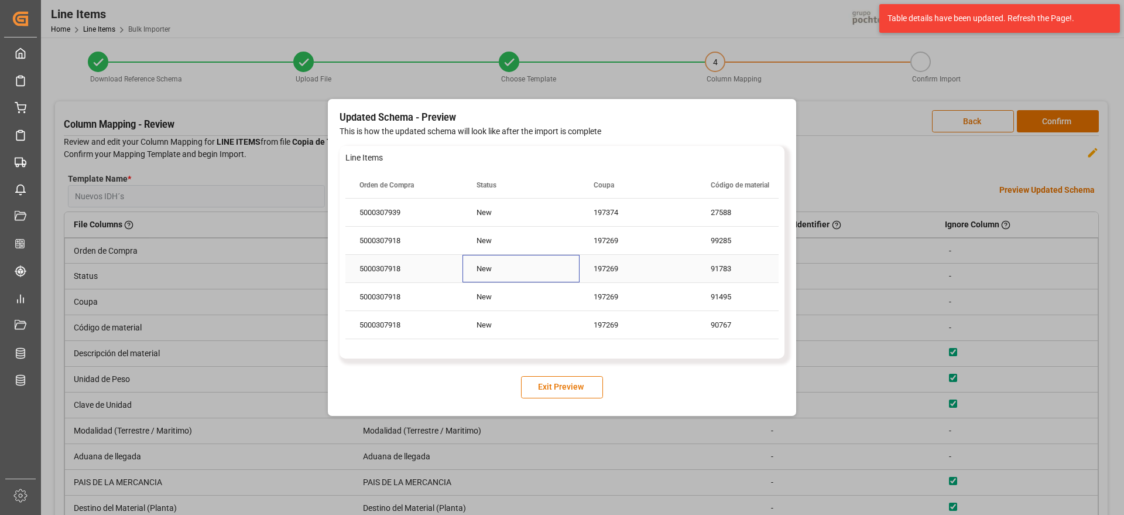
click at [565, 271] on div "New" at bounding box center [521, 269] width 117 height 28
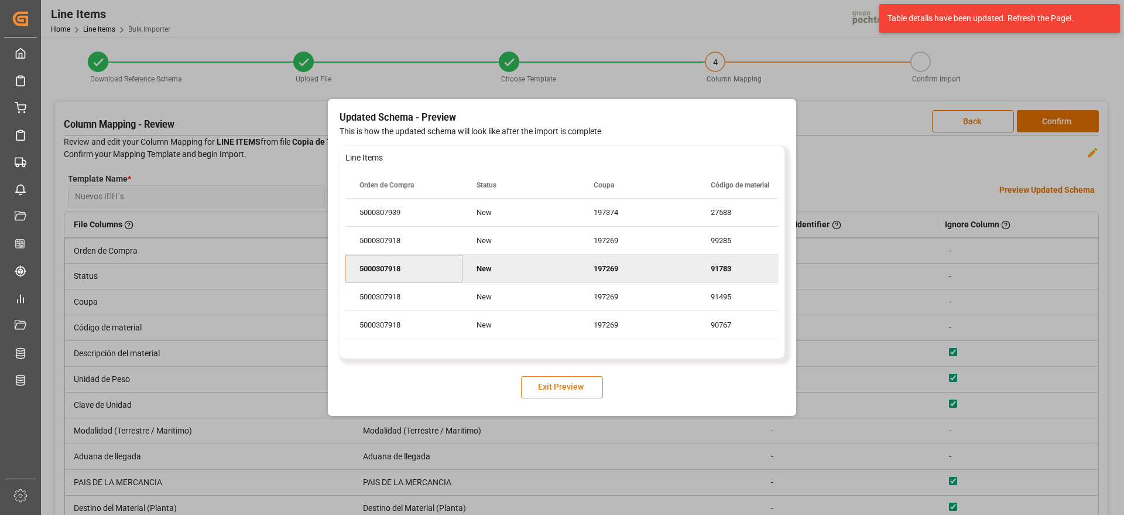
click at [550, 392] on button "Exit Preview" at bounding box center [562, 387] width 82 height 22
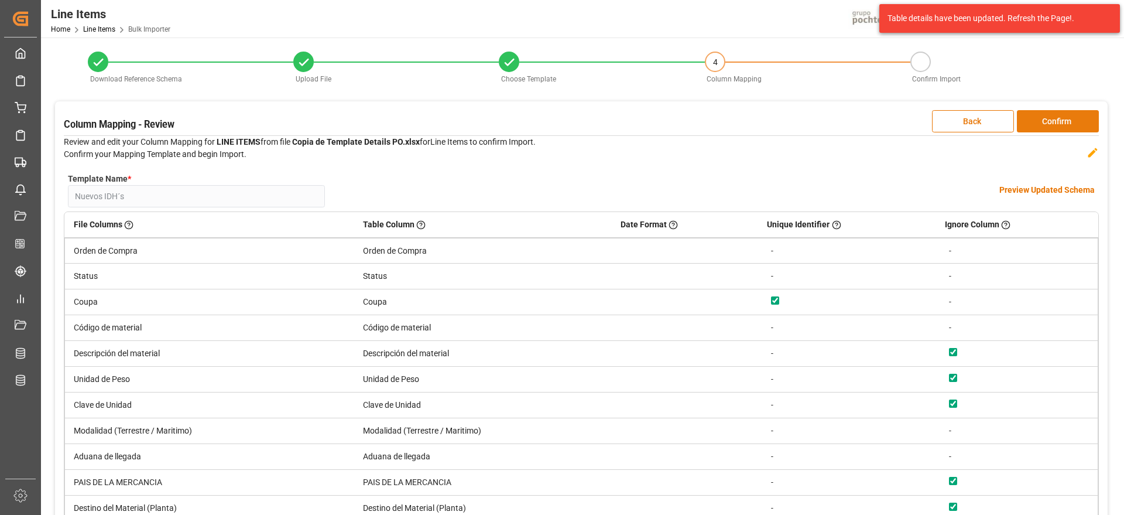
click at [1061, 122] on button "Confirm" at bounding box center [1058, 121] width 82 height 22
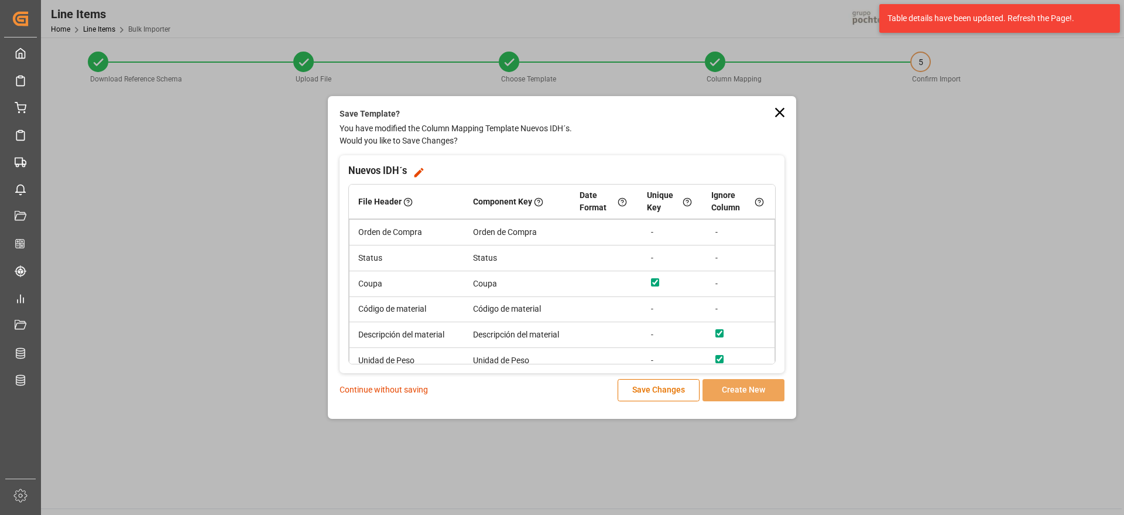
click at [408, 389] on p "Continue without saving" at bounding box center [384, 390] width 88 height 12
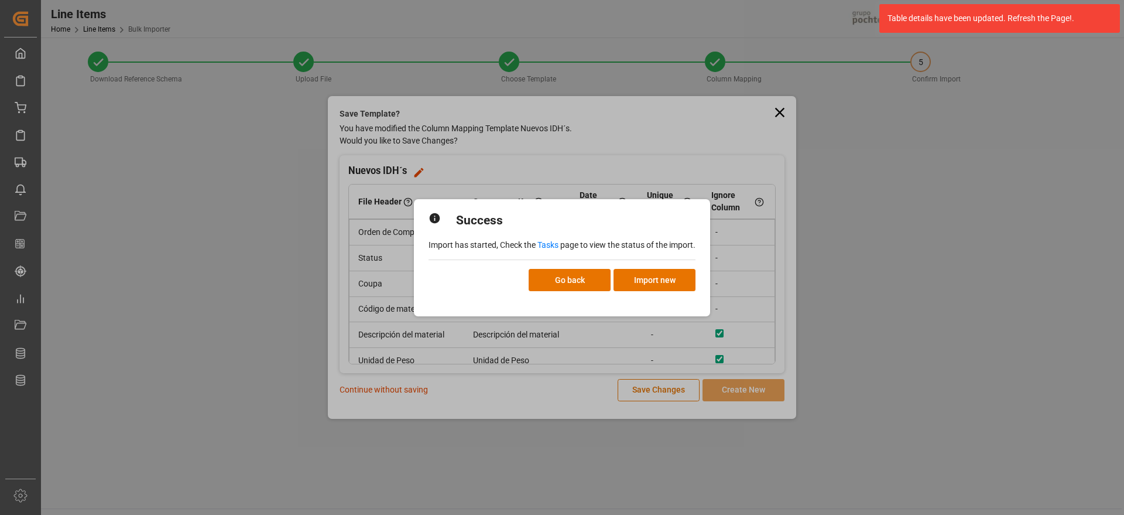
click at [556, 242] on link "Tasks" at bounding box center [548, 244] width 21 height 9
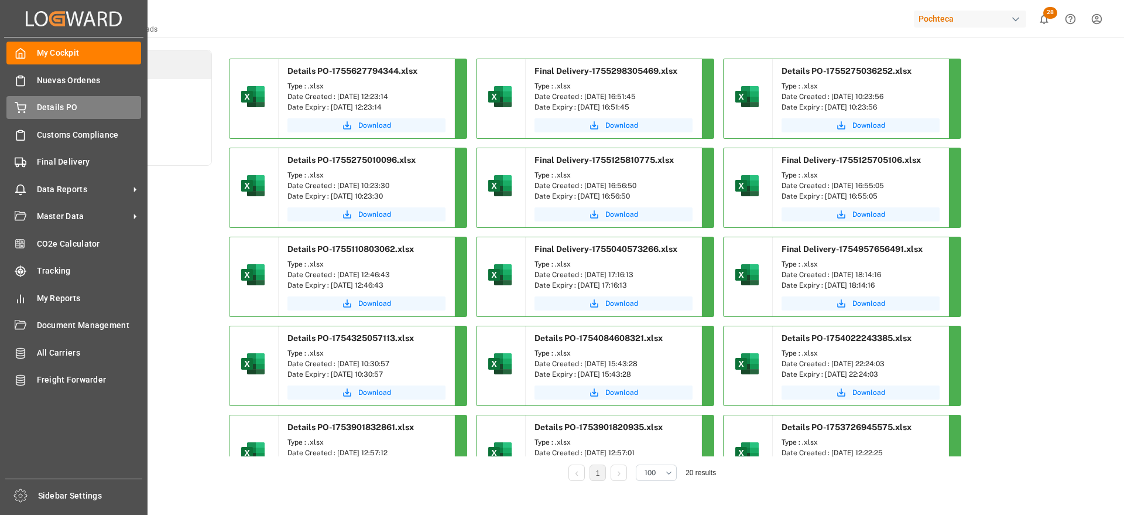
click at [39, 102] on span "Details PO" at bounding box center [89, 107] width 105 height 12
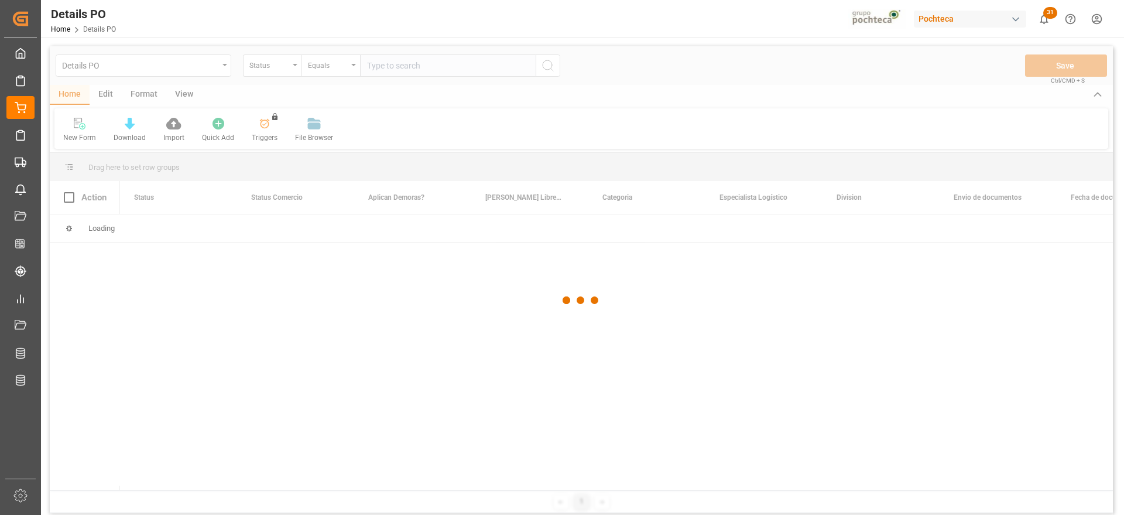
click at [224, 63] on div at bounding box center [581, 300] width 1063 height 508
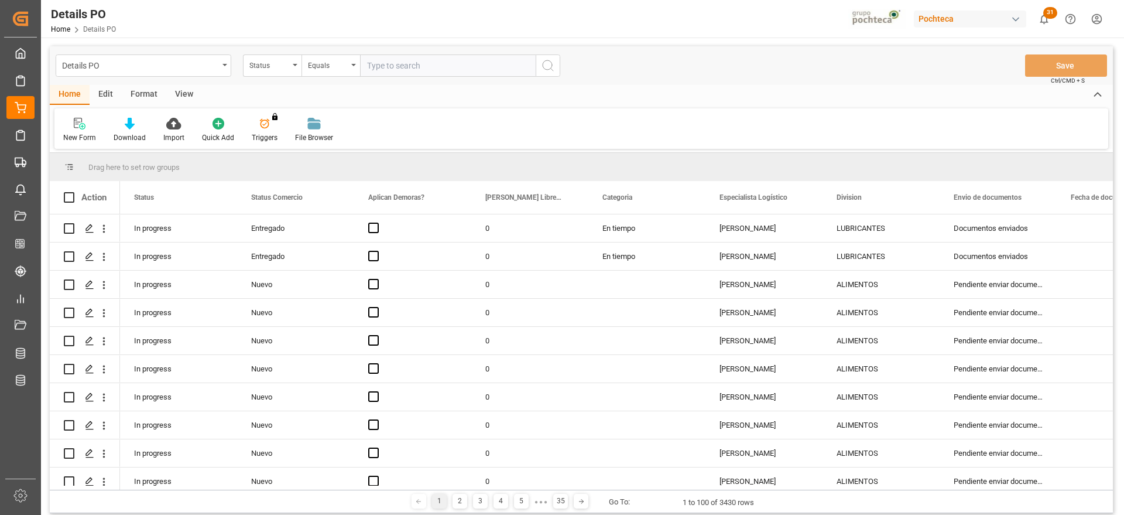
click at [215, 67] on div "Details PO" at bounding box center [140, 64] width 156 height 15
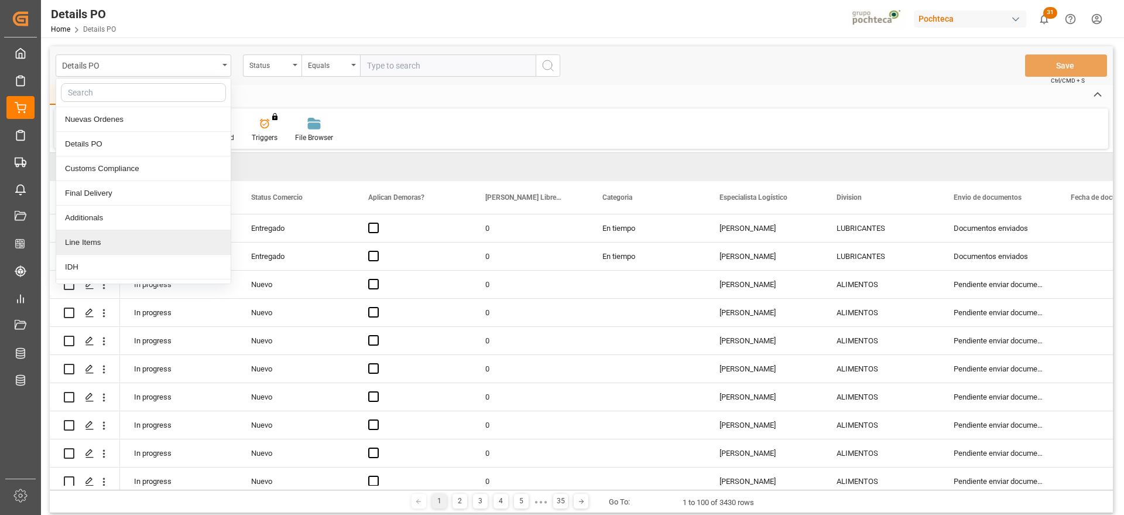
click at [116, 244] on div "Line Items" at bounding box center [143, 242] width 174 height 25
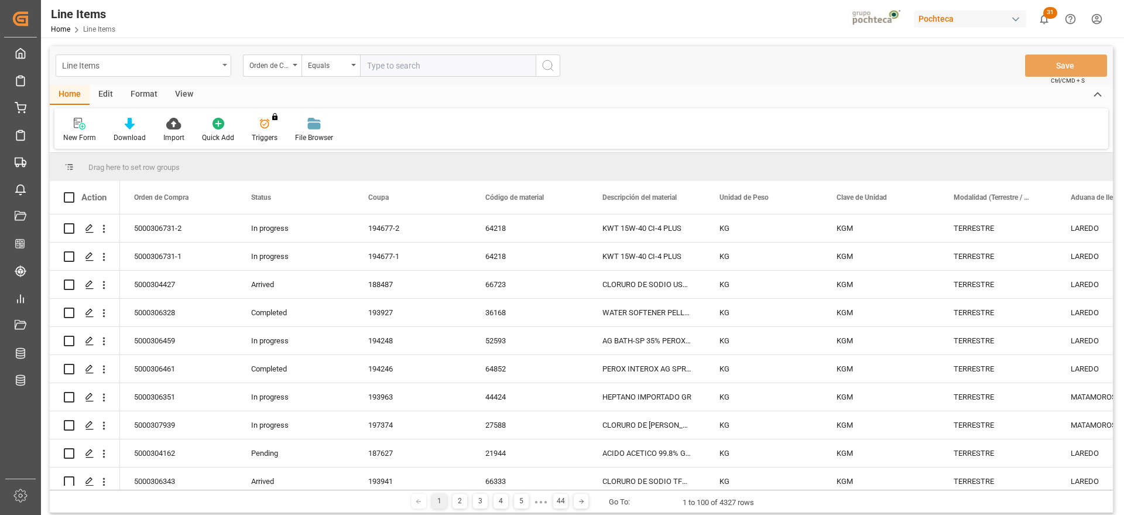
click at [217, 65] on div "Line Items" at bounding box center [144, 65] width 176 height 22
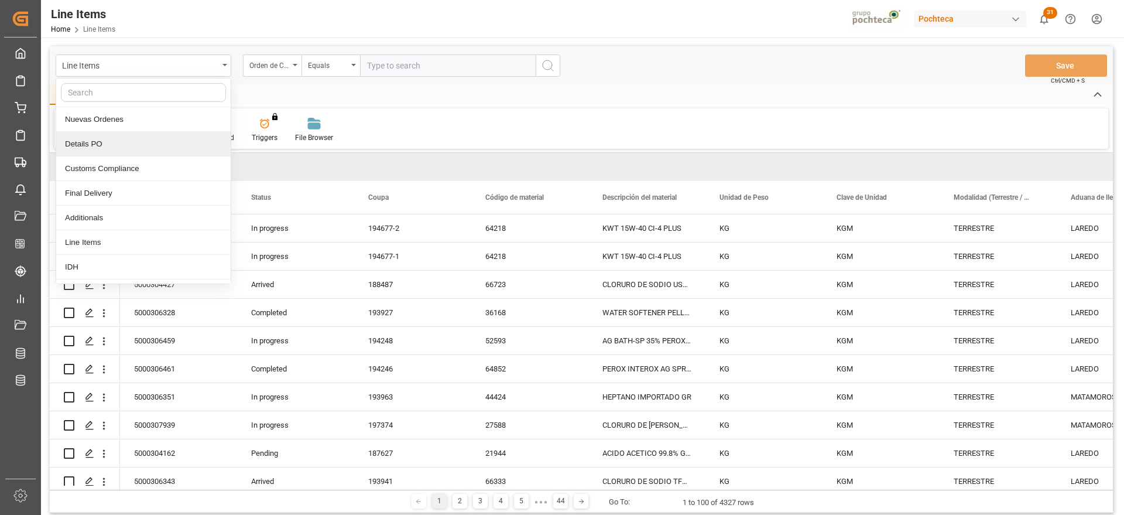
click at [158, 145] on div "Details PO" at bounding box center [143, 144] width 174 height 25
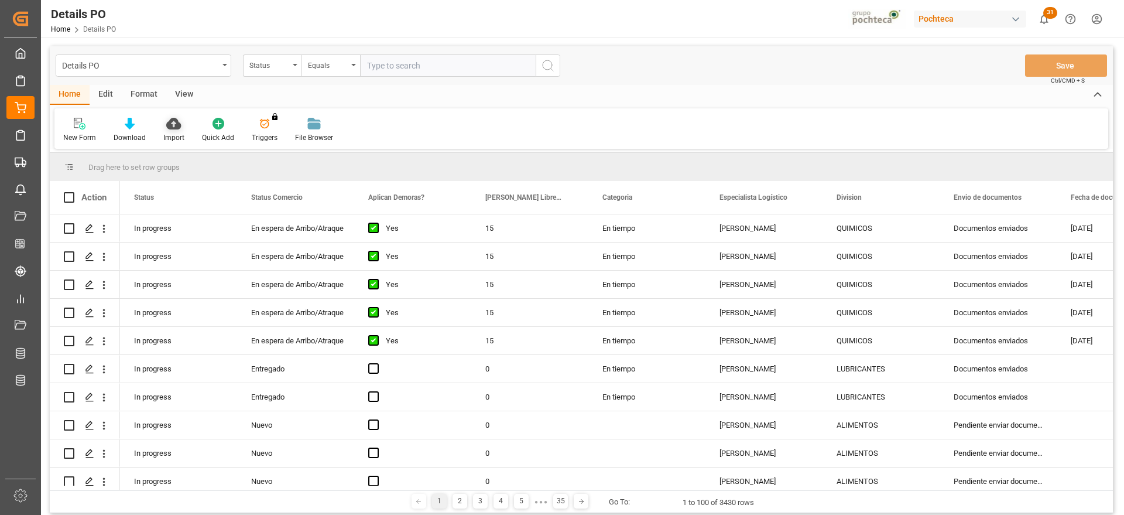
click at [183, 126] on div "Import" at bounding box center [174, 130] width 39 height 26
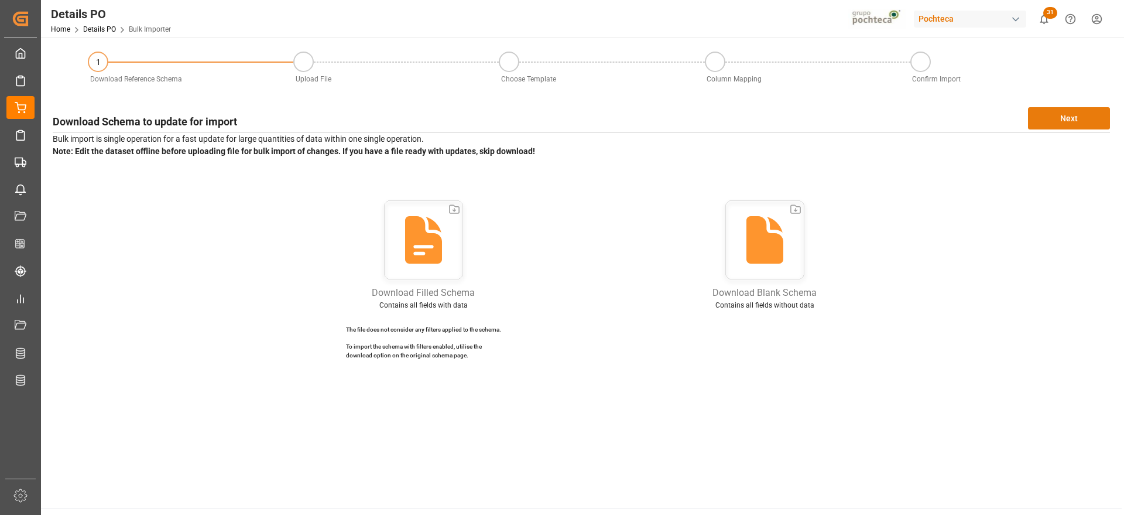
click at [1083, 112] on button "Next" at bounding box center [1069, 118] width 82 height 22
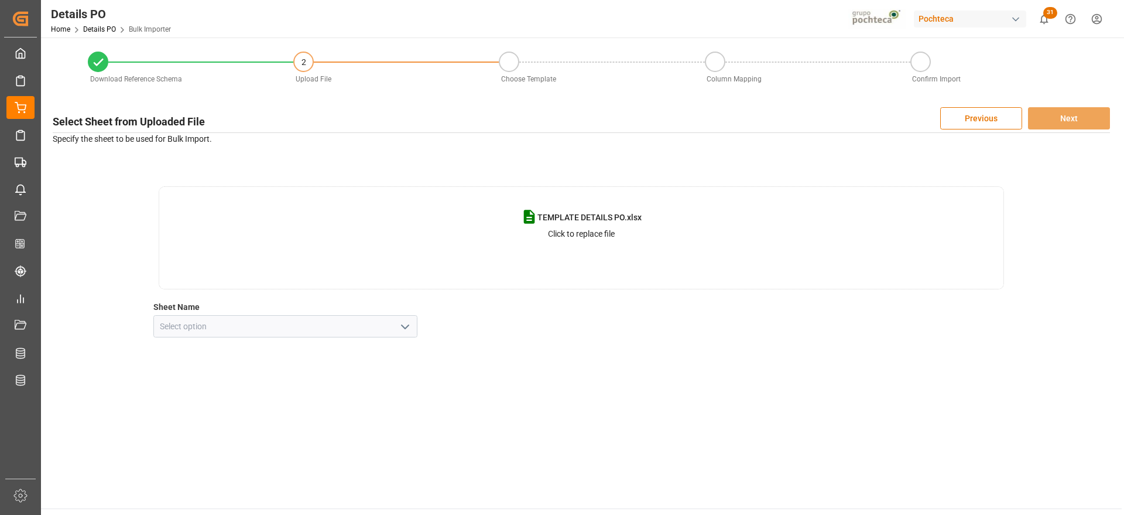
click at [404, 325] on icon "open menu" at bounding box center [405, 327] width 14 height 14
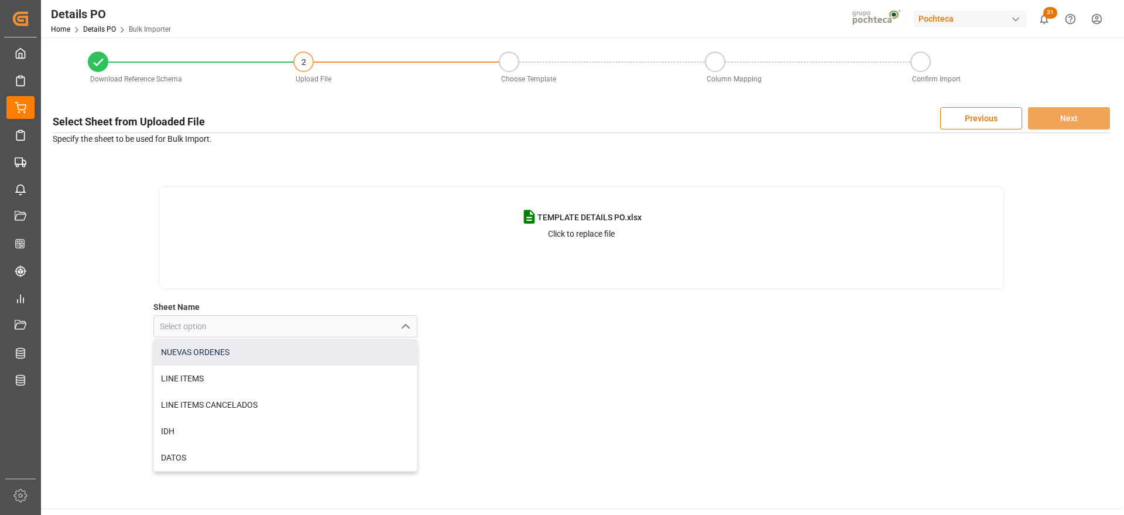
click at [300, 350] on div "NUEVAS ORDENES" at bounding box center [285, 352] width 263 height 26
type input "NUEVAS ORDENES"
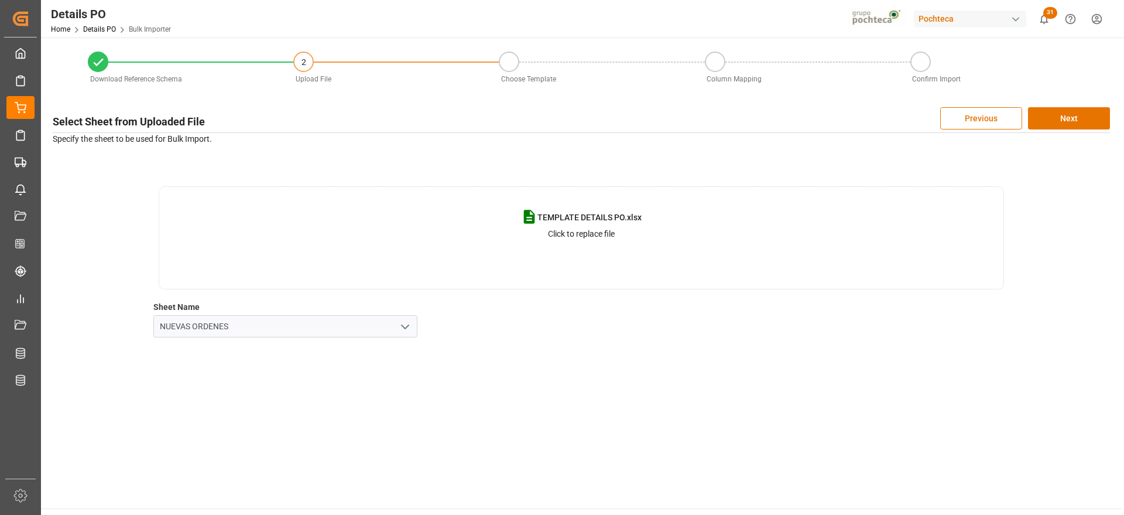
click at [663, 334] on div "TEMPLATE DETAILS PO.xlsx Click to replace file Sheet Name NUEVAS ORDENES" at bounding box center [581, 261] width 1057 height 151
click at [1073, 111] on button "Next" at bounding box center [1069, 118] width 82 height 22
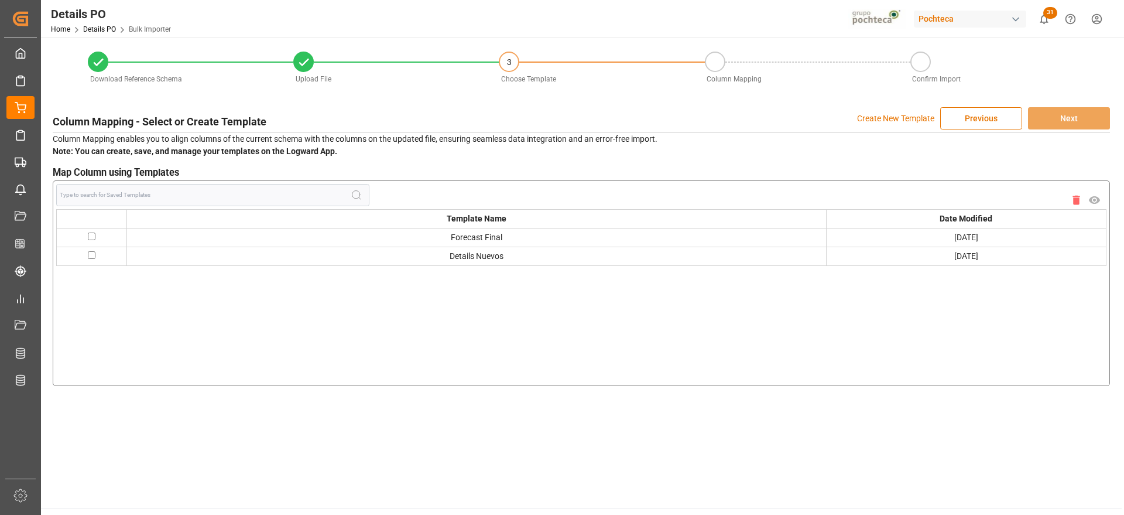
click at [92, 239] on td at bounding box center [92, 237] width 70 height 19
click at [93, 234] on input "checkbox" at bounding box center [92, 236] width 8 height 8
checkbox input "true"
click at [1089, 120] on button "Next" at bounding box center [1069, 118] width 82 height 22
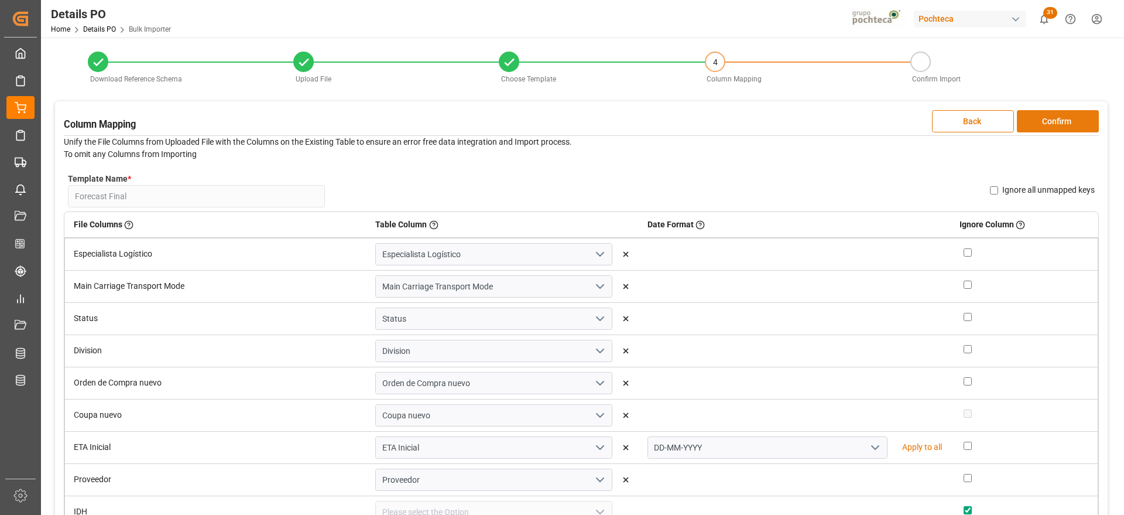
click at [1069, 114] on button "Confirm" at bounding box center [1058, 121] width 82 height 22
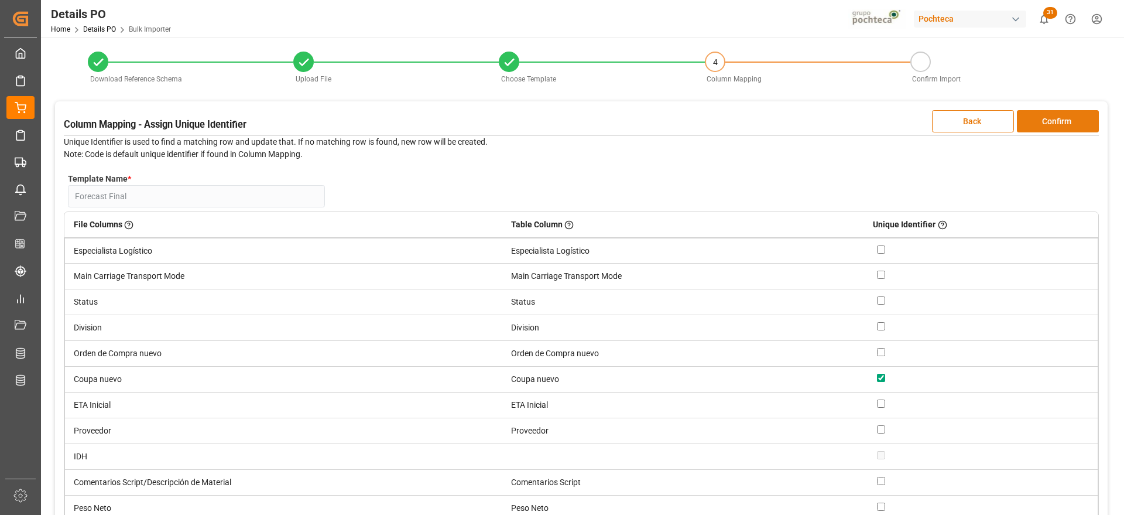
click at [1076, 121] on button "Confirm" at bounding box center [1058, 121] width 82 height 22
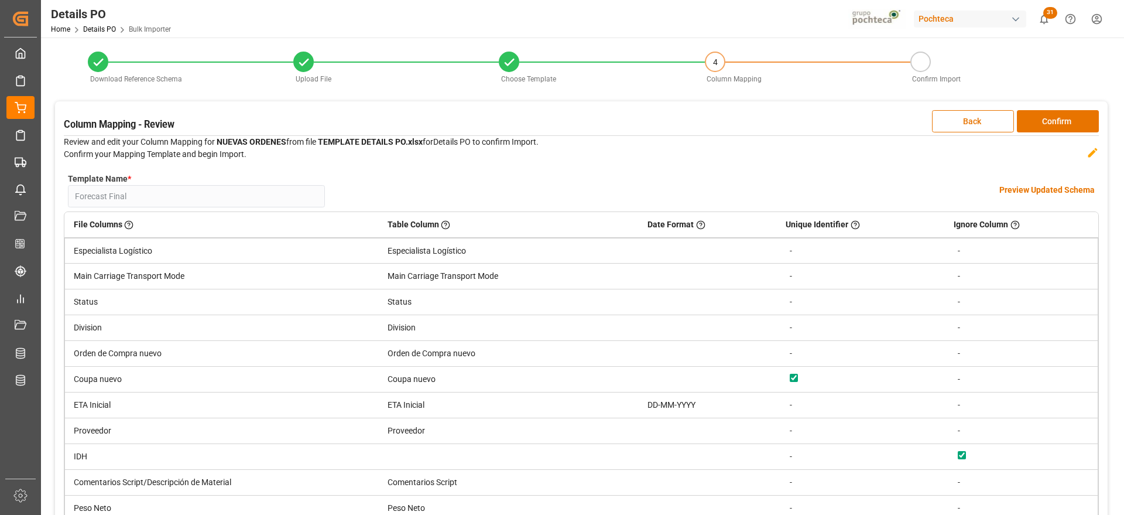
click at [1050, 187] on h4 "Preview Updated Schema" at bounding box center [1047, 190] width 95 height 12
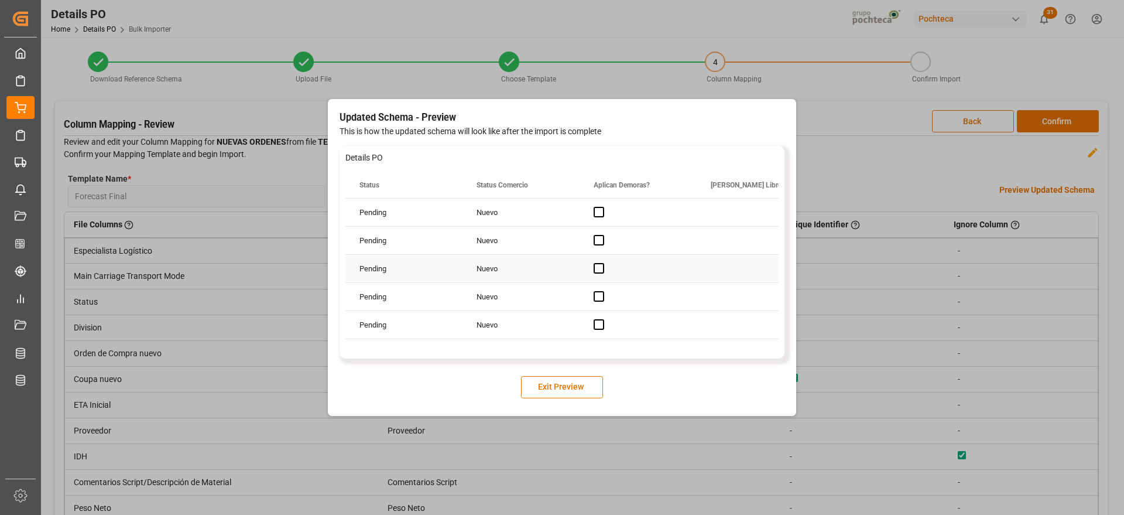
click at [478, 258] on div "Nuevo" at bounding box center [521, 269] width 117 height 28
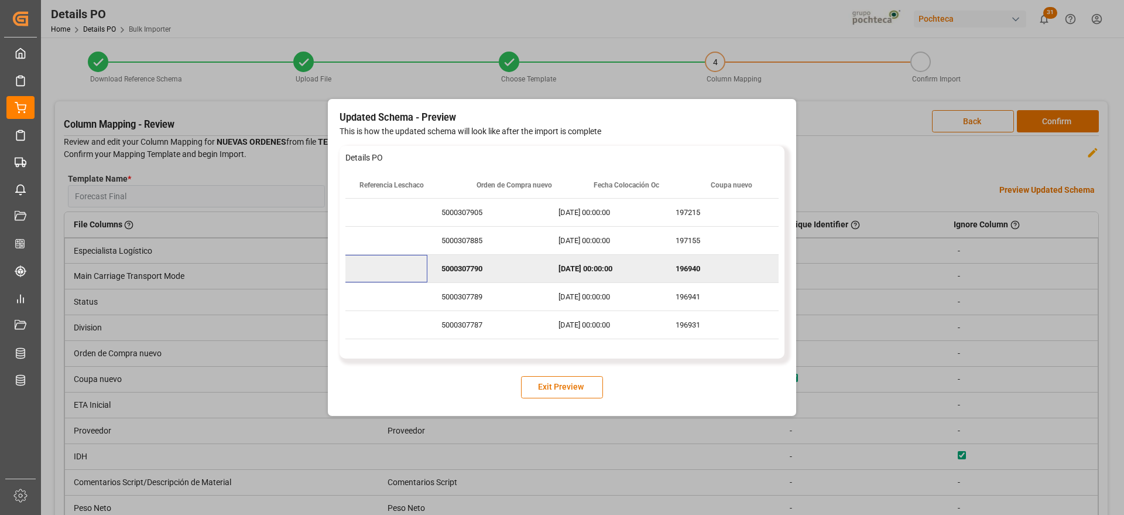
scroll to position [0, 1054]
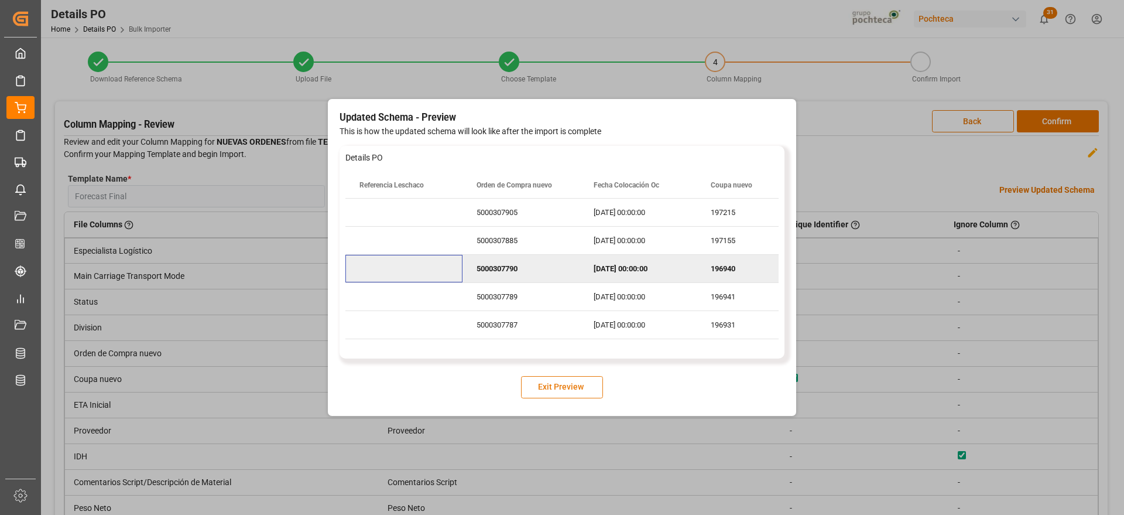
click at [579, 381] on button "Exit Preview" at bounding box center [562, 387] width 82 height 22
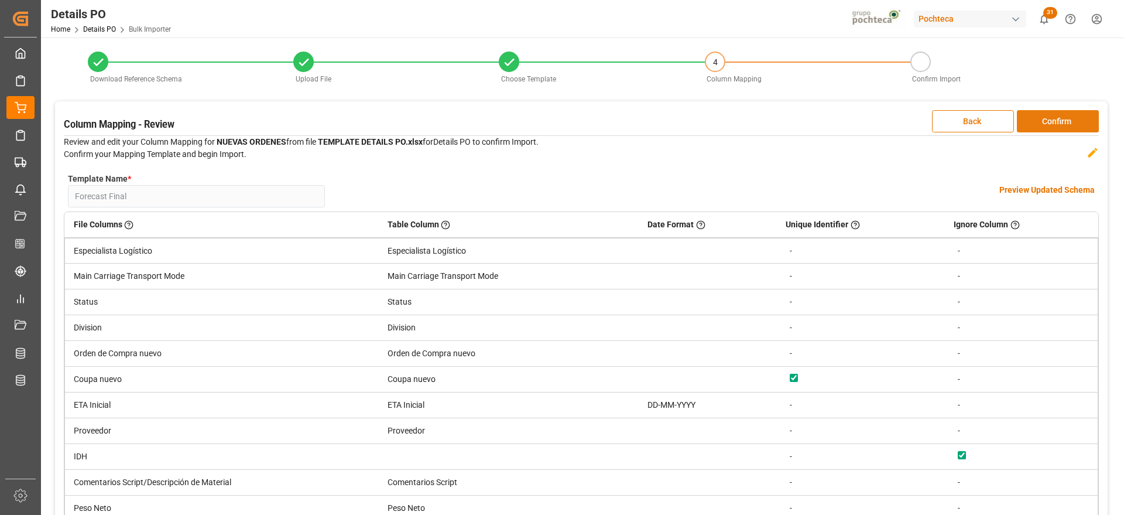
click at [1058, 114] on button "Confirm" at bounding box center [1058, 121] width 82 height 22
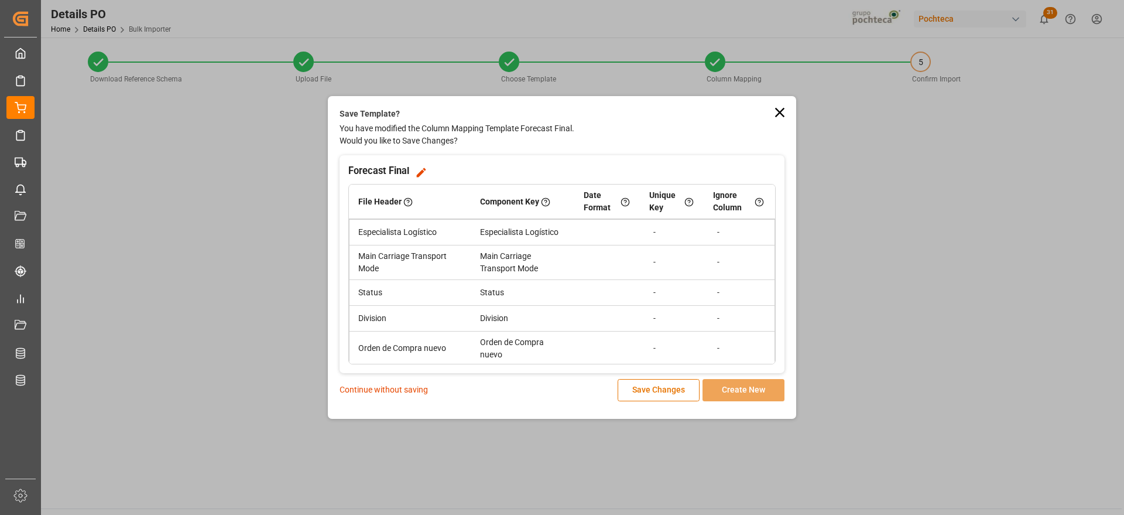
click at [406, 388] on p "Continue without saving" at bounding box center [384, 390] width 88 height 12
click at [396, 390] on p "Continue without saving" at bounding box center [384, 390] width 88 height 12
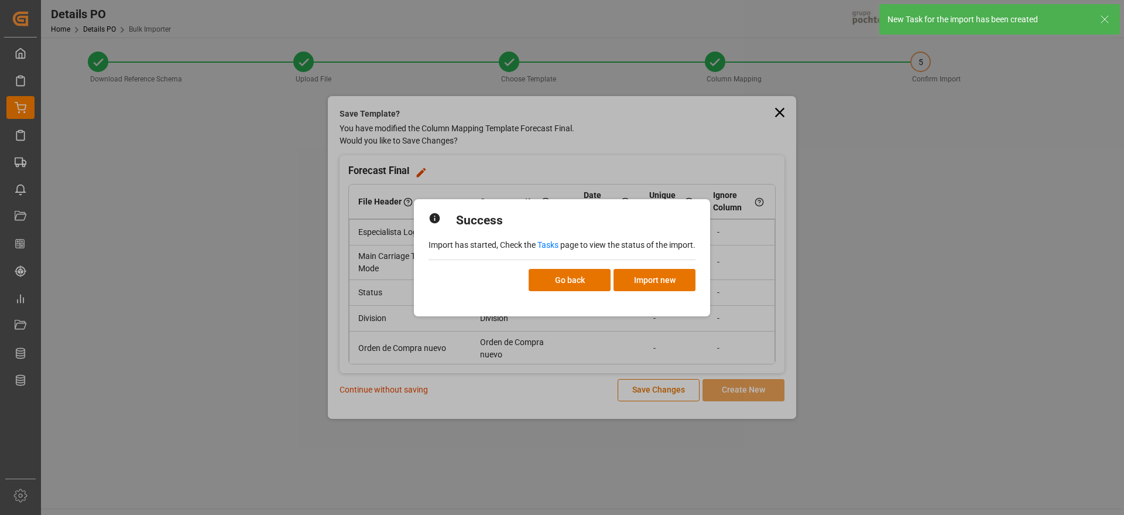
click at [552, 245] on link "Tasks" at bounding box center [548, 244] width 21 height 9
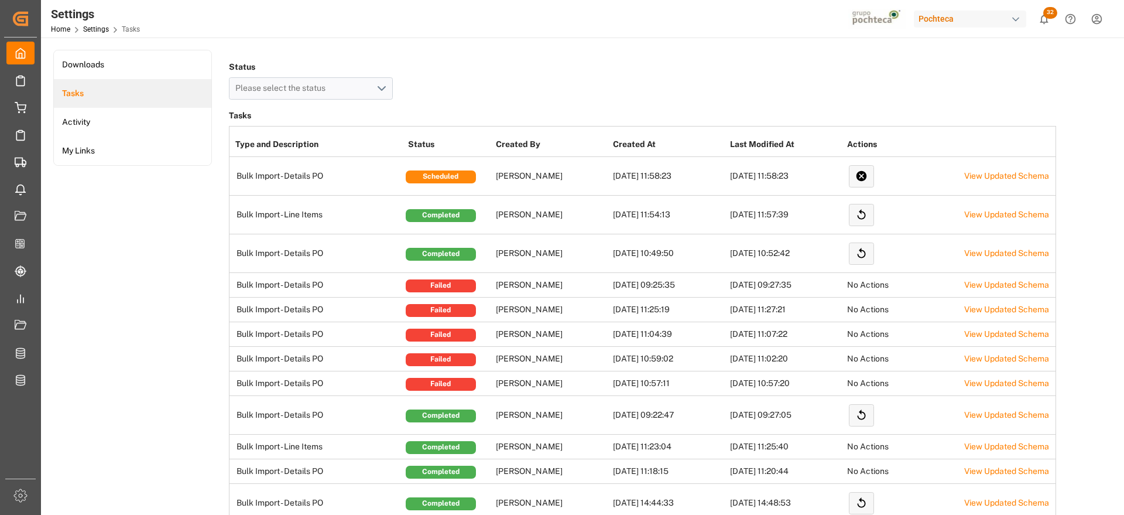
click at [540, 173] on td "[PERSON_NAME]" at bounding box center [551, 176] width 117 height 39
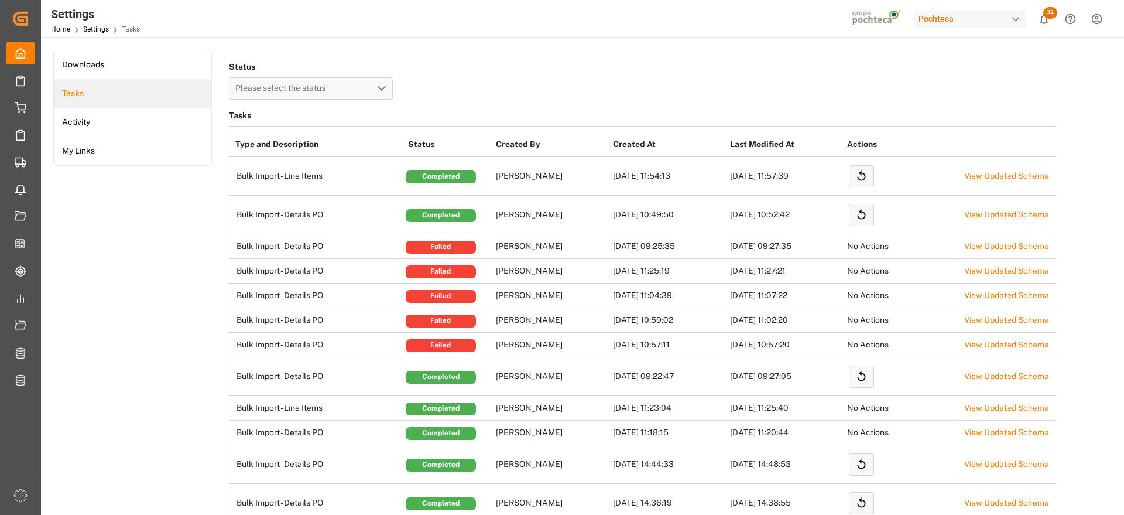
click at [519, 183] on td "[PERSON_NAME]" at bounding box center [551, 176] width 117 height 39
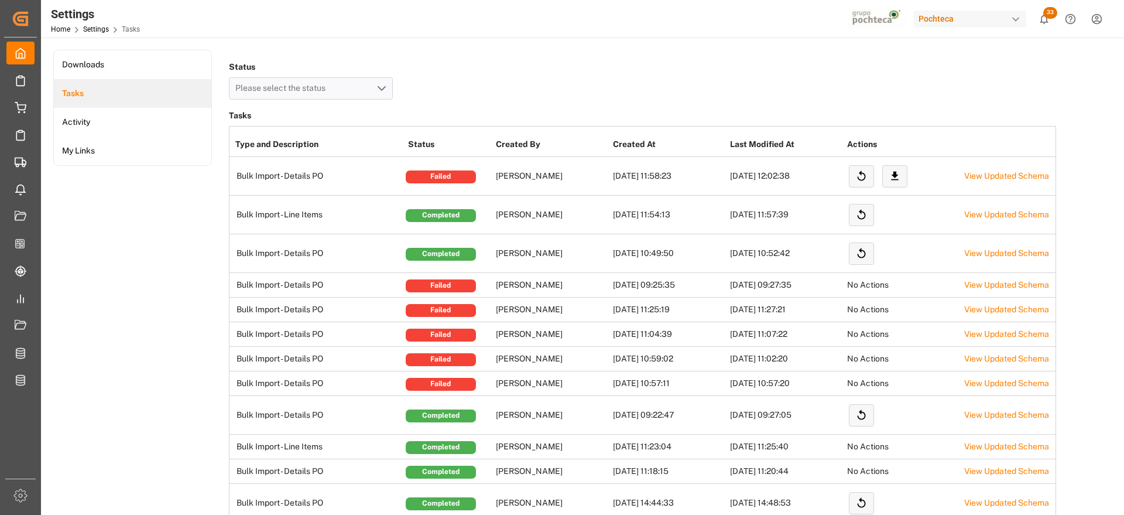
drag, startPoint x: 177, startPoint y: 247, endPoint x: 213, endPoint y: 200, distance: 58.4
click at [521, 168] on td "[PERSON_NAME]" at bounding box center [551, 176] width 117 height 39
click at [532, 180] on td "[PERSON_NAME]" at bounding box center [551, 176] width 117 height 39
click at [653, 182] on td "[DATE] 11:58:23" at bounding box center [668, 176] width 117 height 39
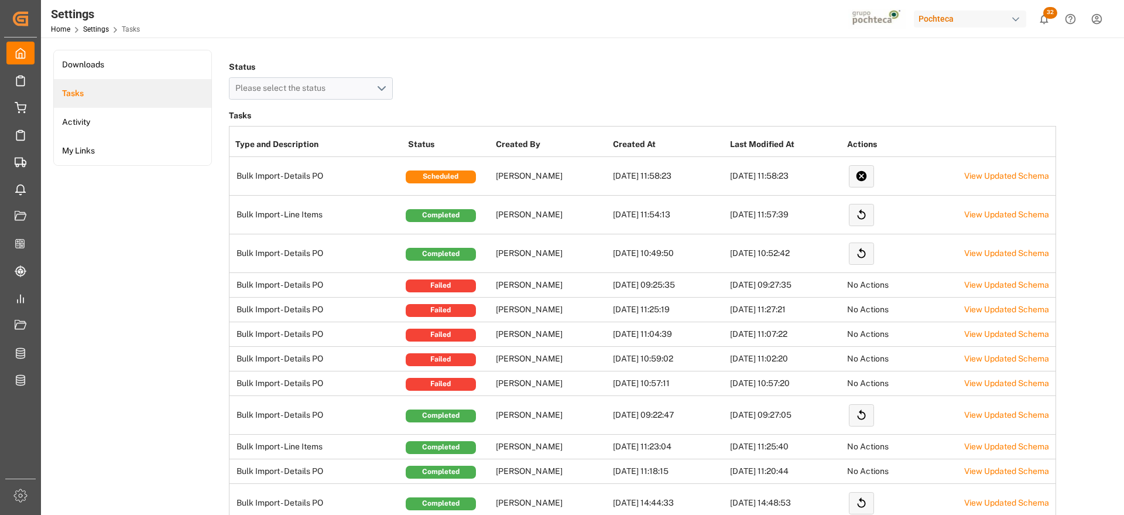
click at [763, 194] on td "[DATE] 11:58:23" at bounding box center [785, 176] width 117 height 39
click at [808, 173] on td "[DATE] 11:58:23" at bounding box center [785, 176] width 117 height 39
click at [531, 187] on td "[PERSON_NAME]" at bounding box center [551, 176] width 117 height 39
click at [509, 185] on td "[PERSON_NAME]" at bounding box center [551, 176] width 117 height 39
